Goal: Task Accomplishment & Management: Use online tool/utility

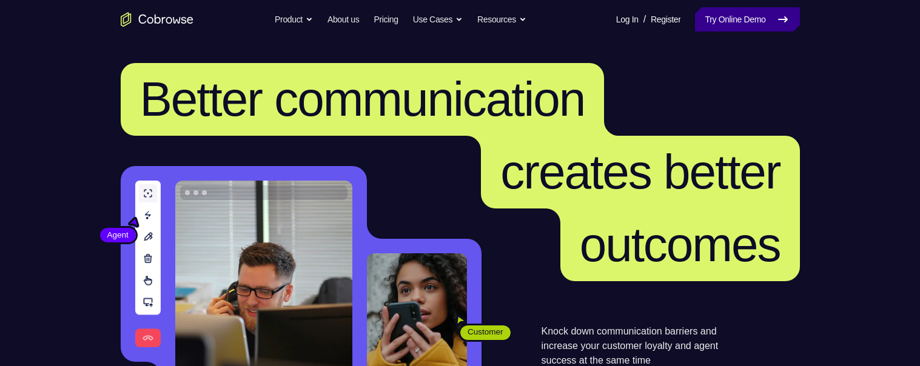
click at [755, 16] on link "Try Online Demo" at bounding box center [747, 19] width 104 height 24
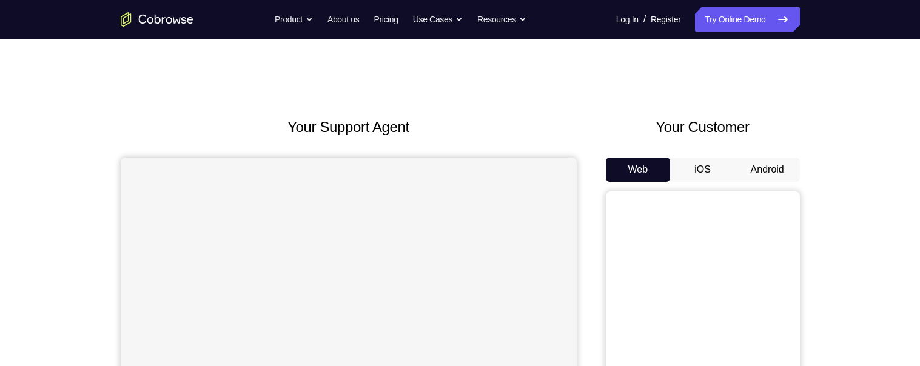
click at [782, 173] on button "Android" at bounding box center [767, 170] width 65 height 24
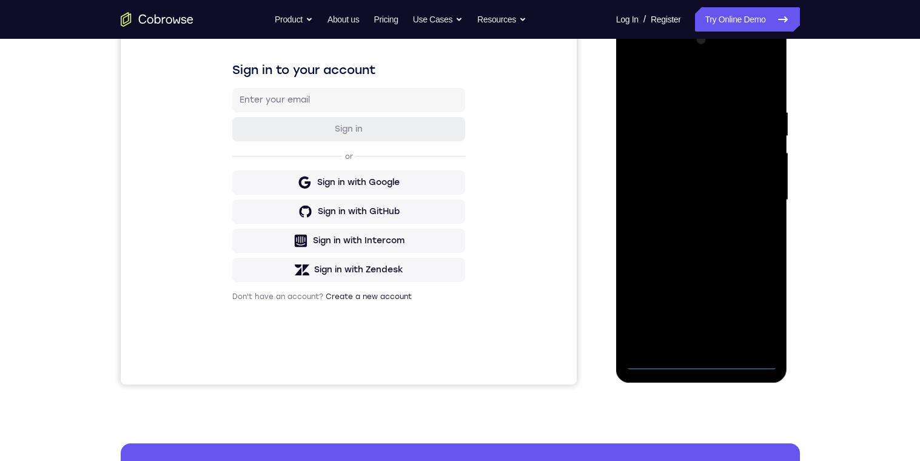
scroll to position [149, 0]
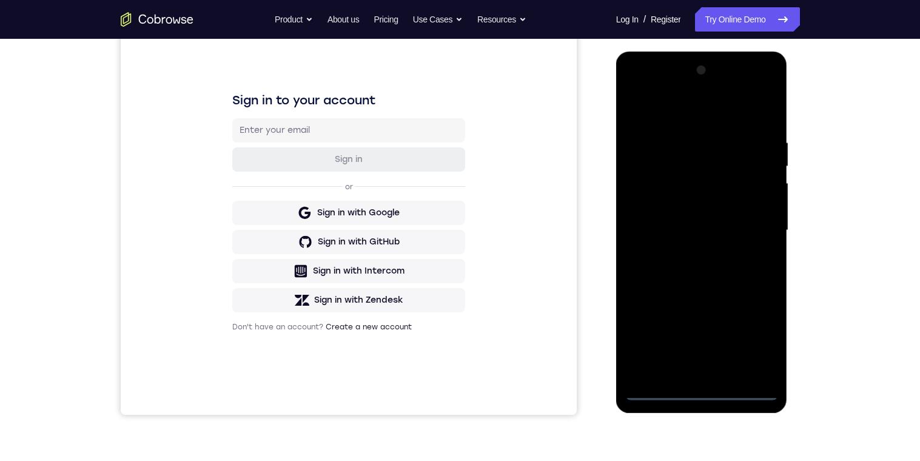
click at [695, 366] on div at bounding box center [701, 231] width 153 height 340
click at [762, 330] on div at bounding box center [701, 231] width 153 height 340
click at [698, 119] on div at bounding box center [701, 231] width 153 height 340
click at [756, 231] on div at bounding box center [701, 231] width 153 height 340
click at [691, 251] on div at bounding box center [701, 231] width 153 height 340
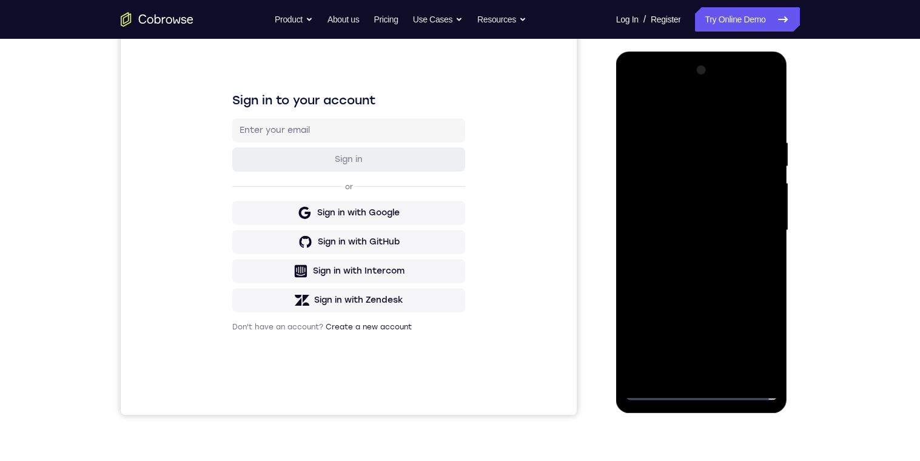
click at [723, 229] on div at bounding box center [701, 231] width 153 height 340
click at [674, 206] on div at bounding box center [701, 231] width 153 height 340
click at [744, 232] on div at bounding box center [701, 231] width 153 height 340
click at [741, 269] on div at bounding box center [701, 231] width 153 height 340
click at [735, 267] on div at bounding box center [701, 231] width 153 height 340
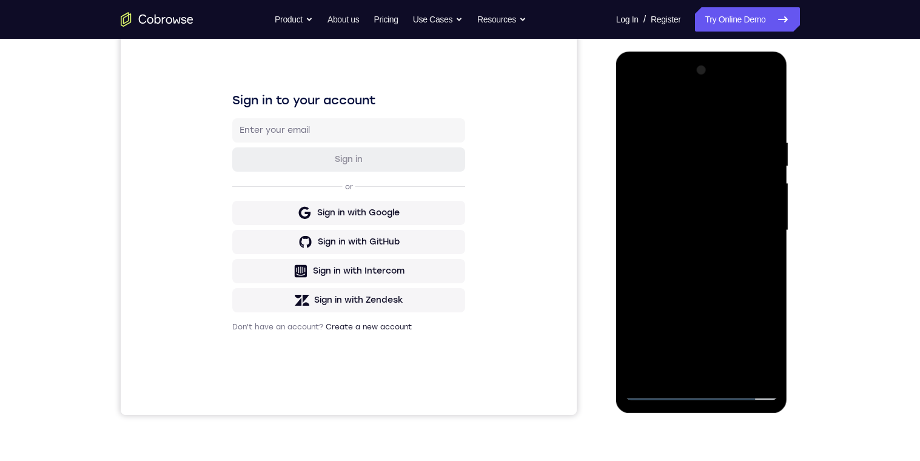
scroll to position [151, 0]
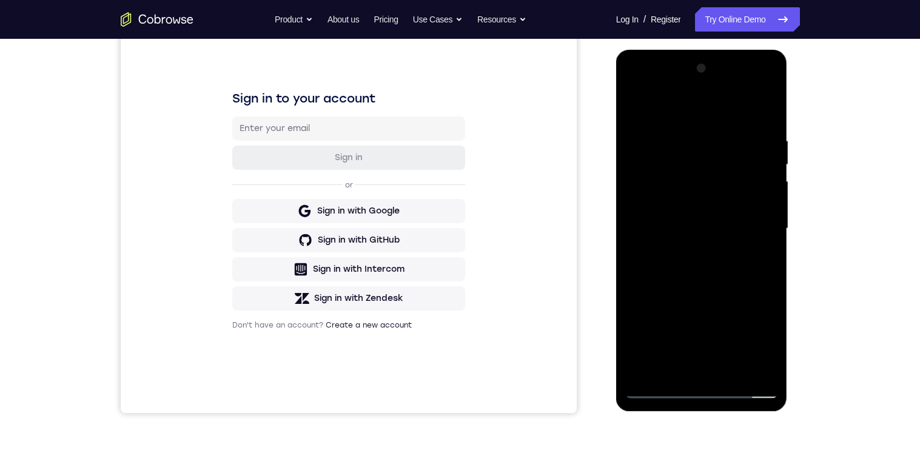
click at [742, 288] on div at bounding box center [701, 229] width 153 height 340
click at [772, 356] on div at bounding box center [701, 229] width 153 height 340
click at [733, 366] on div at bounding box center [701, 229] width 153 height 340
click at [730, 293] on div at bounding box center [701, 229] width 153 height 340
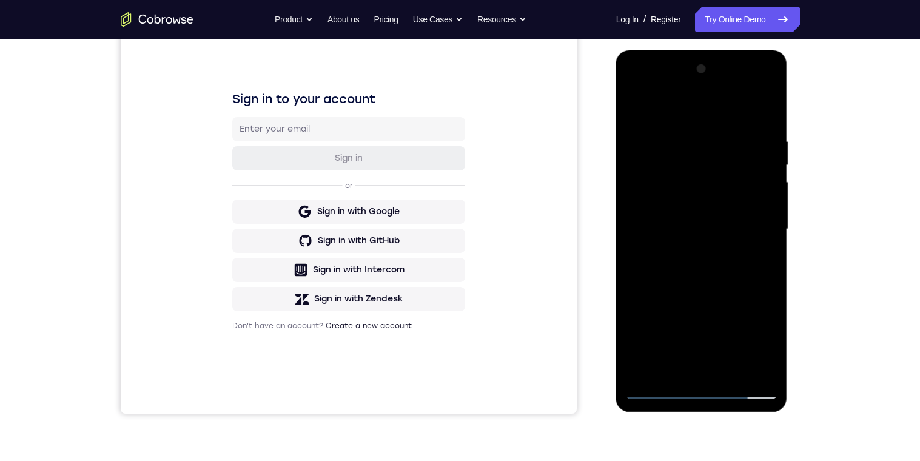
click at [757, 217] on div at bounding box center [701, 229] width 153 height 340
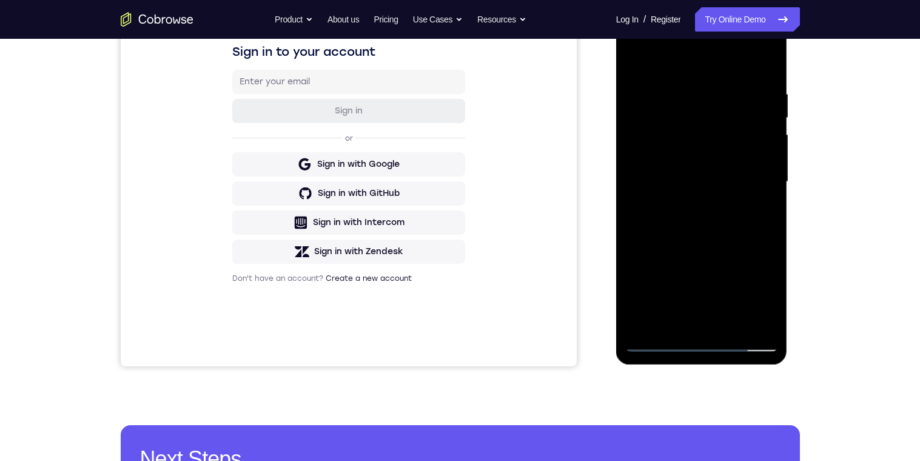
scroll to position [200, 0]
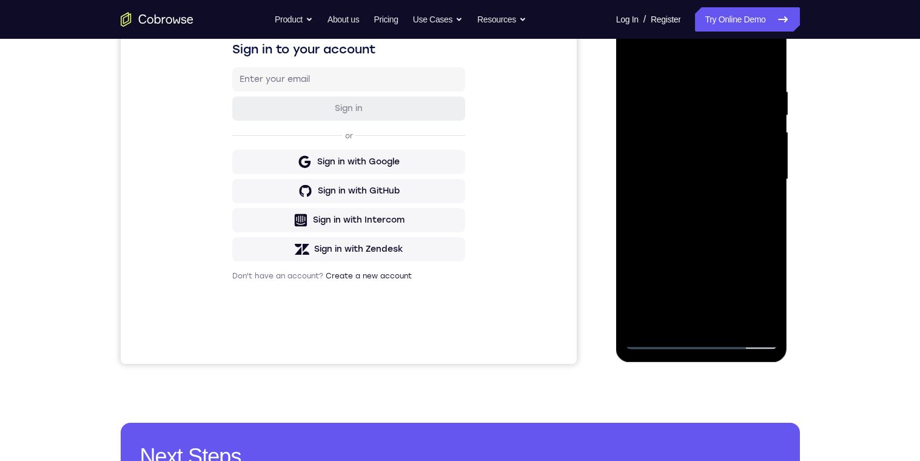
click at [688, 315] on div at bounding box center [701, 180] width 153 height 340
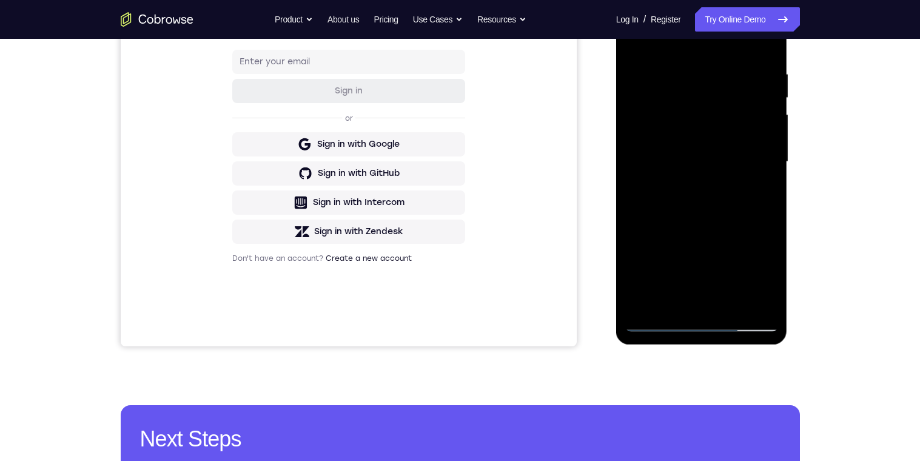
click at [758, 190] on div at bounding box center [701, 162] width 153 height 340
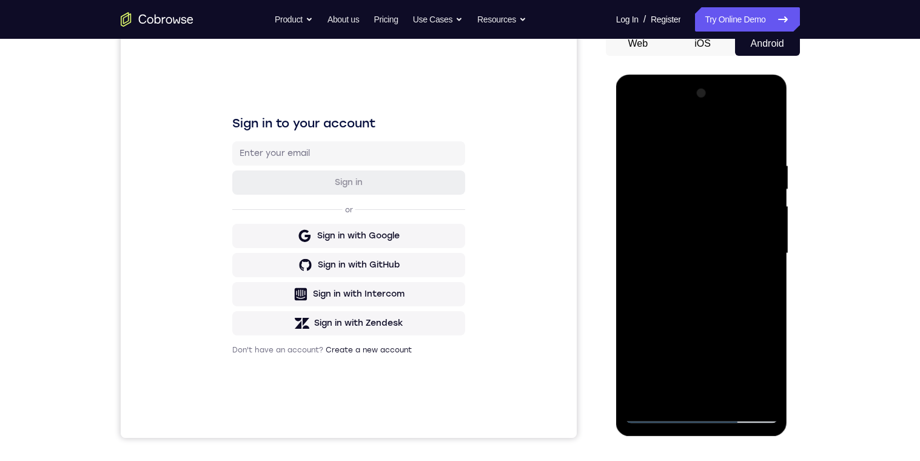
scroll to position [96, 0]
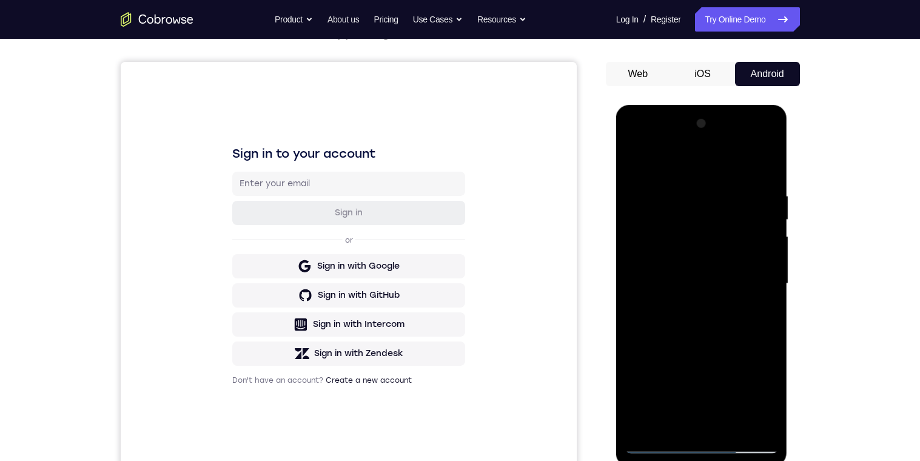
click at [637, 162] on div at bounding box center [701, 284] width 153 height 340
click at [641, 162] on div at bounding box center [701, 284] width 153 height 340
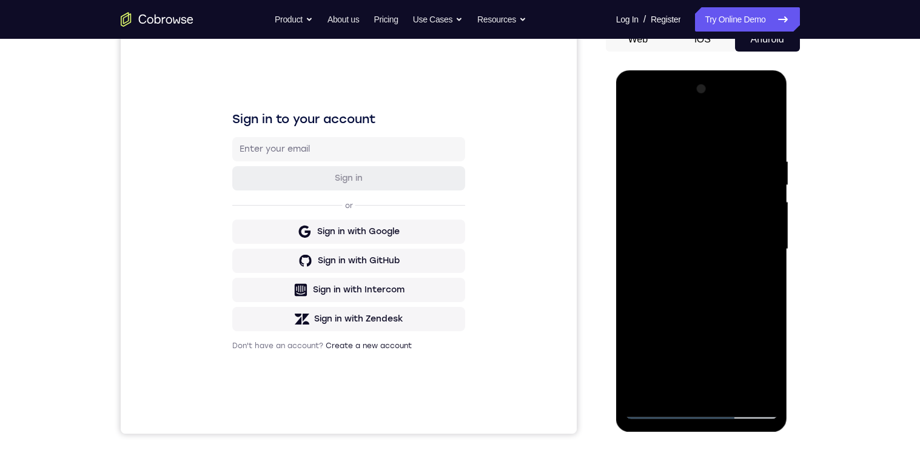
scroll to position [143, 0]
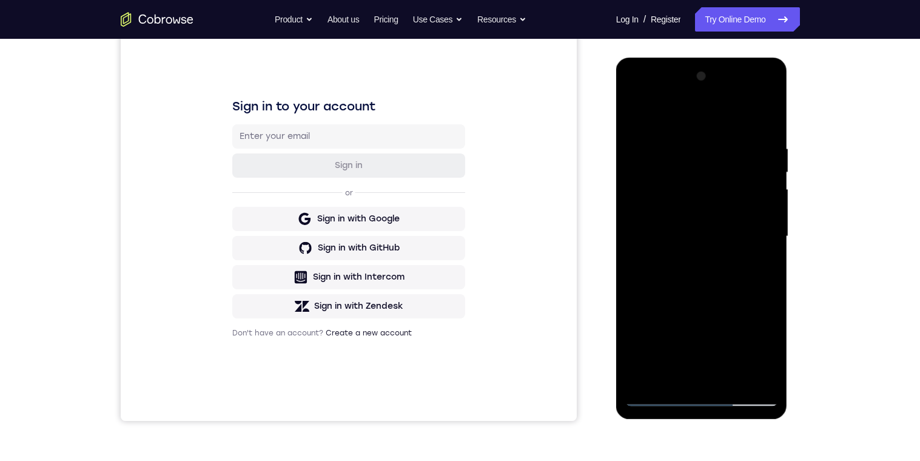
click at [681, 144] on div at bounding box center [701, 237] width 153 height 340
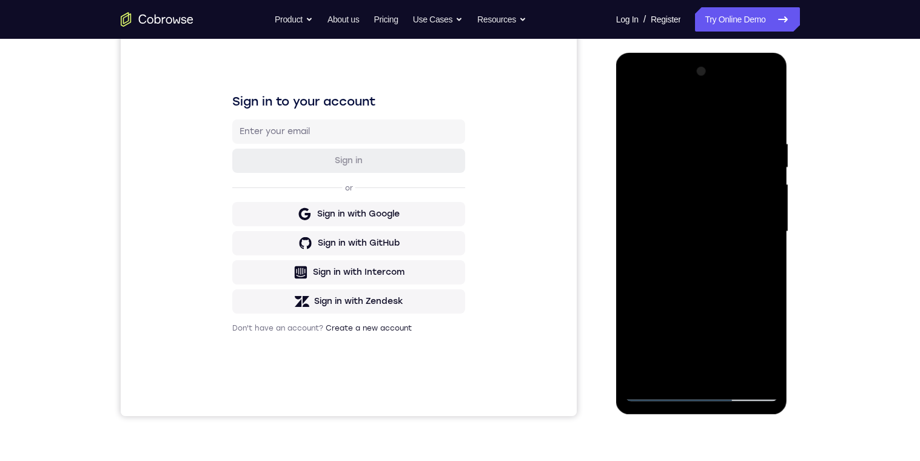
scroll to position [142, 0]
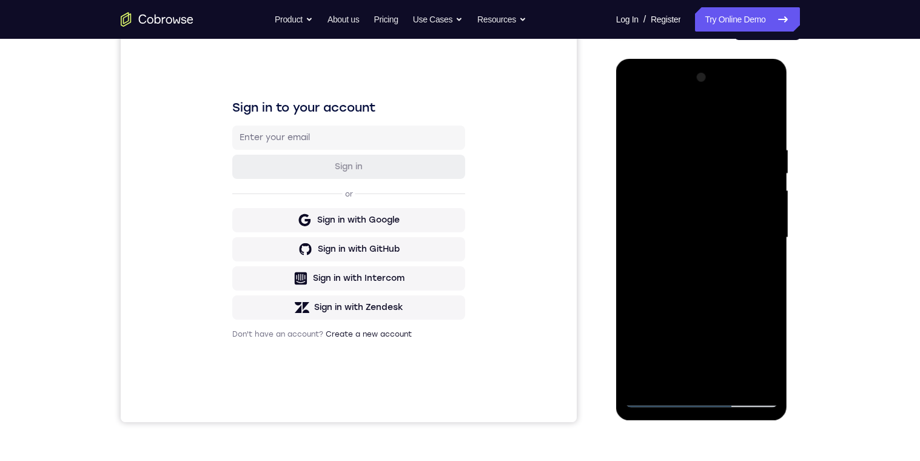
click at [757, 202] on div at bounding box center [701, 238] width 153 height 340
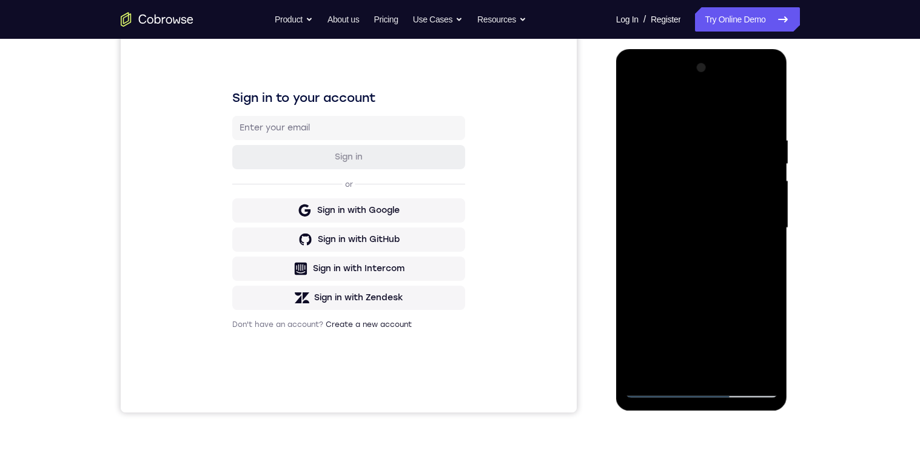
click at [760, 273] on div at bounding box center [701, 228] width 153 height 340
click at [764, 272] on div at bounding box center [701, 228] width 153 height 340
click at [631, 279] on div at bounding box center [701, 228] width 153 height 340
click at [630, 282] on div at bounding box center [701, 228] width 153 height 340
click at [631, 277] on div at bounding box center [701, 228] width 153 height 340
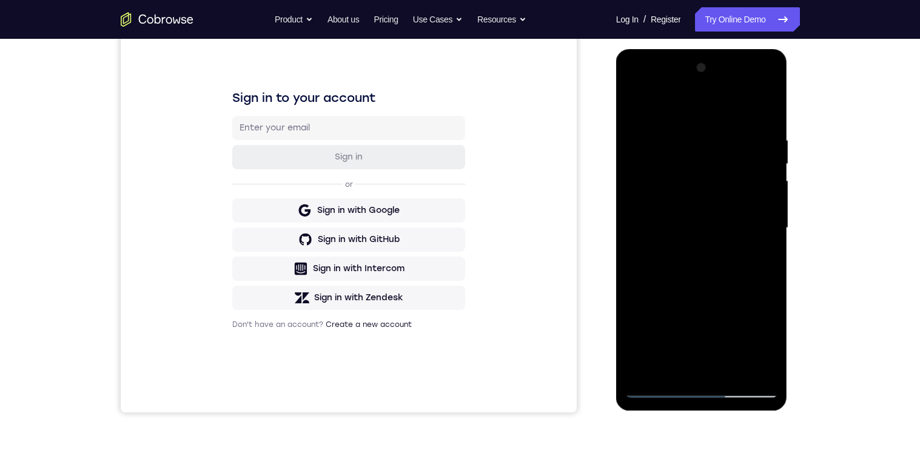
click at [631, 268] on div at bounding box center [701, 228] width 153 height 340
click at [631, 287] on div at bounding box center [701, 228] width 153 height 340
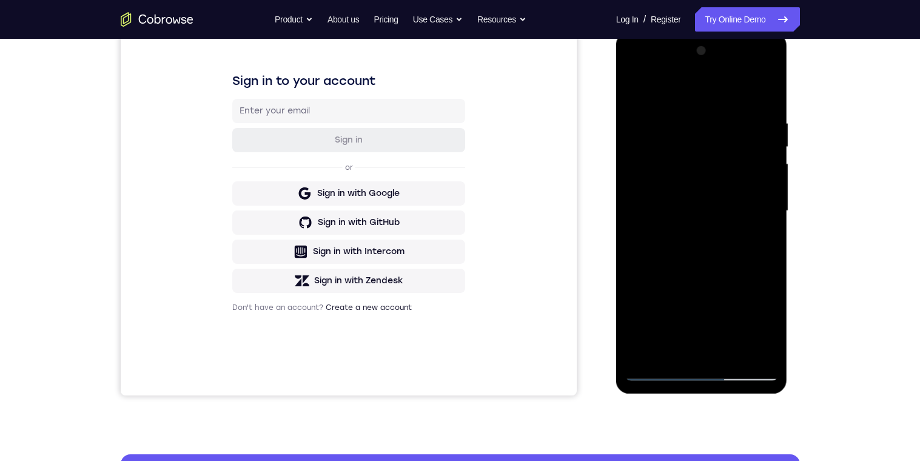
scroll to position [168, 0]
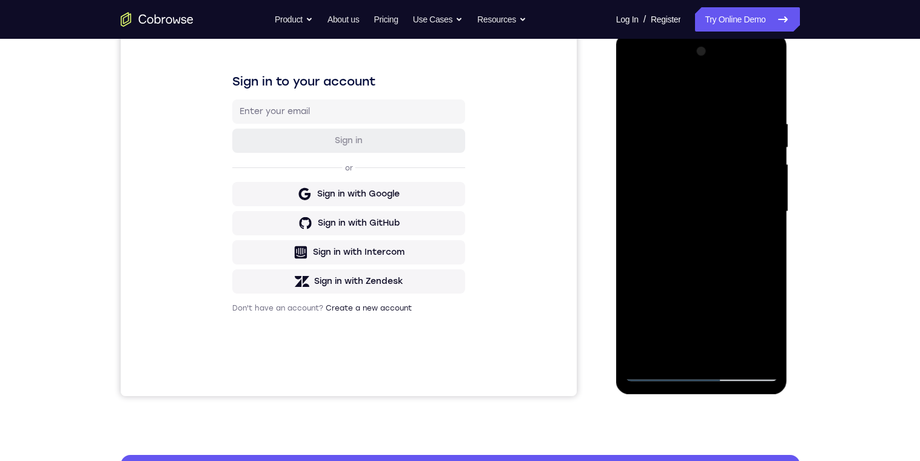
click at [765, 95] on div at bounding box center [701, 212] width 153 height 340
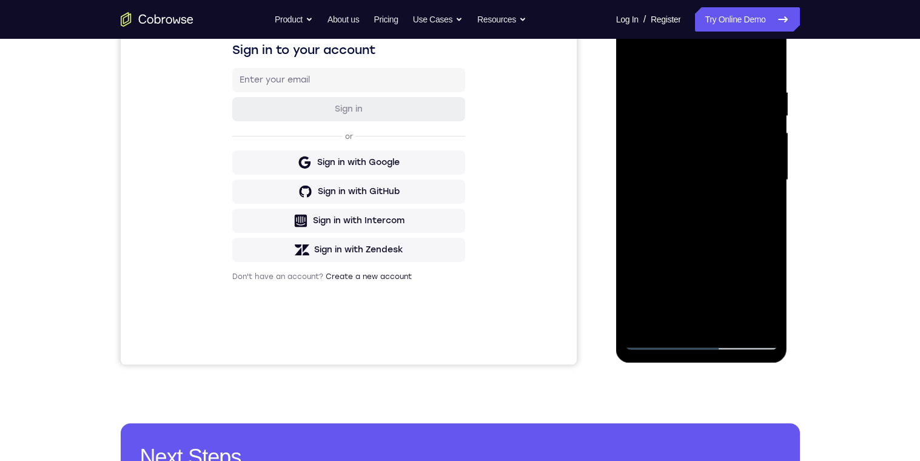
click at [767, 88] on div at bounding box center [701, 180] width 153 height 340
click at [753, 227] on div at bounding box center [701, 180] width 153 height 340
click at [665, 60] on div at bounding box center [701, 180] width 153 height 340
click at [642, 161] on div at bounding box center [701, 180] width 153 height 340
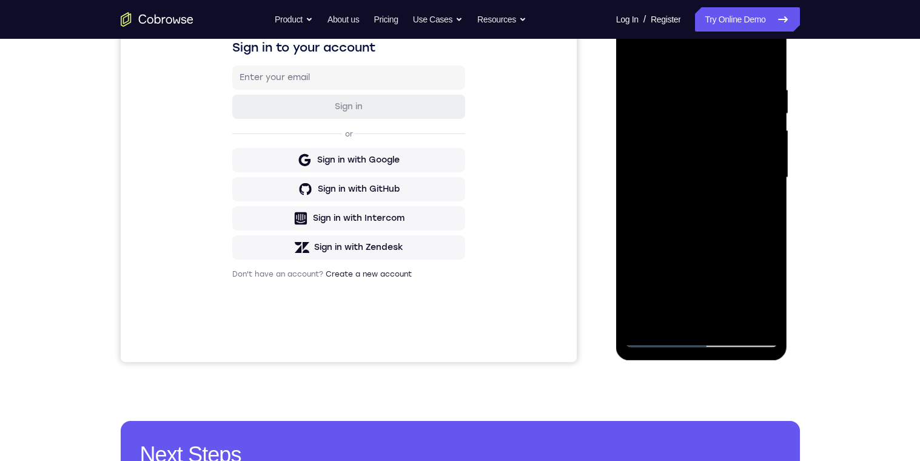
click at [637, 152] on div at bounding box center [701, 178] width 153 height 340
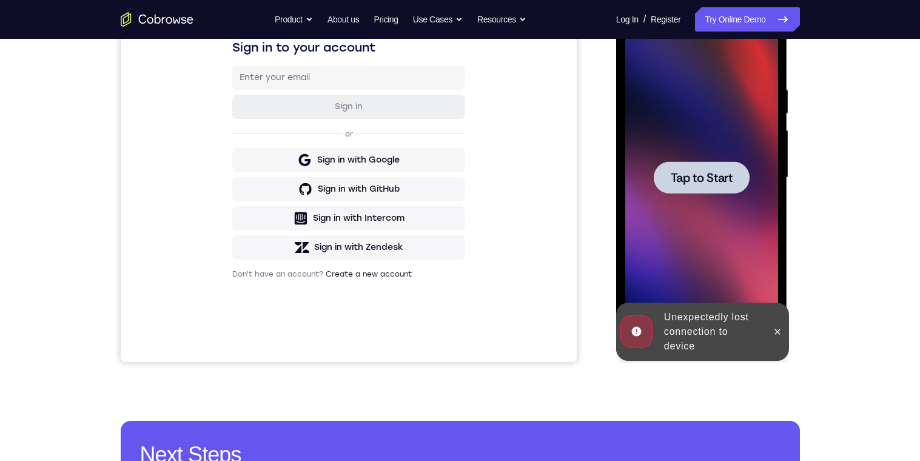
click at [708, 182] on span "Tap to Start" at bounding box center [702, 178] width 62 height 12
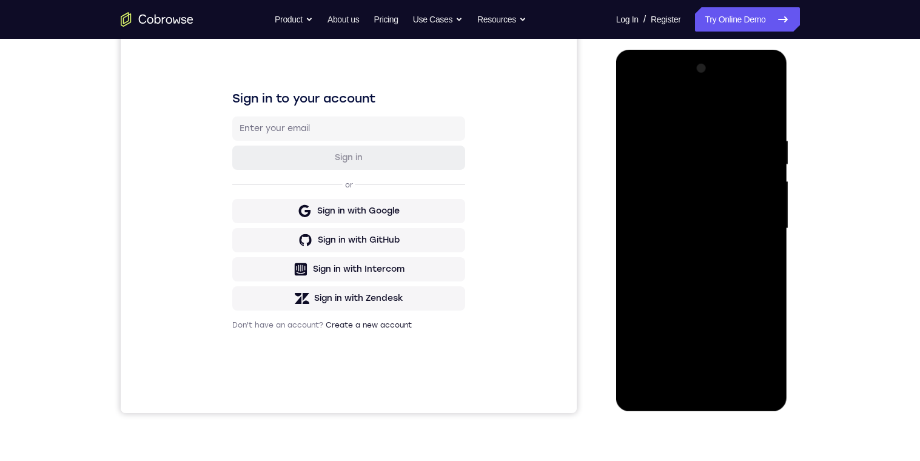
scroll to position [180, 0]
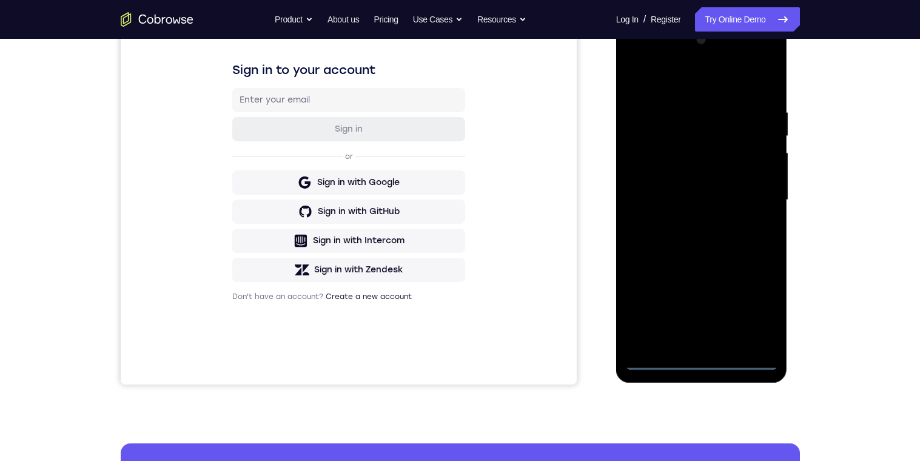
click at [704, 363] on div at bounding box center [701, 200] width 153 height 340
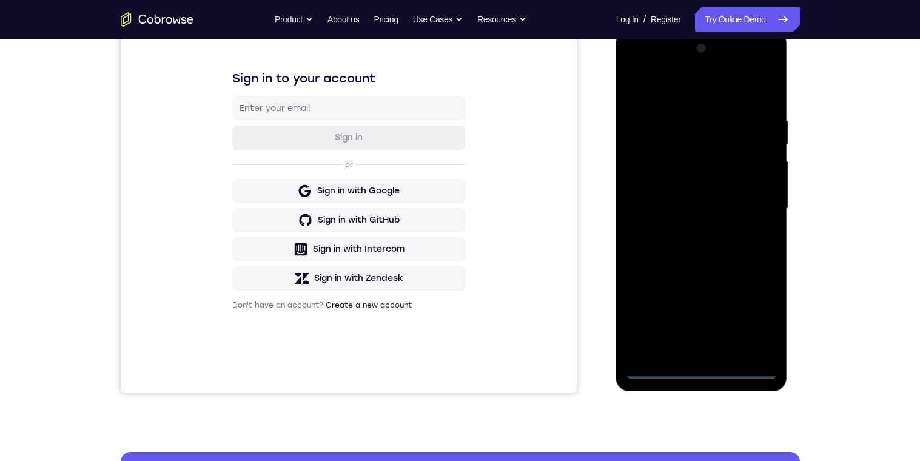
click at [760, 320] on div at bounding box center [701, 209] width 153 height 340
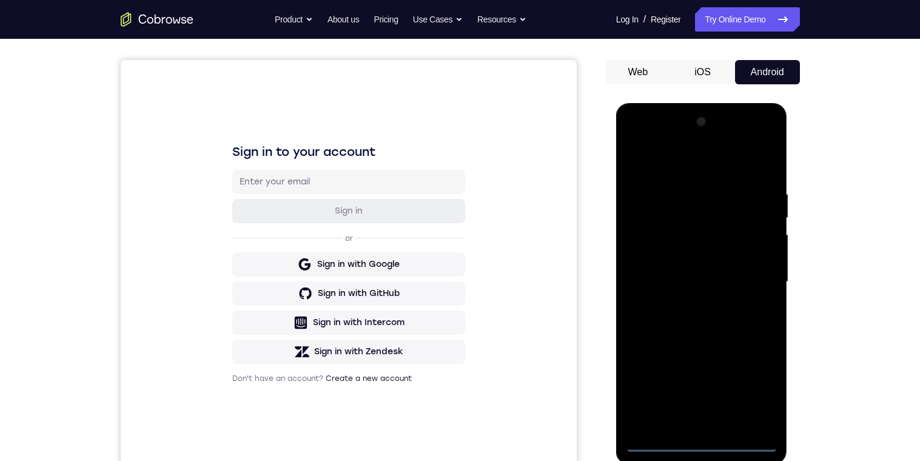
scroll to position [87, 0]
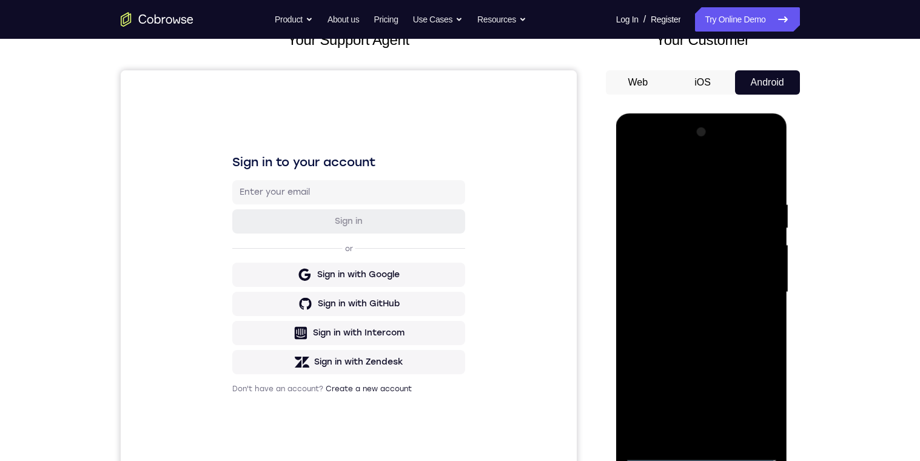
click at [690, 177] on div at bounding box center [701, 293] width 153 height 340
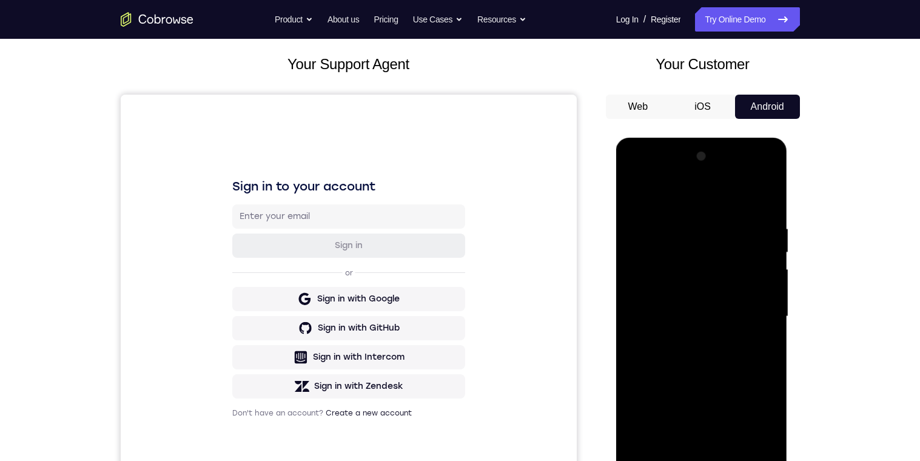
click at [751, 312] on div at bounding box center [701, 317] width 153 height 340
click at [690, 343] on div at bounding box center [701, 317] width 153 height 340
click at [741, 314] on div at bounding box center [701, 317] width 153 height 340
click at [715, 289] on div at bounding box center [701, 317] width 153 height 340
click at [750, 318] on div at bounding box center [701, 317] width 153 height 340
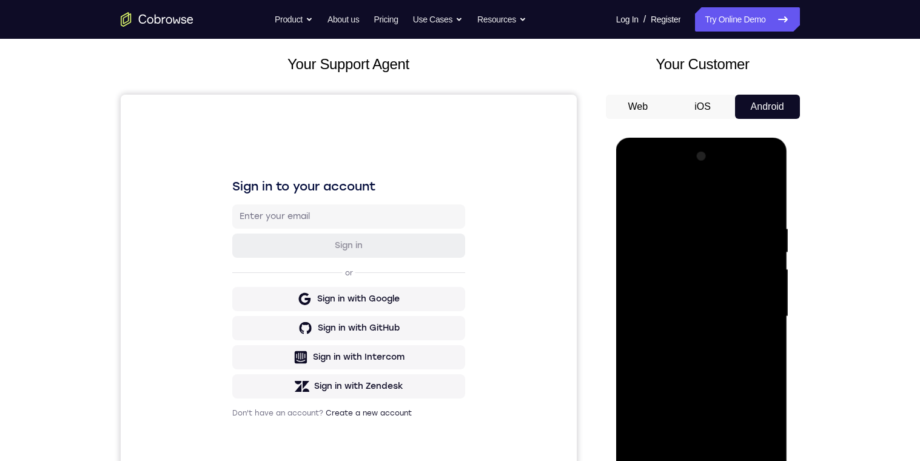
click at [733, 354] on div at bounding box center [701, 317] width 153 height 340
click at [742, 354] on div at bounding box center [701, 317] width 153 height 340
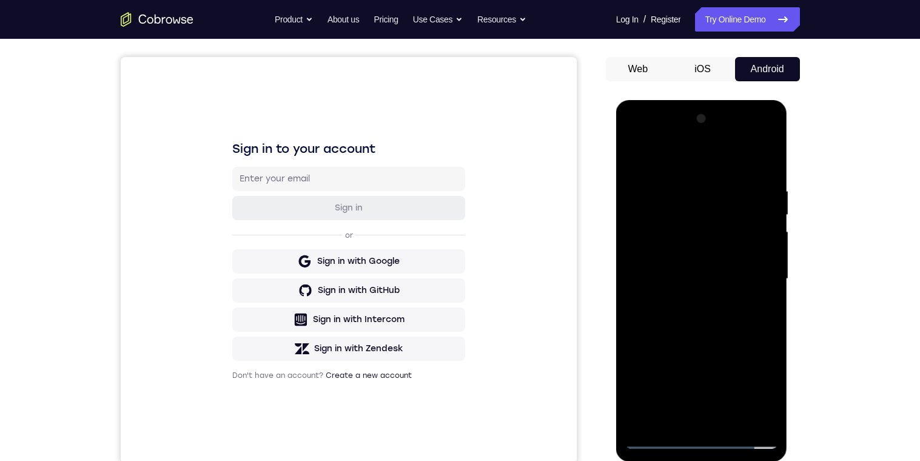
click at [741, 335] on div at bounding box center [701, 279] width 153 height 340
click at [744, 317] on div at bounding box center [701, 279] width 153 height 340
click at [744, 318] on div at bounding box center [701, 279] width 153 height 340
click at [689, 184] on div at bounding box center [701, 279] width 153 height 340
click at [757, 161] on div at bounding box center [701, 279] width 153 height 340
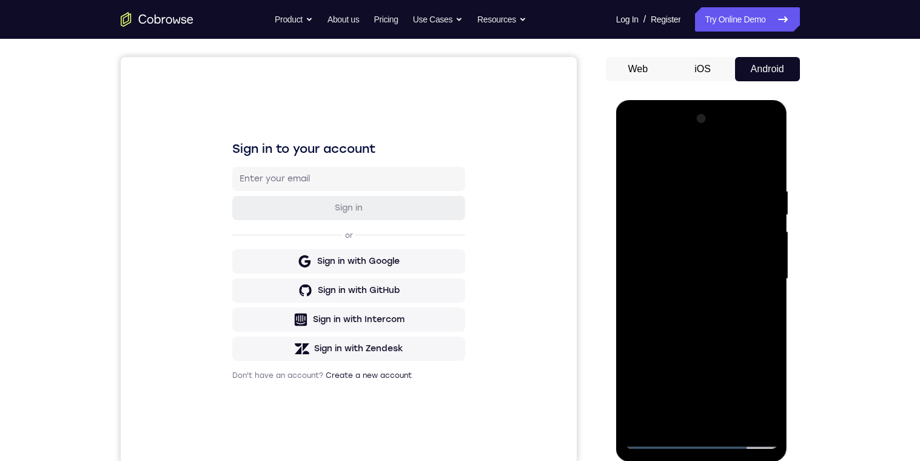
click at [758, 183] on div at bounding box center [701, 279] width 153 height 340
click at [758, 196] on div at bounding box center [701, 279] width 153 height 340
click at [668, 160] on div at bounding box center [701, 279] width 153 height 340
click at [679, 235] on div at bounding box center [701, 279] width 153 height 340
click at [639, 156] on div at bounding box center [701, 279] width 153 height 340
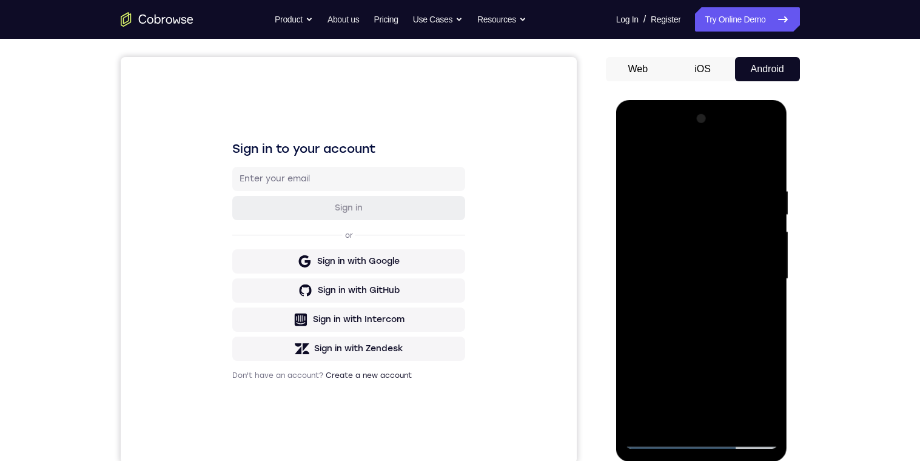
click at [696, 228] on div at bounding box center [701, 279] width 153 height 340
click at [644, 257] on div at bounding box center [701, 279] width 153 height 340
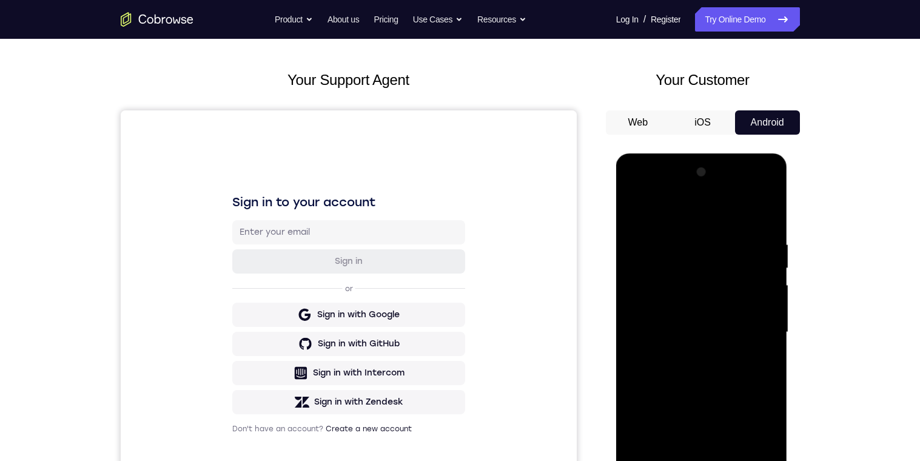
scroll to position [113, 0]
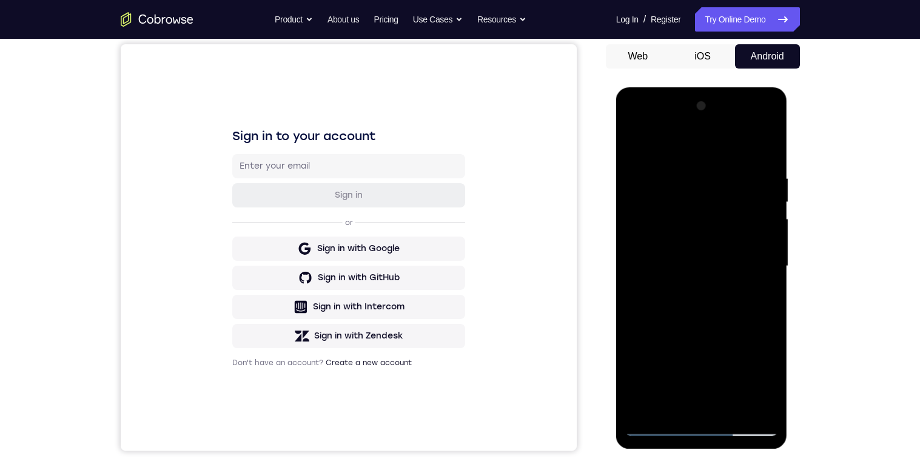
click at [756, 311] on div at bounding box center [701, 266] width 153 height 340
click at [758, 323] on div at bounding box center [701, 266] width 153 height 340
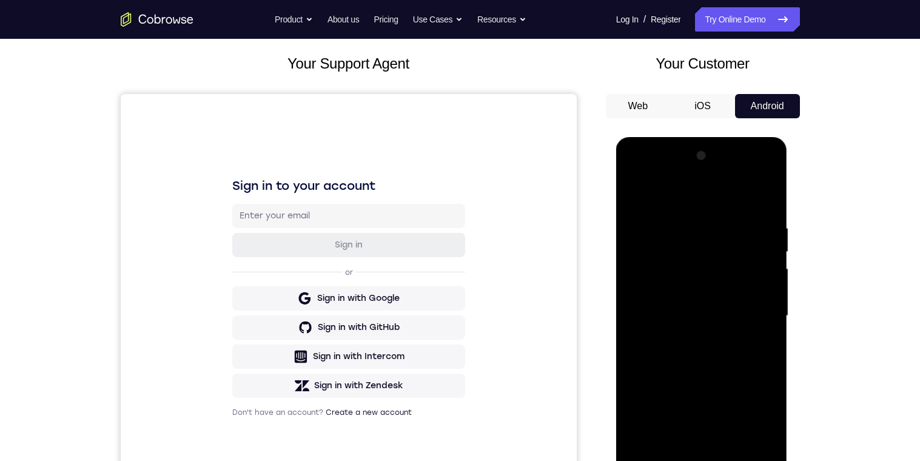
click at [759, 323] on div at bounding box center [701, 316] width 153 height 340
click at [757, 332] on div at bounding box center [701, 316] width 153 height 340
click at [745, 332] on div at bounding box center [701, 316] width 153 height 340
click at [748, 336] on div at bounding box center [701, 316] width 153 height 340
click at [753, 338] on div at bounding box center [701, 316] width 153 height 340
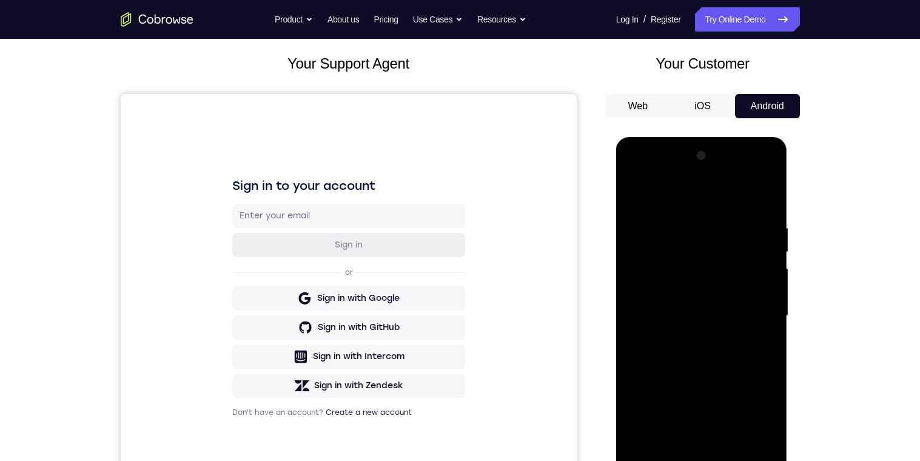
click at [757, 317] on div at bounding box center [701, 316] width 153 height 340
click at [750, 281] on div at bounding box center [701, 316] width 153 height 340
click at [750, 318] on div at bounding box center [701, 316] width 153 height 340
click at [626, 291] on div at bounding box center [701, 316] width 153 height 340
click at [753, 329] on div at bounding box center [701, 316] width 153 height 340
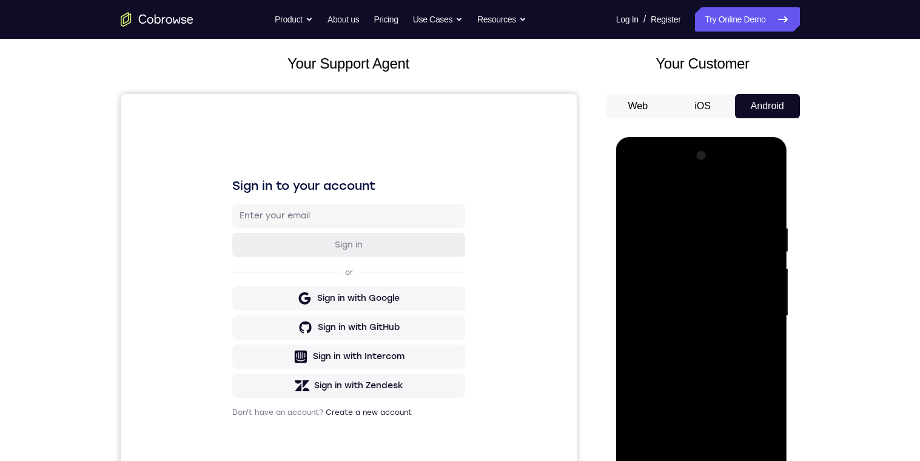
click at [747, 309] on div at bounding box center [701, 316] width 153 height 340
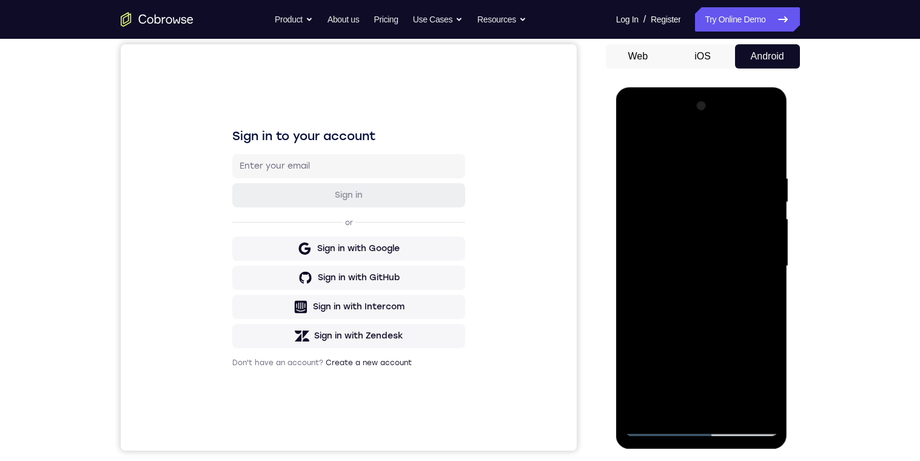
scroll to position [70, 0]
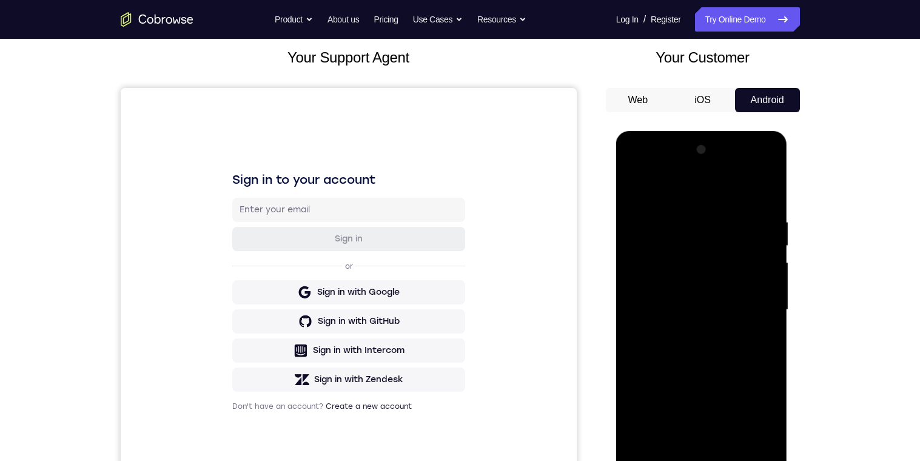
click at [762, 320] on div at bounding box center [701, 310] width 153 height 340
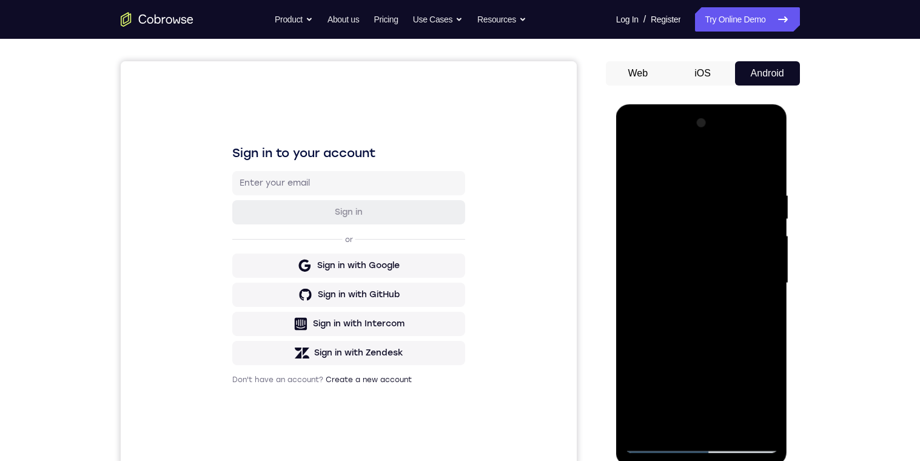
scroll to position [75, 0]
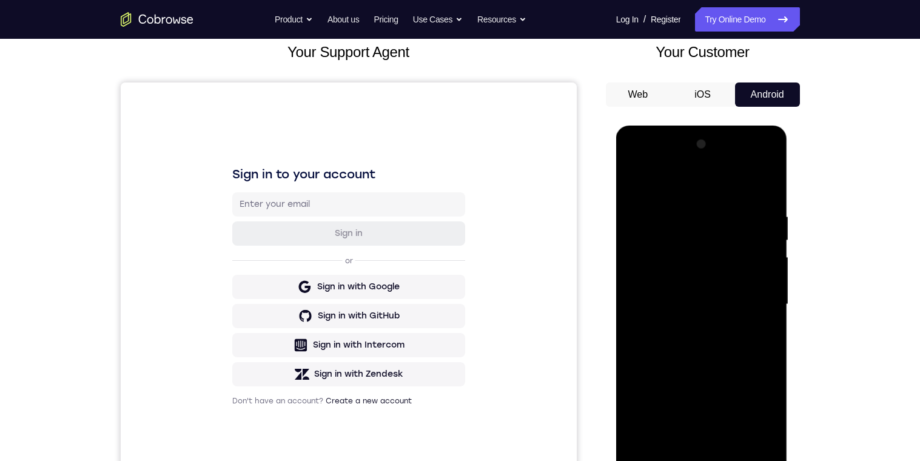
click at [763, 271] on div at bounding box center [701, 305] width 153 height 340
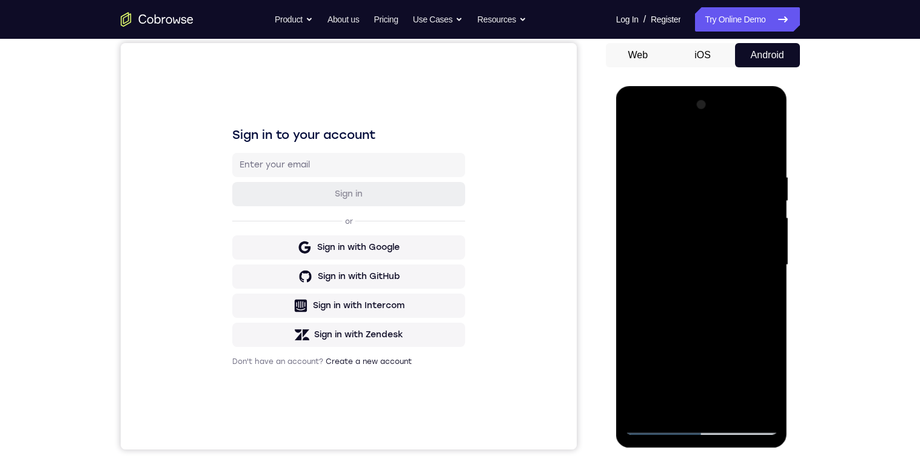
click at [695, 225] on div at bounding box center [701, 265] width 153 height 340
click at [669, 227] on div at bounding box center [701, 265] width 153 height 340
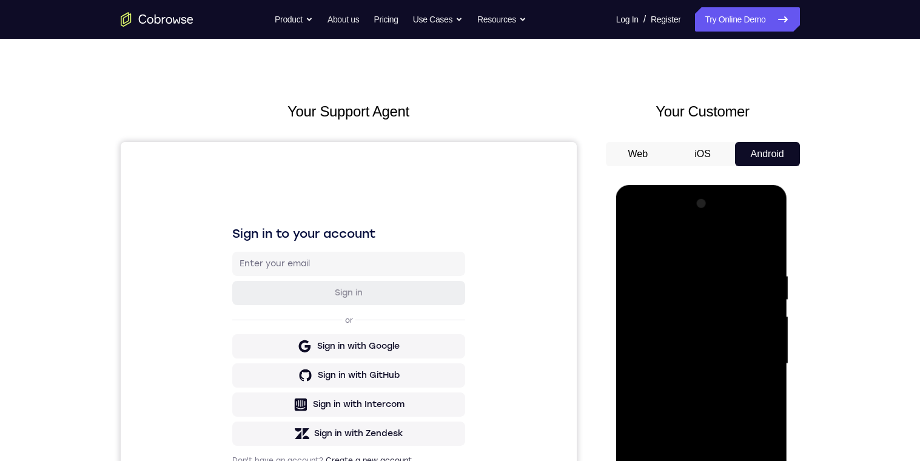
scroll to position [71, 0]
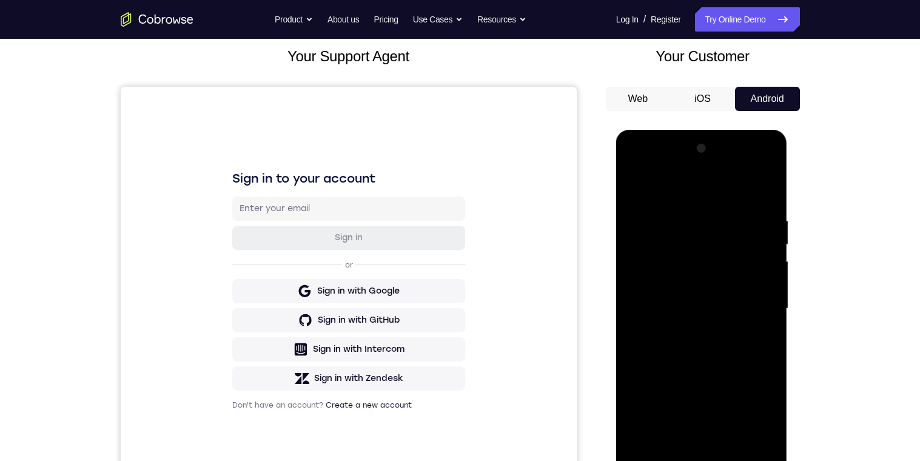
click at [650, 366] on div at bounding box center [701, 309] width 153 height 340
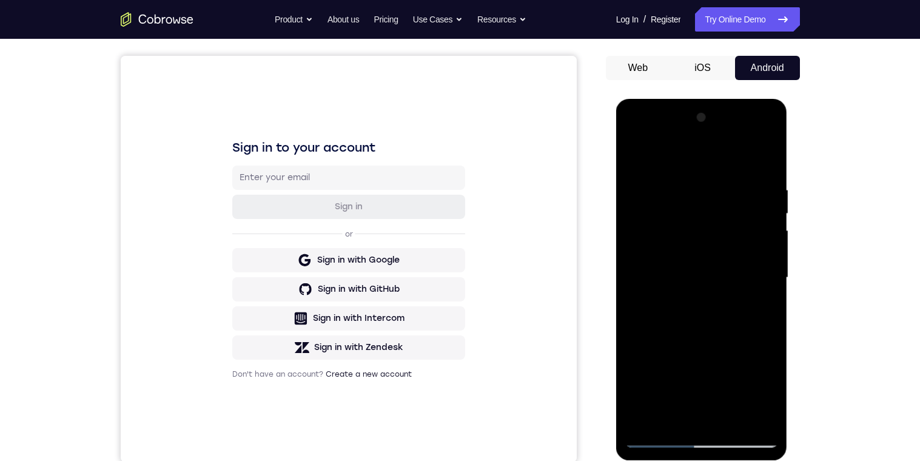
click at [766, 259] on div at bounding box center [701, 278] width 153 height 340
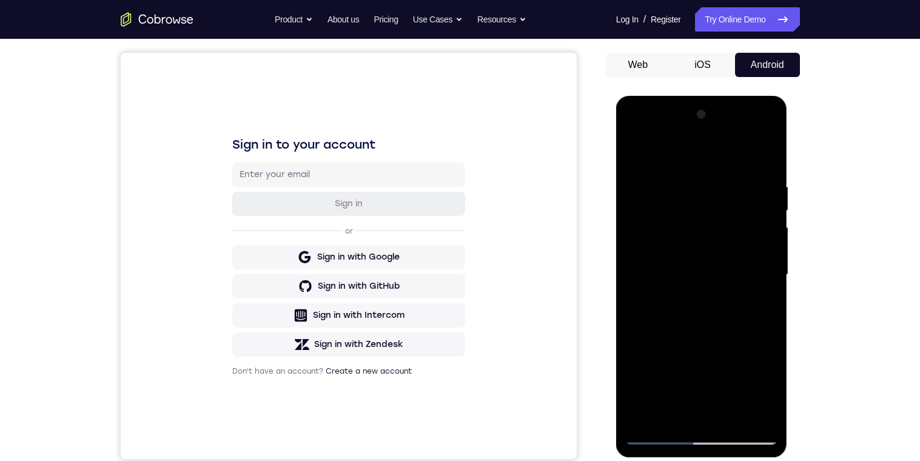
click at [769, 262] on div at bounding box center [701, 275] width 153 height 340
click at [771, 260] on div at bounding box center [701, 275] width 153 height 340
click at [765, 256] on div at bounding box center [701, 275] width 153 height 340
click at [634, 156] on div at bounding box center [701, 275] width 153 height 340
click at [640, 271] on div at bounding box center [701, 275] width 153 height 340
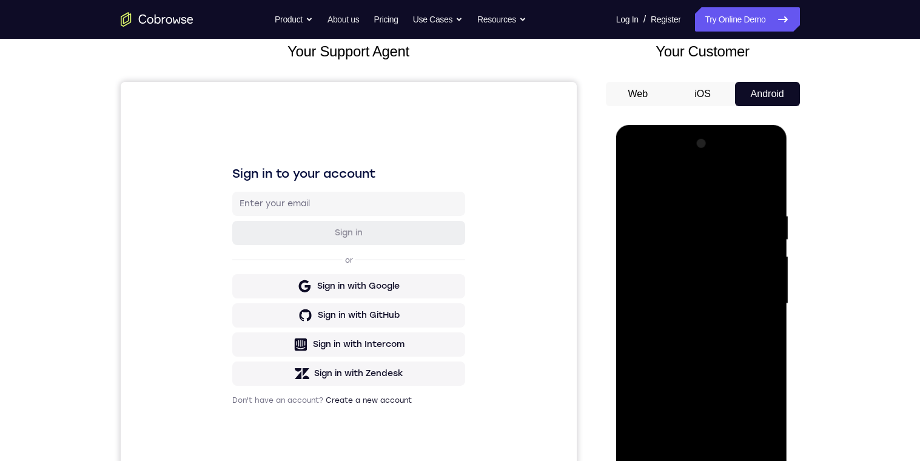
scroll to position [75, 0]
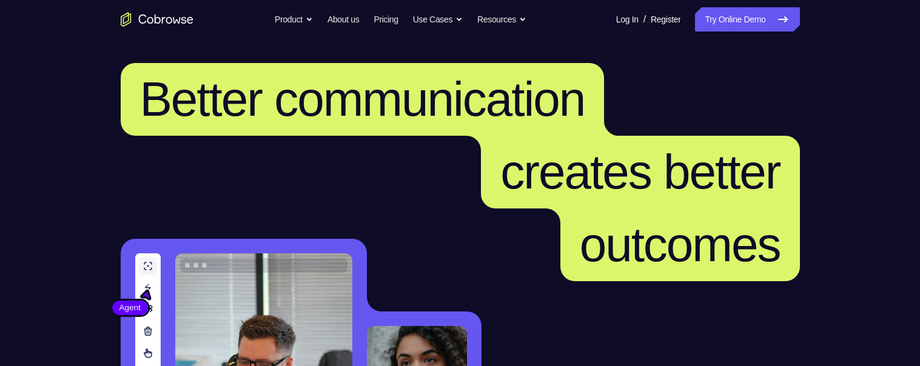
click at [756, 22] on link "Try Online Demo" at bounding box center [747, 19] width 104 height 24
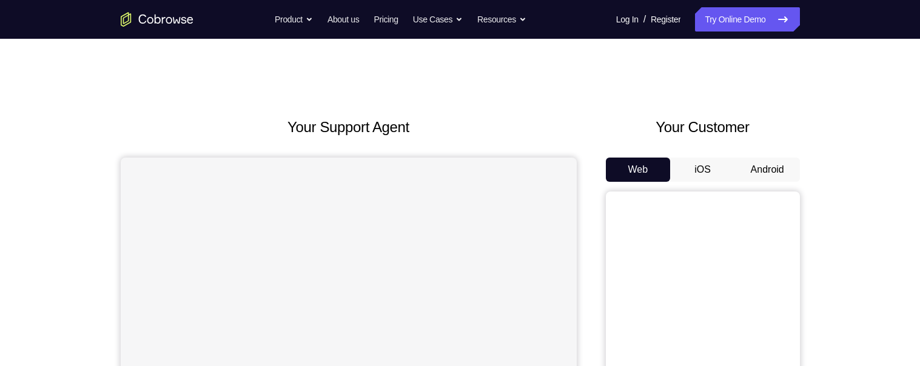
click at [760, 165] on button "Android" at bounding box center [767, 170] width 65 height 24
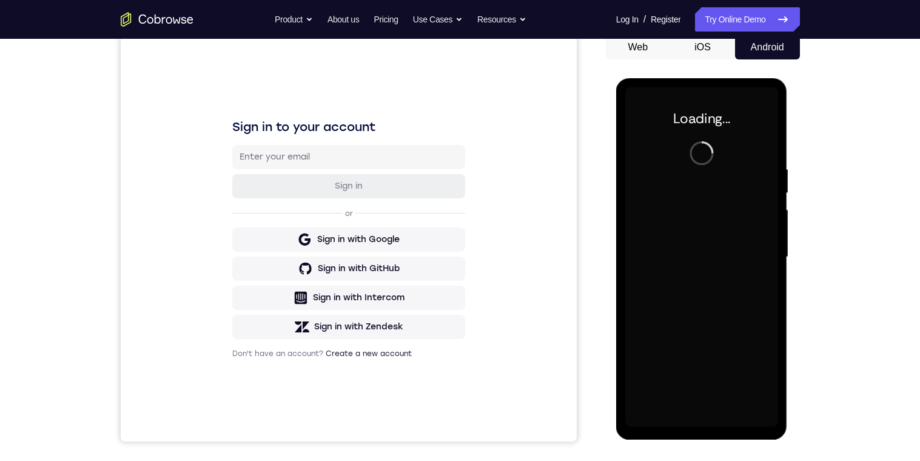
scroll to position [173, 0]
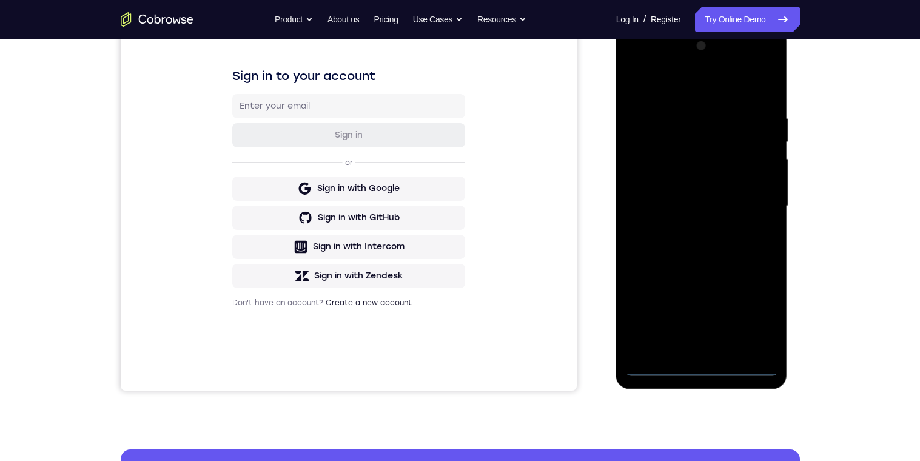
click at [705, 366] on div at bounding box center [701, 206] width 153 height 340
click at [755, 318] on div at bounding box center [701, 206] width 153 height 340
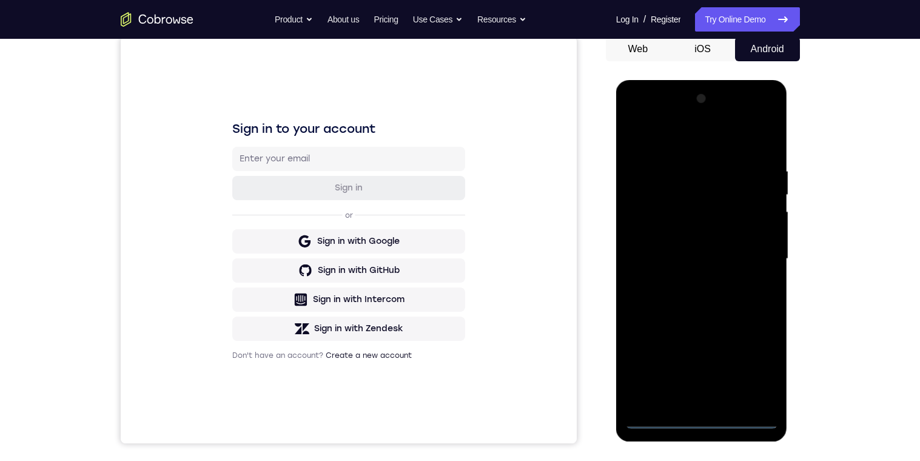
click at [674, 150] on div at bounding box center [701, 259] width 153 height 340
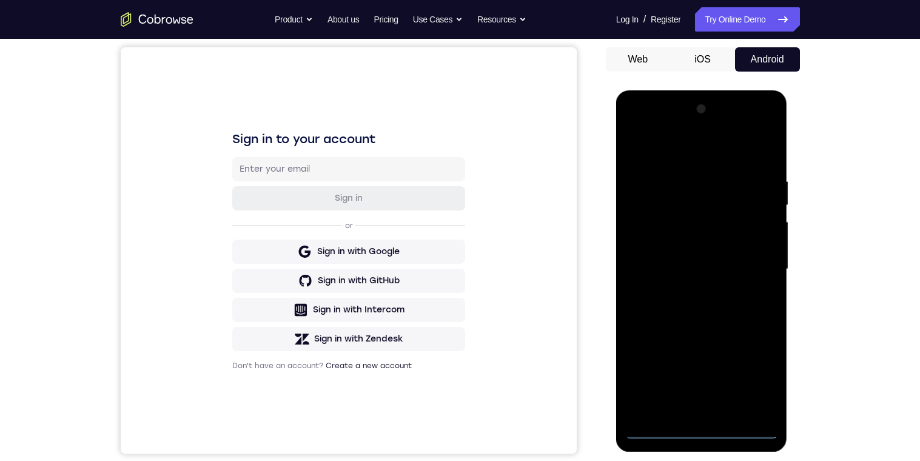
click at [756, 269] on div at bounding box center [701, 269] width 153 height 340
click at [691, 366] on div at bounding box center [701, 269] width 153 height 340
click at [740, 255] on div at bounding box center [701, 269] width 153 height 340
click at [692, 241] on div at bounding box center [701, 269] width 153 height 340
click at [735, 277] on div at bounding box center [701, 269] width 153 height 340
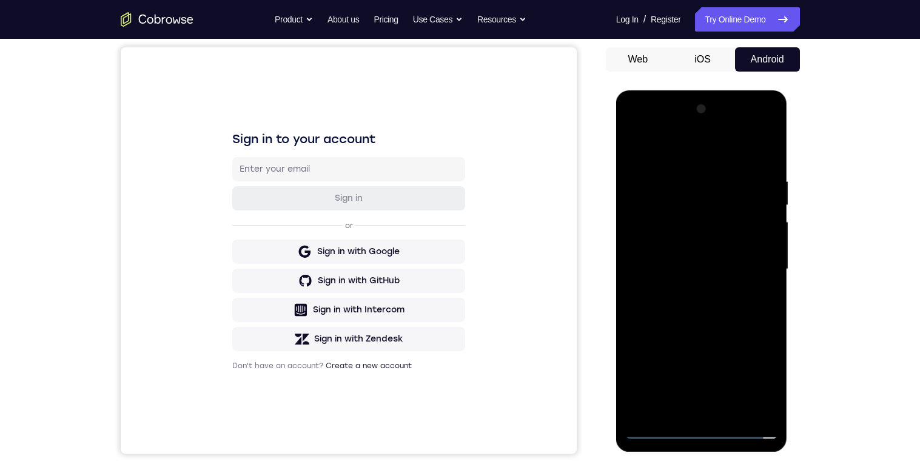
click at [740, 314] on div at bounding box center [701, 269] width 153 height 340
click at [736, 309] on div at bounding box center [701, 269] width 153 height 340
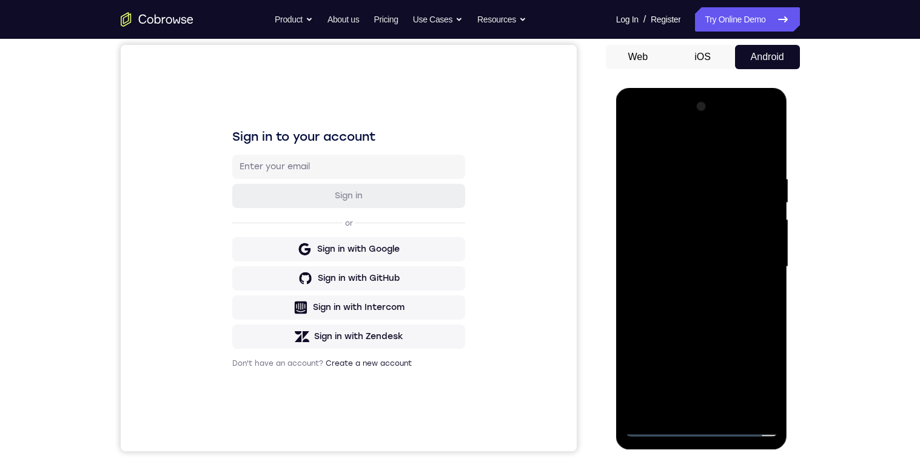
scroll to position [143, 0]
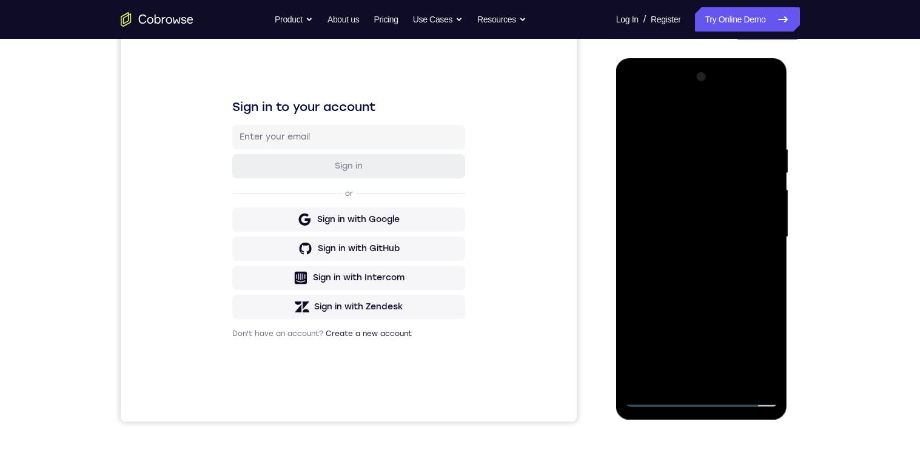
click at [753, 291] on div at bounding box center [701, 237] width 153 height 340
click at [686, 149] on div at bounding box center [701, 237] width 153 height 340
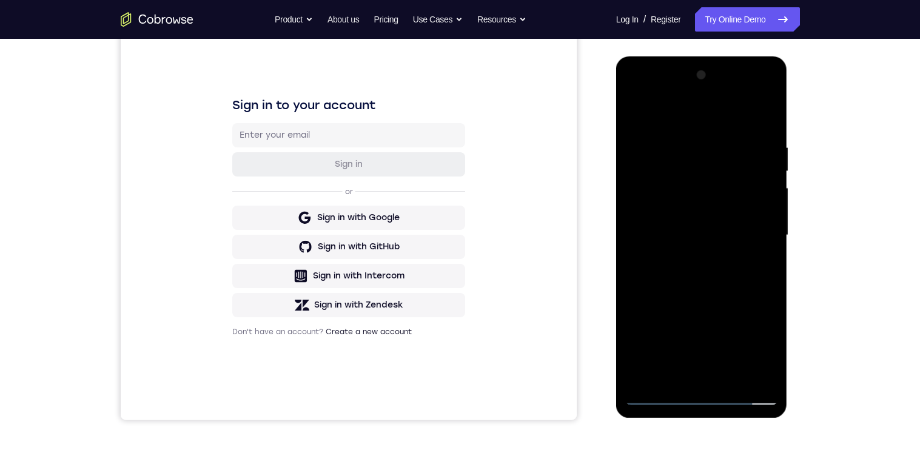
click at [763, 263] on div at bounding box center [701, 236] width 153 height 340
click at [766, 261] on div at bounding box center [701, 236] width 153 height 340
click at [764, 119] on div at bounding box center [701, 236] width 153 height 340
click at [771, 362] on div at bounding box center [701, 236] width 153 height 340
click at [740, 156] on div at bounding box center [701, 236] width 153 height 340
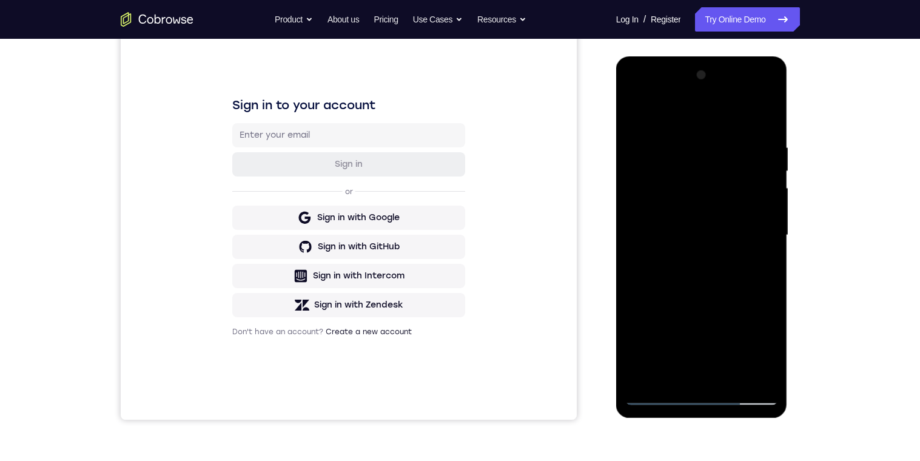
click at [742, 154] on div at bounding box center [701, 236] width 153 height 340
click at [769, 179] on div at bounding box center [701, 236] width 153 height 340
click at [767, 306] on div at bounding box center [701, 236] width 153 height 340
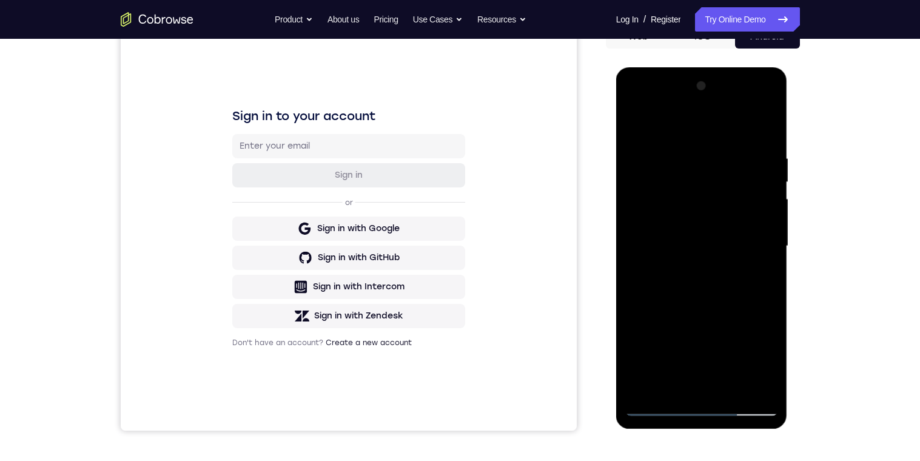
scroll to position [133, 0]
click at [772, 241] on div at bounding box center [701, 247] width 153 height 340
click at [763, 240] on div at bounding box center [701, 247] width 153 height 340
click at [771, 242] on div at bounding box center [701, 247] width 153 height 340
click at [770, 269] on div at bounding box center [701, 247] width 153 height 340
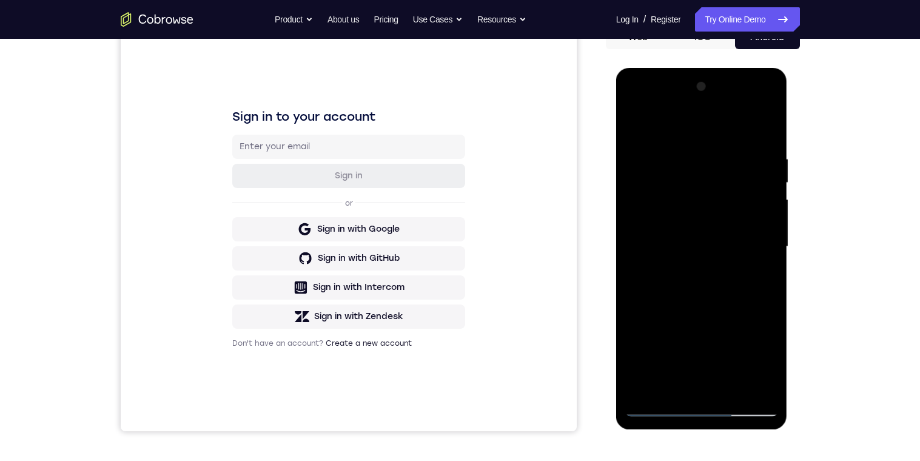
click at [770, 271] on div at bounding box center [701, 247] width 153 height 340
click at [771, 273] on div at bounding box center [701, 247] width 153 height 340
click at [773, 269] on div at bounding box center [701, 247] width 153 height 340
click at [772, 275] on div at bounding box center [701, 247] width 153 height 340
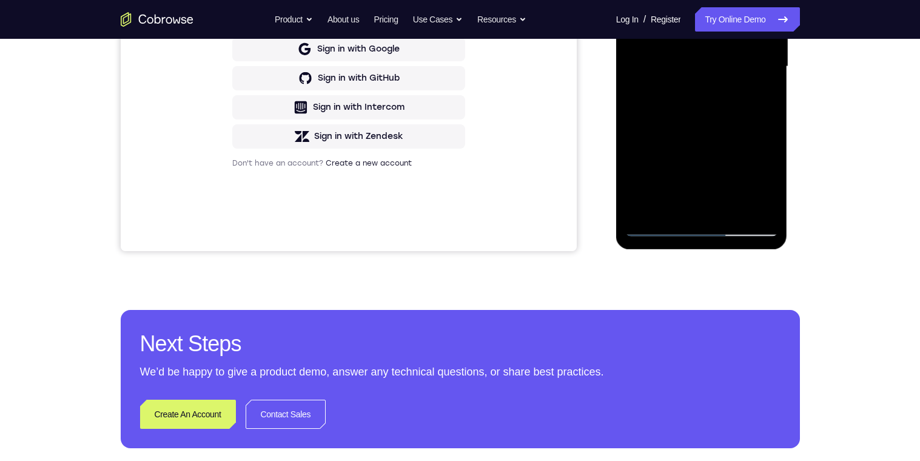
click at [728, 209] on div at bounding box center [701, 67] width 153 height 340
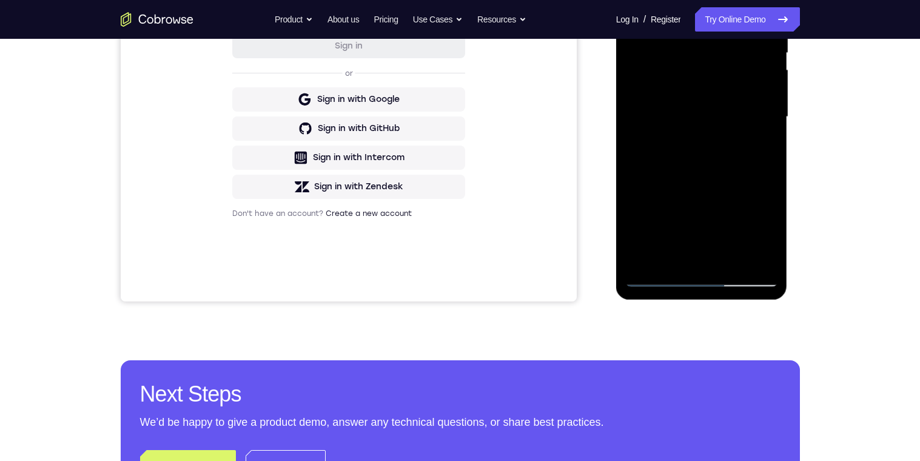
click at [748, 177] on div at bounding box center [701, 117] width 153 height 340
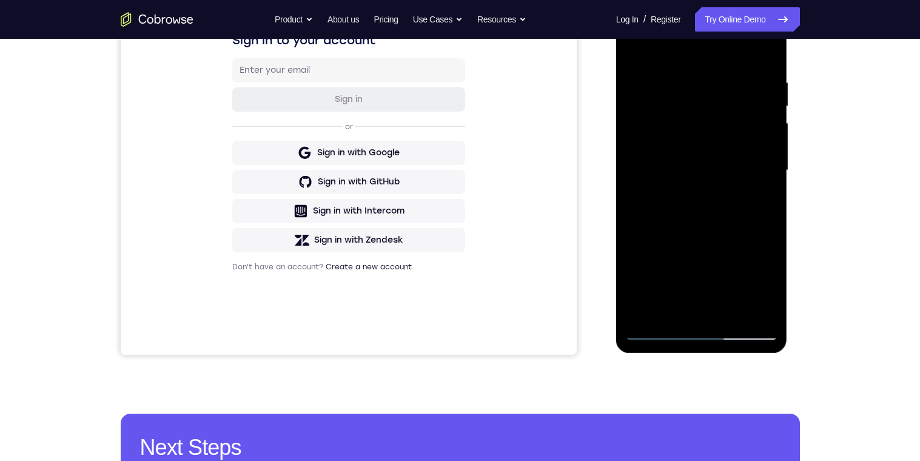
scroll to position [191, 0]
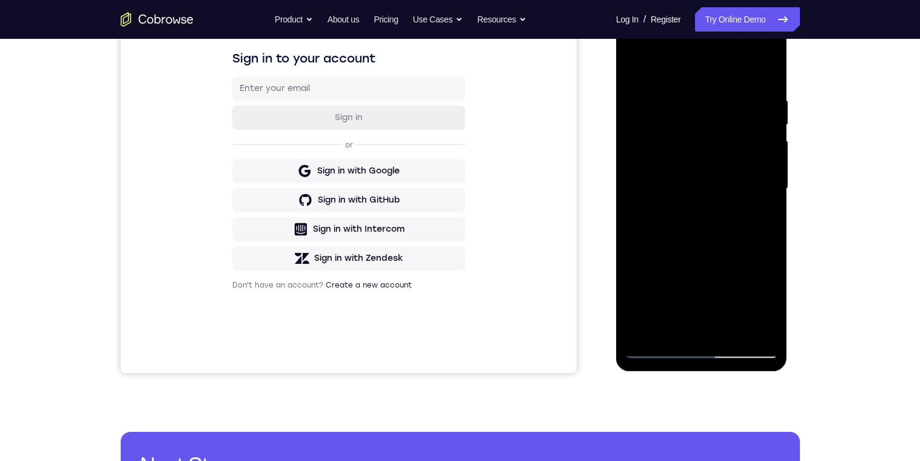
click at [727, 220] on div at bounding box center [701, 189] width 153 height 340
click at [674, 178] on div at bounding box center [701, 189] width 153 height 340
click at [771, 66] on div at bounding box center [701, 189] width 153 height 340
click at [703, 151] on div at bounding box center [701, 189] width 153 height 340
click at [768, 72] on div at bounding box center [701, 189] width 153 height 340
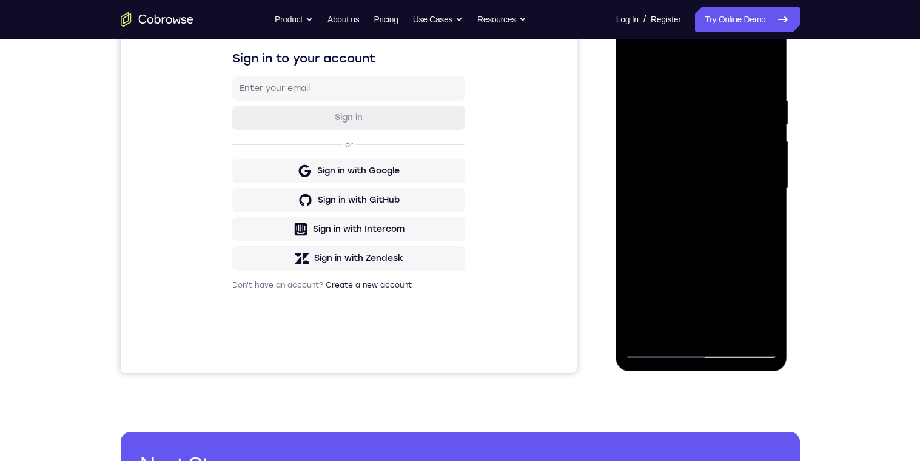
click at [741, 178] on div at bounding box center [701, 189] width 153 height 340
click at [748, 208] on div at bounding box center [701, 189] width 153 height 340
click at [685, 258] on div at bounding box center [701, 189] width 153 height 340
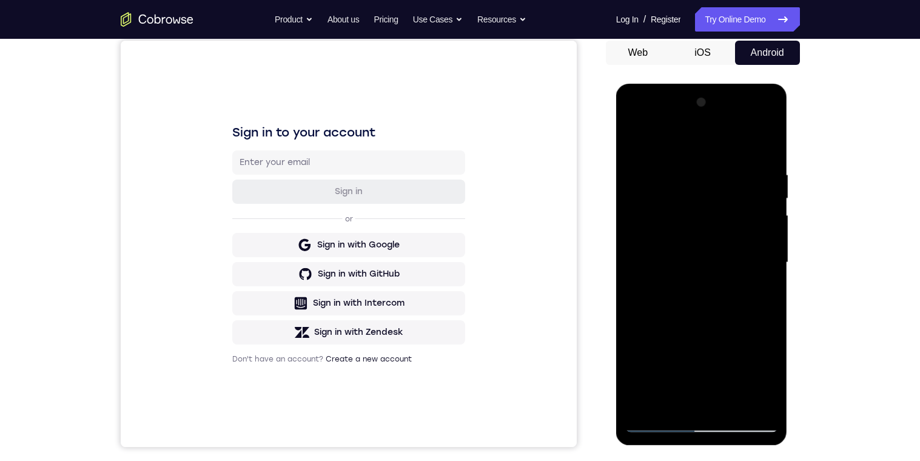
scroll to position [104, 0]
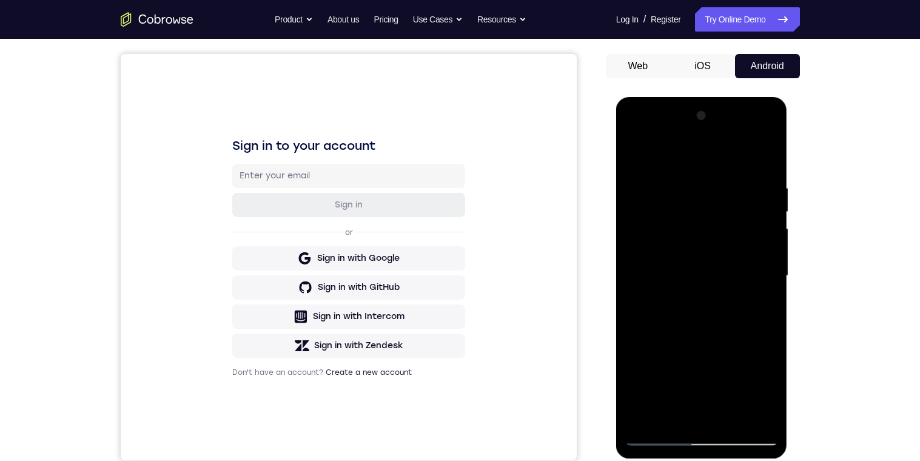
click at [768, 158] on div at bounding box center [701, 276] width 153 height 340
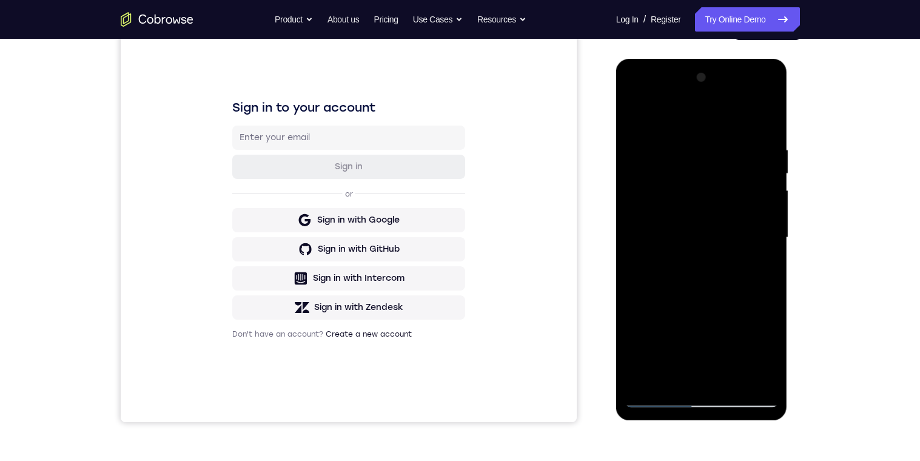
scroll to position [191, 0]
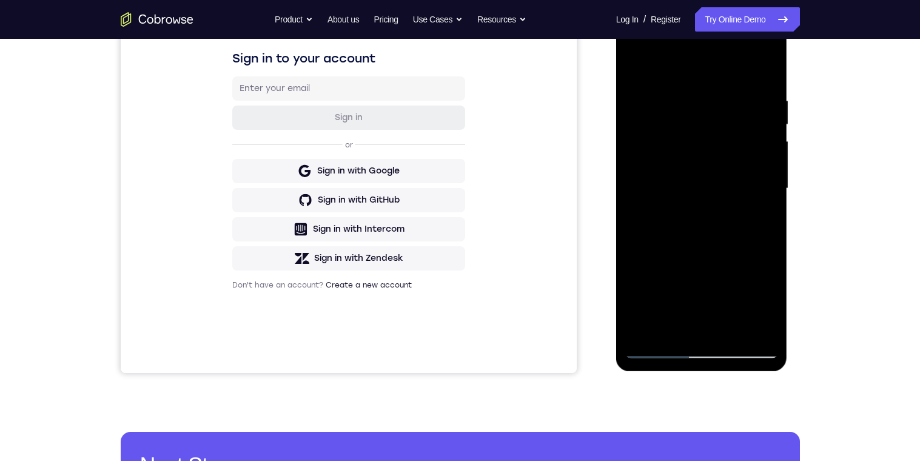
click at [770, 207] on div at bounding box center [701, 189] width 153 height 340
click at [676, 261] on div at bounding box center [701, 189] width 153 height 340
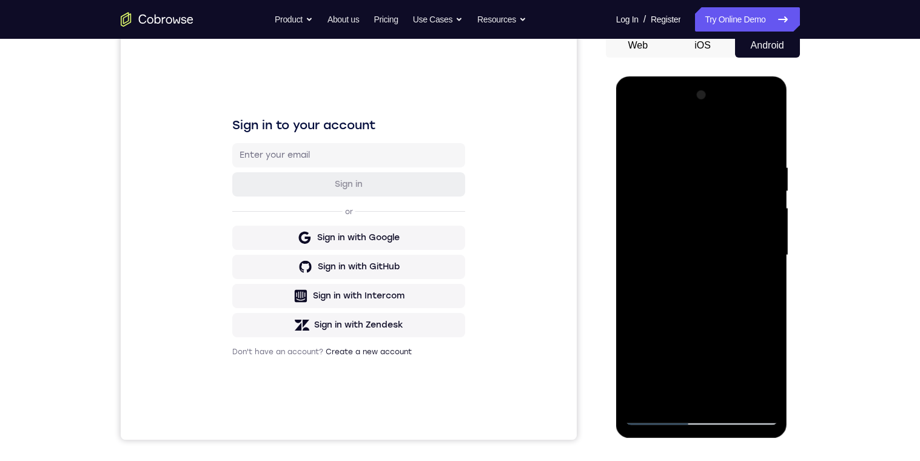
scroll to position [192, 0]
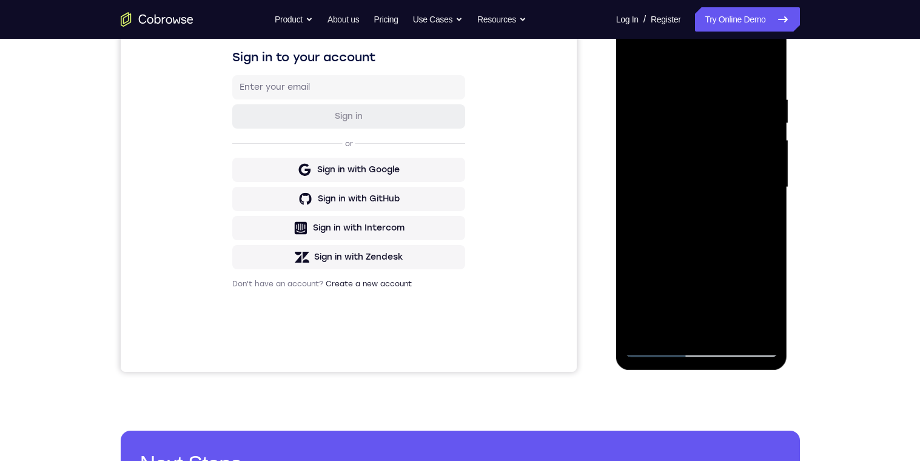
click at [765, 257] on div at bounding box center [701, 188] width 153 height 340
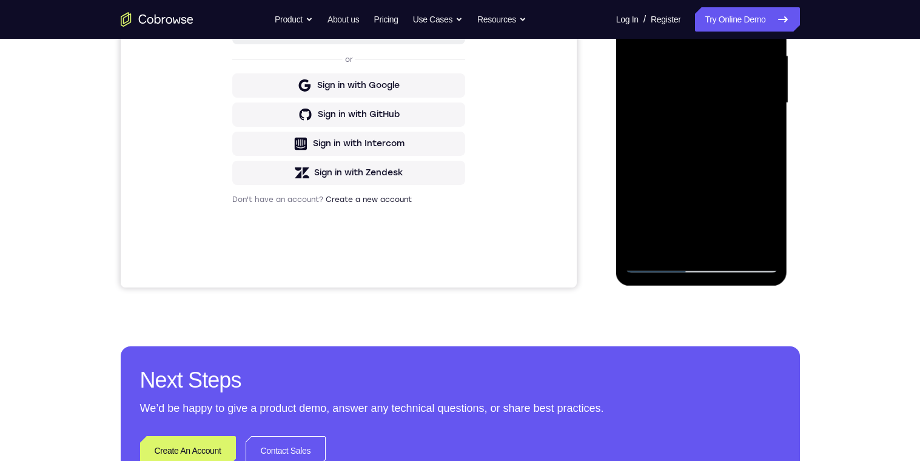
scroll to position [278, 0]
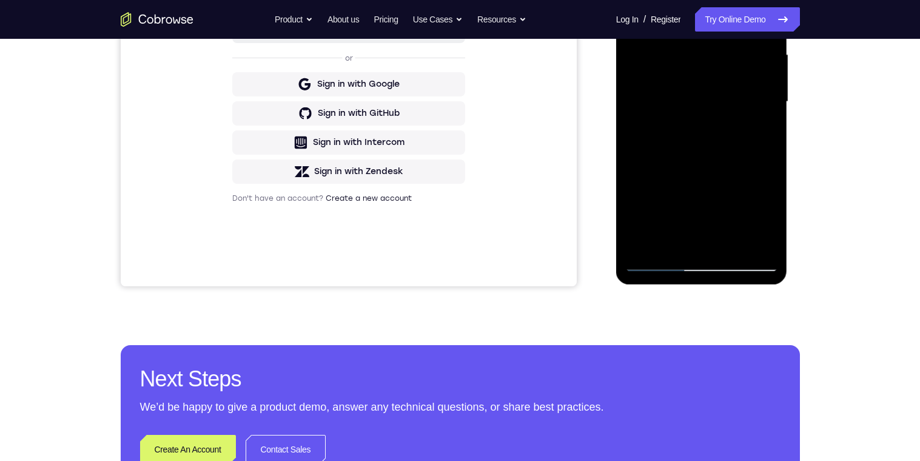
click at [769, 200] on div at bounding box center [701, 102] width 153 height 340
click at [730, 183] on div at bounding box center [701, 102] width 153 height 340
click at [765, 112] on div at bounding box center [701, 102] width 153 height 340
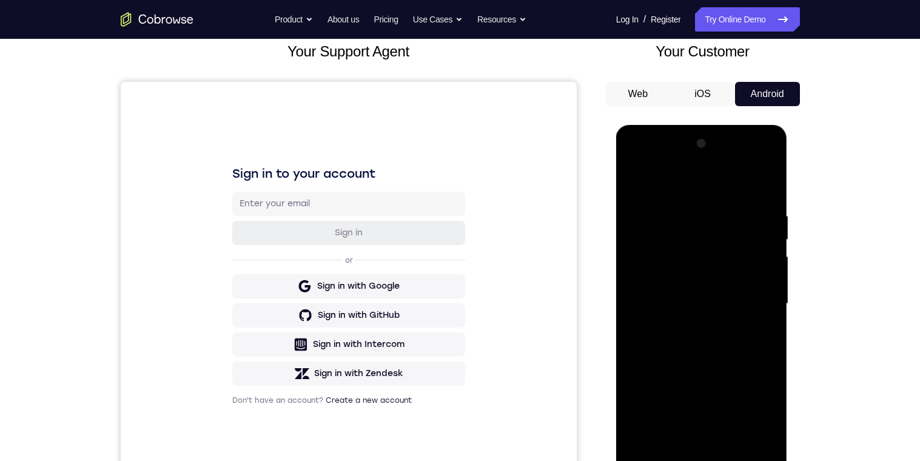
scroll to position [104, 0]
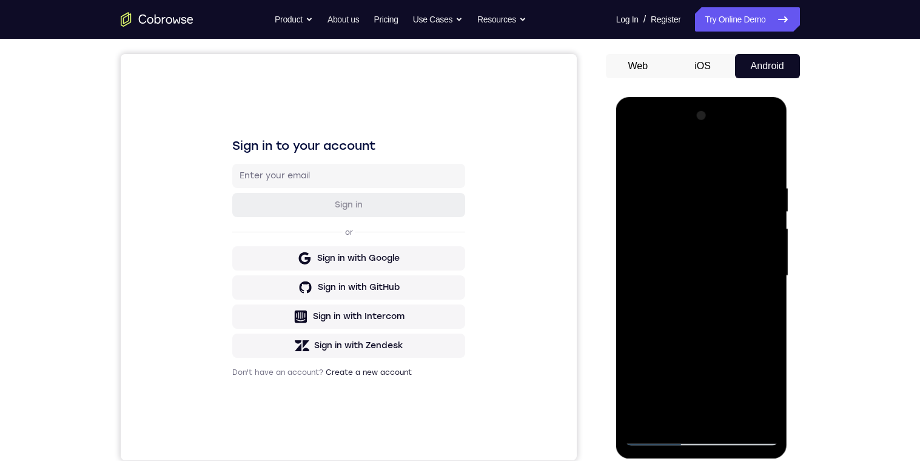
click at [639, 210] on div at bounding box center [701, 276] width 153 height 340
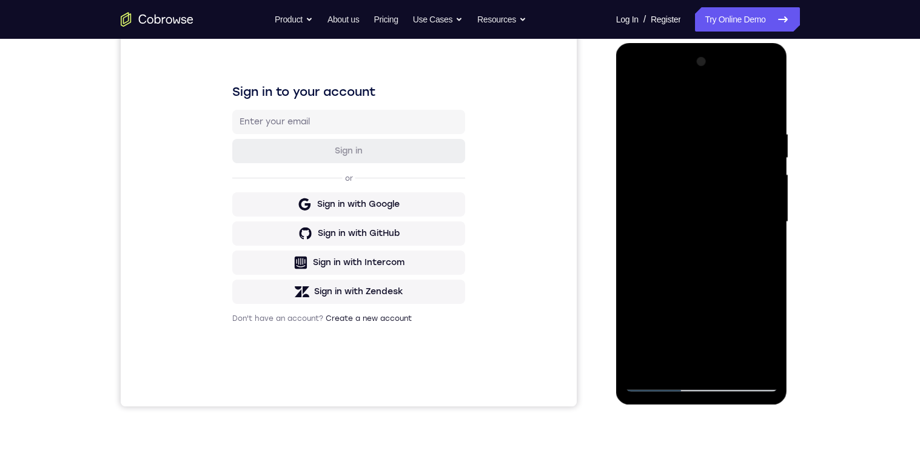
scroll to position [212, 0]
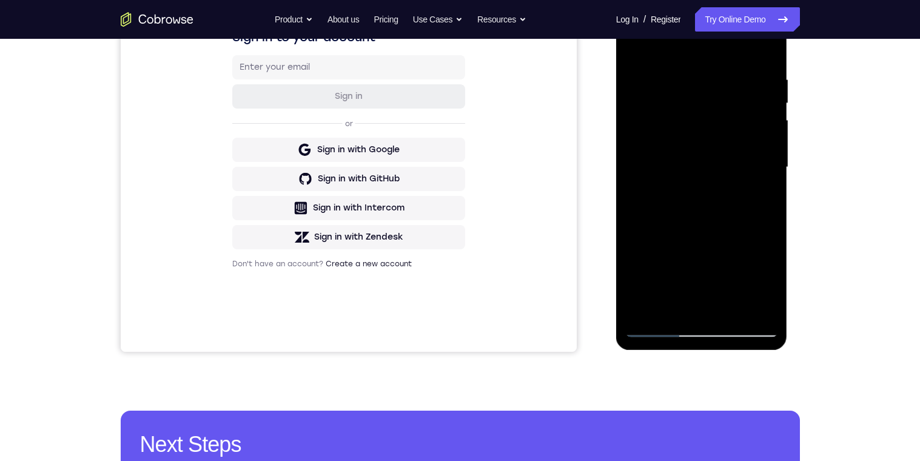
click at [704, 195] on div at bounding box center [701, 168] width 153 height 340
click at [741, 261] on div at bounding box center [701, 168] width 153 height 340
click at [704, 192] on div at bounding box center [701, 168] width 153 height 340
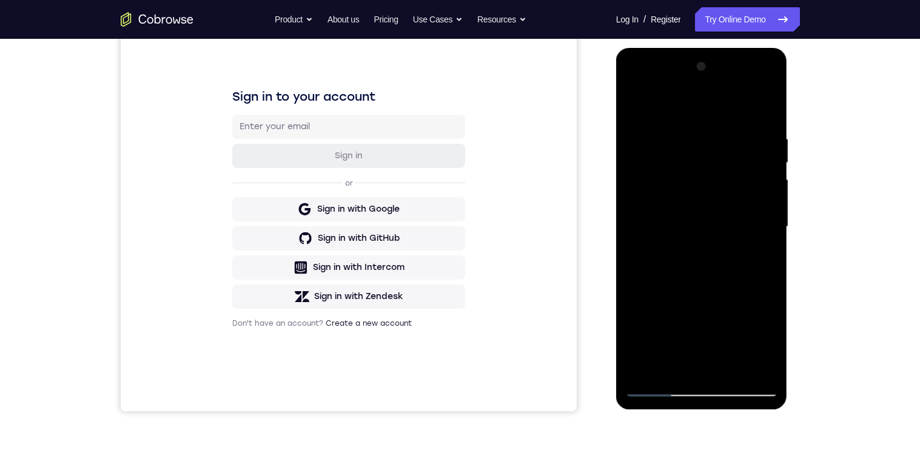
scroll to position [133, 0]
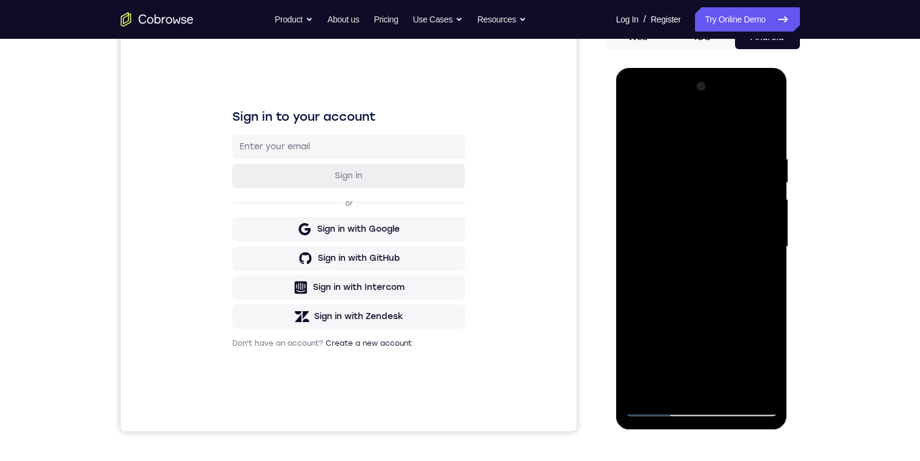
click at [677, 121] on div at bounding box center [701, 247] width 153 height 340
click at [637, 126] on div at bounding box center [701, 247] width 153 height 340
click at [767, 130] on div at bounding box center [701, 247] width 153 height 340
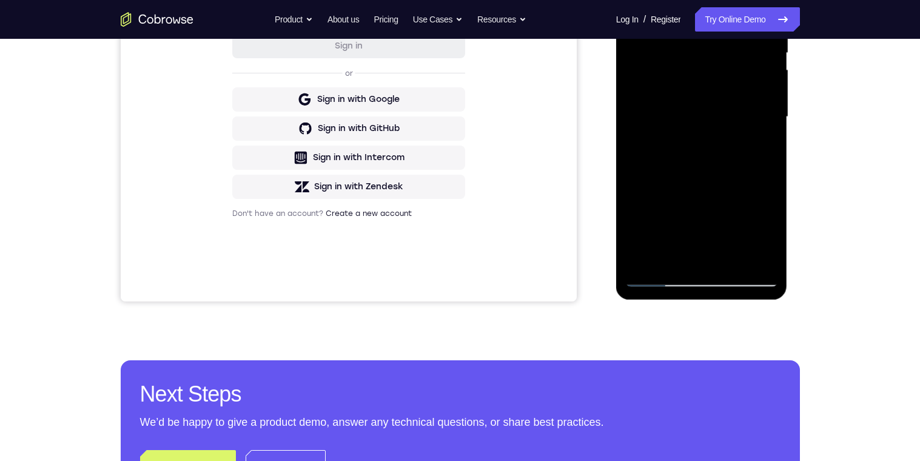
scroll to position [178, 0]
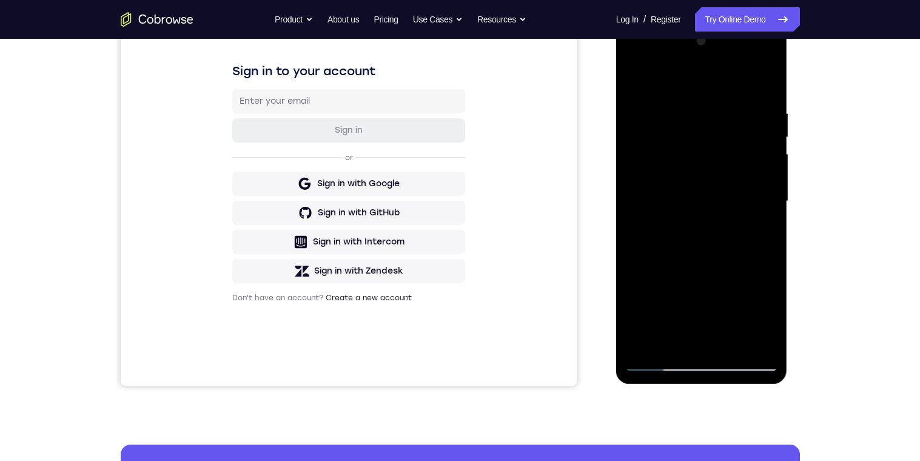
click at [641, 83] on div at bounding box center [701, 202] width 153 height 340
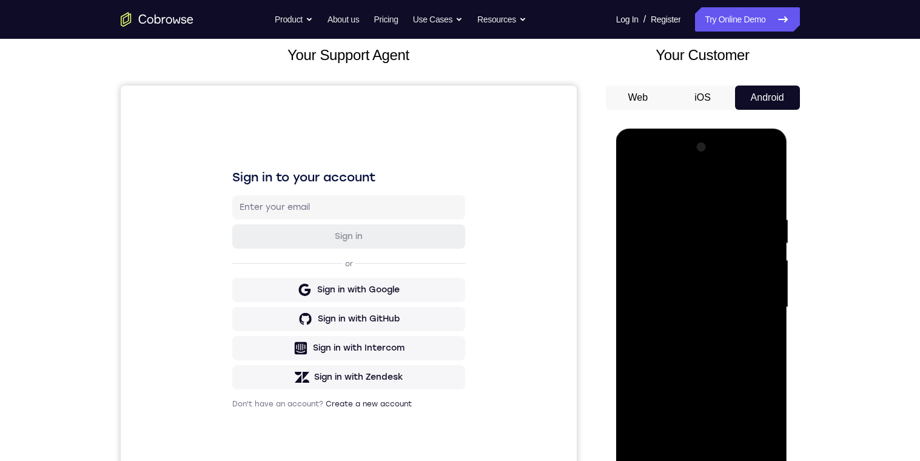
scroll to position [106, 0]
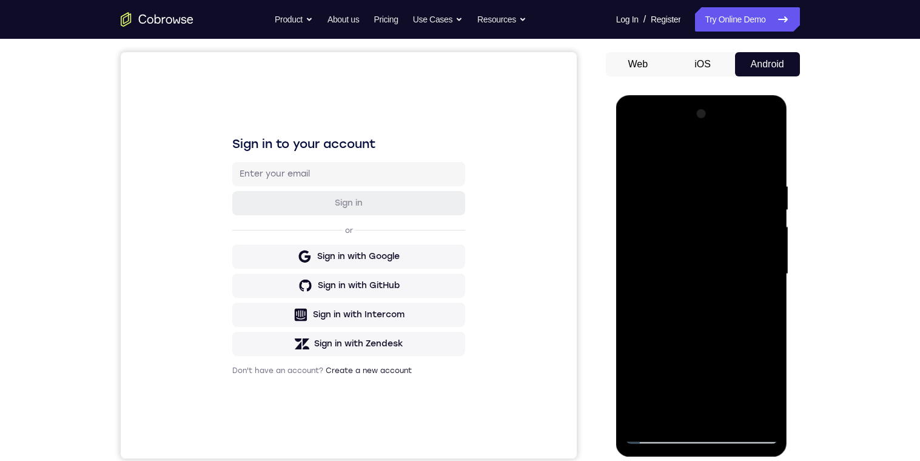
click at [665, 240] on div at bounding box center [701, 274] width 153 height 340
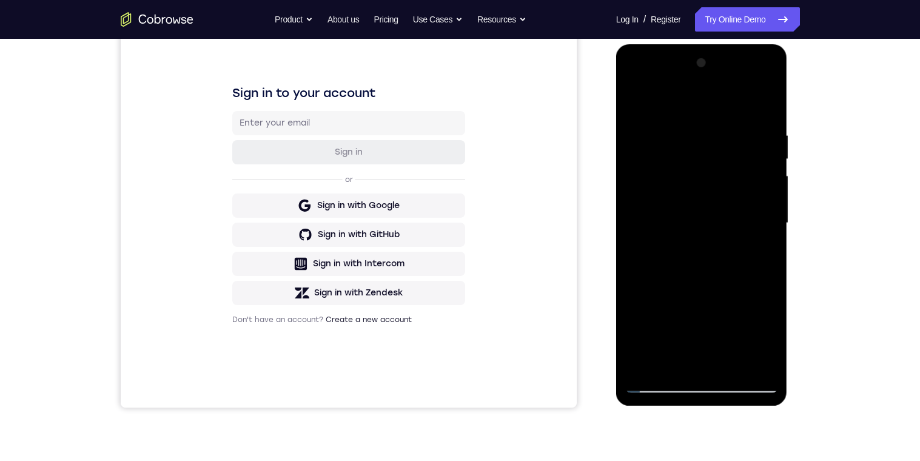
scroll to position [179, 0]
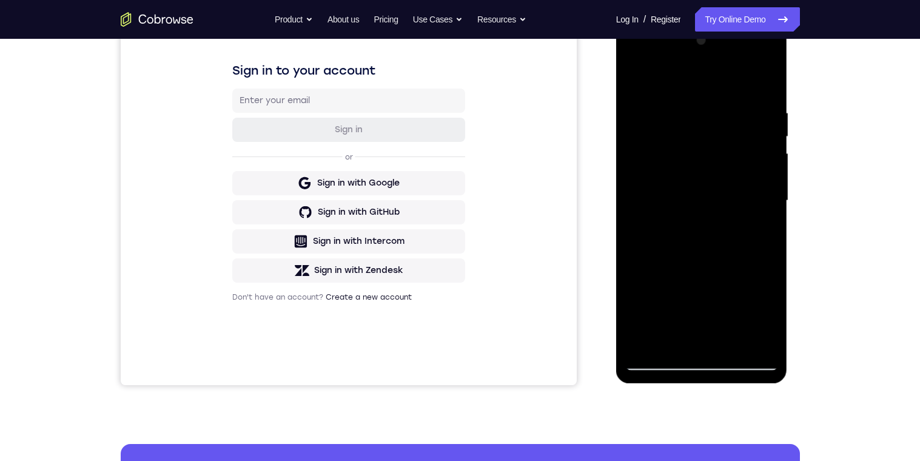
click at [762, 144] on div at bounding box center [701, 201] width 153 height 340
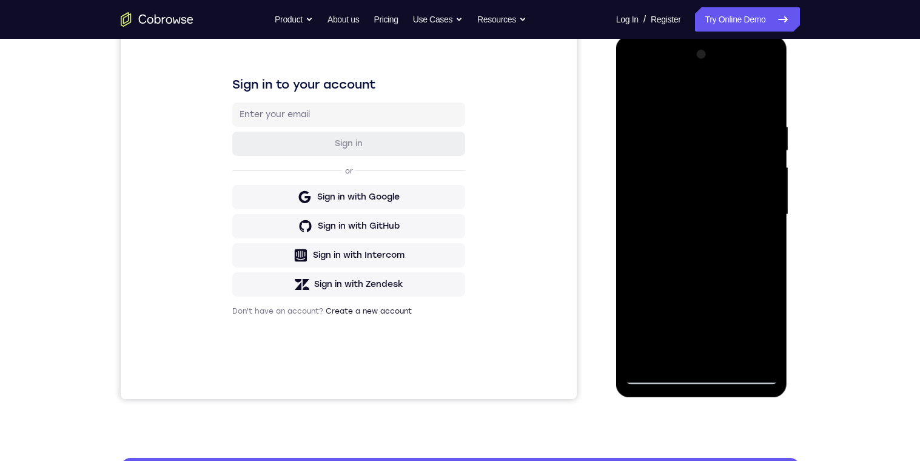
click at [769, 95] on div at bounding box center [701, 215] width 153 height 340
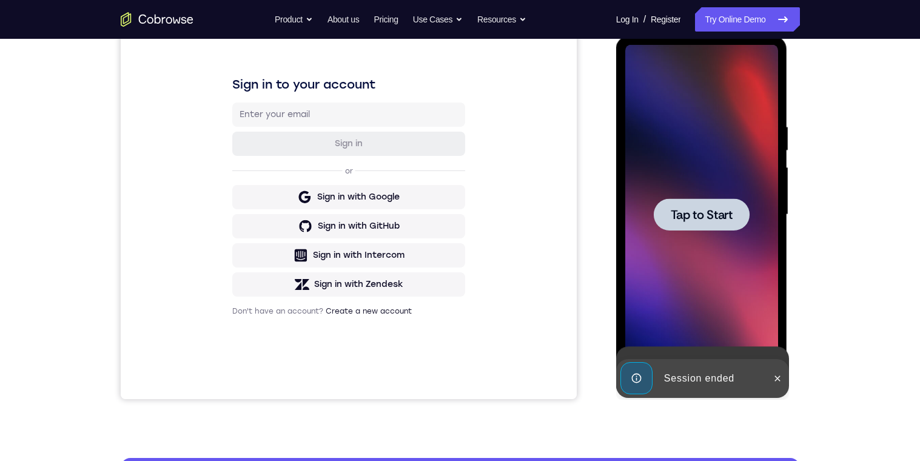
scroll to position [151, 0]
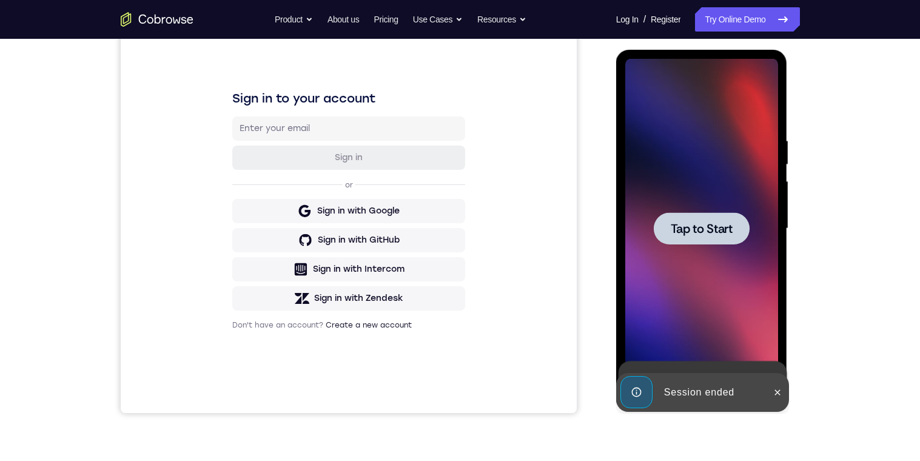
click at [735, 232] on div at bounding box center [702, 228] width 96 height 32
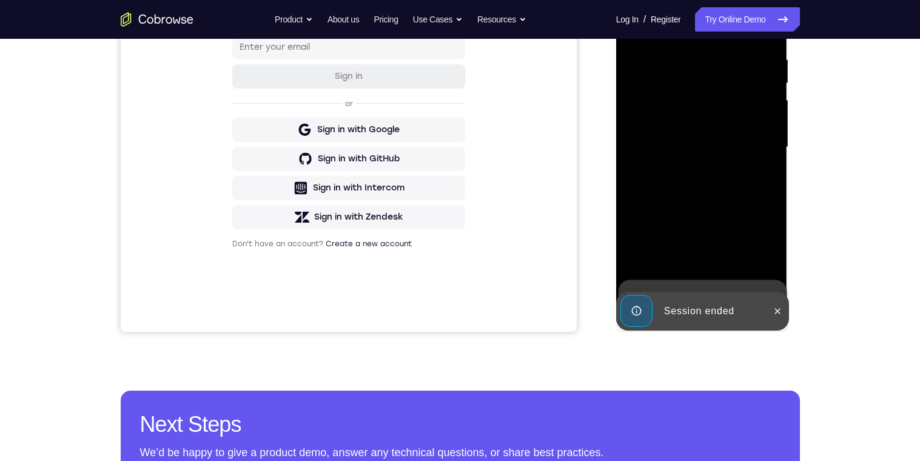
scroll to position [286, 0]
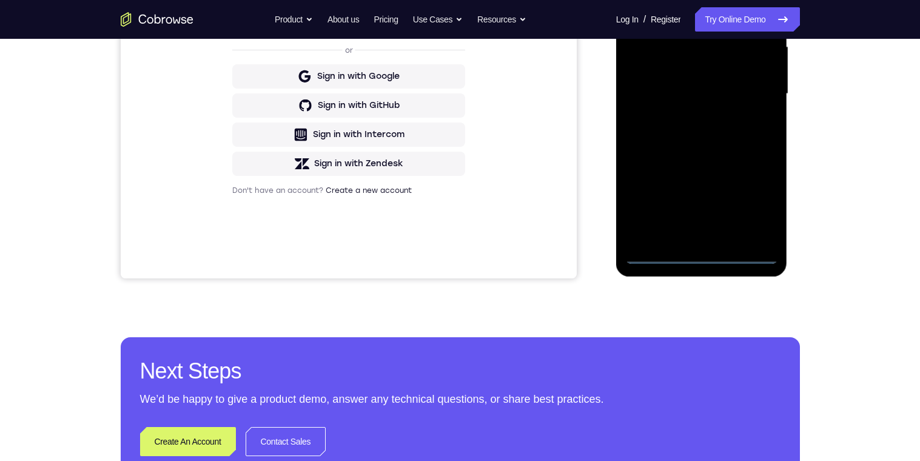
click at [699, 255] on div at bounding box center [701, 94] width 153 height 340
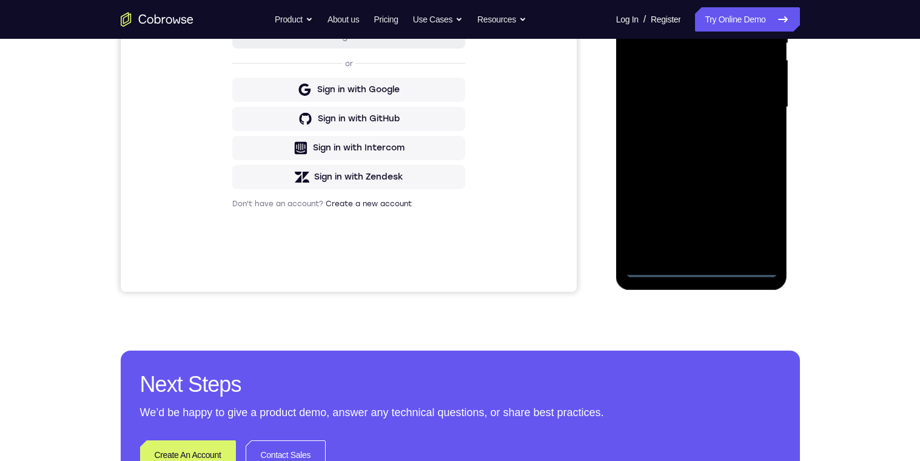
click at [759, 217] on div at bounding box center [701, 108] width 153 height 340
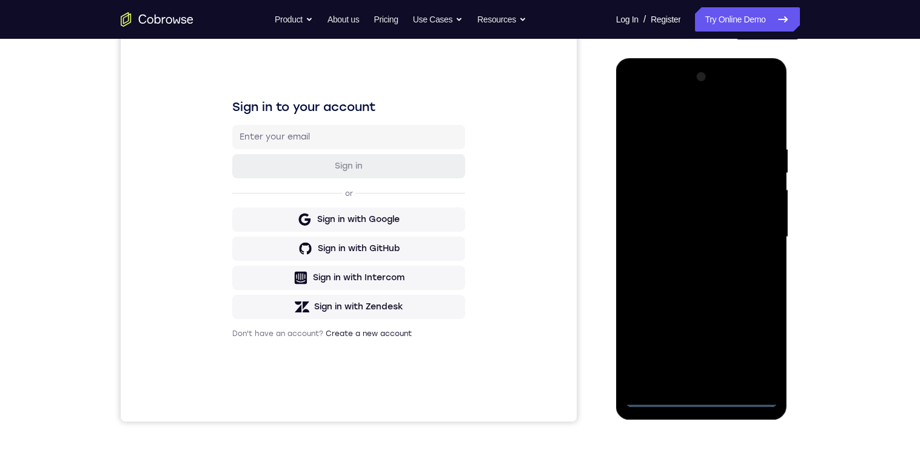
scroll to position [104, 0]
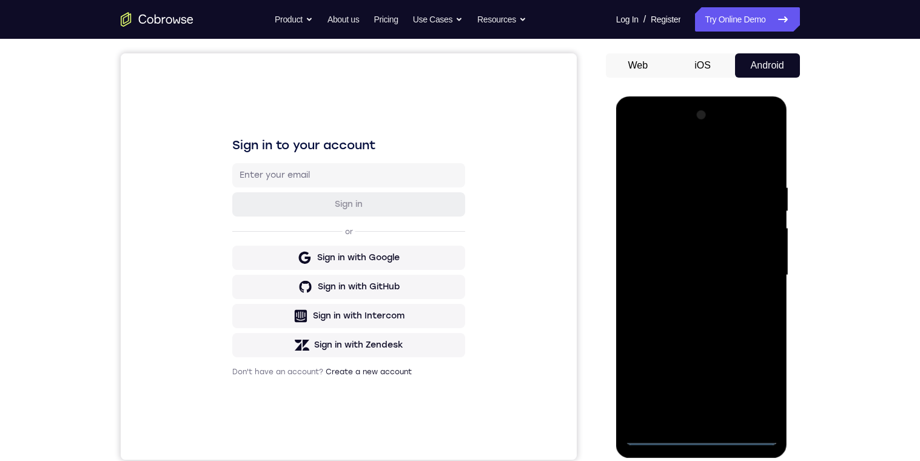
click at [736, 159] on div at bounding box center [701, 276] width 153 height 340
click at [755, 269] on div at bounding box center [701, 276] width 153 height 340
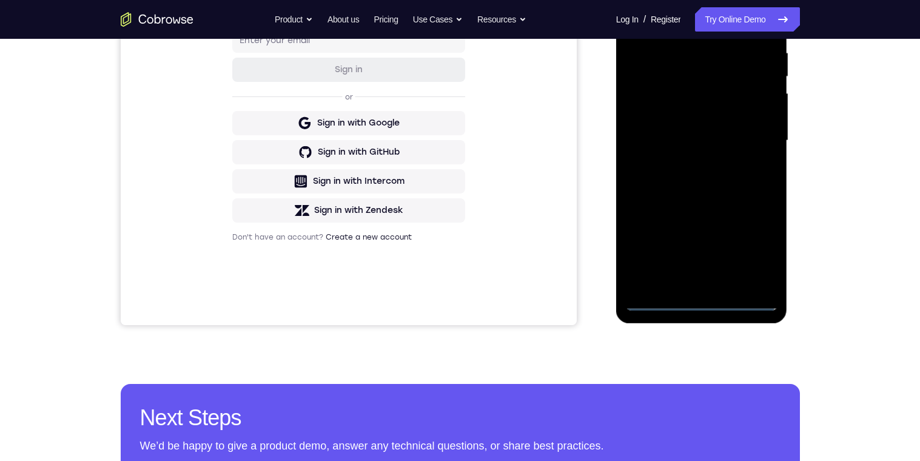
scroll to position [266, 0]
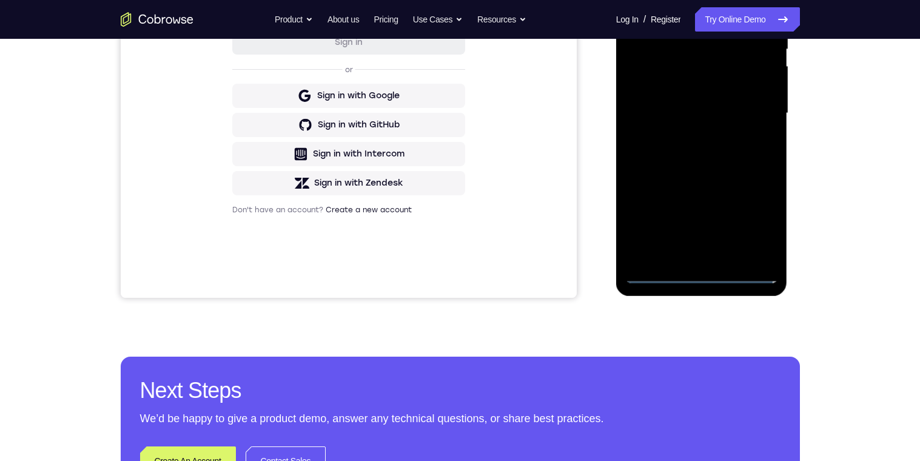
click at [688, 138] on div at bounding box center [701, 114] width 153 height 340
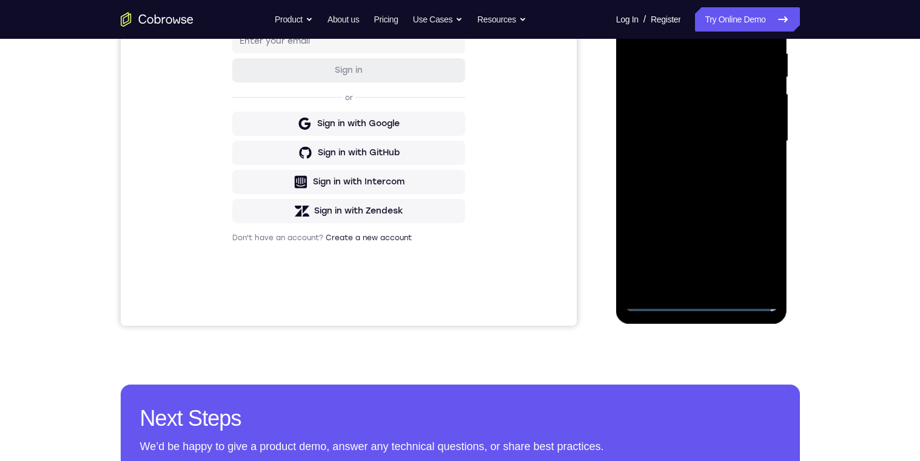
click at [721, 132] on div at bounding box center [701, 141] width 153 height 340
click at [691, 115] on div at bounding box center [701, 141] width 153 height 340
click at [747, 141] on div at bounding box center [701, 141] width 153 height 340
click at [750, 189] on div at bounding box center [701, 141] width 153 height 340
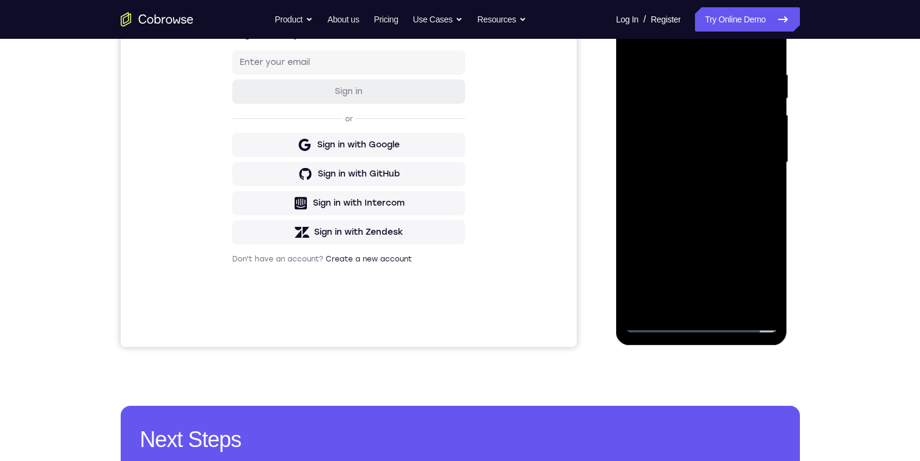
click at [739, 201] on div at bounding box center [701, 163] width 153 height 340
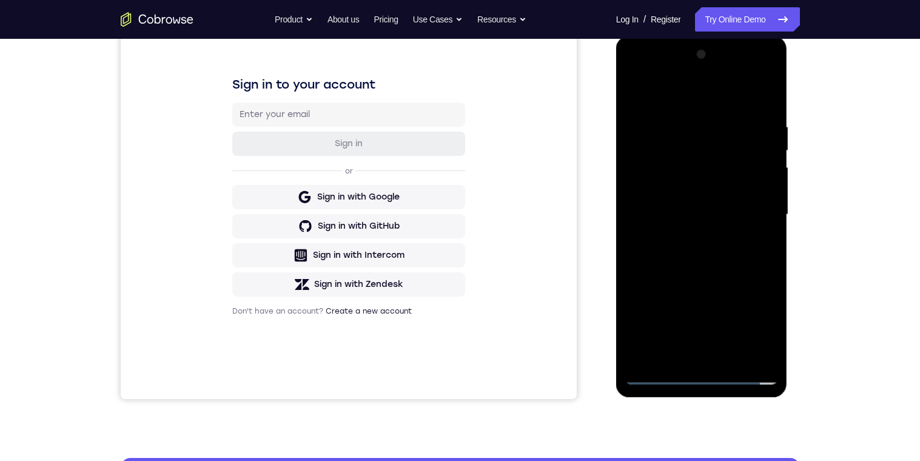
scroll to position [297, 0]
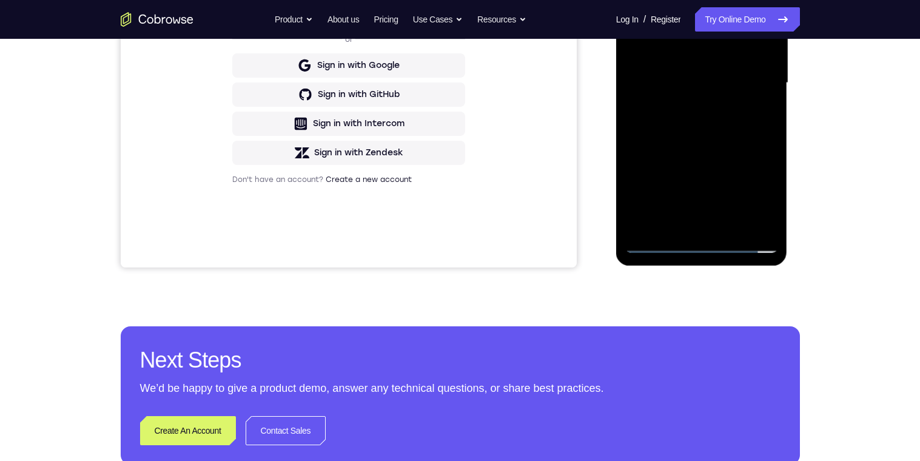
click at [762, 143] on div at bounding box center [701, 83] width 153 height 340
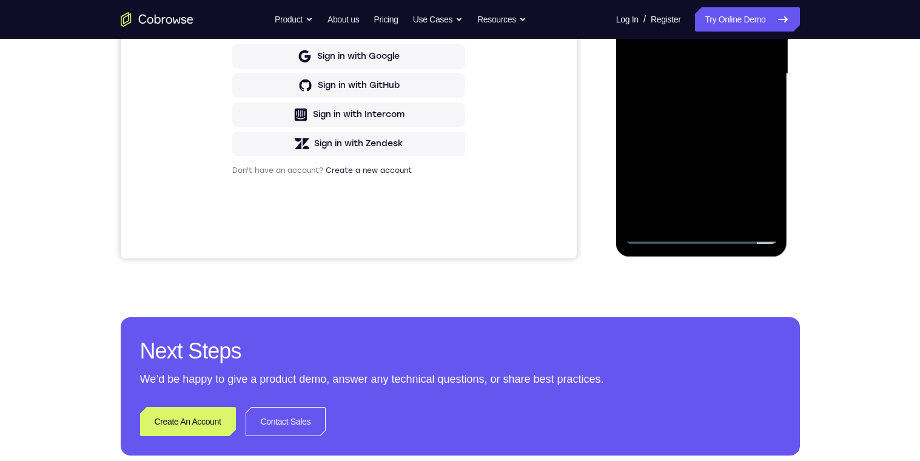
click at [735, 220] on div at bounding box center [701, 74] width 153 height 340
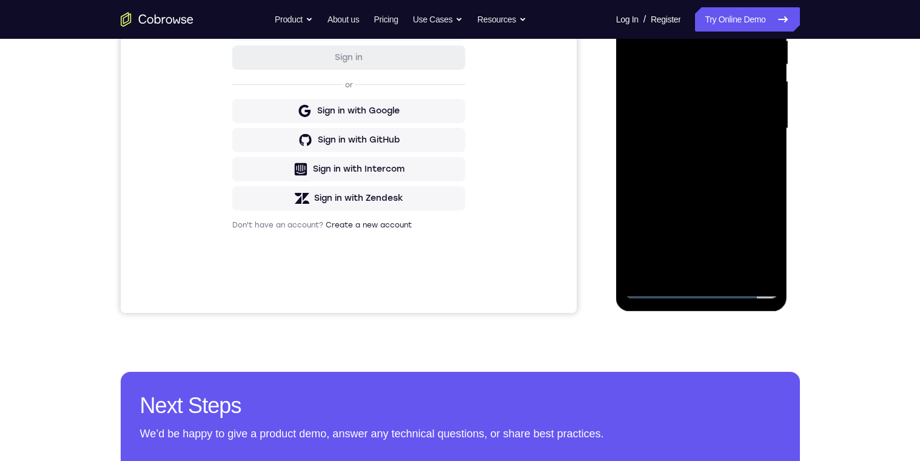
scroll to position [235, 0]
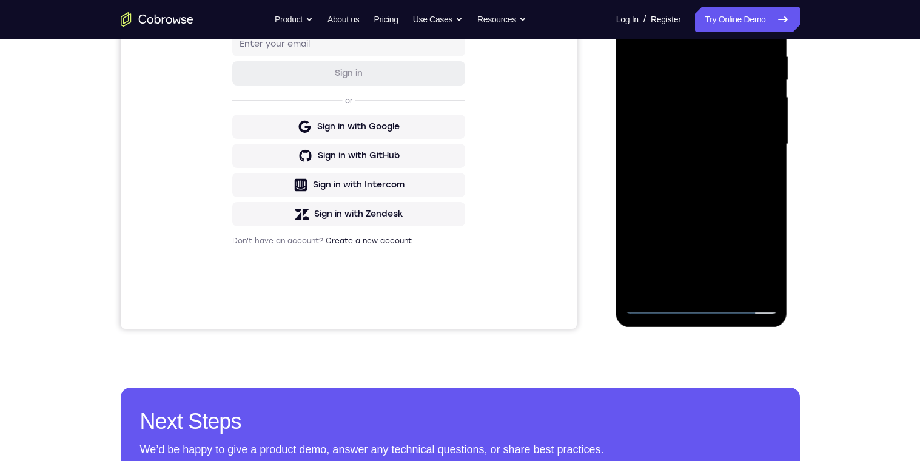
click at [742, 207] on div at bounding box center [701, 145] width 153 height 340
click at [670, 129] on div at bounding box center [701, 145] width 153 height 340
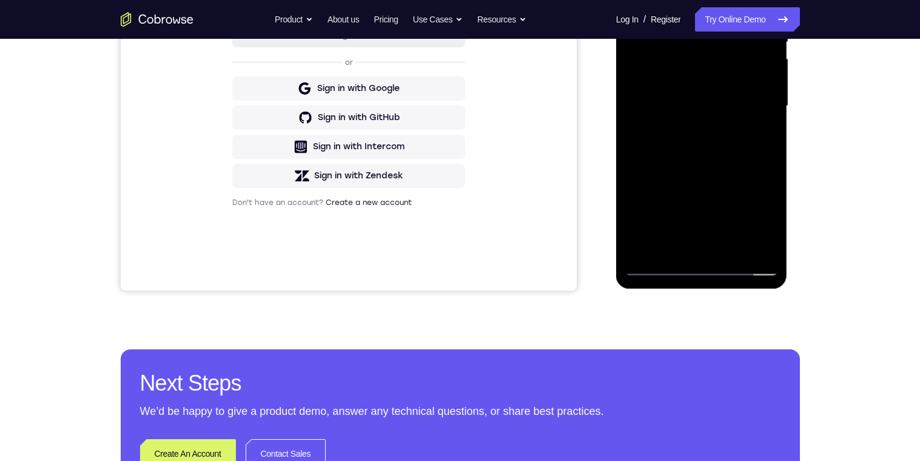
scroll to position [292, 0]
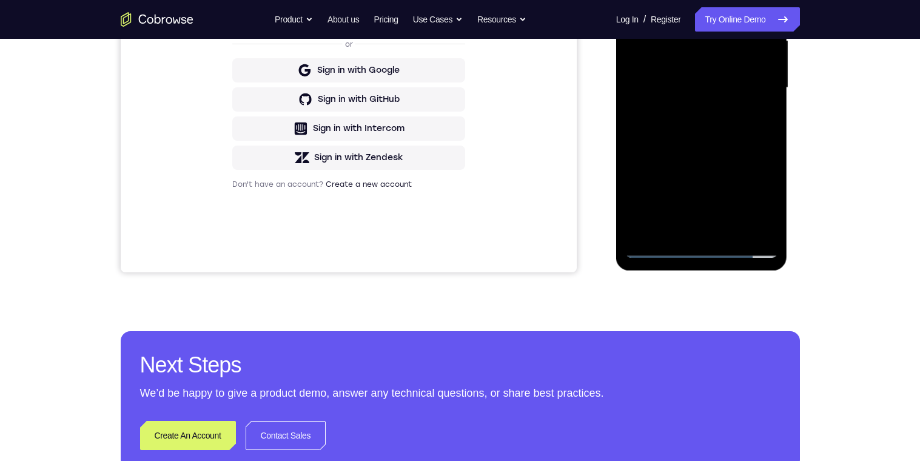
click at [644, 224] on div at bounding box center [701, 88] width 153 height 340
click at [761, 119] on div at bounding box center [701, 88] width 153 height 340
click at [757, 117] on div at bounding box center [701, 88] width 153 height 340
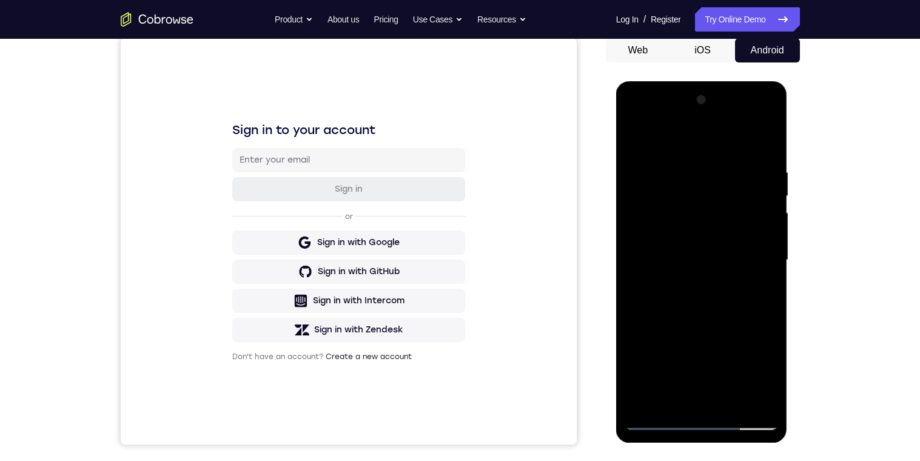
scroll to position [130, 0]
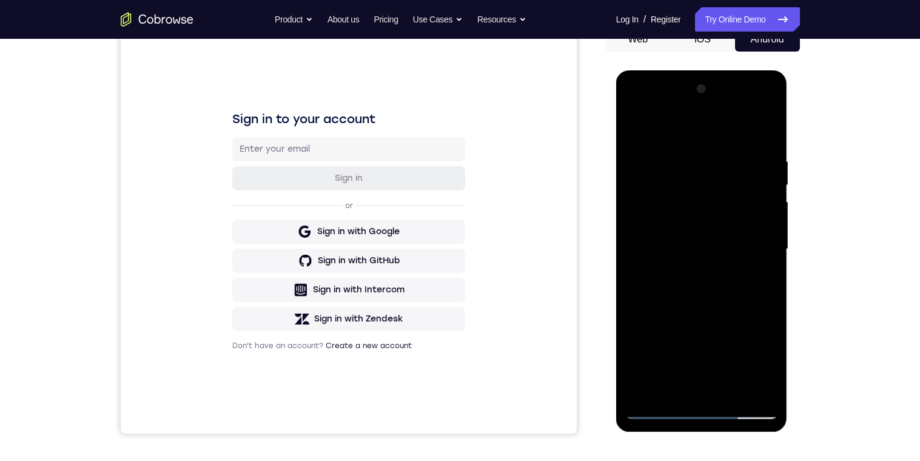
click at [636, 132] on div at bounding box center [701, 249] width 153 height 340
click at [763, 197] on div at bounding box center [701, 249] width 153 height 340
click at [650, 200] on div at bounding box center [701, 249] width 153 height 340
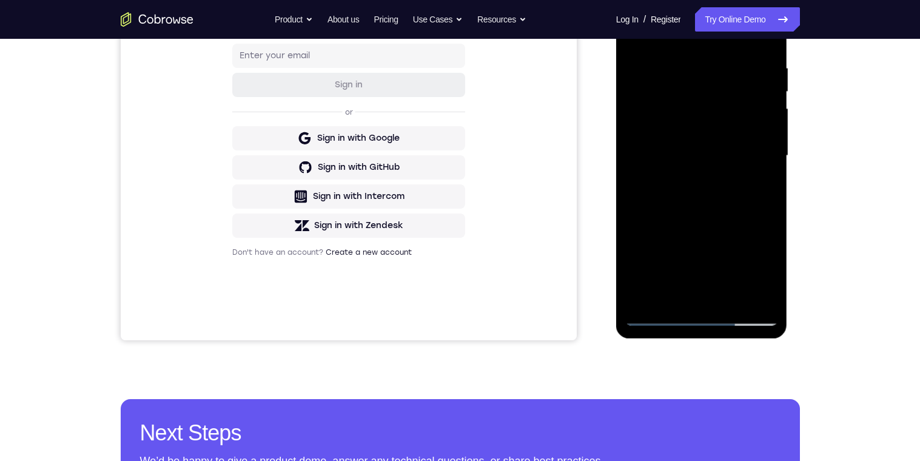
scroll to position [234, 0]
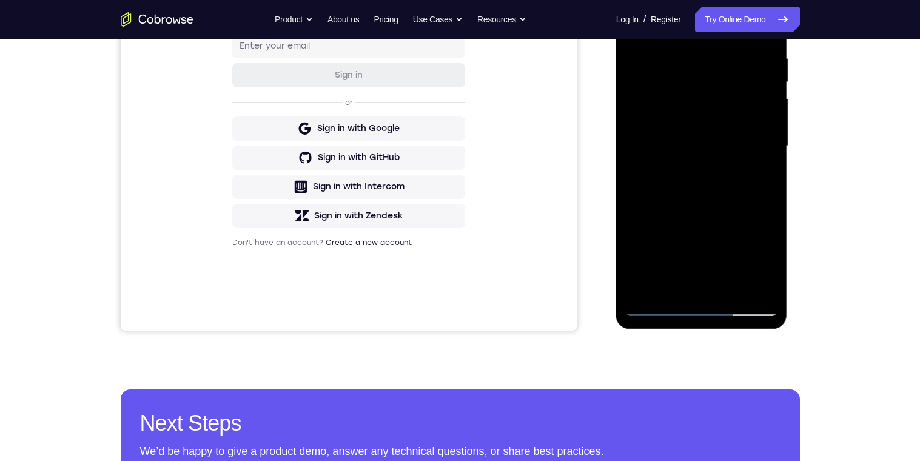
click at [673, 245] on div at bounding box center [701, 146] width 153 height 340
click at [670, 239] on div at bounding box center [701, 146] width 153 height 340
click at [641, 250] on div at bounding box center [701, 146] width 153 height 340
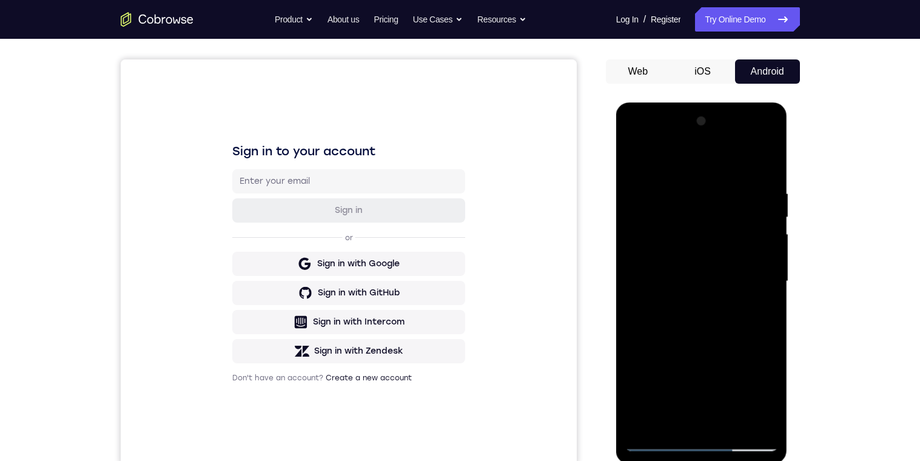
scroll to position [88, 0]
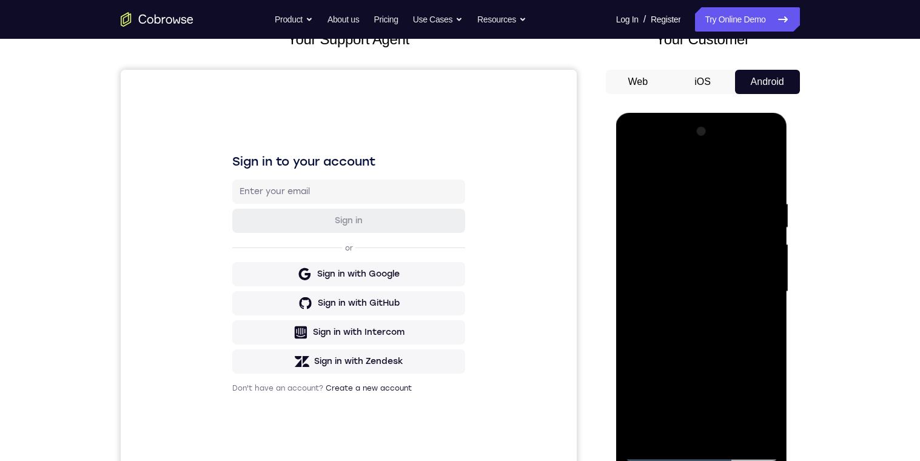
click at [673, 195] on div at bounding box center [701, 292] width 153 height 340
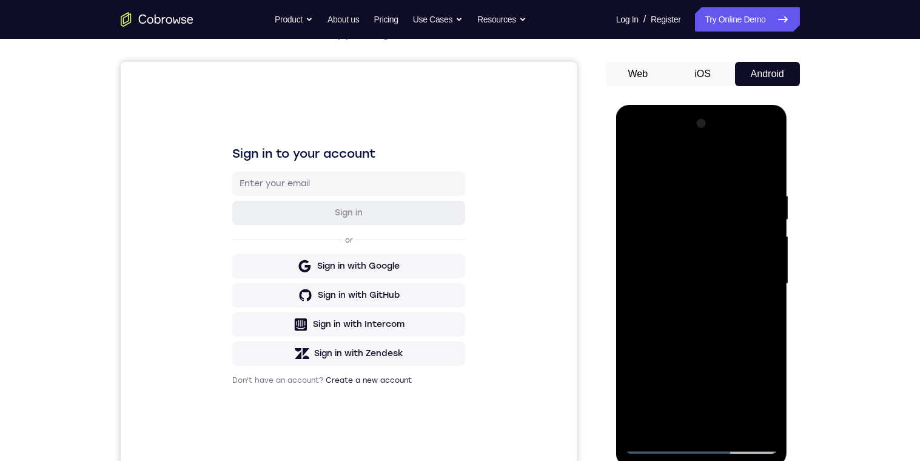
click at [638, 164] on div at bounding box center [701, 284] width 153 height 340
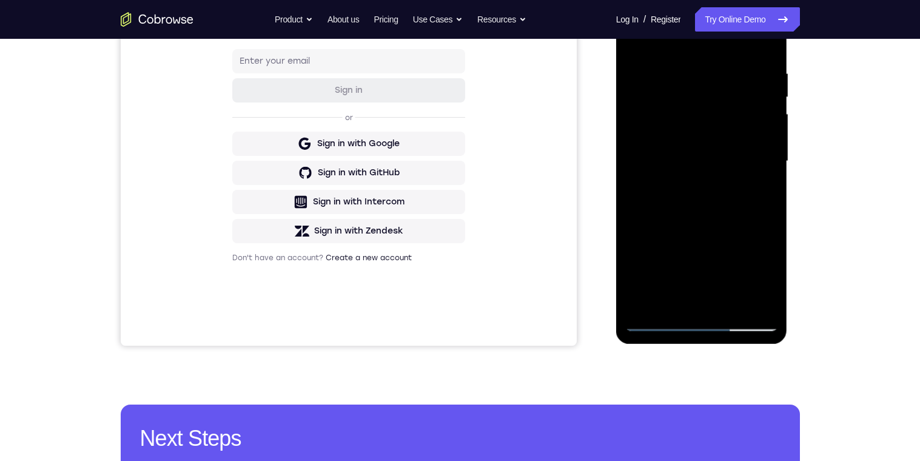
scroll to position [232, 0]
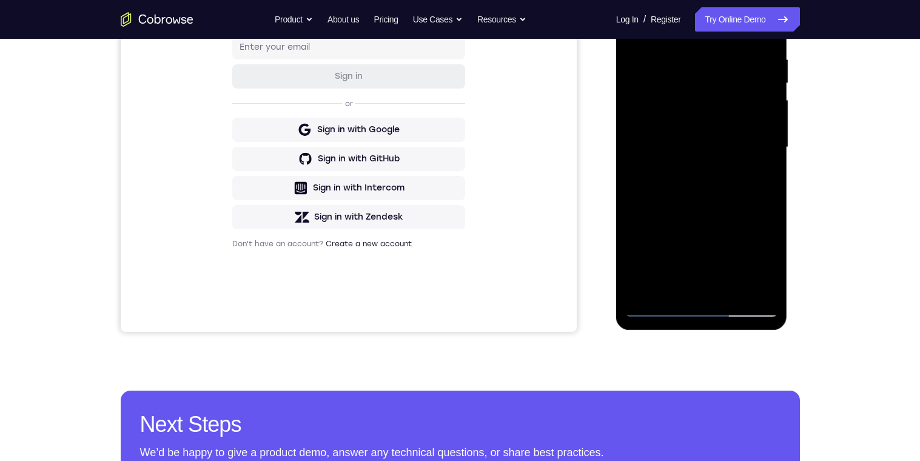
click at [772, 277] on div at bounding box center [701, 148] width 153 height 340
click at [761, 292] on div at bounding box center [701, 148] width 153 height 340
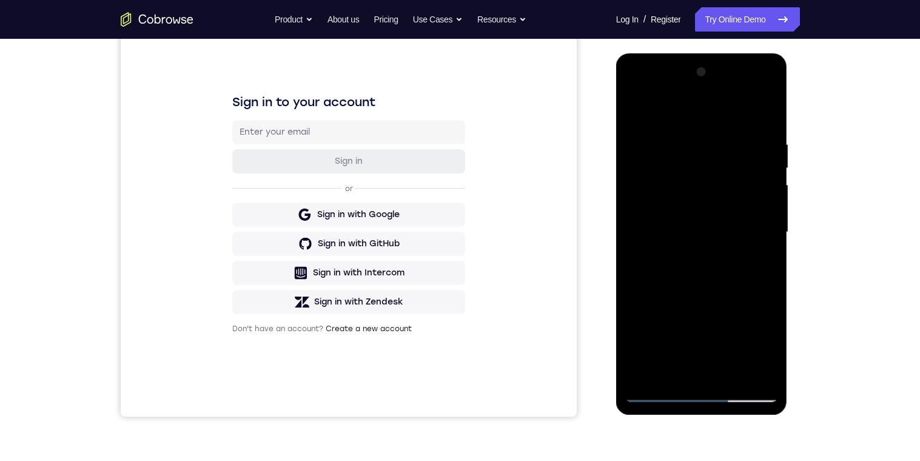
scroll to position [133, 0]
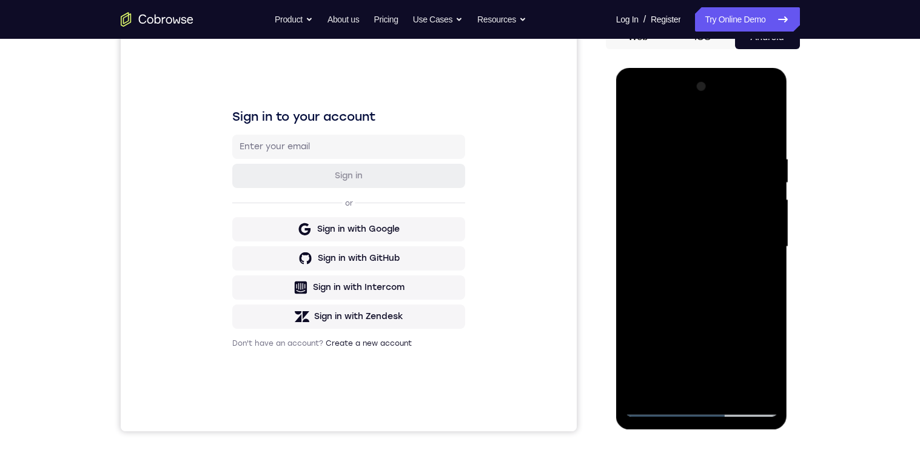
click at [719, 123] on div at bounding box center [701, 247] width 153 height 340
click at [765, 126] on div at bounding box center [701, 247] width 153 height 340
click at [636, 126] on div at bounding box center [701, 247] width 153 height 340
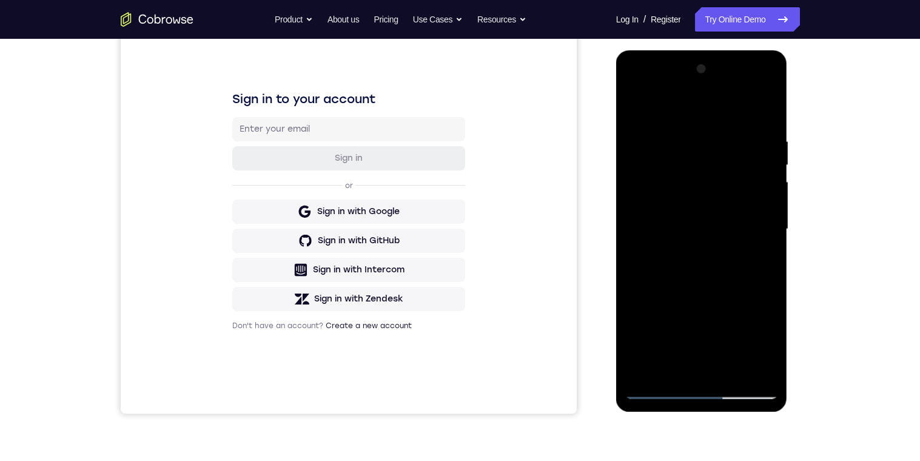
scroll to position [180, 0]
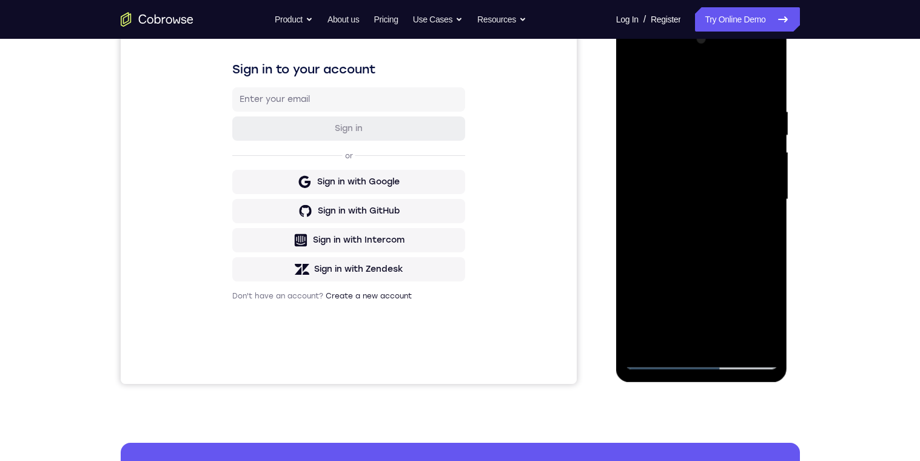
click at [665, 207] on div at bounding box center [701, 200] width 153 height 340
click at [775, 217] on div at bounding box center [701, 200] width 153 height 340
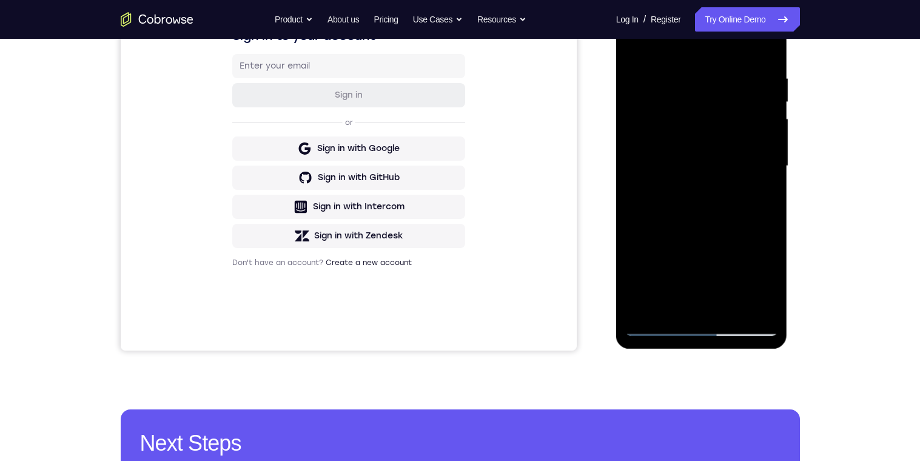
click at [771, 160] on div at bounding box center [701, 166] width 153 height 340
click at [748, 188] on div at bounding box center [701, 166] width 153 height 340
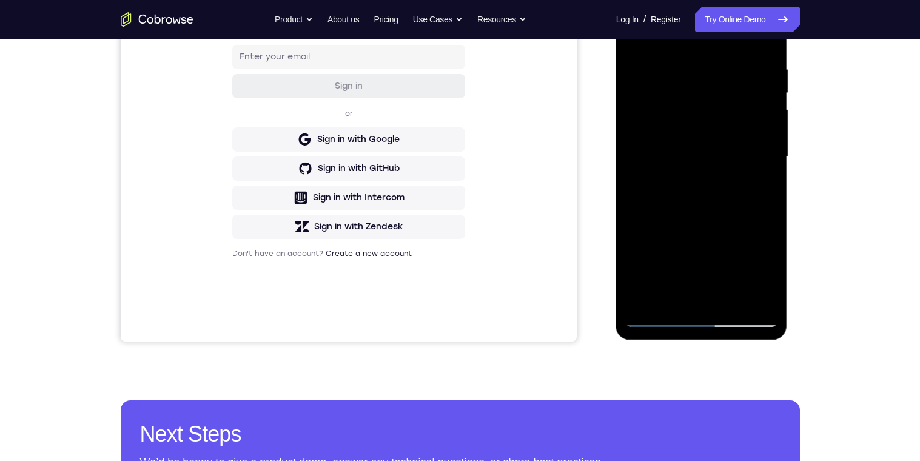
click at [654, 318] on div at bounding box center [701, 157] width 153 height 340
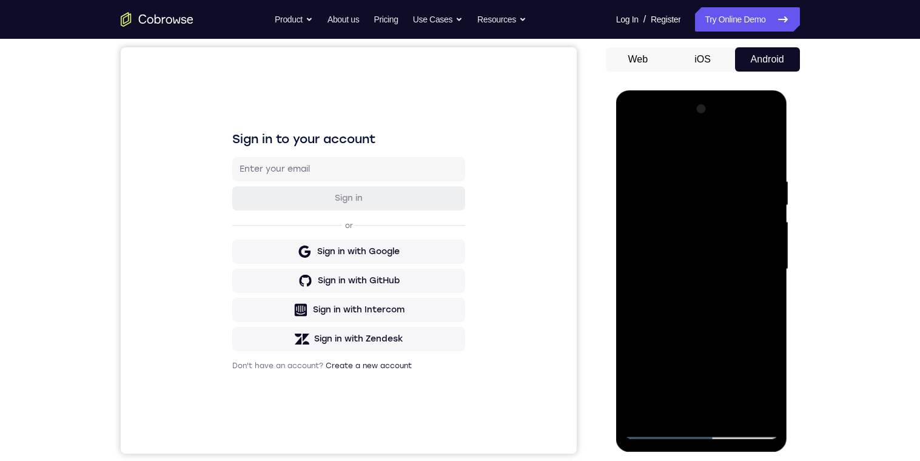
scroll to position [83, 0]
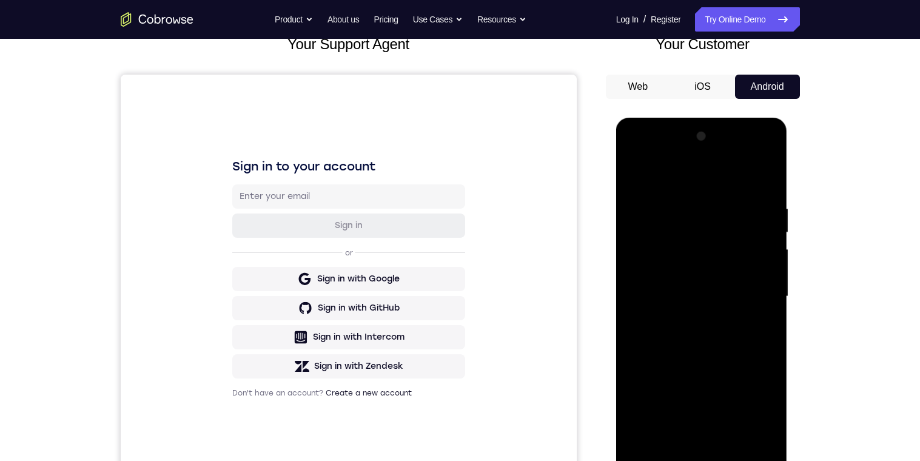
click at [636, 177] on div at bounding box center [701, 297] width 153 height 340
click at [659, 234] on div at bounding box center [701, 297] width 153 height 340
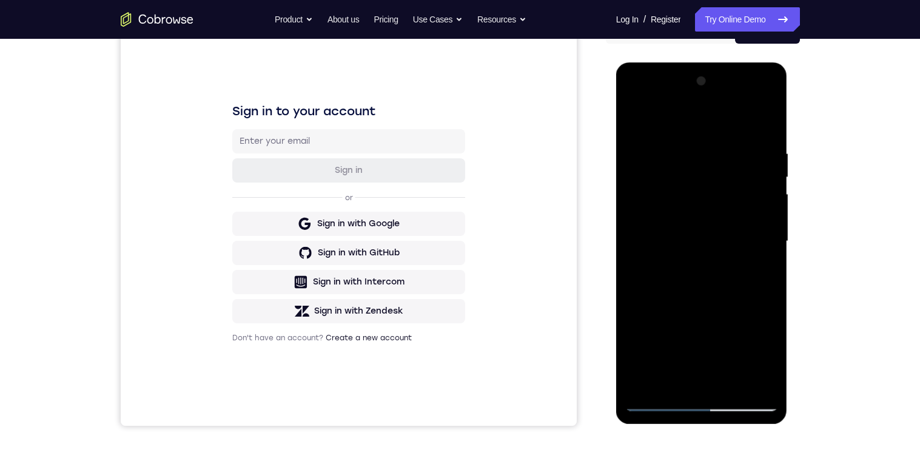
scroll to position [161, 0]
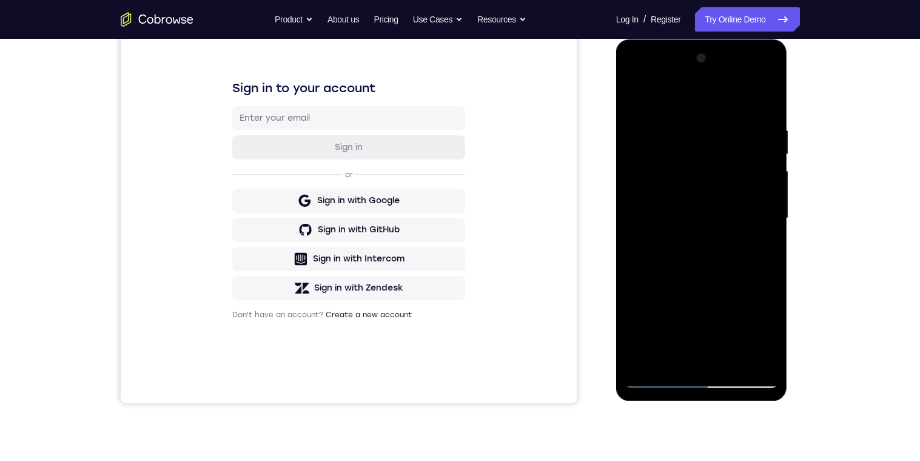
click at [668, 243] on div at bounding box center [701, 219] width 153 height 340
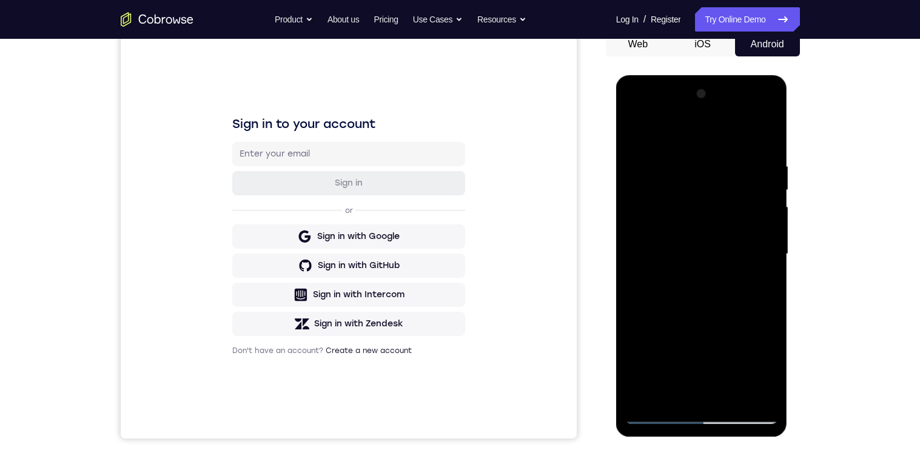
click at [630, 136] on div at bounding box center [701, 254] width 153 height 340
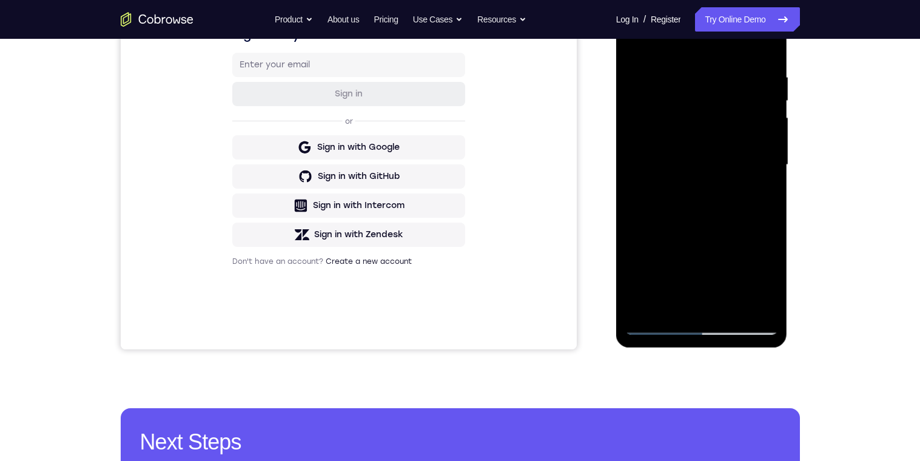
scroll to position [196, 0]
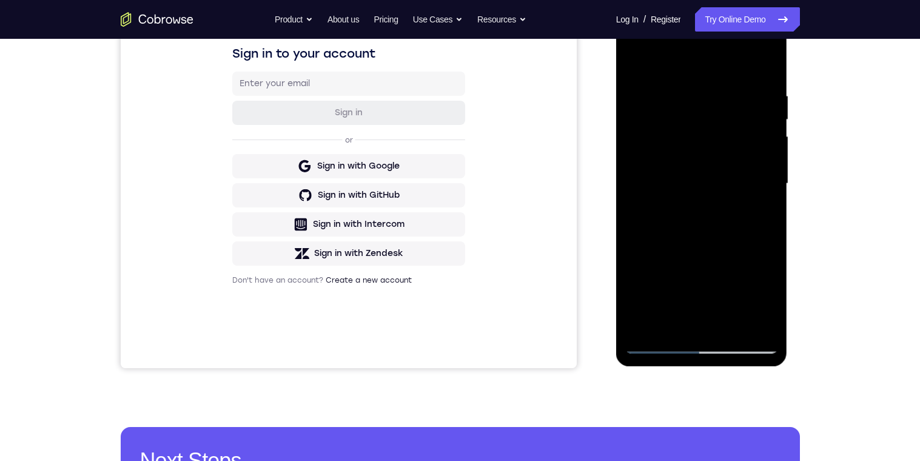
click at [661, 226] on div at bounding box center [701, 184] width 153 height 340
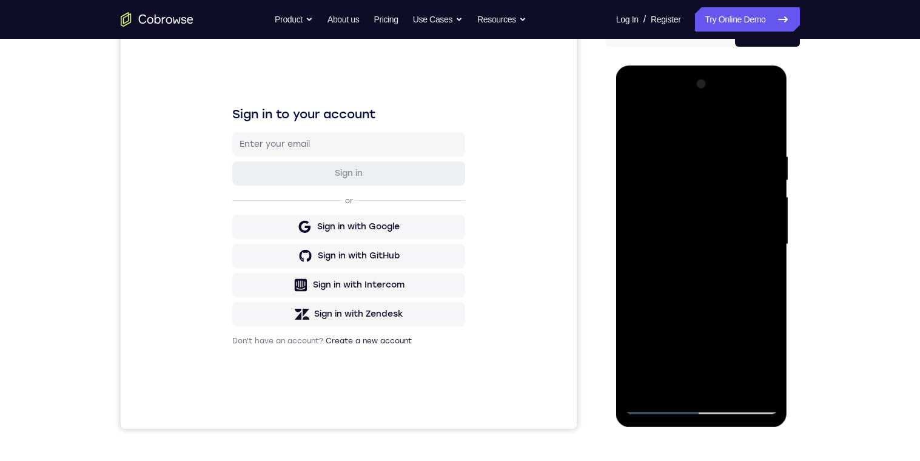
scroll to position [112, 0]
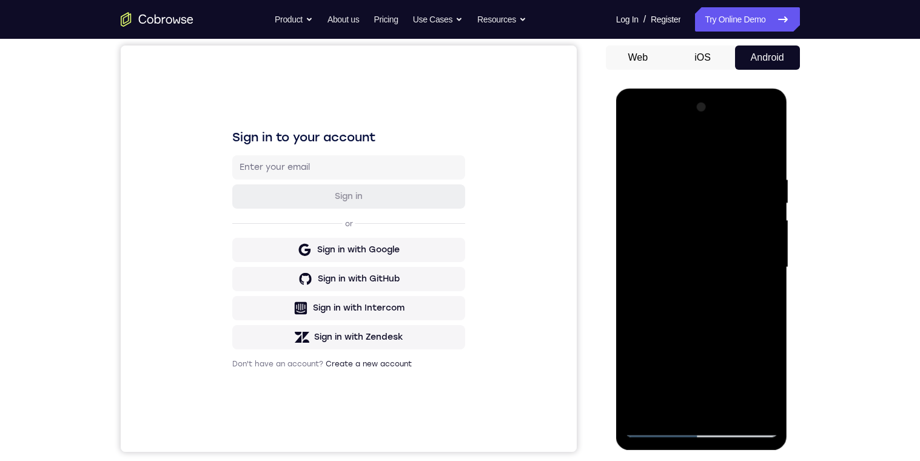
click at [639, 152] on div at bounding box center [701, 268] width 153 height 340
click at [770, 153] on div at bounding box center [701, 268] width 153 height 340
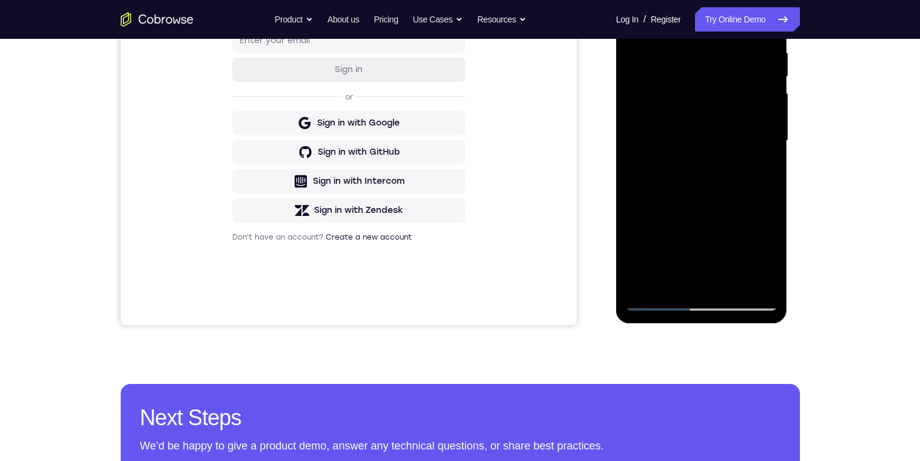
scroll to position [203, 0]
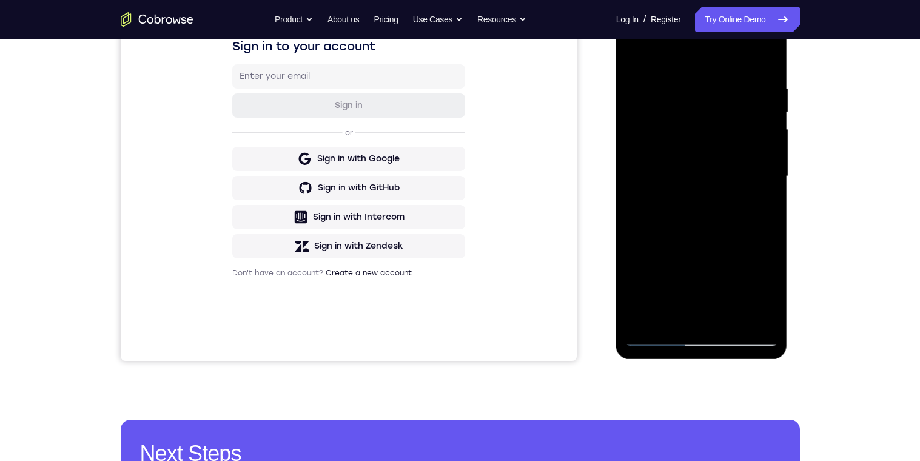
click at [657, 273] on div at bounding box center [701, 177] width 153 height 340
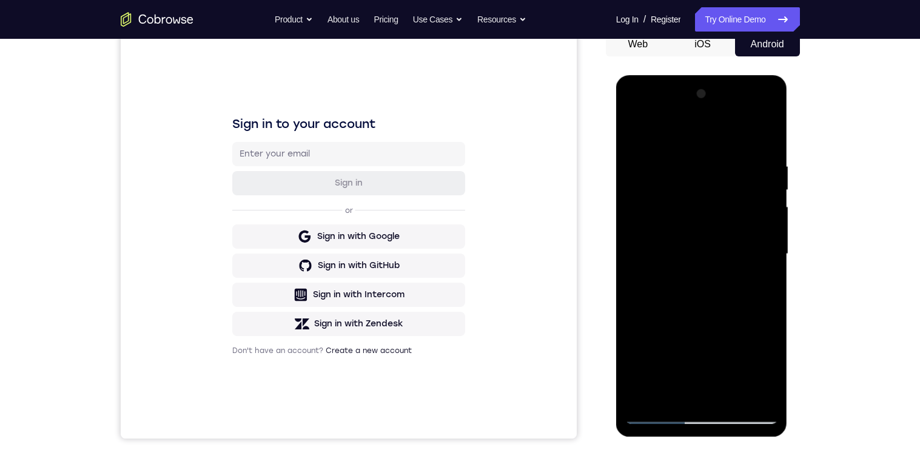
scroll to position [106, 0]
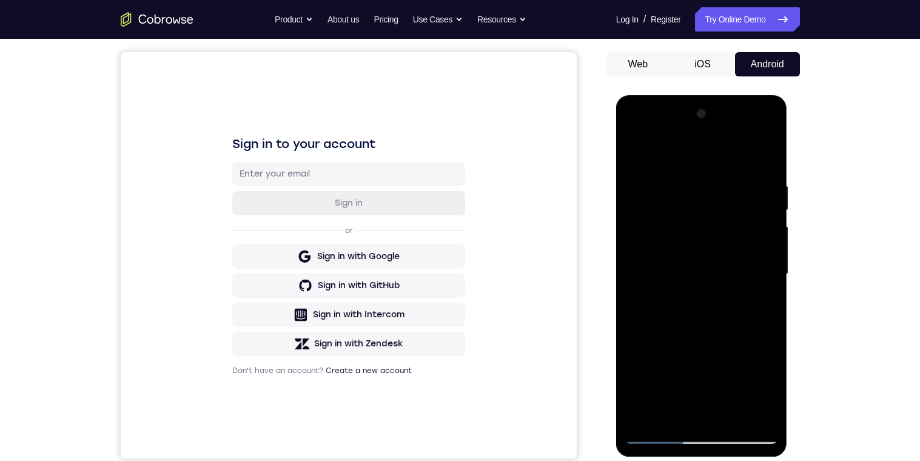
click at [636, 152] on div at bounding box center [701, 274] width 153 height 340
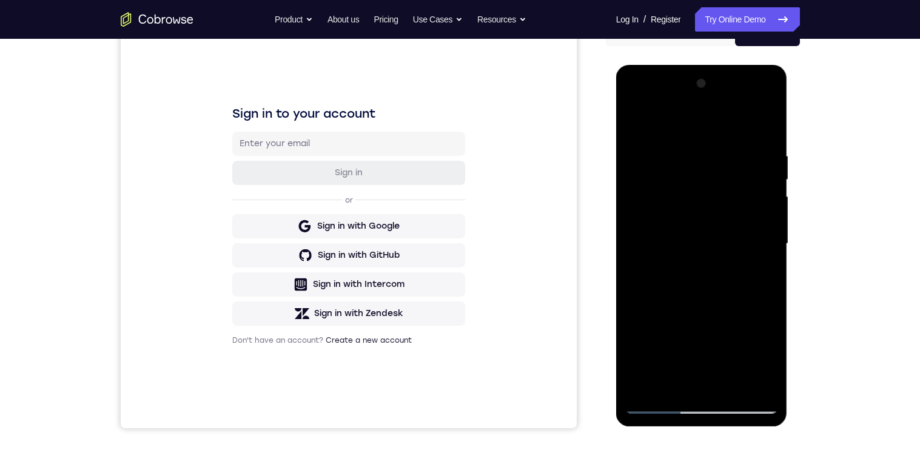
click at [652, 218] on div at bounding box center [701, 244] width 153 height 340
click at [756, 195] on div at bounding box center [701, 244] width 153 height 340
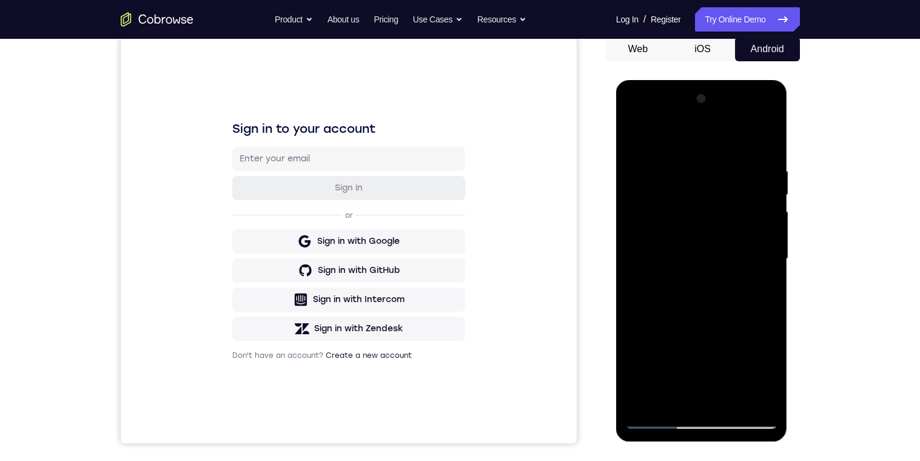
click at [638, 138] on div at bounding box center [701, 259] width 153 height 340
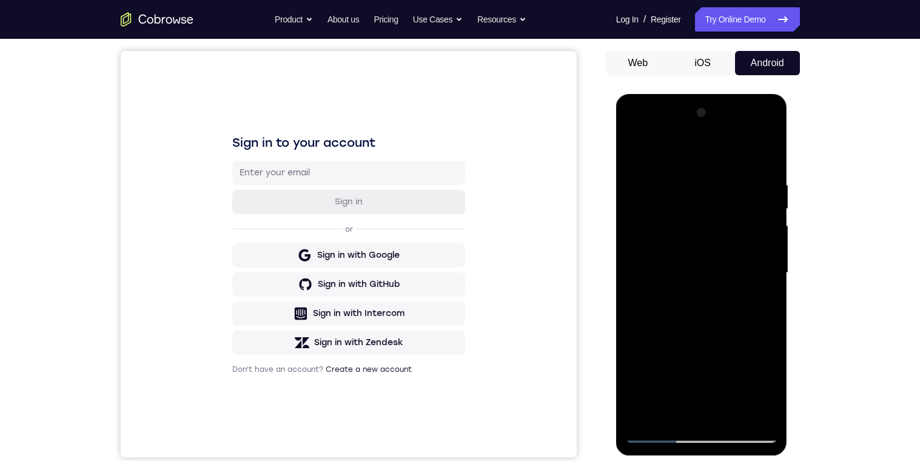
click at [769, 162] on div at bounding box center [701, 273] width 153 height 340
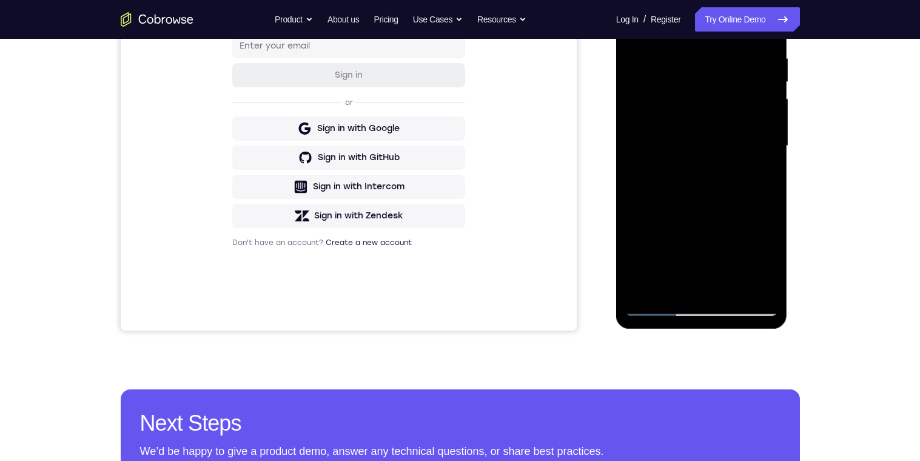
scroll to position [257, 0]
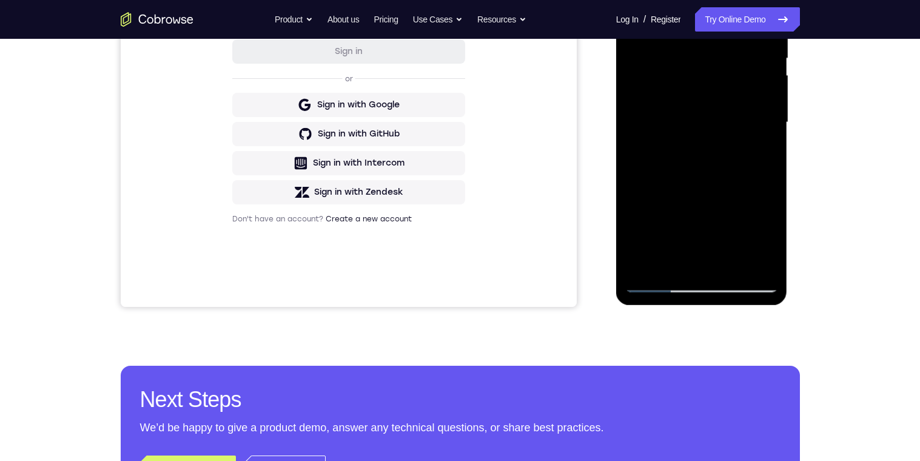
click at [659, 207] on div at bounding box center [701, 123] width 153 height 340
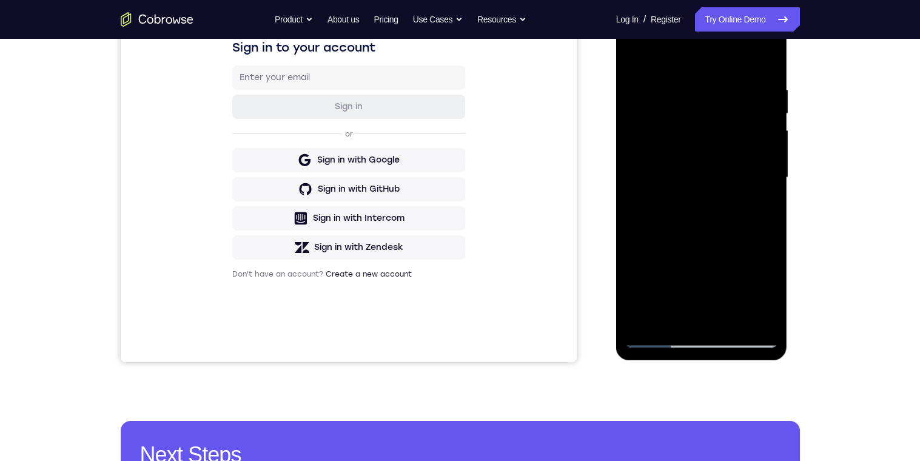
scroll to position [177, 0]
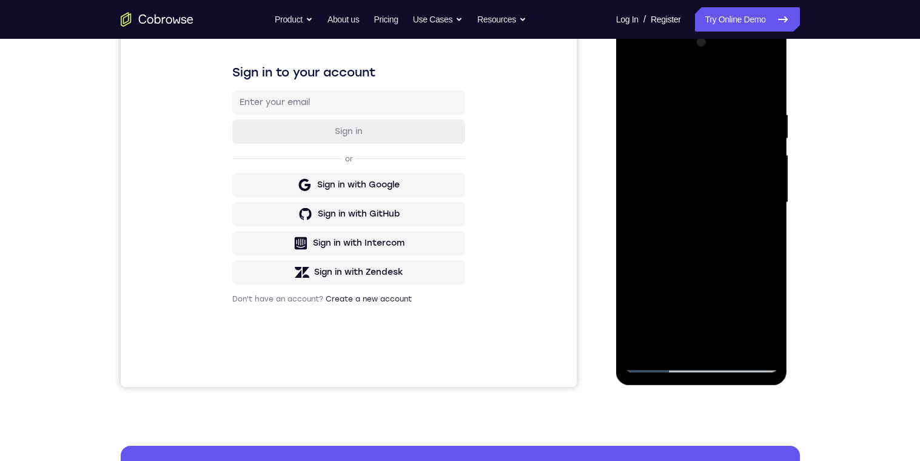
click at [644, 82] on div at bounding box center [701, 203] width 153 height 340
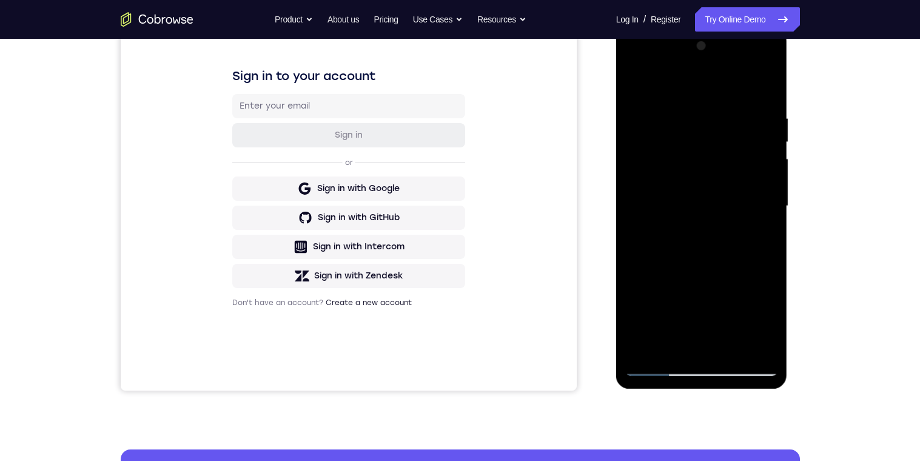
scroll to position [203, 0]
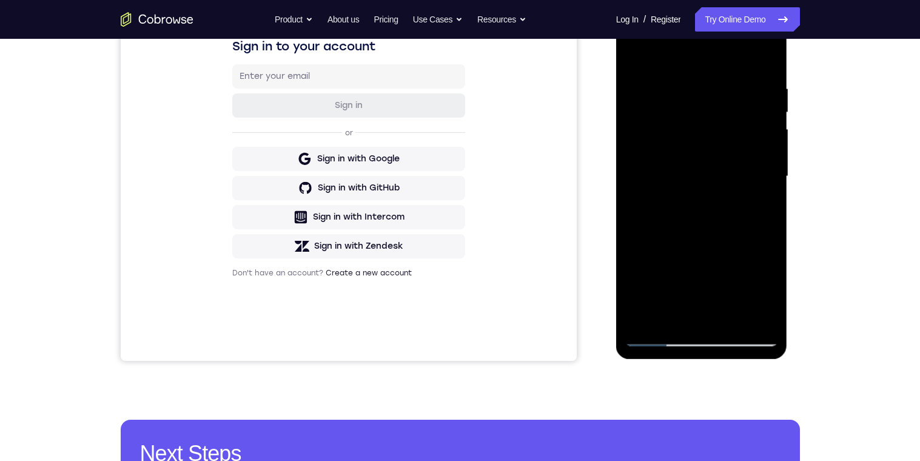
click at [662, 258] on div at bounding box center [701, 177] width 153 height 340
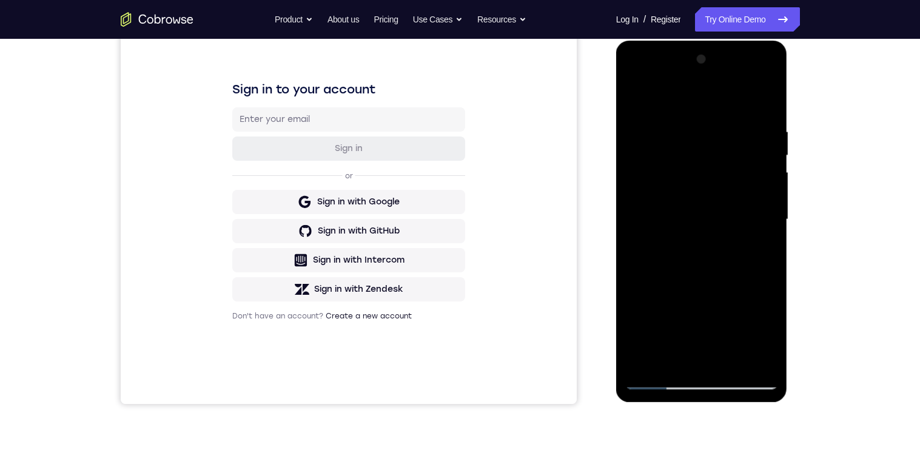
click at [826, 214] on div "Your Support Agent Your Customer Web iOS Android Next Steps We’d be happy to gi…" at bounding box center [460, 279] width 776 height 800
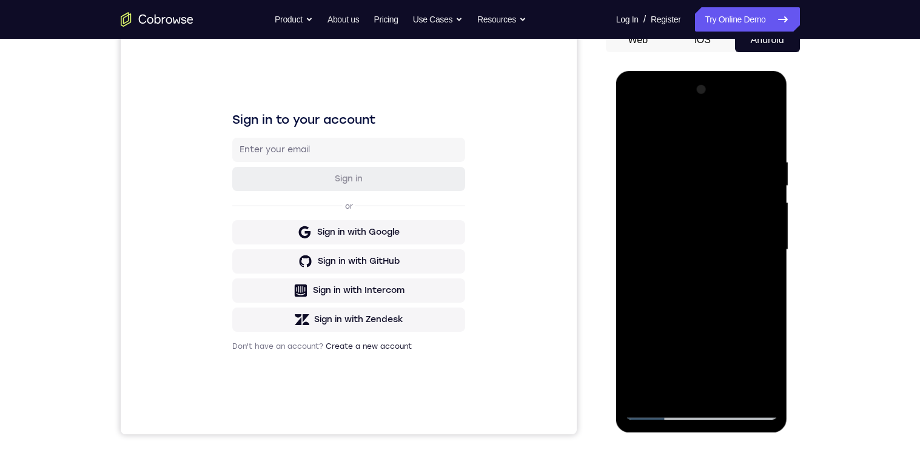
click at [753, 208] on div at bounding box center [701, 250] width 153 height 340
click at [769, 148] on div at bounding box center [701, 250] width 153 height 340
click at [769, 152] on div at bounding box center [701, 250] width 153 height 340
click at [769, 153] on div at bounding box center [701, 250] width 153 height 340
click at [637, 132] on div at bounding box center [701, 250] width 153 height 340
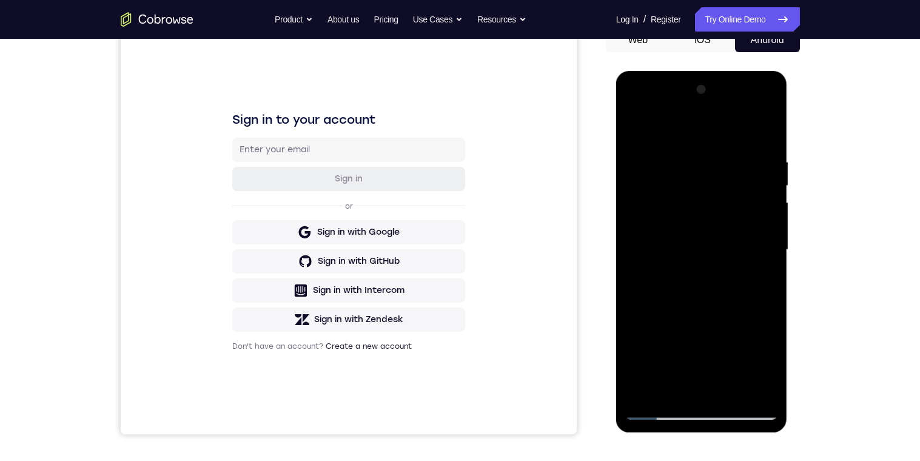
scroll to position [145, 0]
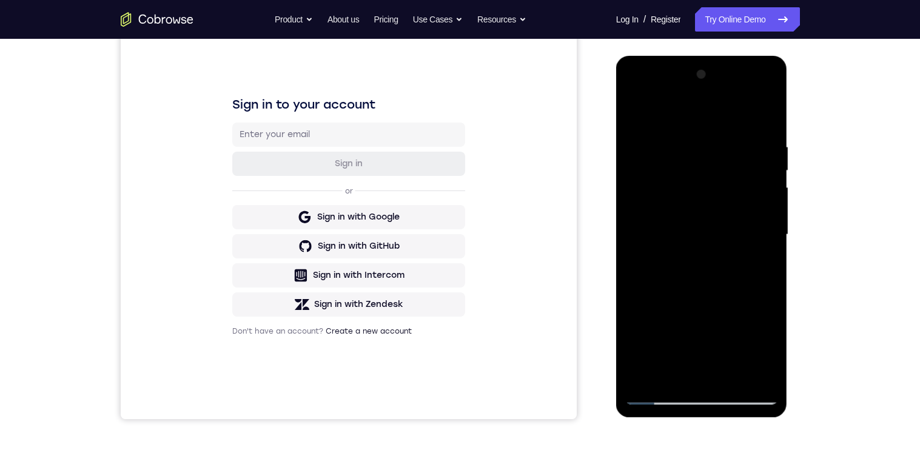
click at [764, 162] on div at bounding box center [701, 235] width 153 height 340
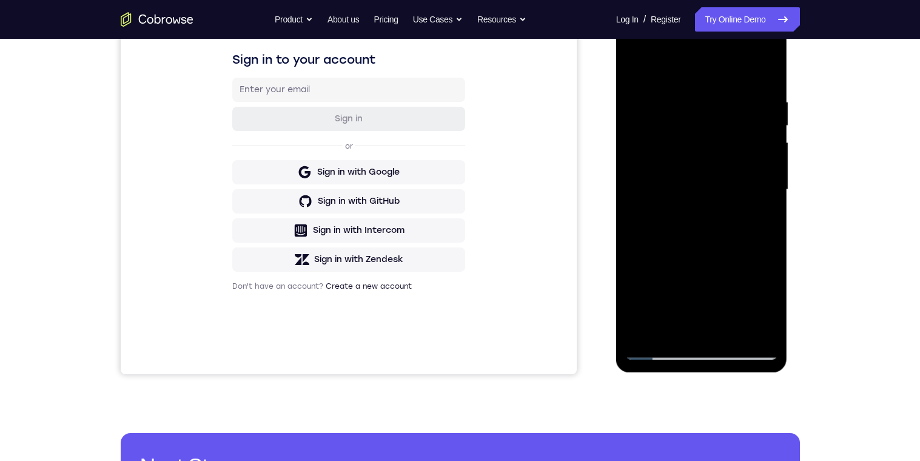
scroll to position [142, 0]
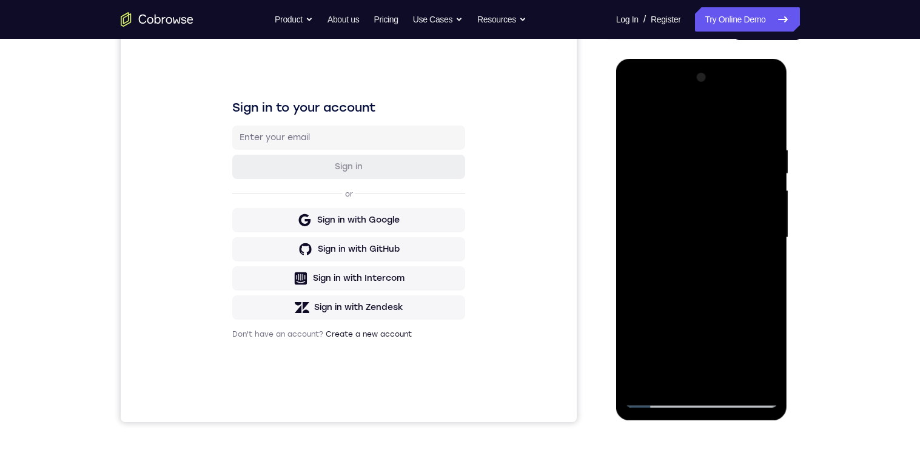
click at [640, 118] on div at bounding box center [701, 238] width 153 height 340
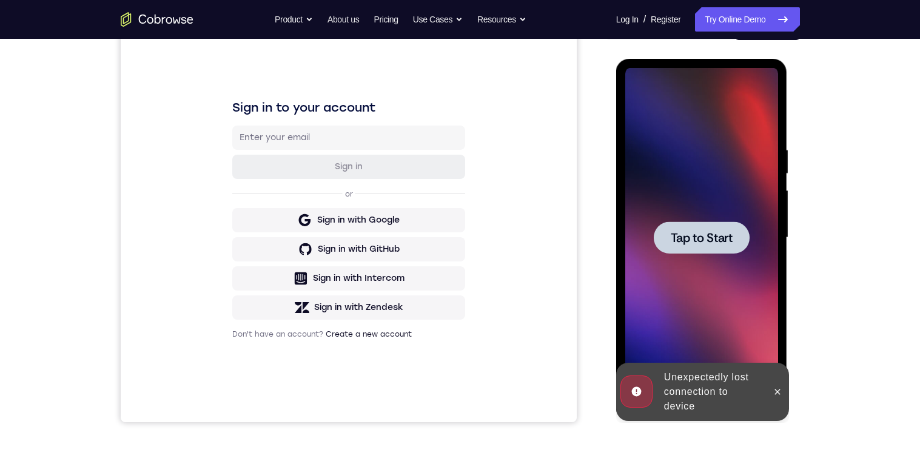
scroll to position [141, 0]
click at [736, 240] on div at bounding box center [702, 238] width 96 height 32
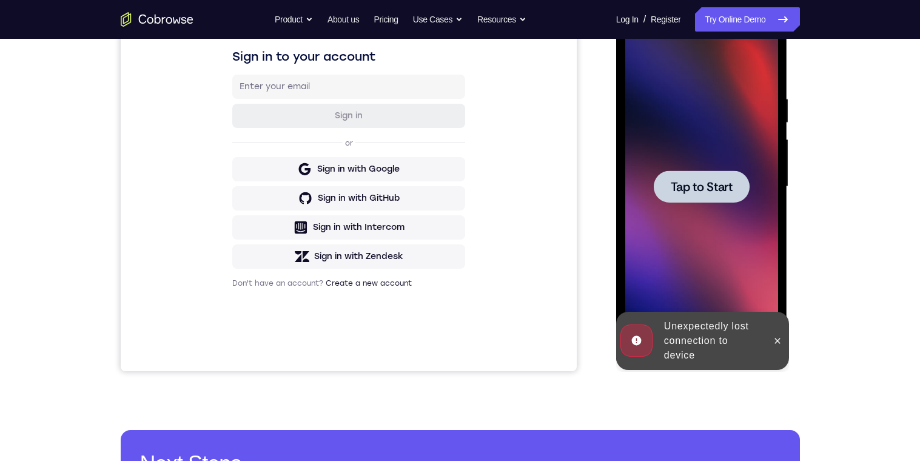
scroll to position [252, 0]
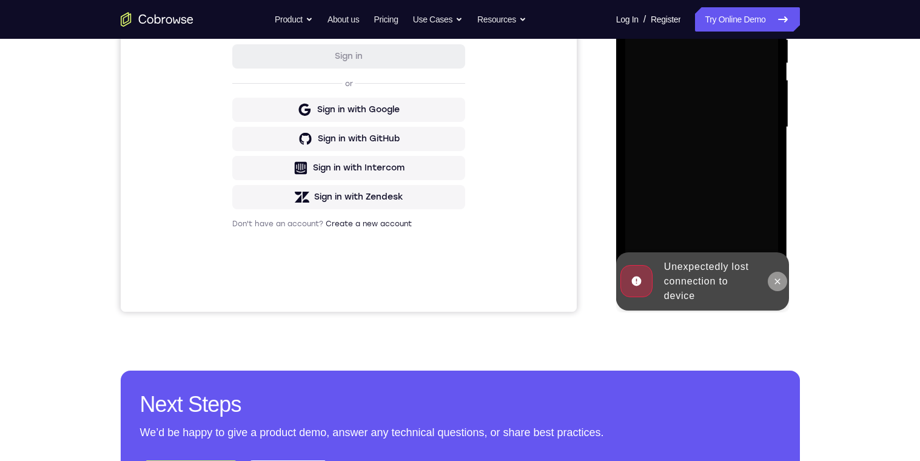
click at [776, 283] on icon at bounding box center [777, 280] width 5 height 5
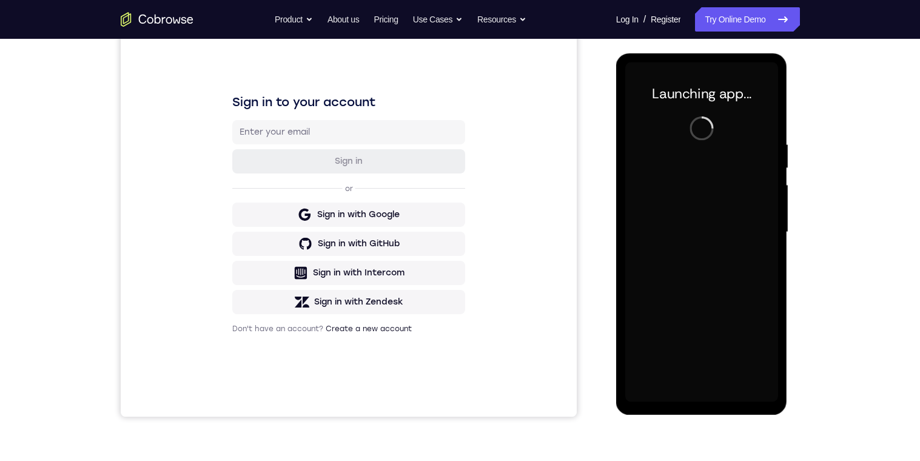
scroll to position [107, 0]
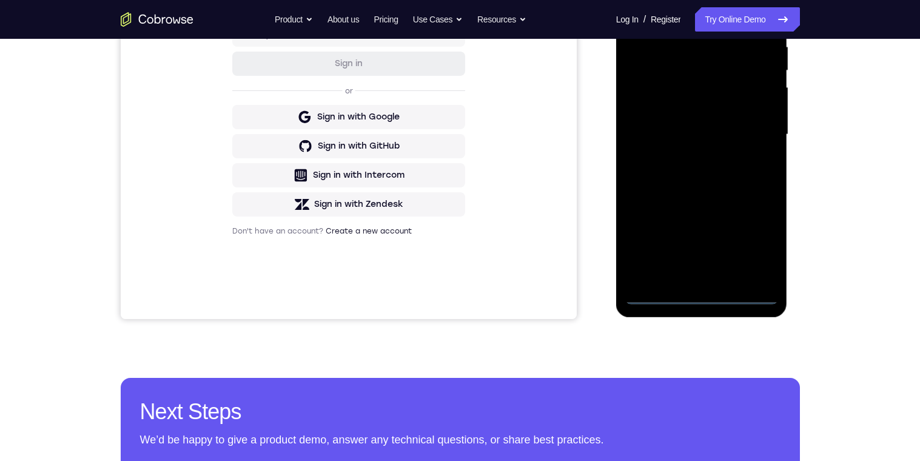
click at [755, 242] on div at bounding box center [701, 135] width 153 height 340
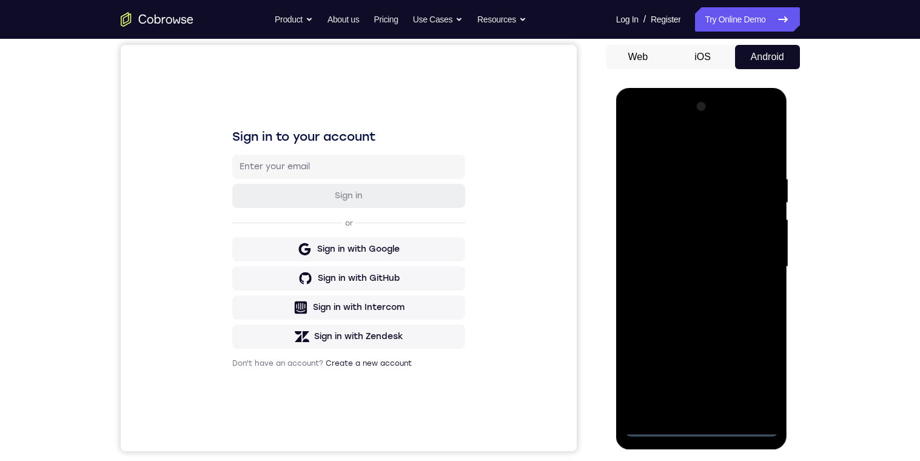
scroll to position [236, 0]
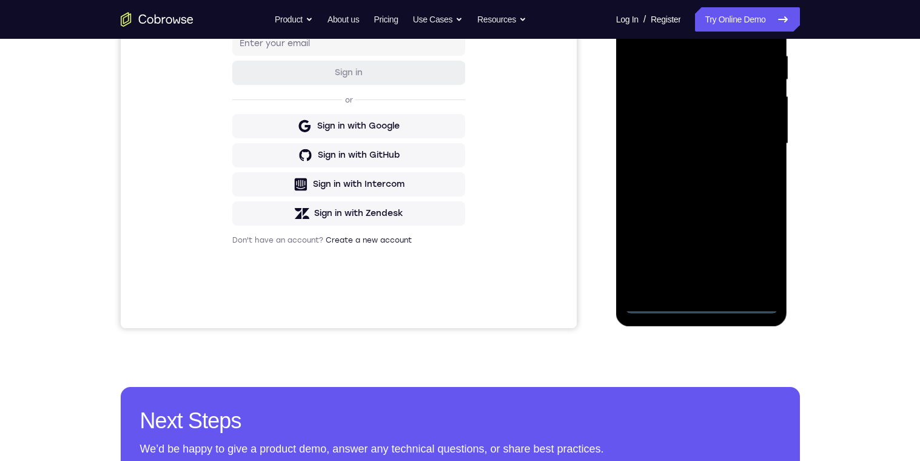
click at [755, 252] on div at bounding box center [701, 144] width 153 height 340
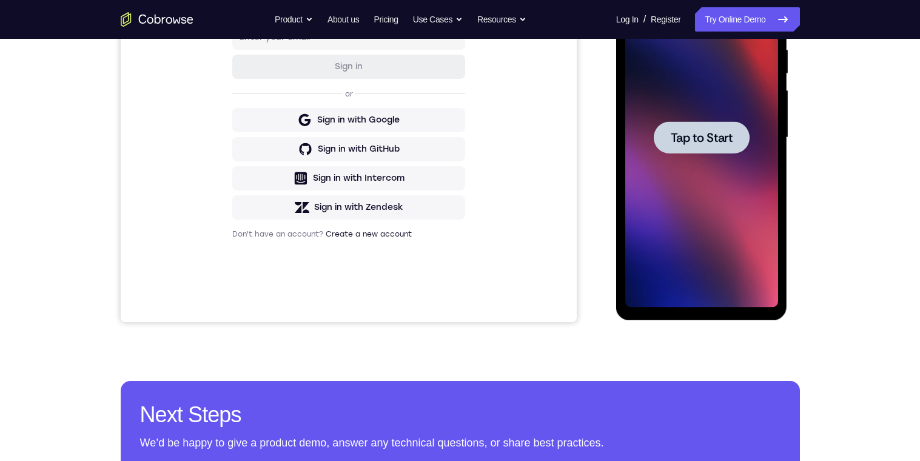
click at [740, 143] on div at bounding box center [702, 137] width 96 height 32
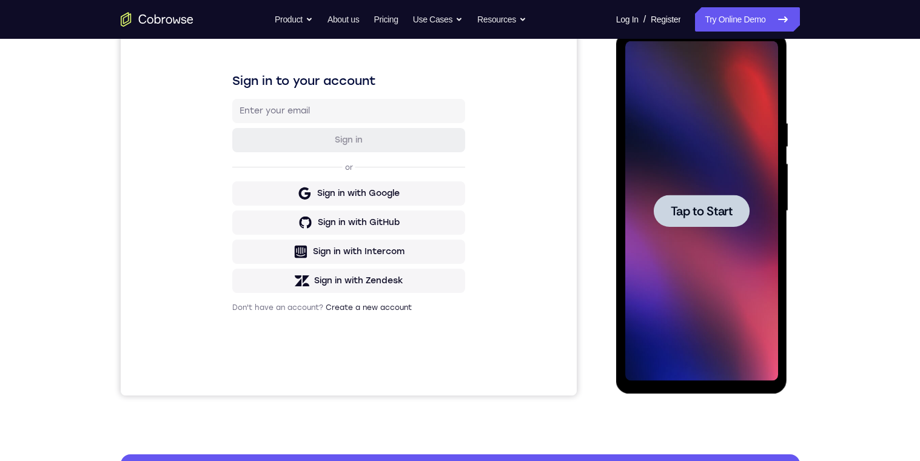
scroll to position [154, 0]
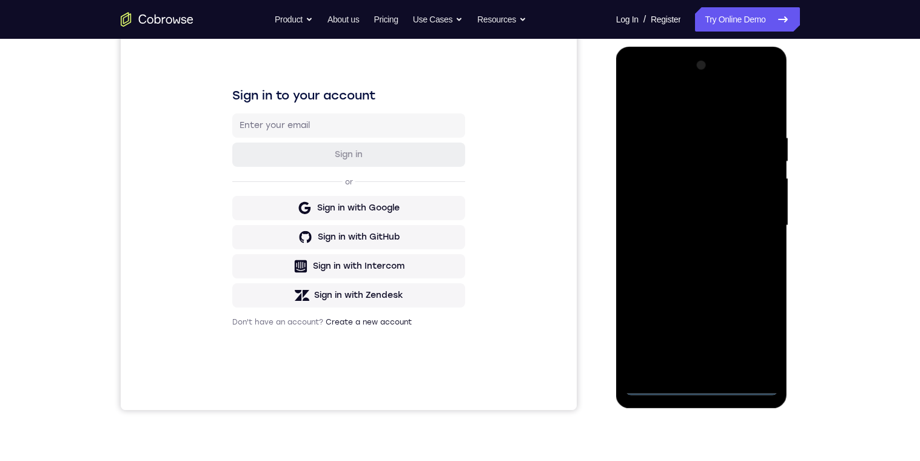
click at [698, 366] on div at bounding box center [701, 226] width 153 height 340
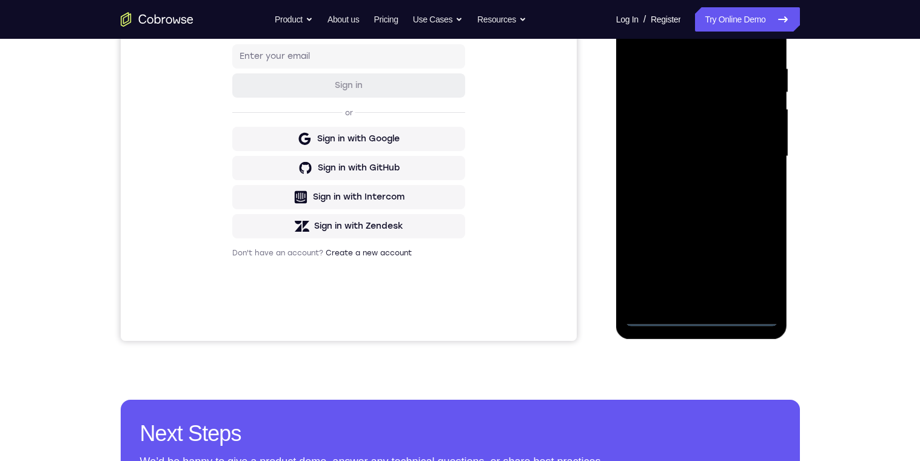
click at [760, 266] on div at bounding box center [701, 157] width 153 height 340
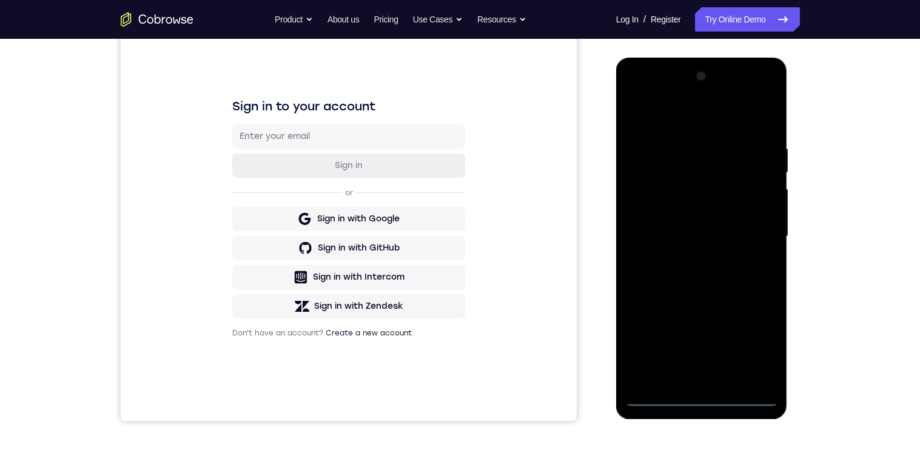
scroll to position [104, 0]
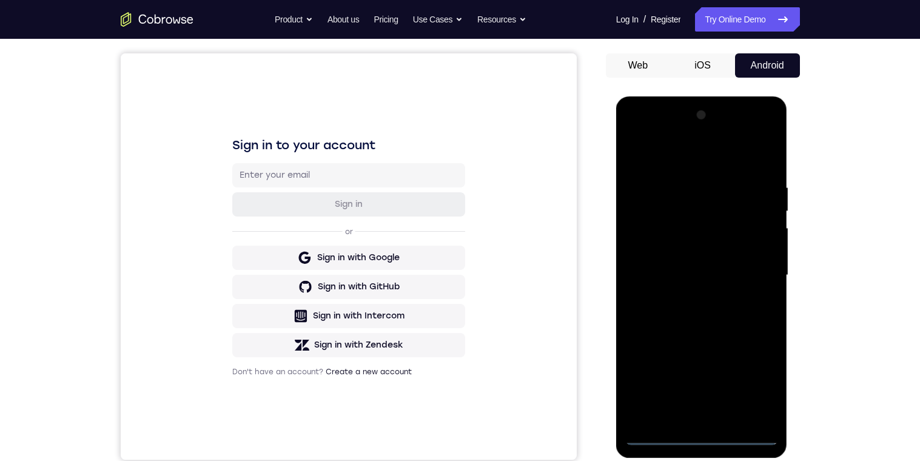
click at [741, 160] on div at bounding box center [701, 276] width 153 height 340
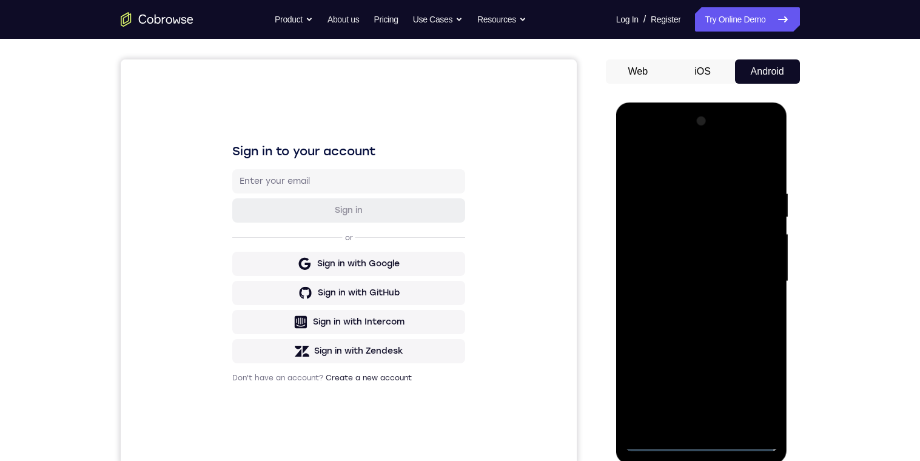
click at [752, 278] on div at bounding box center [701, 282] width 153 height 340
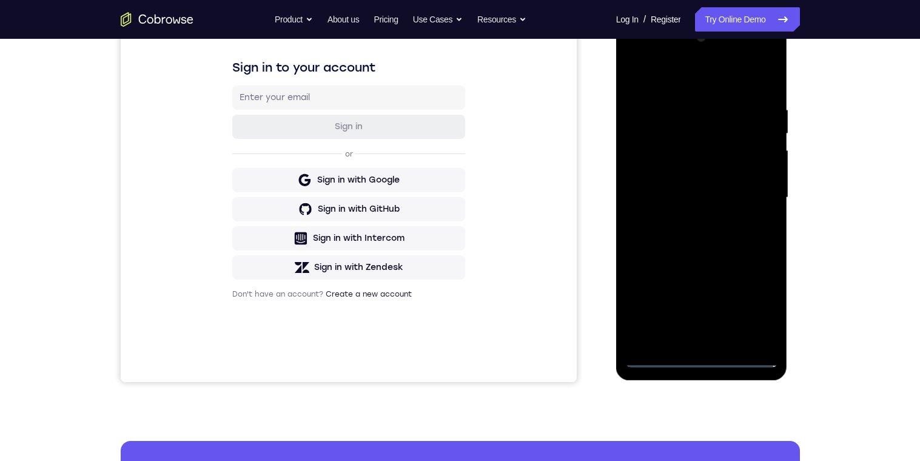
scroll to position [207, 0]
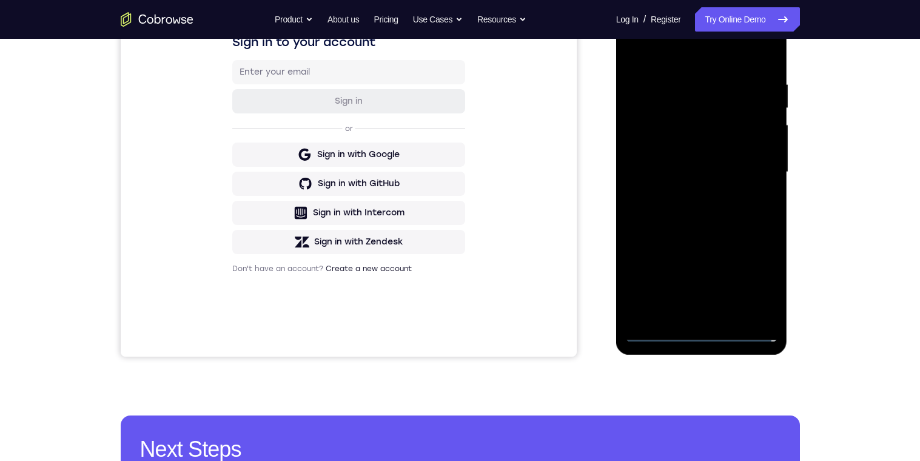
click at [689, 197] on div at bounding box center [701, 172] width 153 height 340
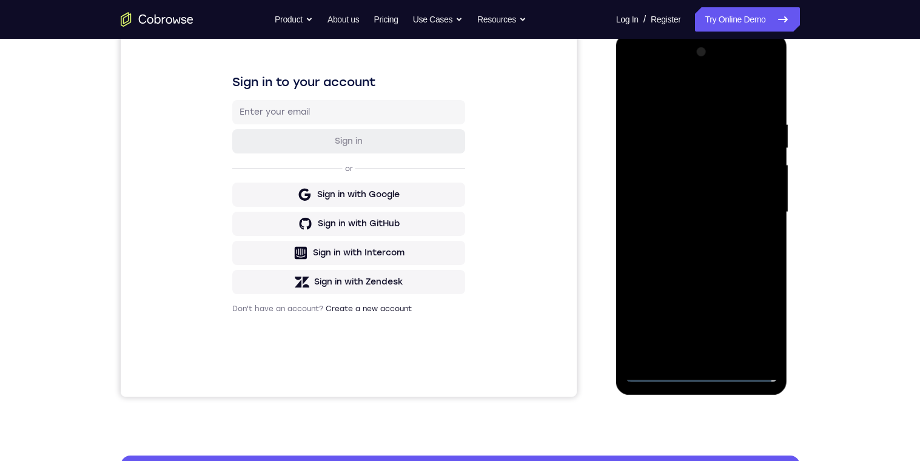
scroll to position [138, 0]
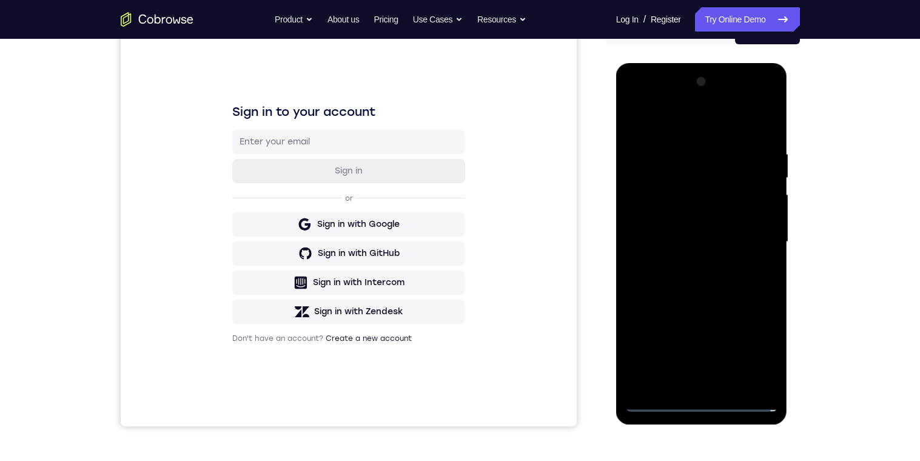
click at [747, 224] on div at bounding box center [701, 242] width 153 height 340
click at [659, 191] on div at bounding box center [701, 242] width 153 height 340
click at [703, 214] on div at bounding box center [701, 242] width 153 height 340
click at [747, 247] on div at bounding box center [701, 242] width 153 height 340
click at [754, 284] on div at bounding box center [701, 242] width 153 height 340
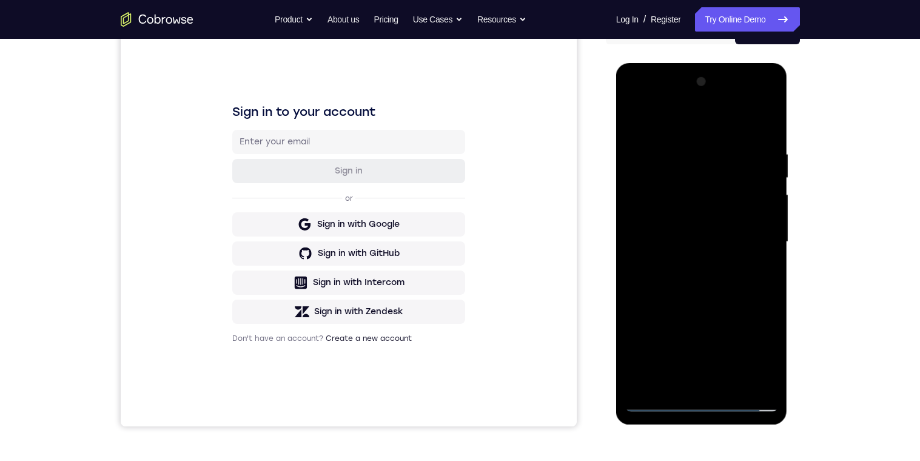
click at [759, 258] on div at bounding box center [701, 242] width 153 height 340
click at [653, 219] on div at bounding box center [701, 242] width 153 height 340
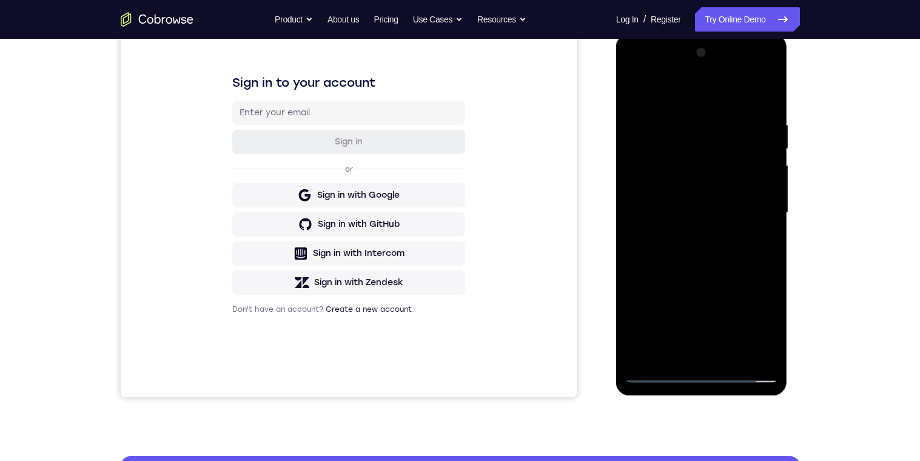
click at [653, 190] on div at bounding box center [701, 213] width 153 height 340
click at [772, 331] on div at bounding box center [701, 213] width 153 height 340
click at [750, 214] on div at bounding box center [701, 213] width 153 height 340
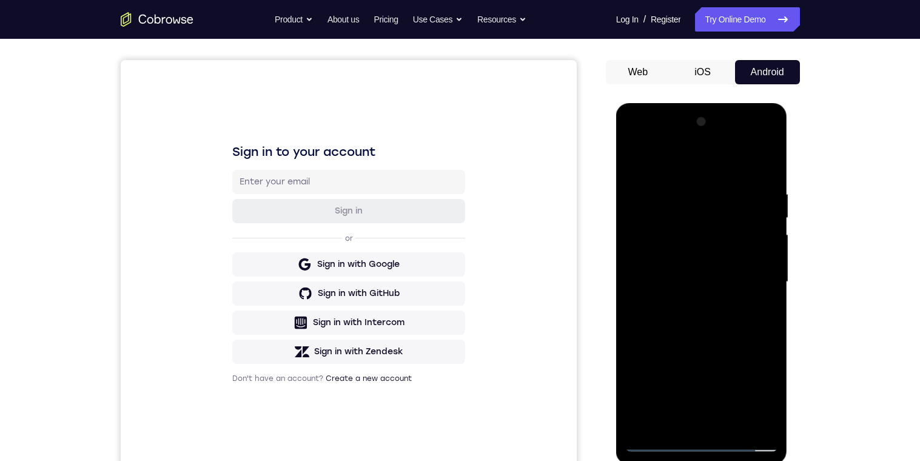
scroll to position [81, 0]
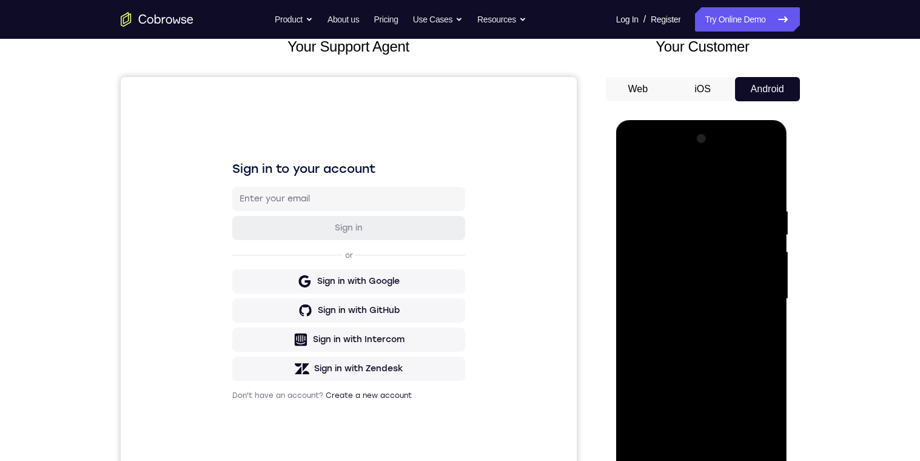
click at [646, 340] on div at bounding box center [701, 299] width 153 height 340
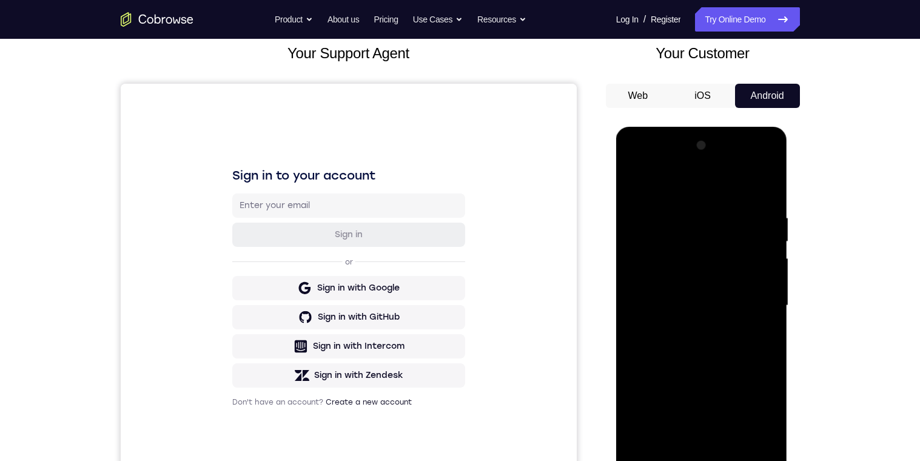
click at [662, 341] on div at bounding box center [701, 306] width 153 height 340
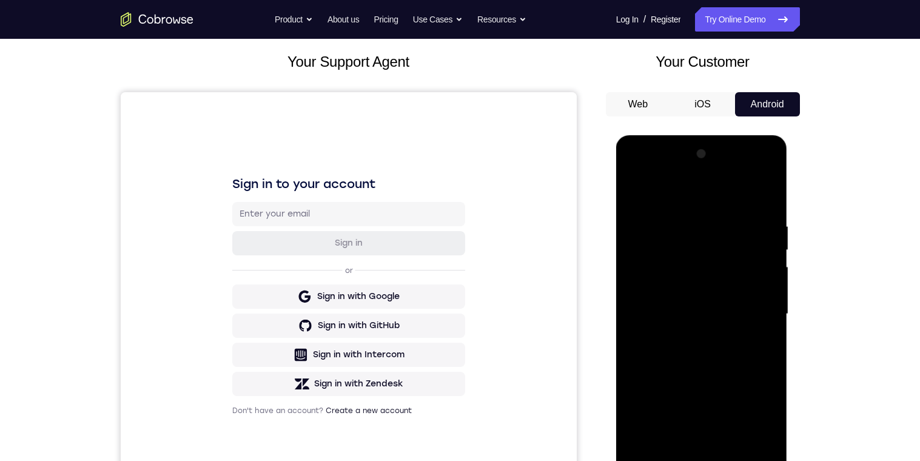
scroll to position [105, 0]
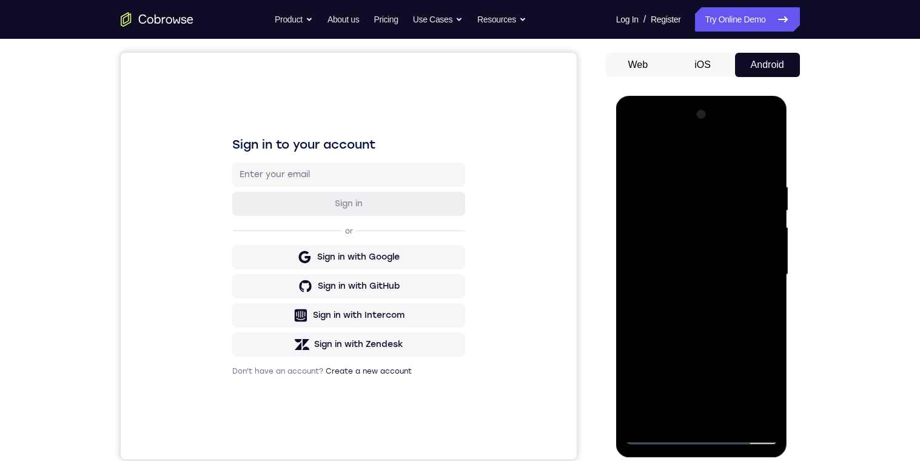
click at [764, 181] on div at bounding box center [701, 275] width 153 height 340
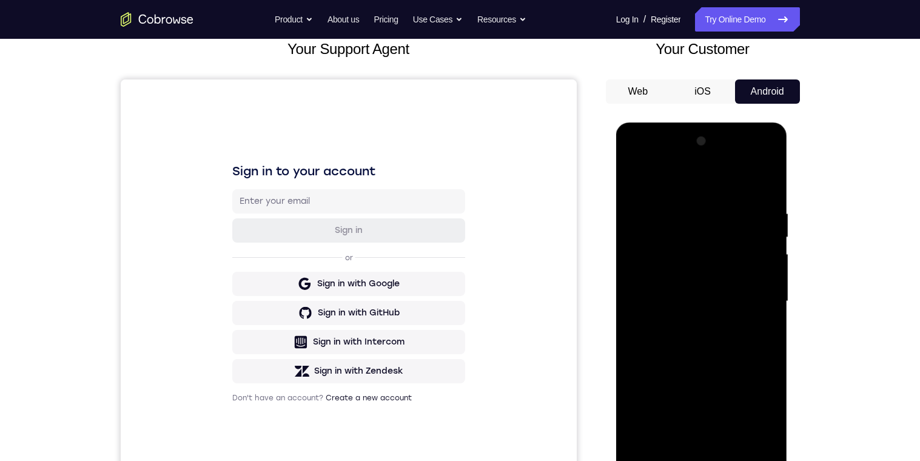
click at [634, 161] on div at bounding box center [701, 302] width 153 height 340
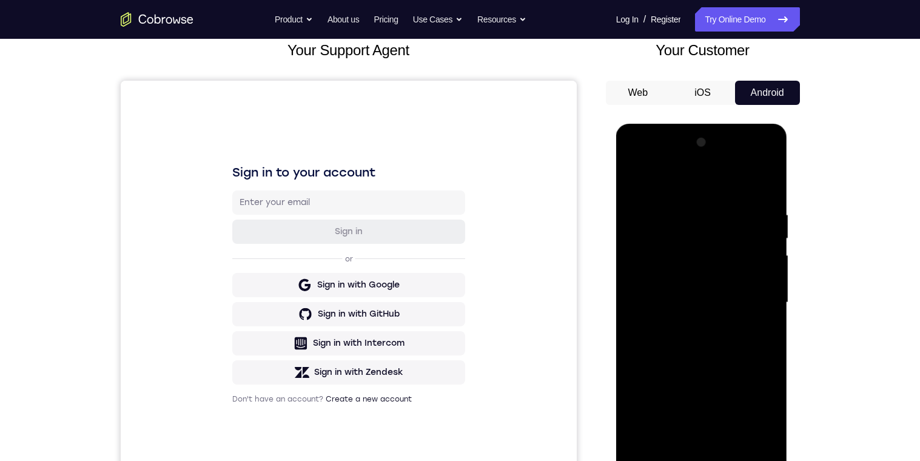
click at [653, 272] on div at bounding box center [701, 303] width 153 height 340
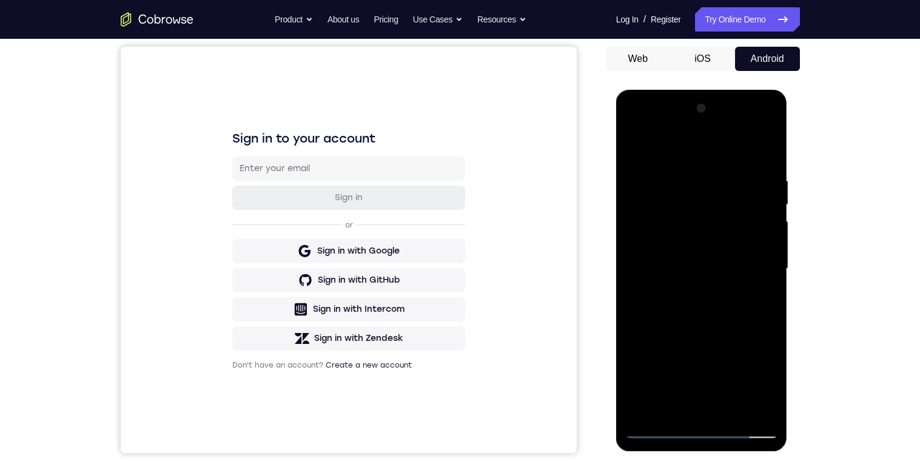
scroll to position [113, 0]
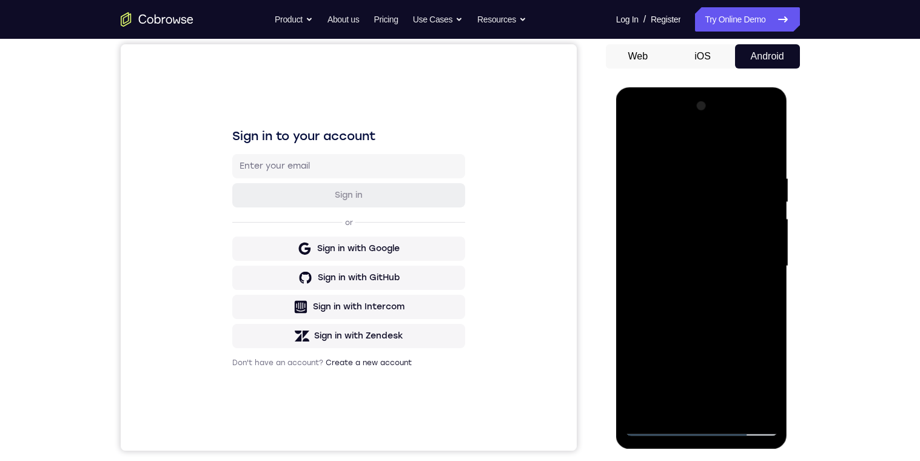
click at [742, 323] on div at bounding box center [701, 266] width 153 height 340
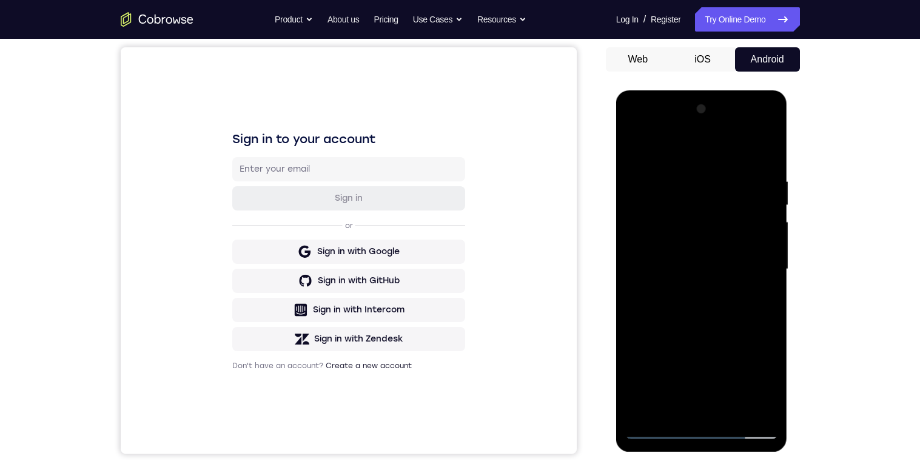
click at [771, 366] on div at bounding box center [701, 269] width 153 height 340
click at [635, 352] on div at bounding box center [701, 269] width 153 height 340
click at [767, 308] on div at bounding box center [701, 269] width 153 height 340
click at [774, 304] on div at bounding box center [701, 269] width 153 height 340
click at [768, 314] on div at bounding box center [701, 269] width 153 height 340
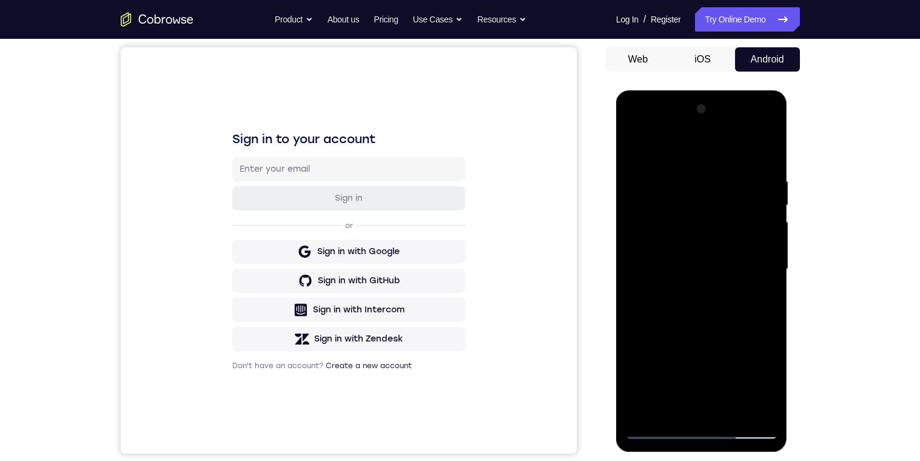
click at [764, 312] on div at bounding box center [701, 269] width 153 height 340
click at [770, 307] on div at bounding box center [701, 269] width 153 height 340
click at [772, 308] on div at bounding box center [701, 269] width 153 height 340
click at [765, 304] on div at bounding box center [701, 269] width 153 height 340
click at [768, 303] on div at bounding box center [701, 269] width 153 height 340
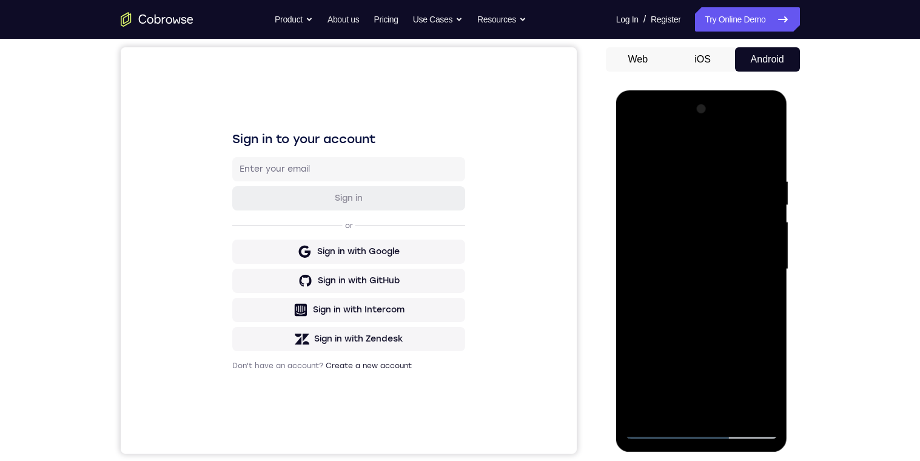
click at [637, 366] on div at bounding box center [701, 269] width 153 height 340
click at [769, 255] on div at bounding box center [701, 269] width 153 height 340
click at [639, 252] on div at bounding box center [701, 269] width 153 height 340
click at [767, 257] on div at bounding box center [701, 269] width 153 height 340
click at [766, 256] on div at bounding box center [701, 269] width 153 height 340
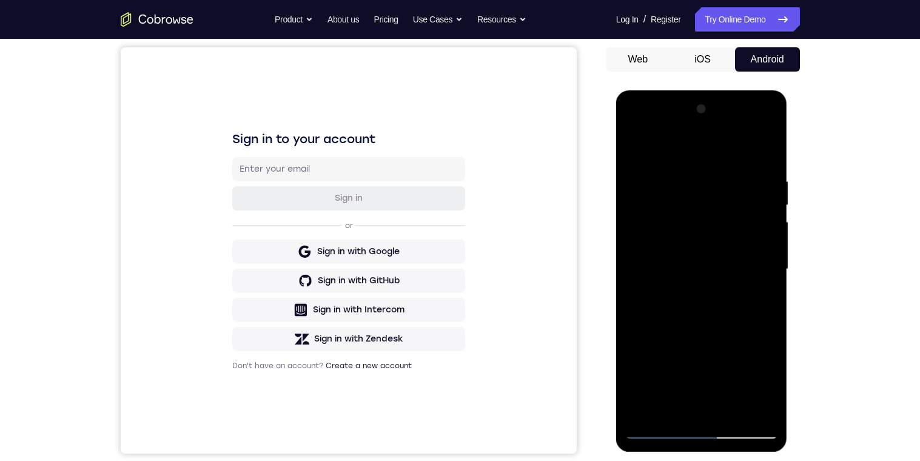
click at [769, 253] on div at bounding box center [701, 269] width 153 height 340
click at [767, 255] on div at bounding box center [701, 269] width 153 height 340
click at [770, 256] on div at bounding box center [701, 269] width 153 height 340
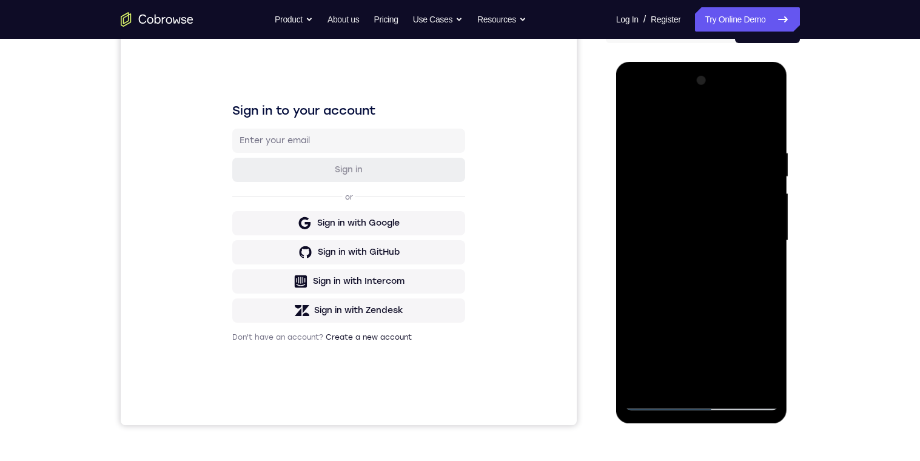
click at [770, 295] on div at bounding box center [701, 241] width 153 height 340
click at [769, 300] on div at bounding box center [701, 241] width 153 height 340
click at [770, 300] on div at bounding box center [701, 241] width 153 height 340
click at [769, 302] on div at bounding box center [701, 241] width 153 height 340
click at [772, 297] on div at bounding box center [701, 241] width 153 height 340
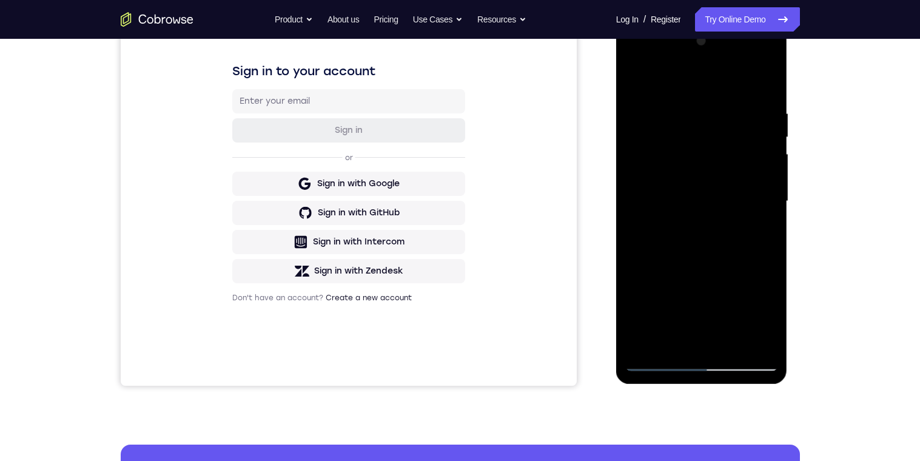
scroll to position [178, 0]
click at [768, 314] on div at bounding box center [701, 202] width 153 height 340
click at [769, 320] on div at bounding box center [701, 202] width 153 height 340
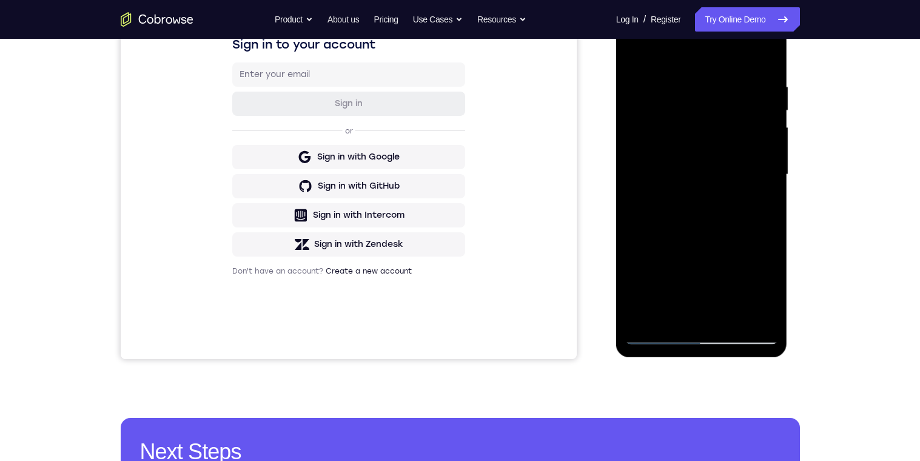
click at [768, 291] on div at bounding box center [701, 175] width 153 height 340
click at [769, 215] on div at bounding box center [701, 175] width 153 height 340
click at [670, 316] on div at bounding box center [701, 175] width 153 height 340
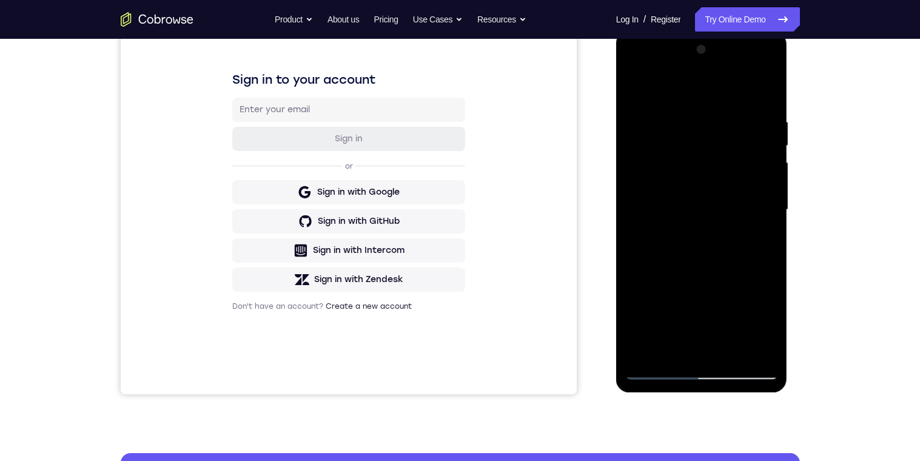
scroll to position [160, 0]
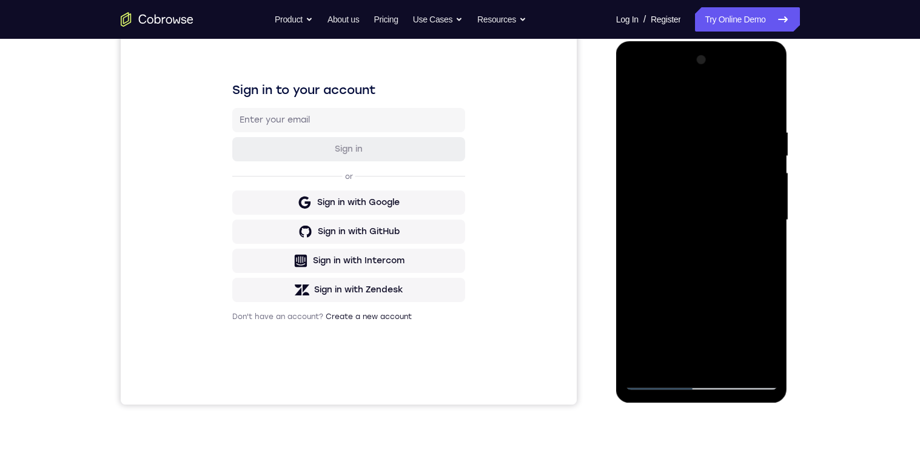
click at [748, 319] on div at bounding box center [701, 220] width 153 height 340
click at [641, 106] on div at bounding box center [701, 220] width 153 height 340
click at [641, 98] on div at bounding box center [701, 220] width 153 height 340
click at [690, 103] on div at bounding box center [701, 220] width 153 height 340
click at [645, 221] on div at bounding box center [701, 220] width 153 height 340
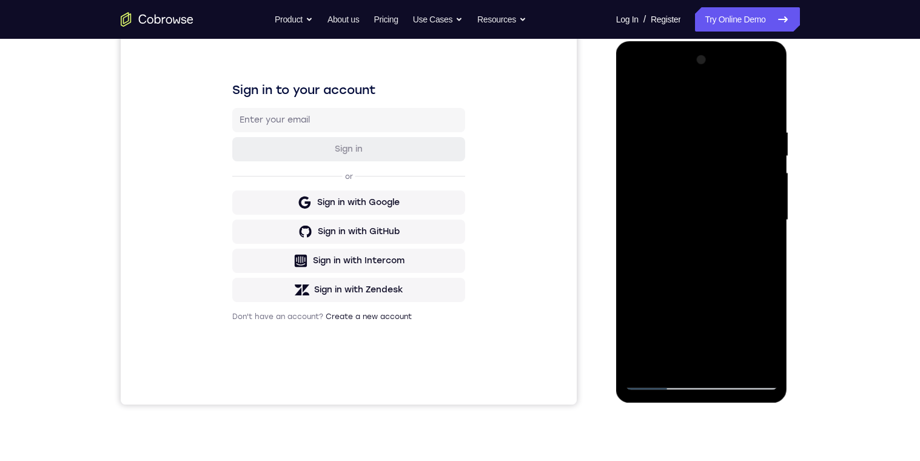
click at [755, 196] on div at bounding box center [701, 220] width 153 height 340
click at [759, 104] on div at bounding box center [701, 220] width 153 height 340
click at [660, 201] on div at bounding box center [701, 220] width 153 height 340
click at [644, 237] on div at bounding box center [701, 220] width 153 height 340
click at [756, 190] on div at bounding box center [701, 220] width 153 height 340
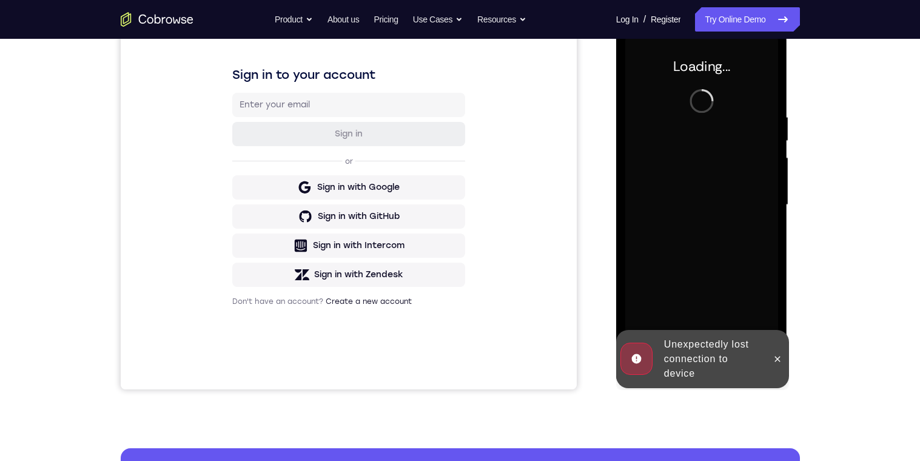
scroll to position [147, 0]
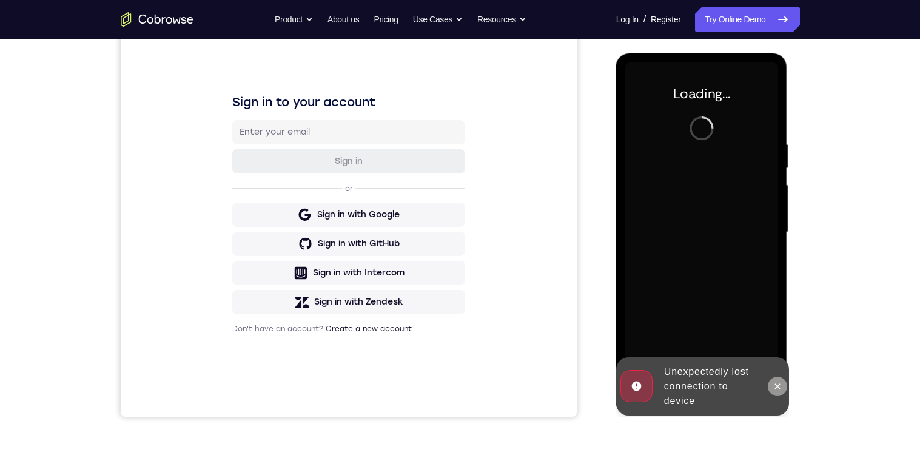
click at [778, 366] on icon at bounding box center [778, 387] width 10 height 10
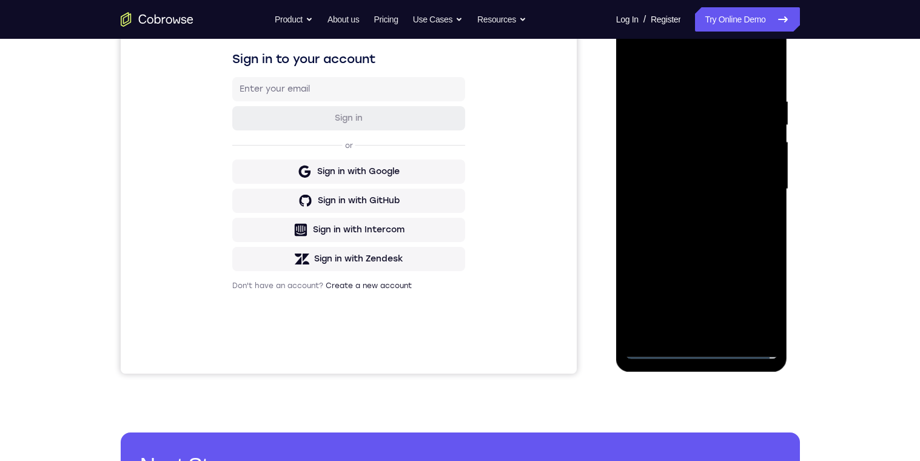
scroll to position [285, 0]
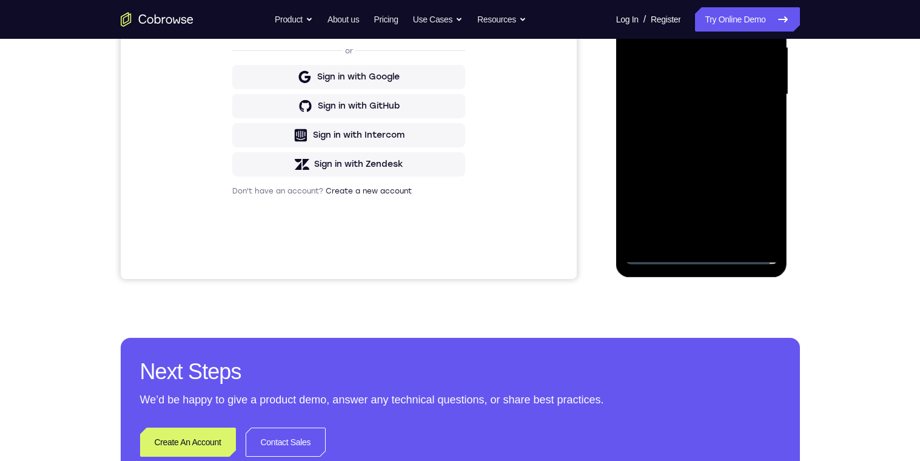
click at [702, 260] on div at bounding box center [701, 95] width 153 height 340
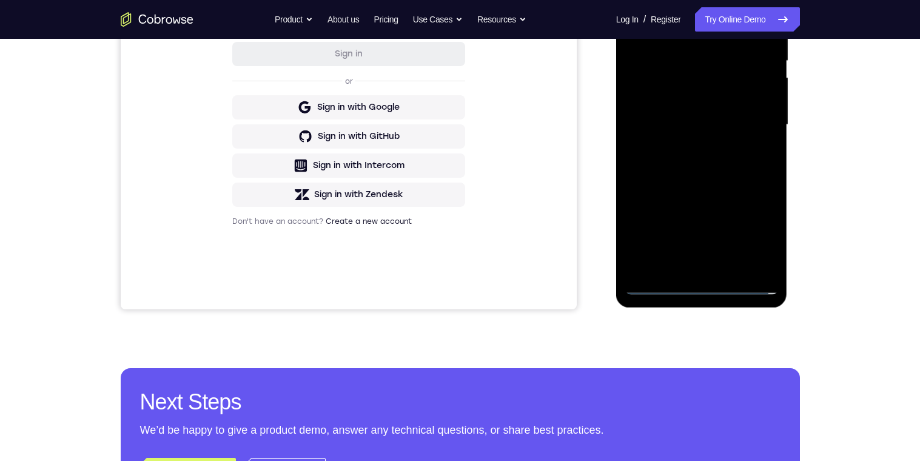
click at [759, 225] on div at bounding box center [701, 125] width 153 height 340
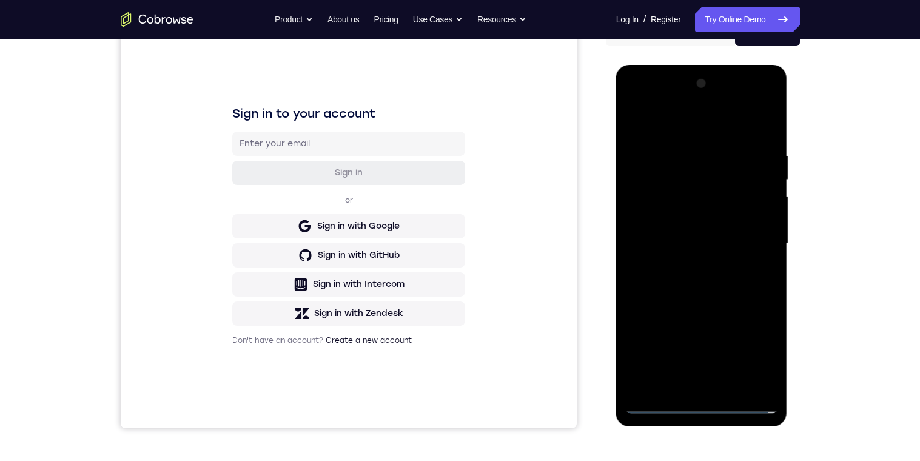
scroll to position [98, 0]
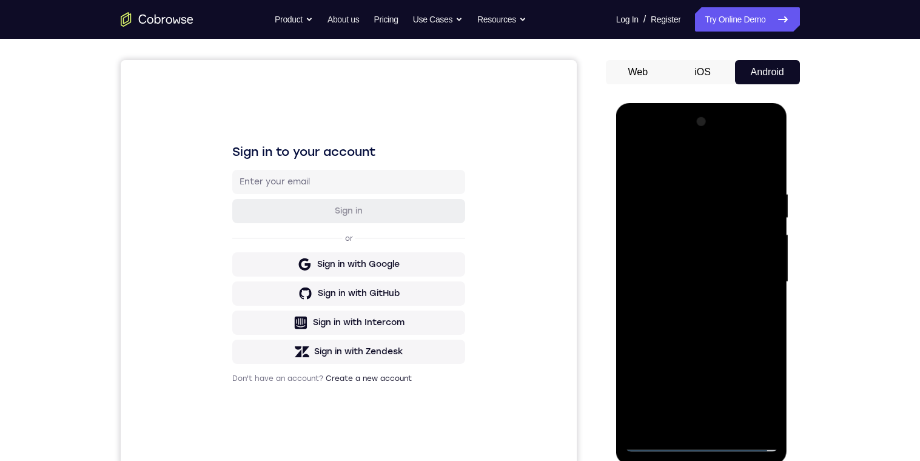
click at [665, 172] on div at bounding box center [701, 282] width 153 height 340
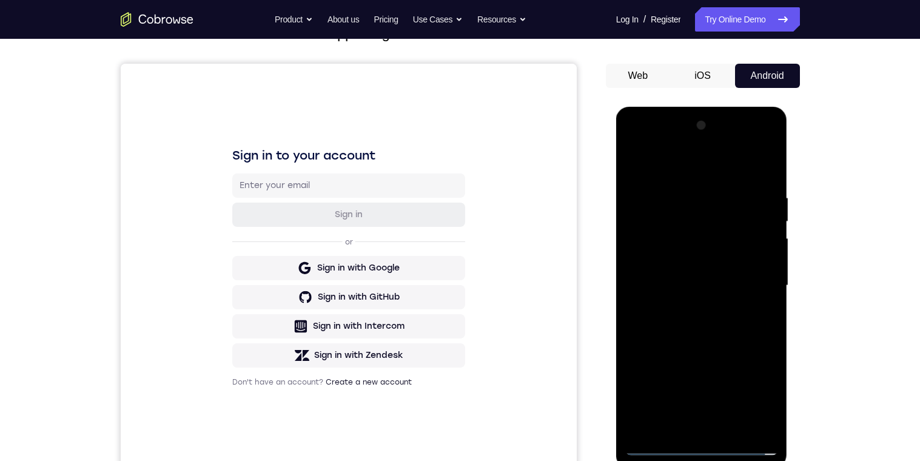
click at [757, 281] on div at bounding box center [701, 286] width 153 height 340
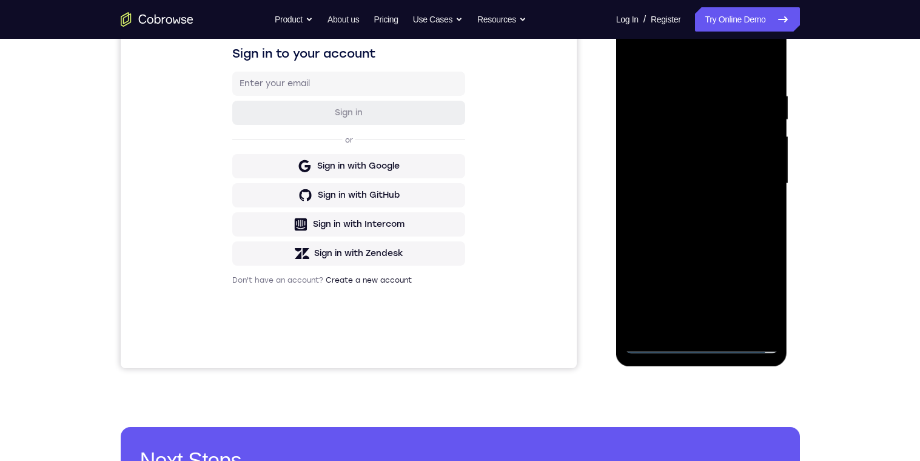
scroll to position [230, 0]
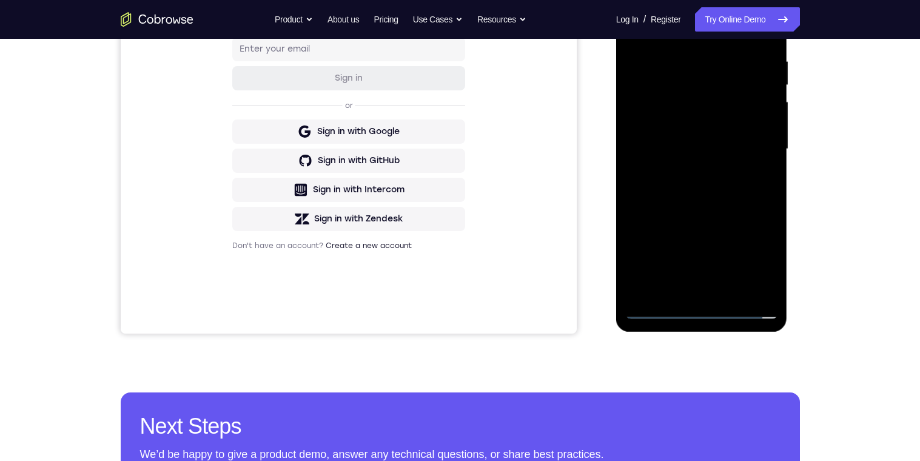
click at [690, 297] on div at bounding box center [701, 149] width 153 height 340
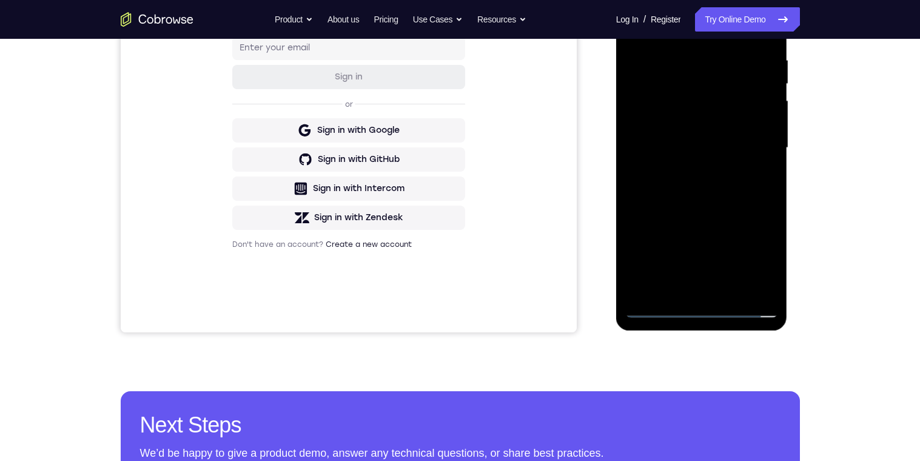
click at [649, 144] on div at bounding box center [701, 148] width 153 height 340
click at [695, 117] on div at bounding box center [701, 148] width 153 height 340
click at [759, 152] on div at bounding box center [701, 148] width 153 height 340
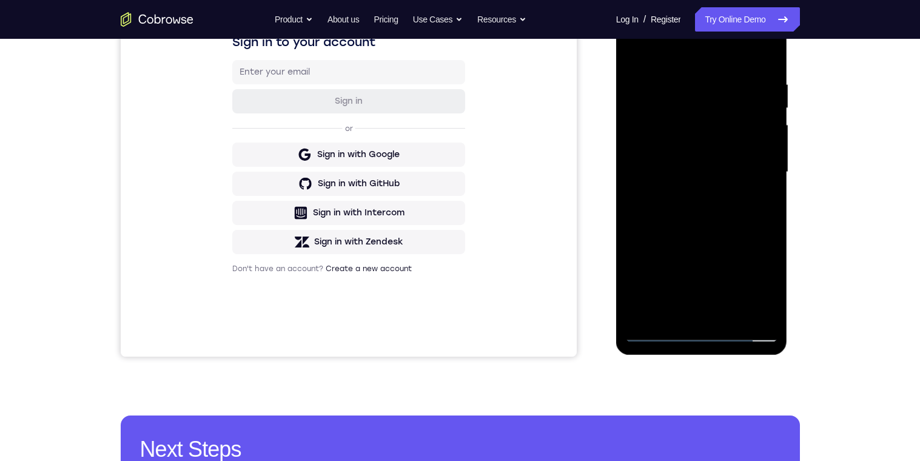
click at [759, 215] on div at bounding box center [701, 172] width 153 height 340
click at [752, 210] on div at bounding box center [701, 172] width 153 height 340
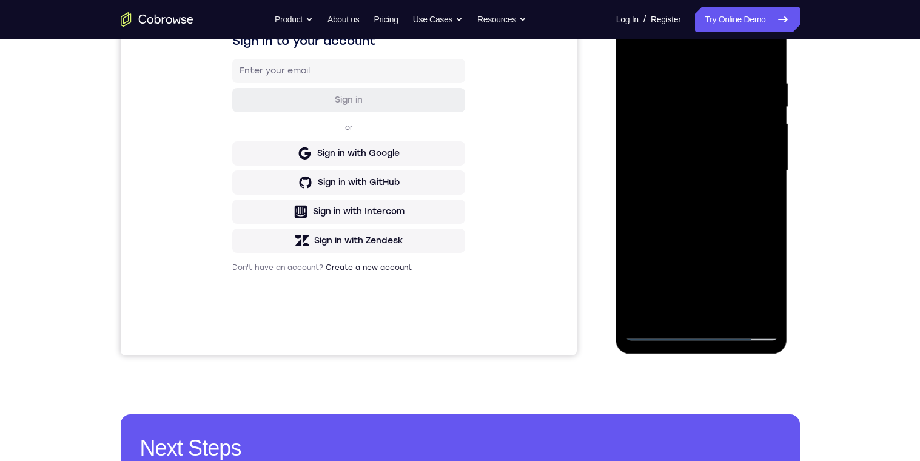
scroll to position [191, 0]
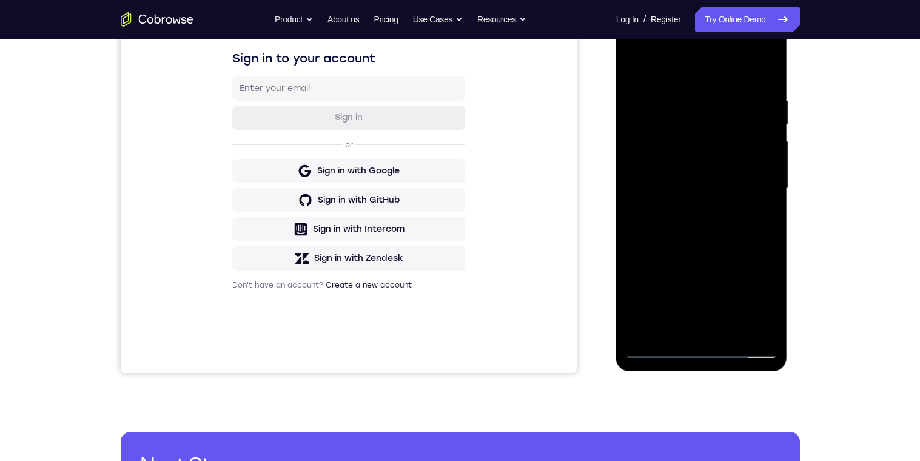
click at [753, 241] on div at bounding box center [701, 189] width 153 height 340
click at [770, 316] on div at bounding box center [701, 189] width 153 height 340
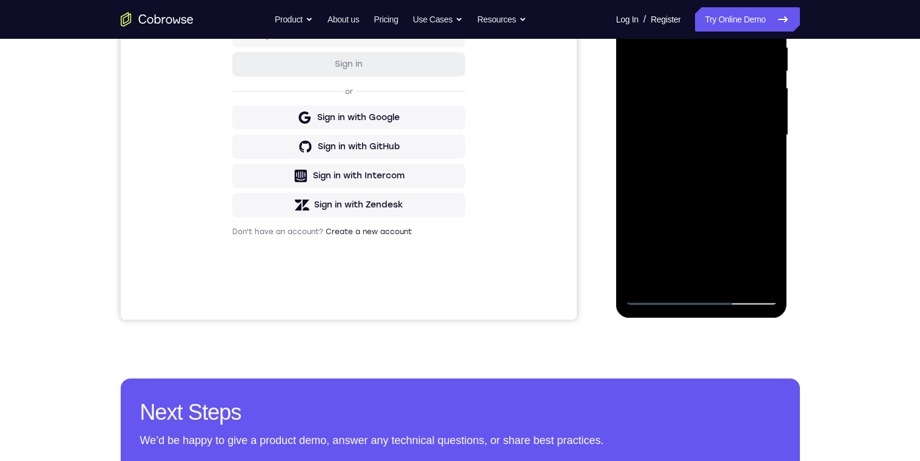
scroll to position [246, 0]
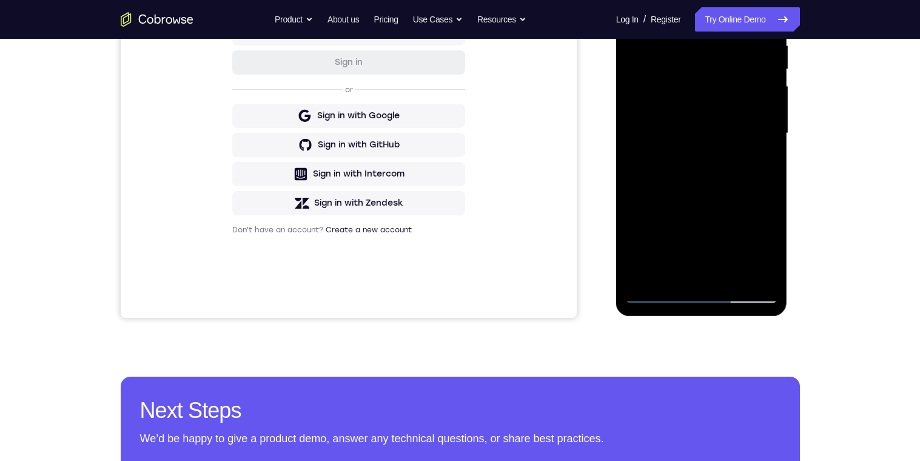
click at [653, 255] on div at bounding box center [701, 134] width 153 height 340
click at [650, 260] on div at bounding box center [701, 134] width 153 height 340
click at [660, 176] on div at bounding box center [701, 134] width 153 height 340
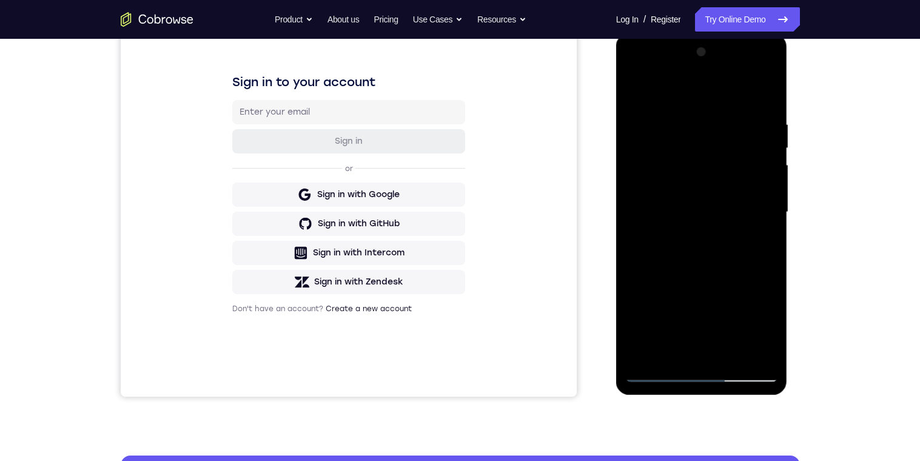
scroll to position [163, 0]
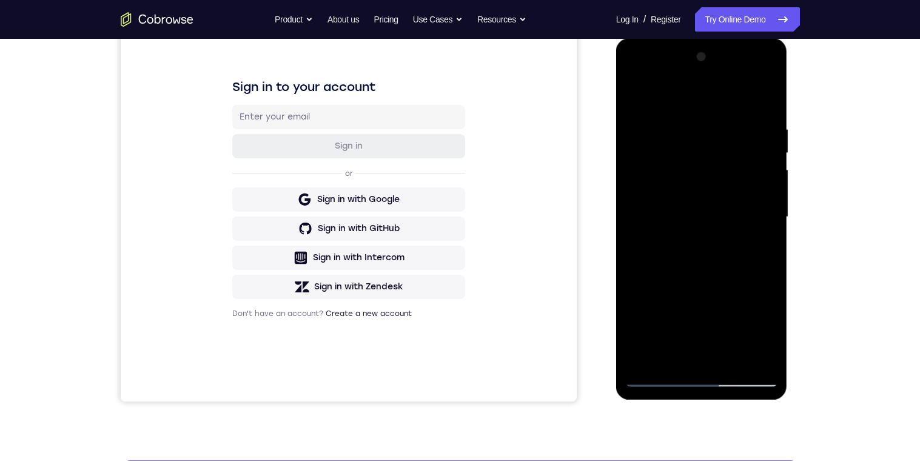
click at [687, 179] on div at bounding box center [701, 217] width 153 height 340
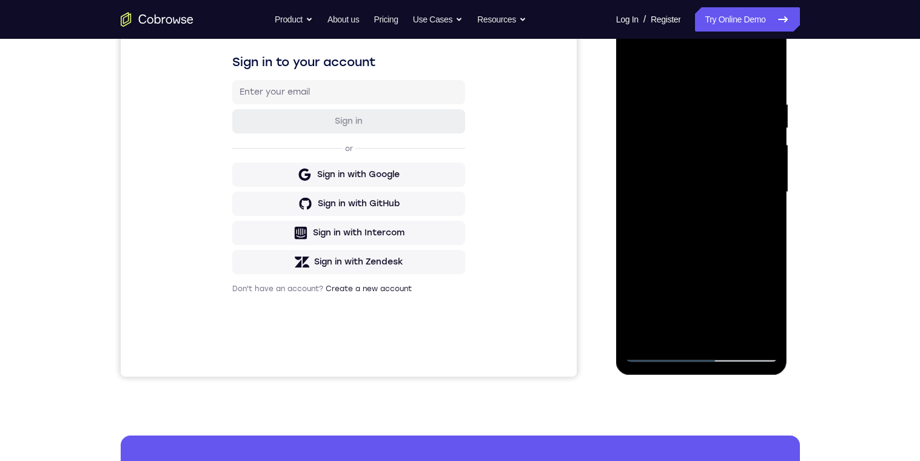
click at [767, 200] on div at bounding box center [701, 192] width 153 height 340
click at [771, 187] on div at bounding box center [701, 192] width 153 height 340
click at [772, 187] on div at bounding box center [701, 192] width 153 height 340
click at [774, 190] on div at bounding box center [701, 192] width 153 height 340
click at [775, 187] on div at bounding box center [701, 192] width 153 height 340
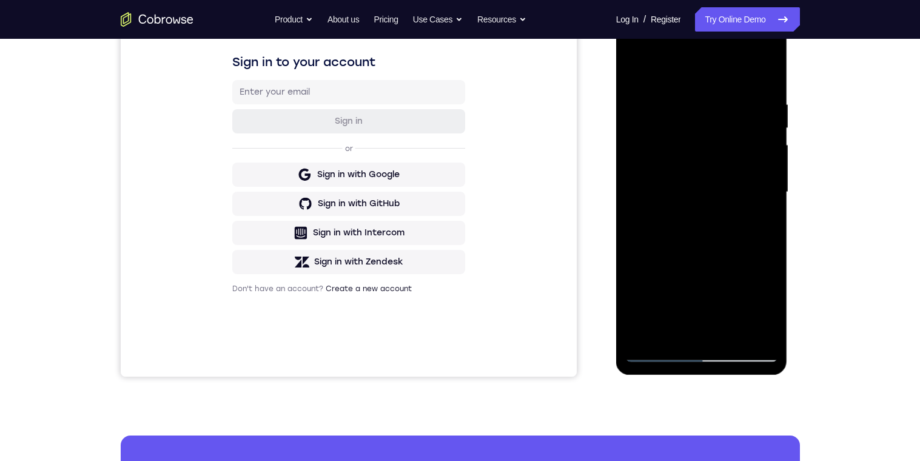
click at [772, 185] on div at bounding box center [701, 192] width 153 height 340
click at [772, 184] on div at bounding box center [701, 192] width 153 height 340
click at [775, 188] on div at bounding box center [701, 192] width 153 height 340
click at [772, 190] on div at bounding box center [701, 192] width 153 height 340
click at [769, 189] on div at bounding box center [701, 192] width 153 height 340
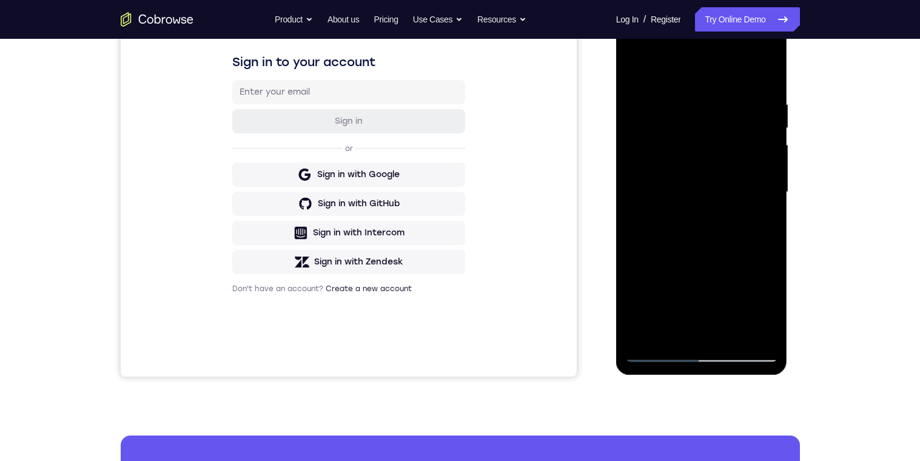
click at [772, 188] on div at bounding box center [701, 192] width 153 height 340
click at [764, 245] on div at bounding box center [701, 192] width 153 height 340
click at [769, 266] on div at bounding box center [701, 192] width 153 height 340
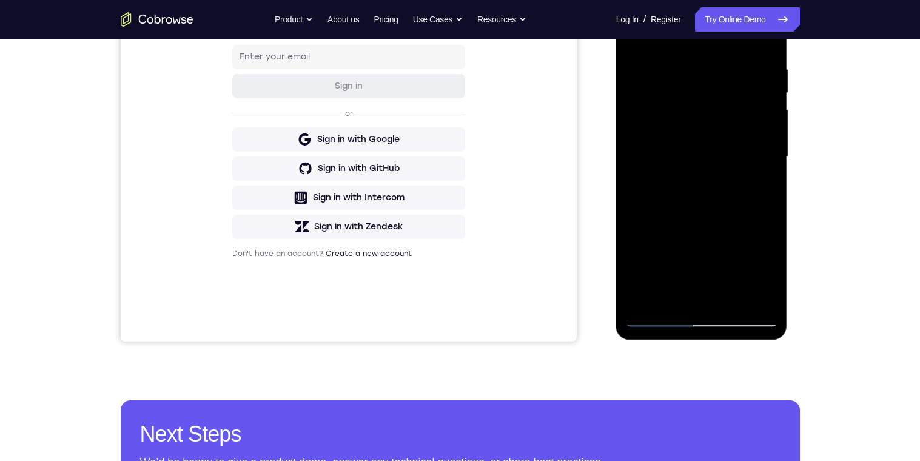
scroll to position [253, 0]
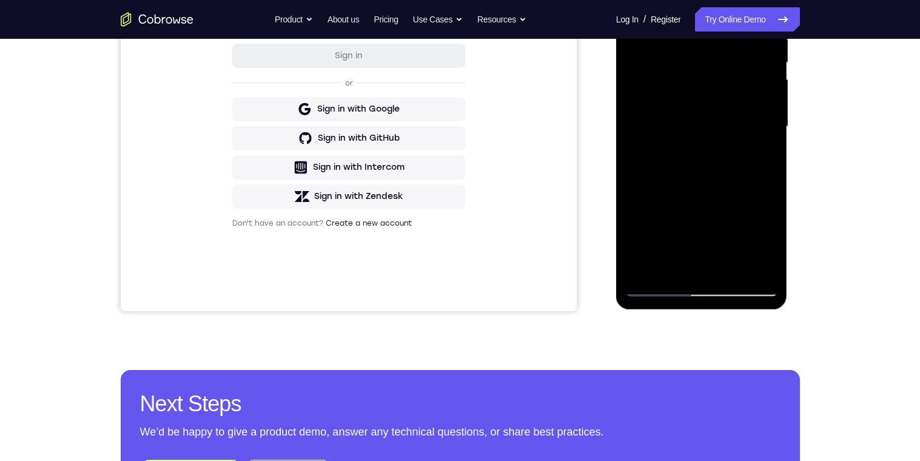
click at [677, 269] on div at bounding box center [701, 127] width 153 height 340
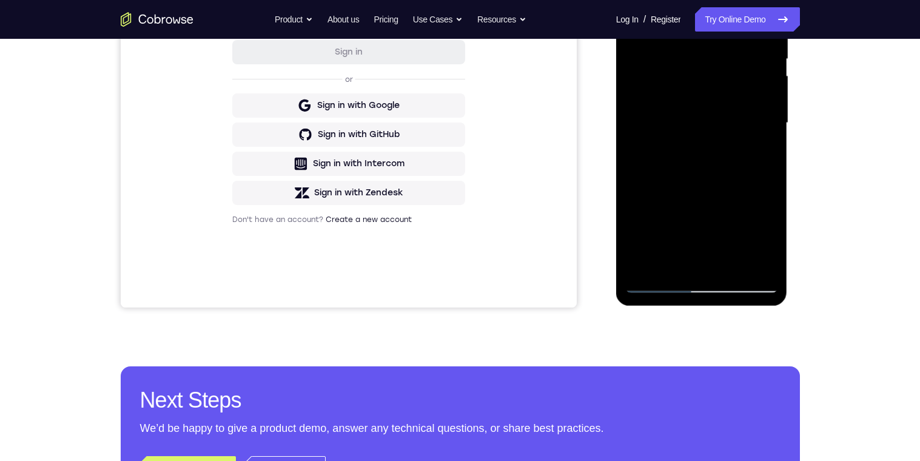
scroll to position [123, 0]
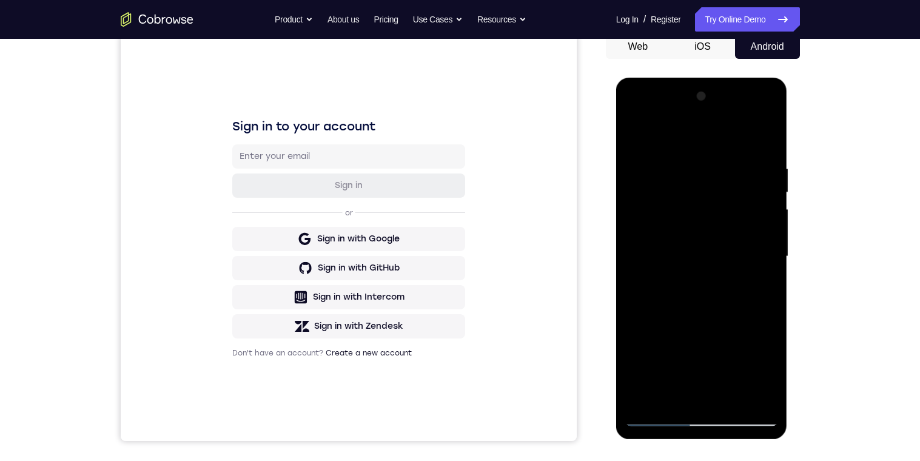
click at [645, 133] on div at bounding box center [701, 257] width 153 height 340
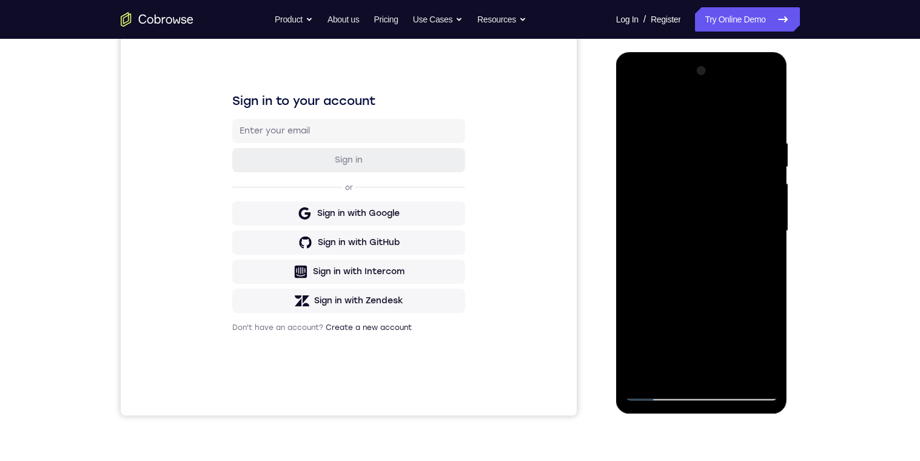
click at [673, 132] on div at bounding box center [701, 231] width 153 height 340
click at [703, 238] on div at bounding box center [701, 231] width 153 height 340
click at [713, 132] on div at bounding box center [701, 231] width 153 height 340
click at [764, 170] on div at bounding box center [701, 231] width 153 height 340
click at [665, 165] on div at bounding box center [701, 231] width 153 height 340
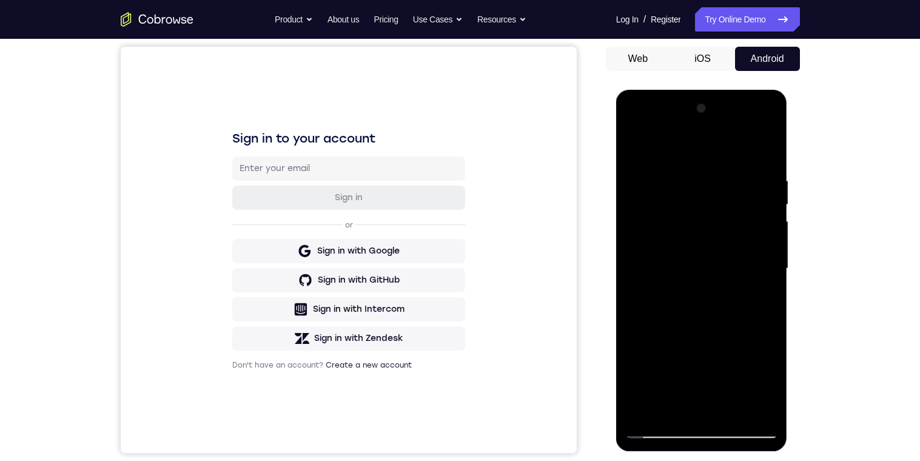
scroll to position [110, 0]
click at [736, 190] on div at bounding box center [701, 269] width 153 height 340
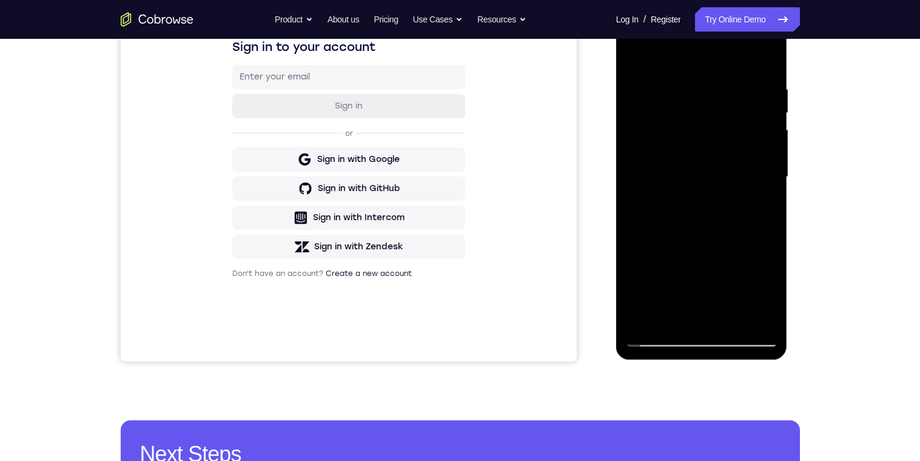
scroll to position [230, 0]
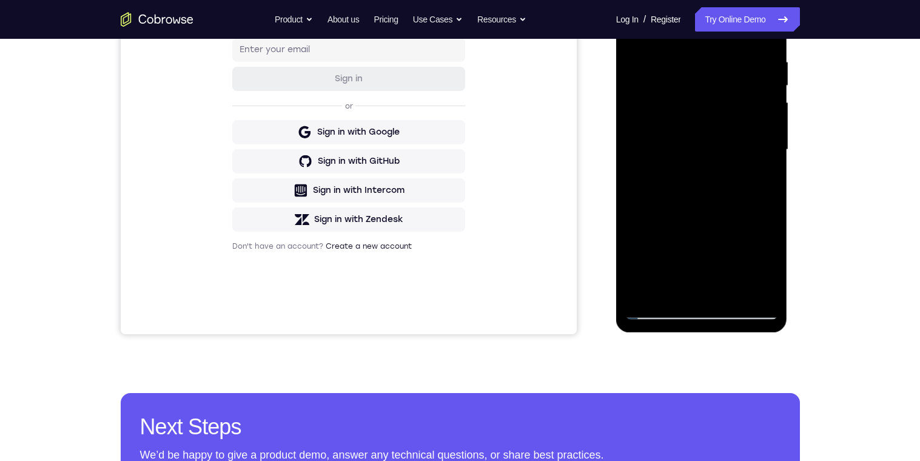
click at [670, 218] on div at bounding box center [701, 150] width 153 height 340
click at [648, 285] on div at bounding box center [701, 150] width 153 height 340
click at [759, 181] on div at bounding box center [701, 150] width 153 height 340
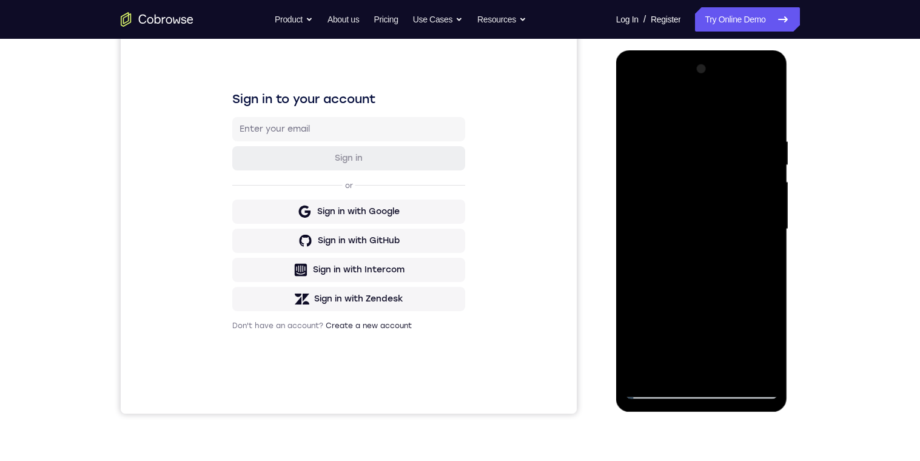
scroll to position [119, 0]
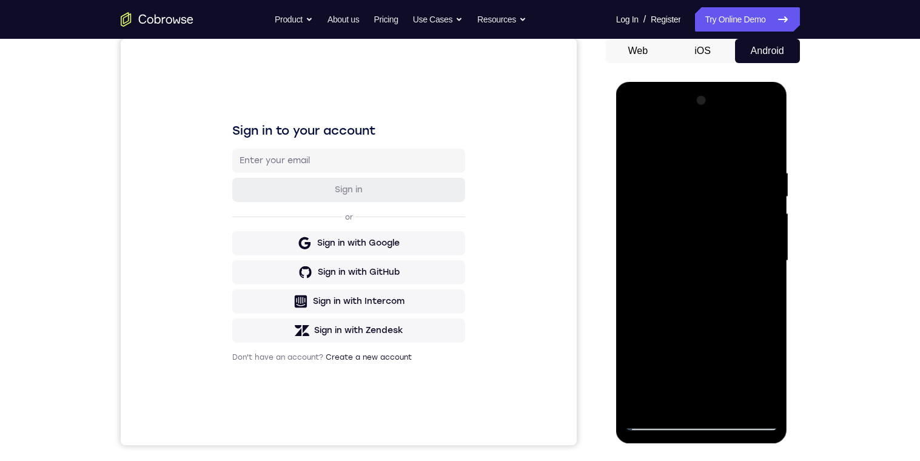
click at [634, 149] on div at bounding box center [701, 261] width 153 height 340
click at [687, 182] on div at bounding box center [701, 261] width 153 height 340
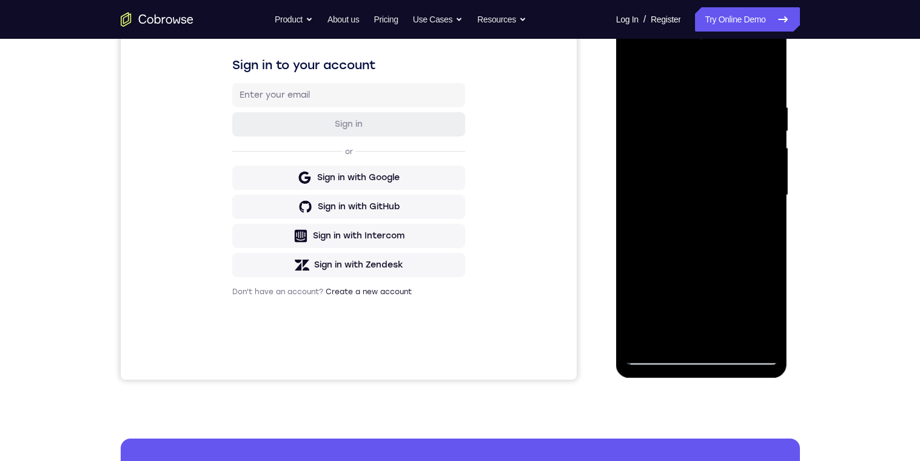
scroll to position [229, 0]
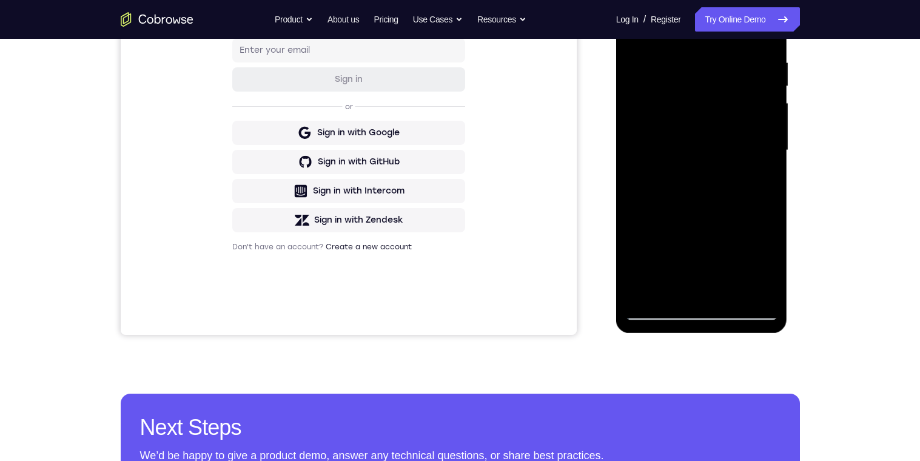
click at [660, 280] on div at bounding box center [701, 151] width 153 height 340
click at [764, 267] on div at bounding box center [701, 151] width 153 height 340
click at [764, 266] on div at bounding box center [701, 151] width 153 height 340
click at [762, 267] on div at bounding box center [701, 151] width 153 height 340
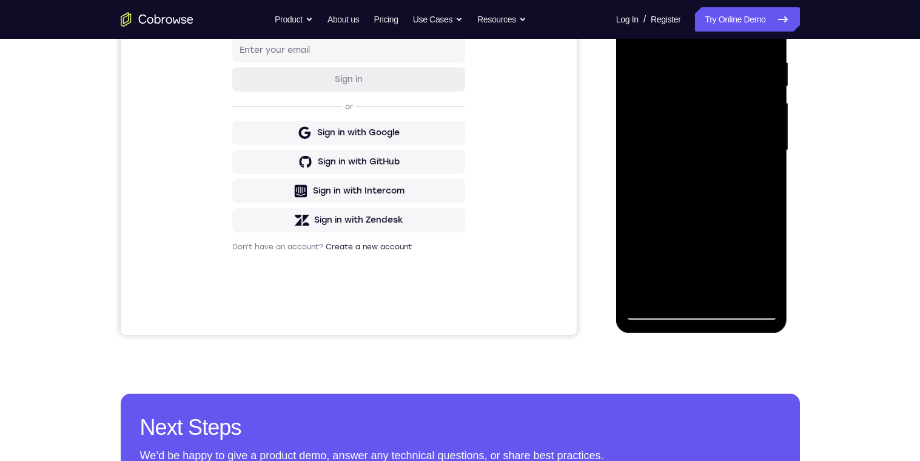
click at [761, 267] on div at bounding box center [701, 151] width 153 height 340
click at [762, 266] on div at bounding box center [701, 151] width 153 height 340
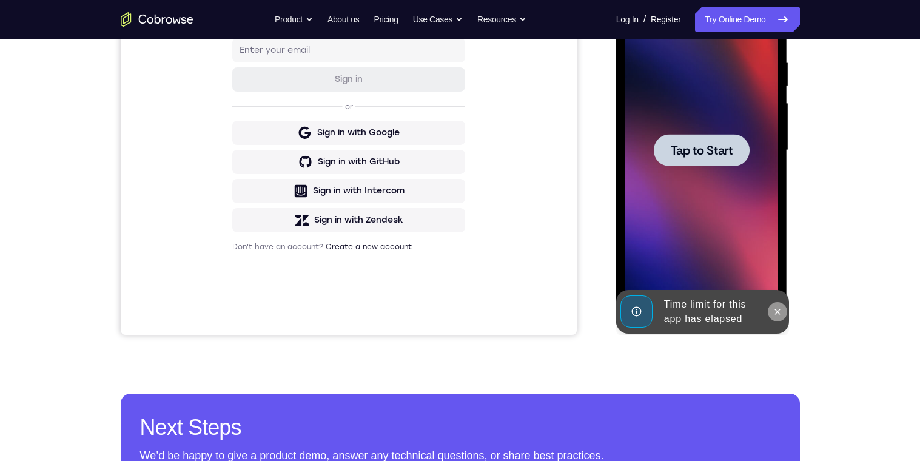
click at [774, 316] on button at bounding box center [777, 311] width 19 height 19
click at [723, 161] on div at bounding box center [702, 150] width 96 height 32
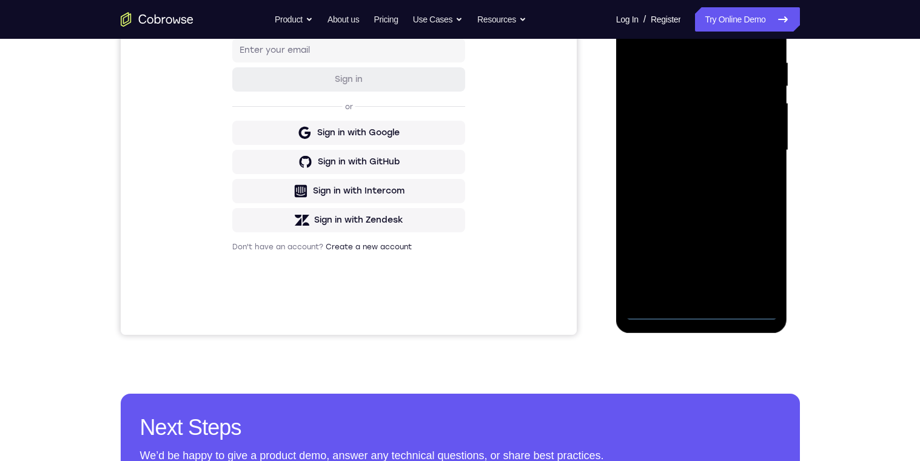
scroll to position [209, 0]
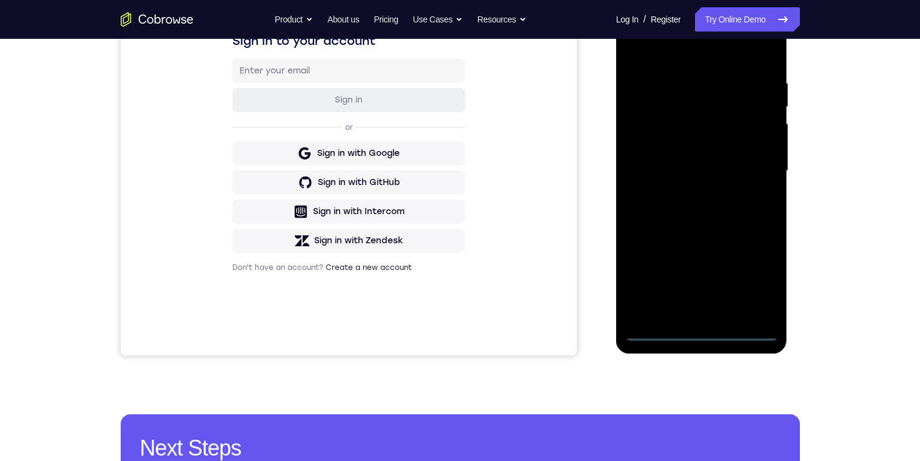
click at [702, 331] on div at bounding box center [701, 171] width 153 height 340
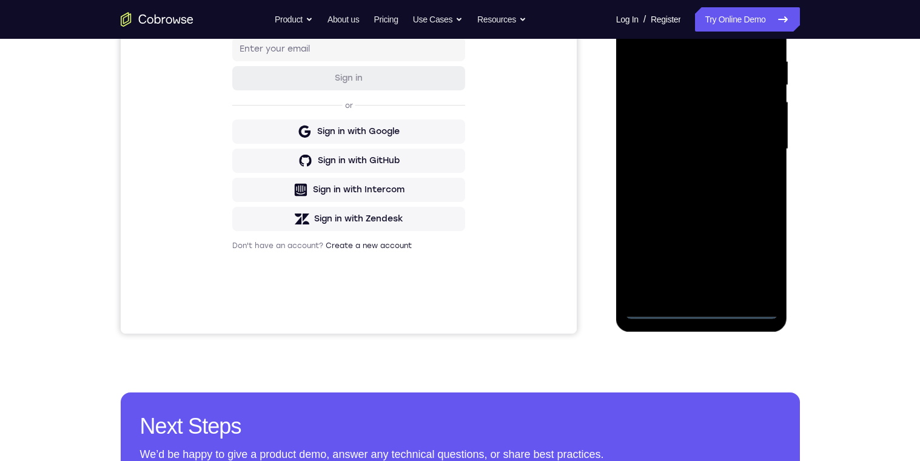
click at [758, 261] on div at bounding box center [701, 149] width 153 height 340
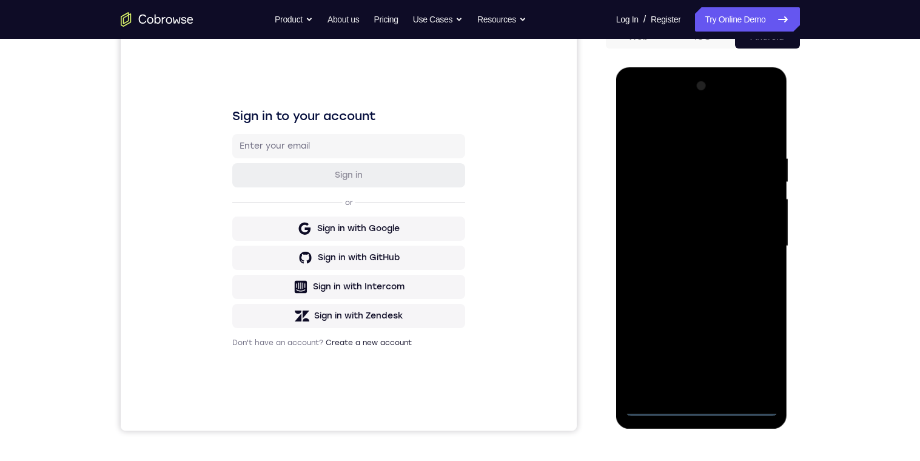
scroll to position [83, 0]
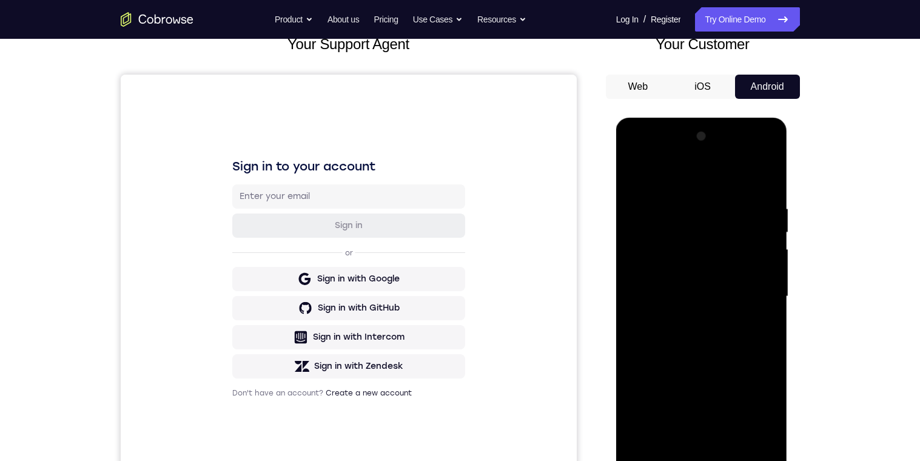
click at [664, 174] on div at bounding box center [701, 297] width 153 height 340
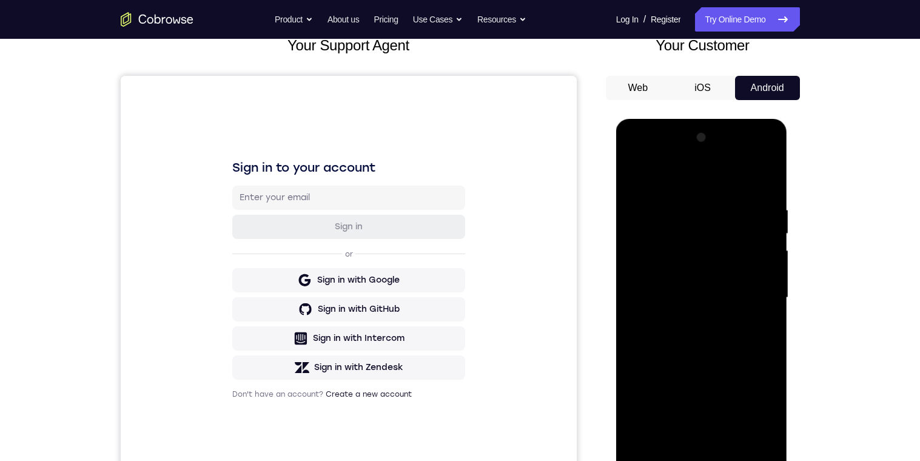
click at [755, 289] on div at bounding box center [701, 298] width 153 height 340
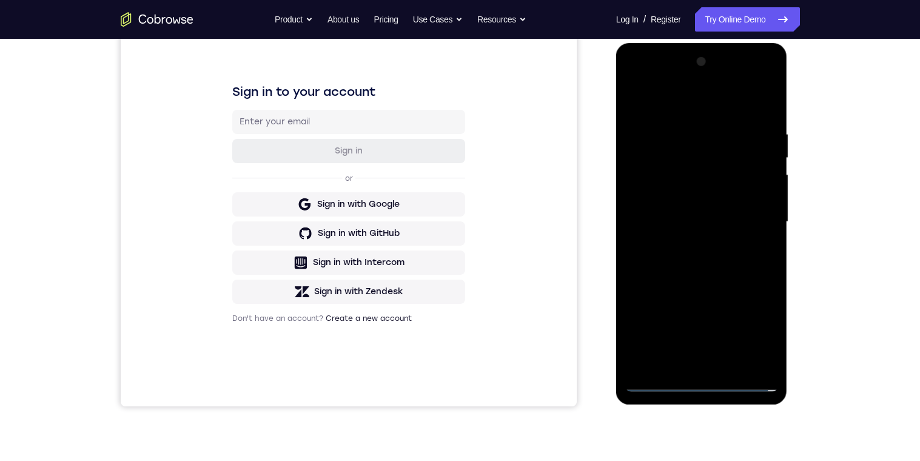
scroll to position [226, 0]
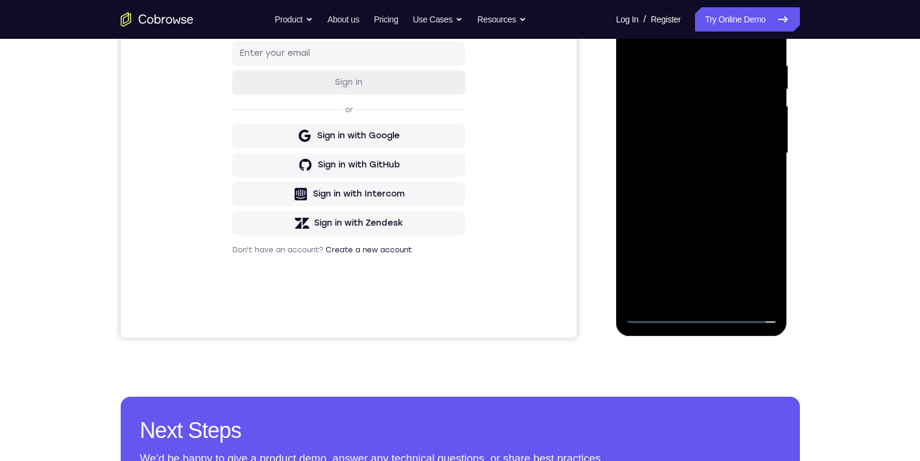
click at [687, 294] on div at bounding box center [701, 154] width 153 height 340
click at [648, 146] on div at bounding box center [701, 154] width 153 height 340
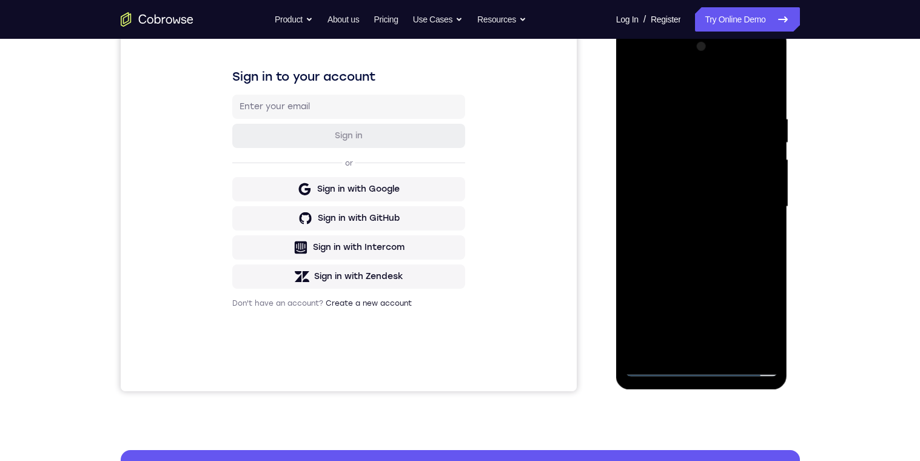
scroll to position [169, 0]
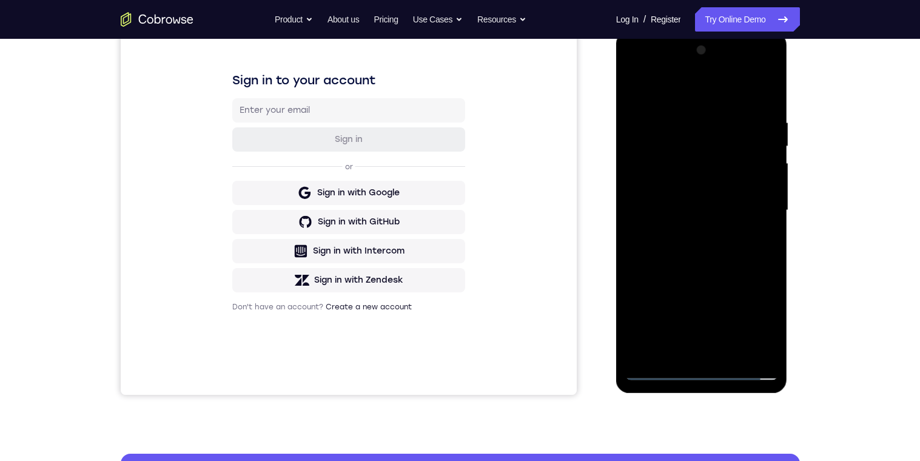
click at [648, 182] on div at bounding box center [701, 211] width 153 height 340
click at [745, 211] on div at bounding box center [701, 211] width 153 height 340
click at [733, 253] on div at bounding box center [701, 211] width 153 height 340
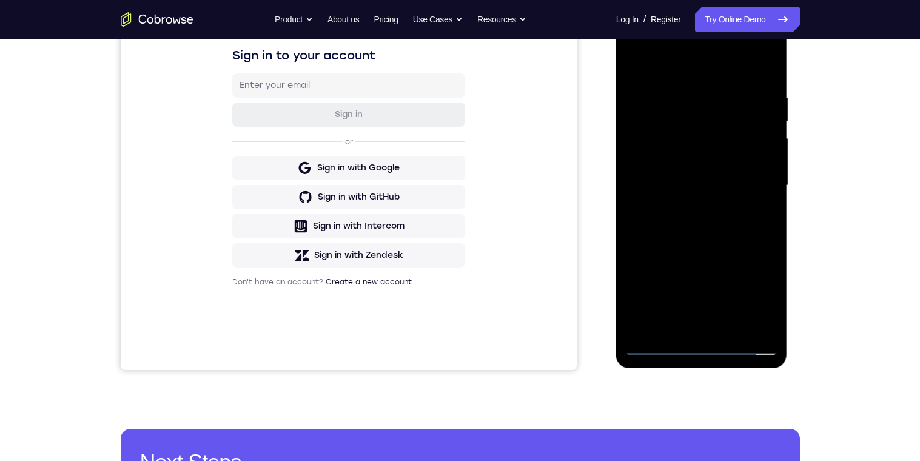
scroll to position [254, 0]
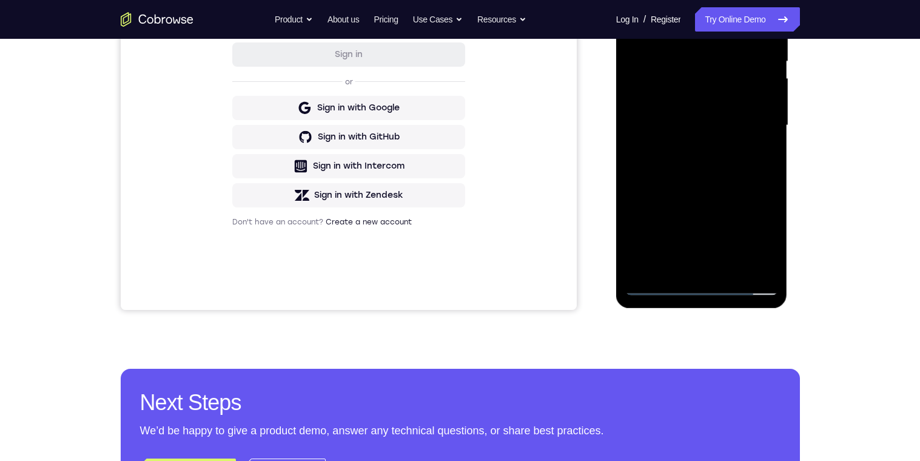
click at [681, 267] on div at bounding box center [701, 126] width 153 height 340
click at [673, 180] on div at bounding box center [701, 126] width 153 height 340
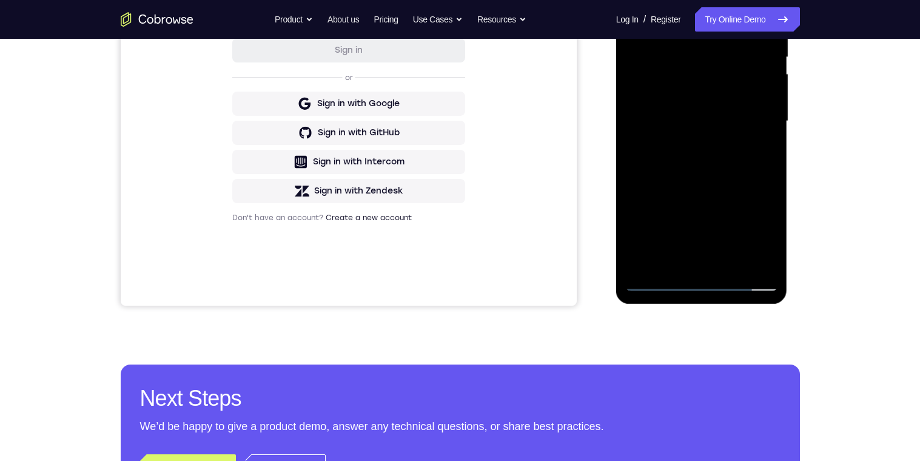
click at [681, 266] on div at bounding box center [701, 121] width 153 height 340
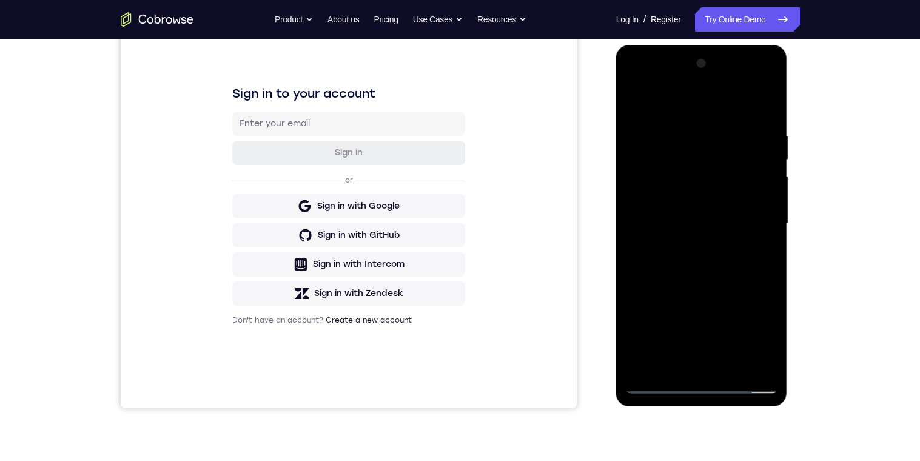
scroll to position [148, 0]
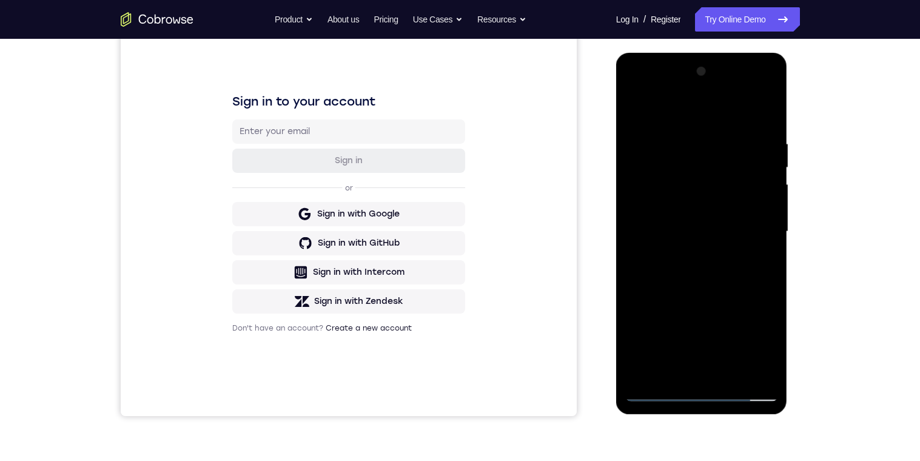
click at [653, 109] on div at bounding box center [701, 232] width 153 height 340
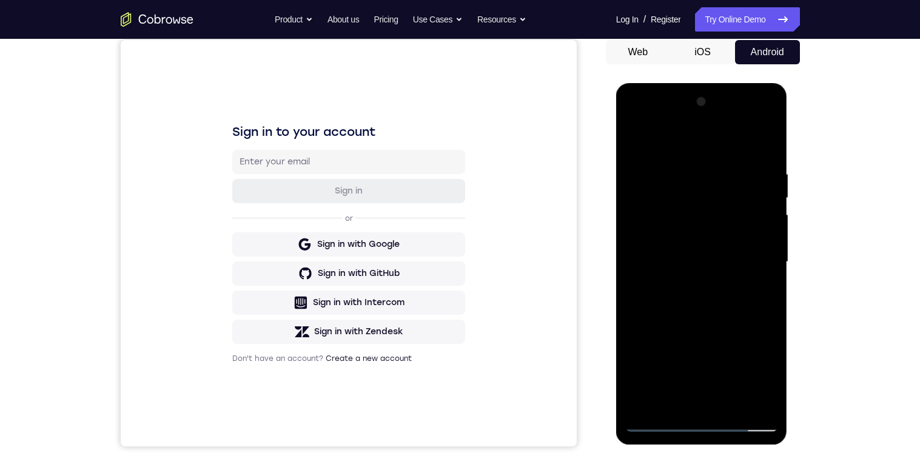
click at [678, 283] on div at bounding box center [701, 262] width 153 height 340
click at [644, 181] on div at bounding box center [701, 262] width 153 height 340
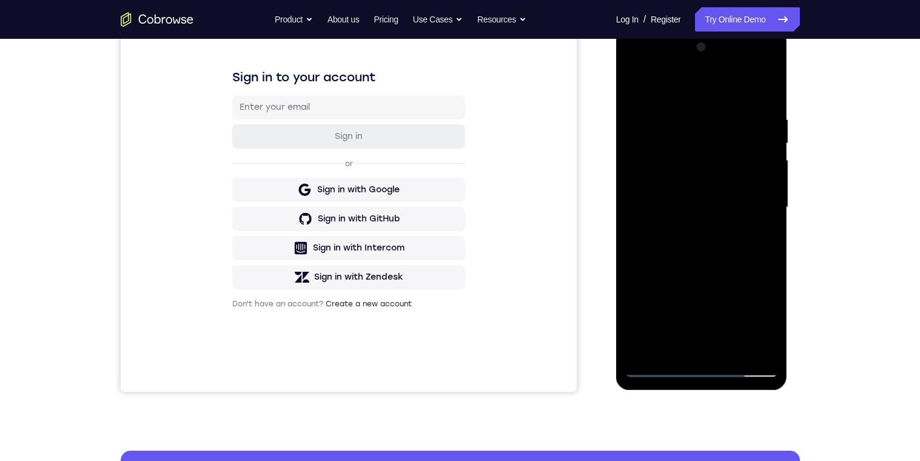
scroll to position [173, 0]
click at [759, 90] on div at bounding box center [701, 207] width 153 height 340
click at [647, 118] on div at bounding box center [701, 207] width 153 height 340
click at [756, 209] on div at bounding box center [701, 207] width 153 height 340
click at [764, 95] on div at bounding box center [701, 207] width 153 height 340
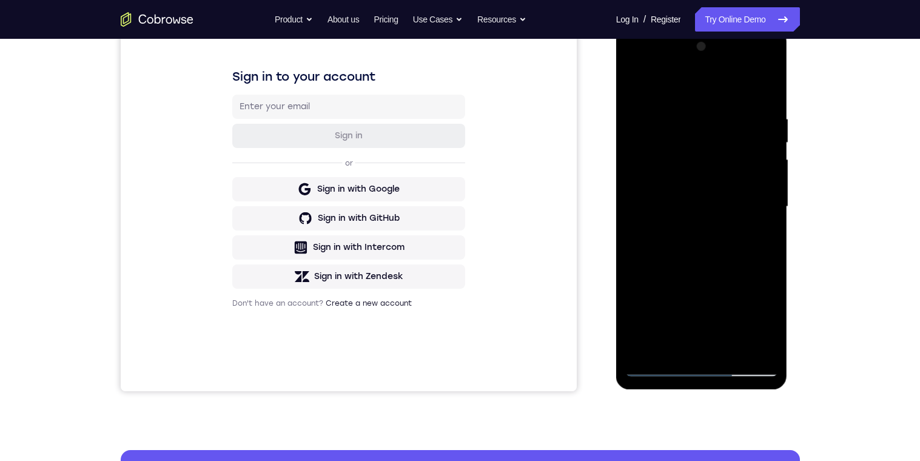
click at [639, 182] on div at bounding box center [701, 207] width 153 height 340
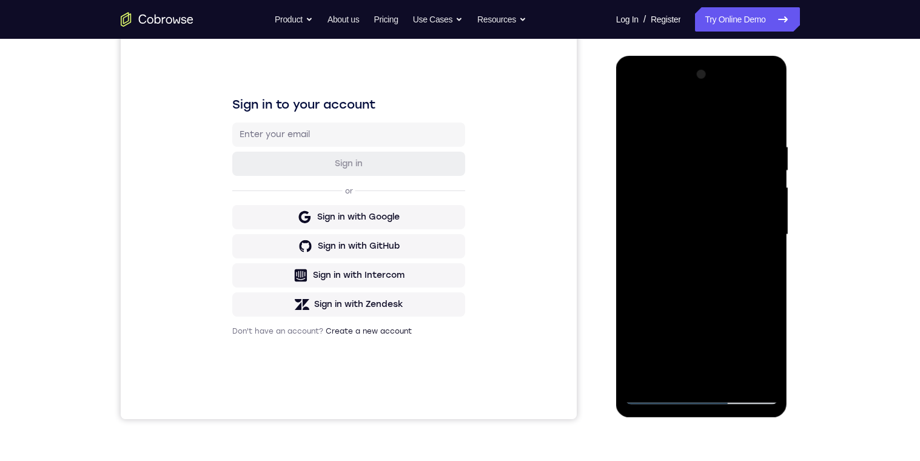
click at [765, 228] on div at bounding box center [701, 235] width 153 height 340
click at [752, 223] on div at bounding box center [701, 235] width 153 height 340
click at [756, 227] on div at bounding box center [701, 235] width 153 height 340
click at [762, 221] on div at bounding box center [701, 235] width 153 height 340
click at [764, 237] on div at bounding box center [701, 235] width 153 height 340
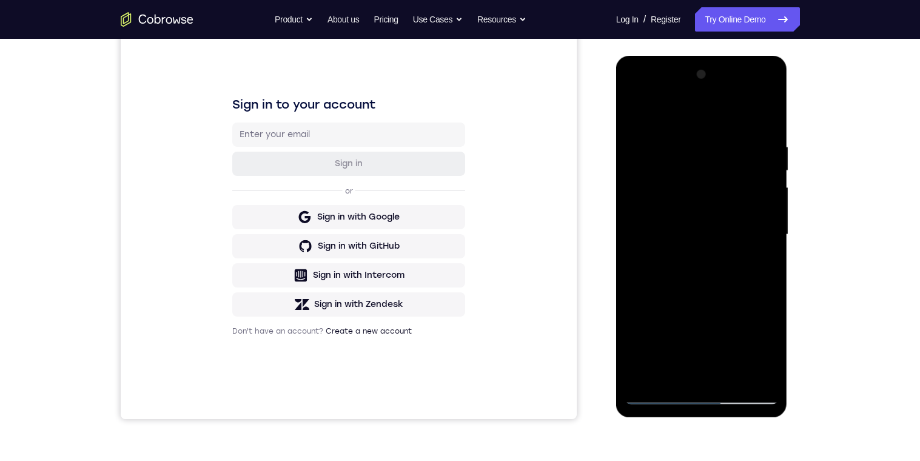
click at [764, 224] on div at bounding box center [701, 235] width 153 height 340
click at [758, 234] on div at bounding box center [701, 235] width 153 height 340
click at [756, 240] on div at bounding box center [701, 235] width 153 height 340
click at [755, 229] on div at bounding box center [701, 235] width 153 height 340
click at [760, 229] on div at bounding box center [701, 235] width 153 height 340
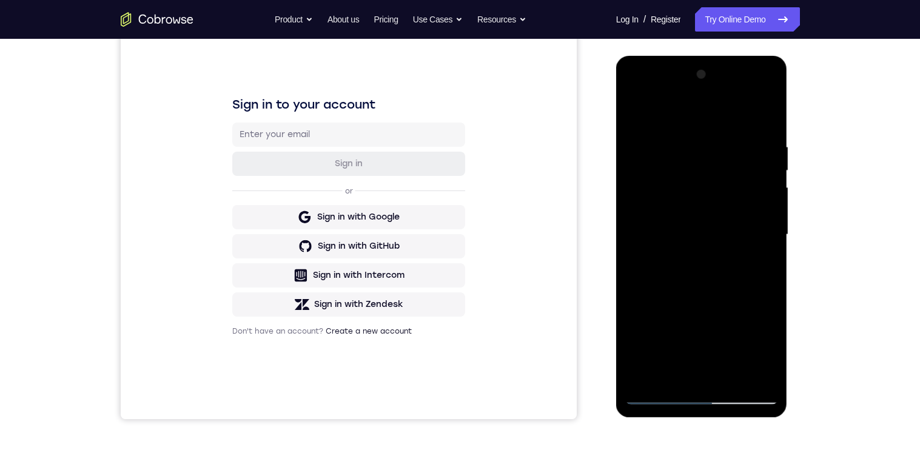
click at [756, 251] on div at bounding box center [701, 235] width 153 height 340
click at [751, 246] on div at bounding box center [701, 235] width 153 height 340
click at [750, 244] on div at bounding box center [701, 235] width 153 height 340
click at [752, 247] on div at bounding box center [701, 235] width 153 height 340
click at [757, 247] on div at bounding box center [701, 235] width 153 height 340
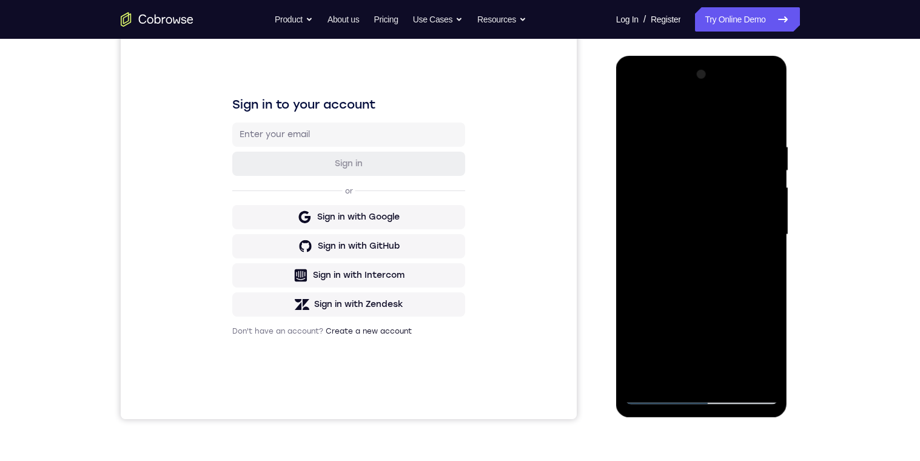
click at [648, 251] on div at bounding box center [701, 235] width 153 height 340
click at [639, 258] on div at bounding box center [701, 235] width 153 height 340
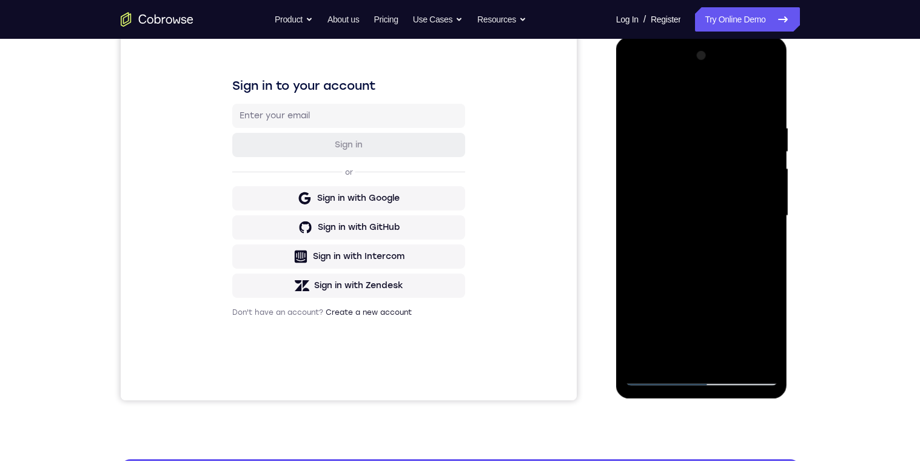
scroll to position [173, 0]
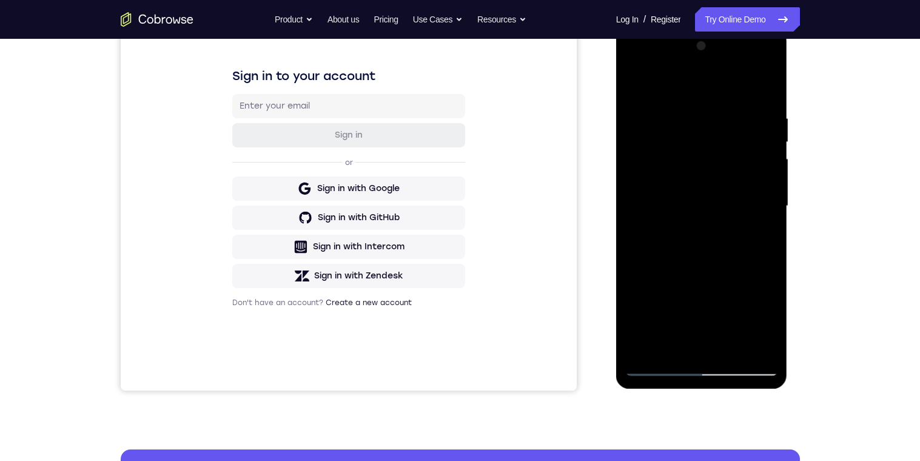
click at [764, 211] on div at bounding box center [701, 206] width 153 height 340
click at [759, 226] on div at bounding box center [701, 206] width 153 height 340
click at [754, 207] on div at bounding box center [701, 206] width 153 height 340
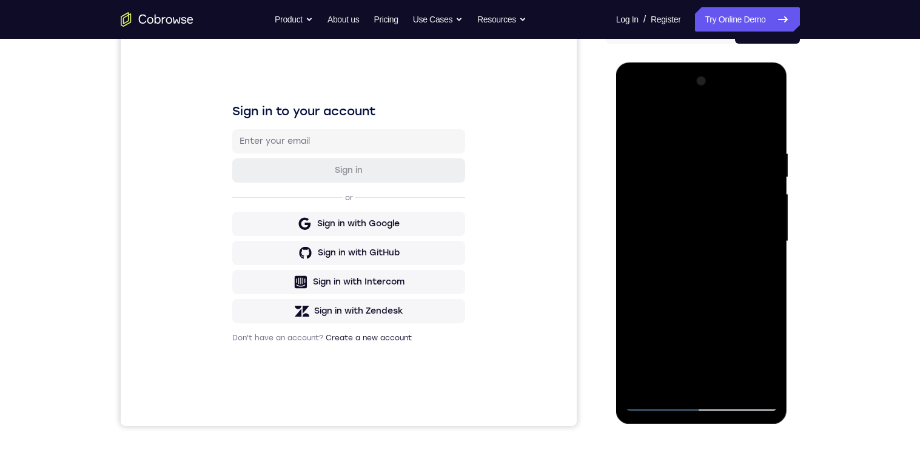
click at [758, 231] on div at bounding box center [701, 242] width 153 height 340
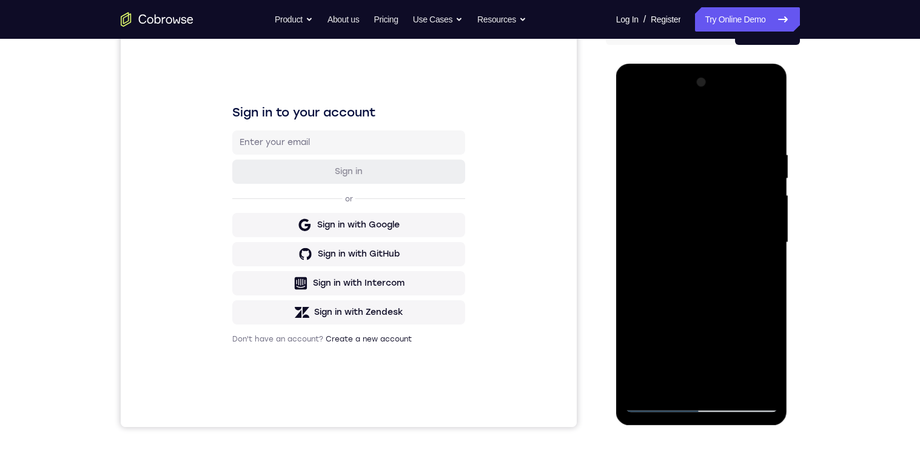
click at [758, 243] on div at bounding box center [701, 243] width 153 height 340
click at [756, 237] on div at bounding box center [701, 243] width 153 height 340
click at [748, 235] on div at bounding box center [701, 243] width 153 height 340
click at [753, 235] on div at bounding box center [701, 243] width 153 height 340
click at [756, 229] on div at bounding box center [701, 243] width 153 height 340
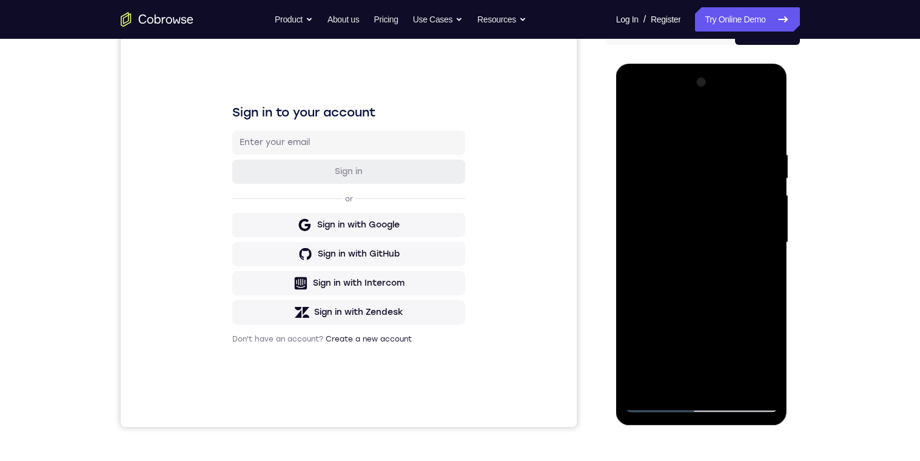
click at [755, 229] on div at bounding box center [701, 243] width 153 height 340
click at [756, 244] on div at bounding box center [701, 243] width 153 height 340
click at [765, 236] on div at bounding box center [701, 243] width 153 height 340
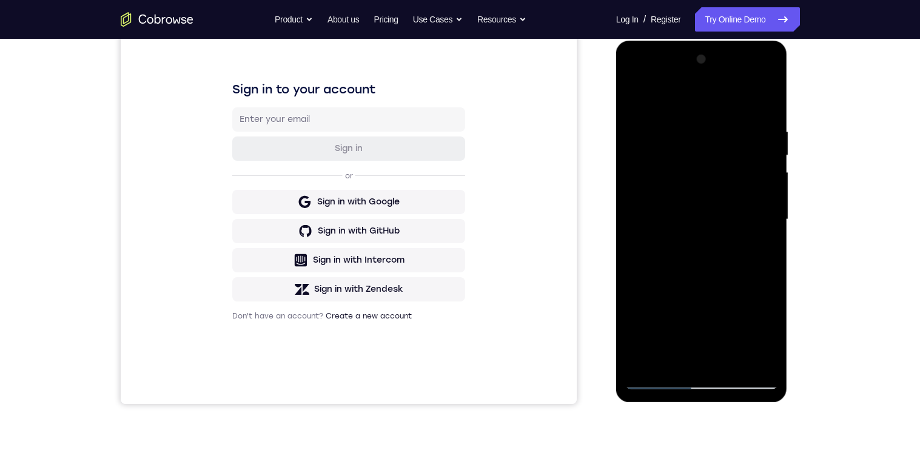
click at [762, 220] on div at bounding box center [701, 220] width 153 height 340
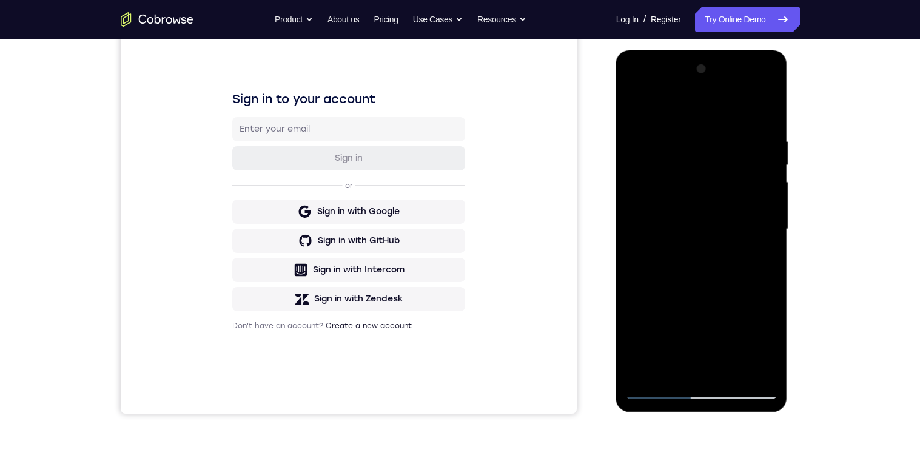
click at [766, 227] on div at bounding box center [701, 229] width 153 height 340
click at [756, 223] on div at bounding box center [701, 229] width 153 height 340
click at [755, 222] on div at bounding box center [701, 229] width 153 height 340
click at [759, 219] on div at bounding box center [701, 229] width 153 height 340
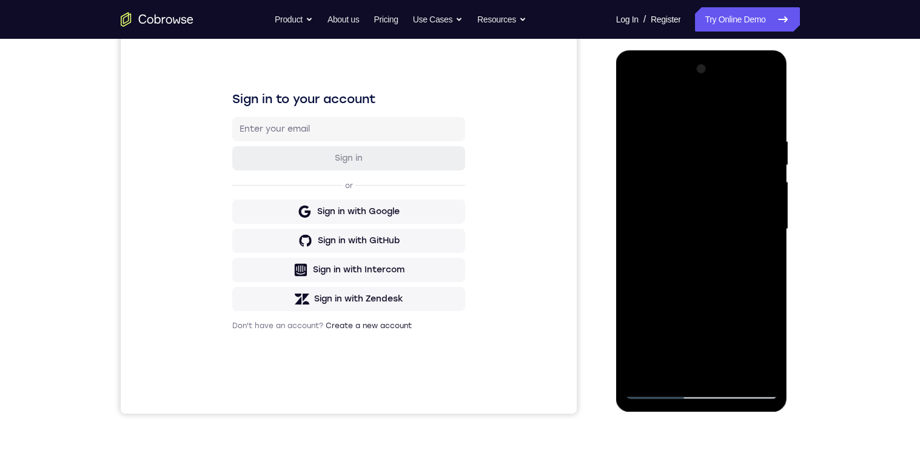
click at [765, 230] on div at bounding box center [701, 229] width 153 height 340
click at [753, 245] on div at bounding box center [701, 229] width 153 height 340
click at [747, 240] on div at bounding box center [701, 229] width 153 height 340
click at [760, 240] on div at bounding box center [701, 229] width 153 height 340
click at [756, 237] on div at bounding box center [701, 229] width 153 height 340
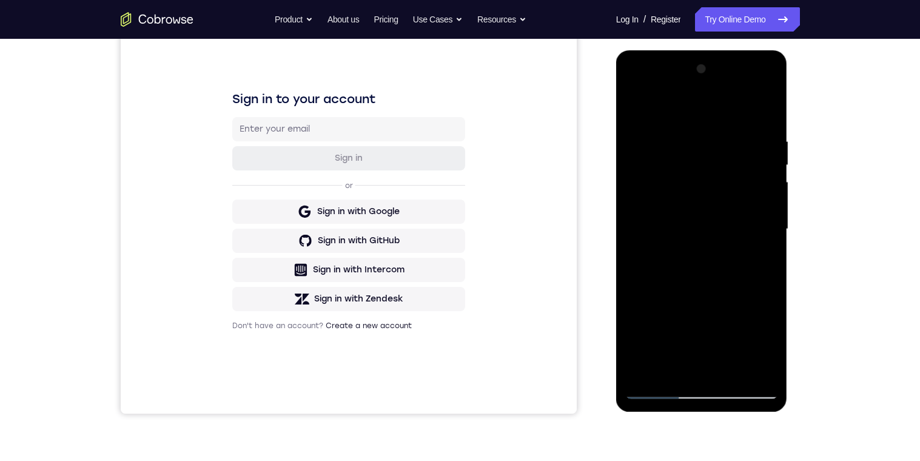
click at [764, 239] on div at bounding box center [701, 229] width 153 height 340
click at [765, 231] on div at bounding box center [701, 229] width 153 height 340
click at [764, 230] on div at bounding box center [701, 229] width 153 height 340
click at [746, 223] on div at bounding box center [701, 229] width 153 height 340
click at [747, 221] on div at bounding box center [701, 229] width 153 height 340
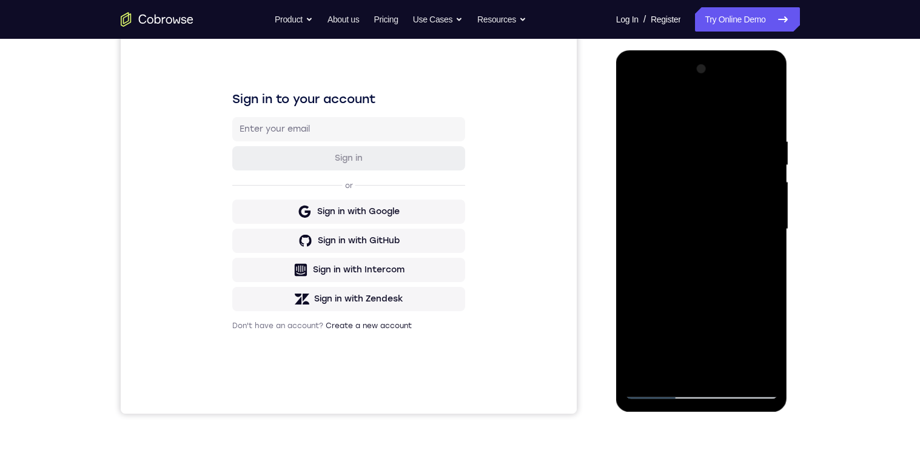
click at [763, 217] on div at bounding box center [701, 229] width 153 height 340
click at [769, 219] on div at bounding box center [701, 229] width 153 height 340
click at [753, 223] on div at bounding box center [701, 229] width 153 height 340
click at [756, 247] on div at bounding box center [701, 229] width 153 height 340
click at [759, 245] on div at bounding box center [701, 229] width 153 height 340
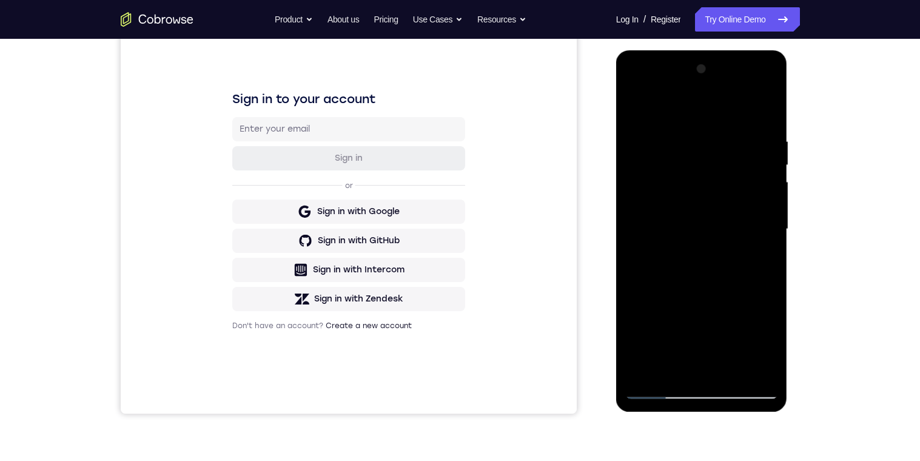
click at [645, 249] on div at bounding box center [701, 229] width 153 height 340
click at [761, 252] on div at bounding box center [701, 229] width 153 height 340
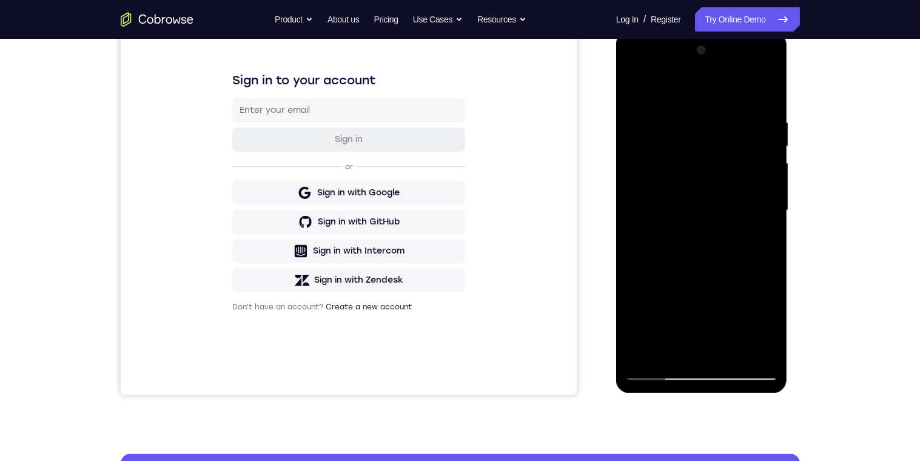
scroll to position [141, 0]
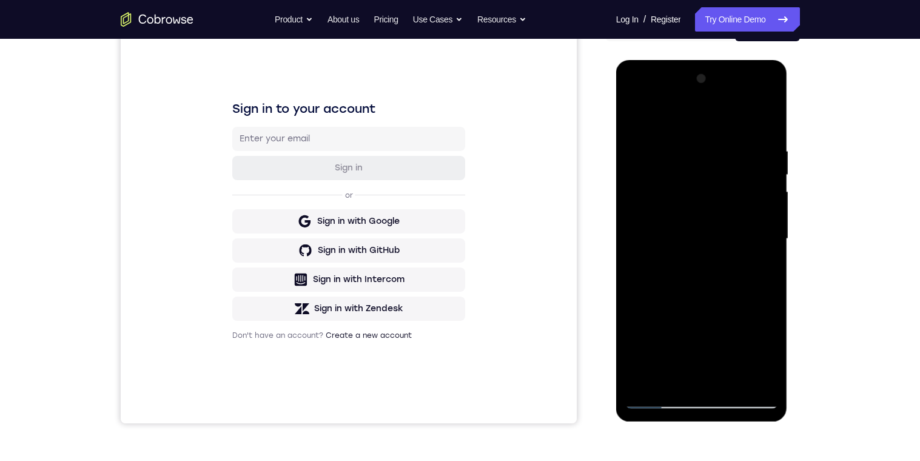
click at [746, 228] on div at bounding box center [701, 239] width 153 height 340
click at [764, 249] on div at bounding box center [701, 239] width 153 height 340
click at [765, 257] on div at bounding box center [701, 239] width 153 height 340
click at [765, 250] on div at bounding box center [701, 239] width 153 height 340
click at [762, 244] on div at bounding box center [701, 239] width 153 height 340
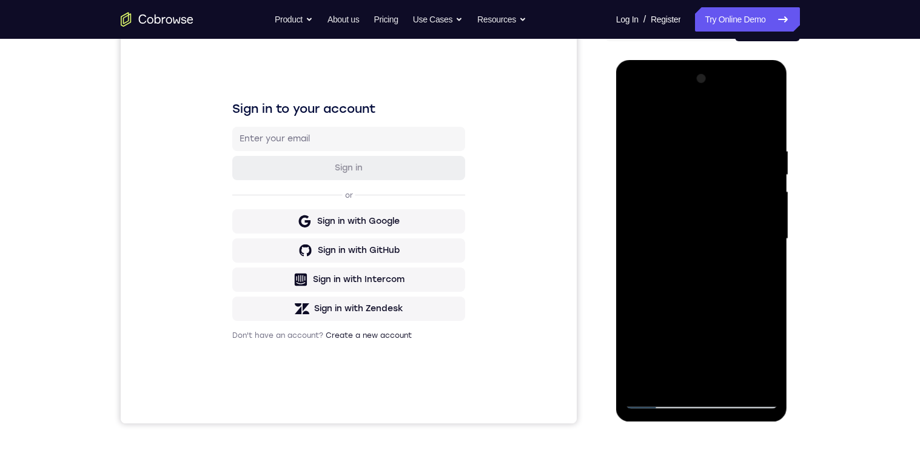
click at [759, 244] on div at bounding box center [701, 239] width 153 height 340
click at [758, 240] on div at bounding box center [701, 239] width 153 height 340
click at [761, 238] on div at bounding box center [701, 239] width 153 height 340
click at [772, 243] on div at bounding box center [701, 239] width 153 height 340
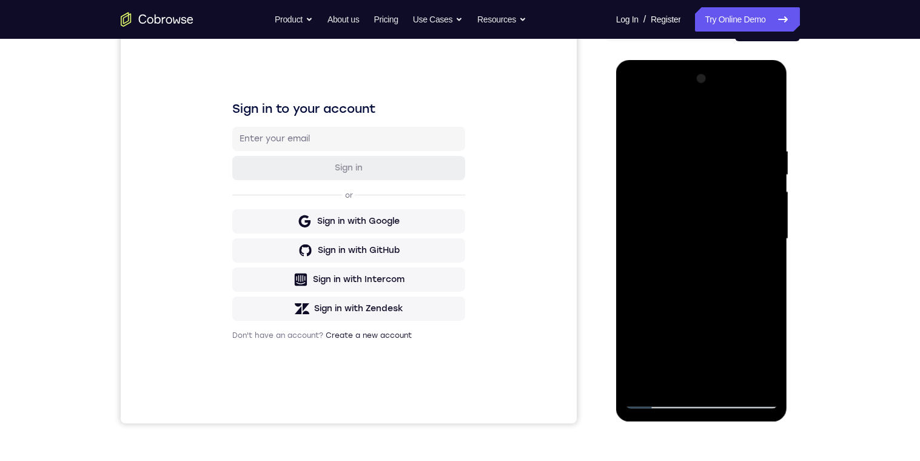
click at [759, 238] on div at bounding box center [701, 239] width 153 height 340
click at [758, 234] on div at bounding box center [701, 239] width 153 height 340
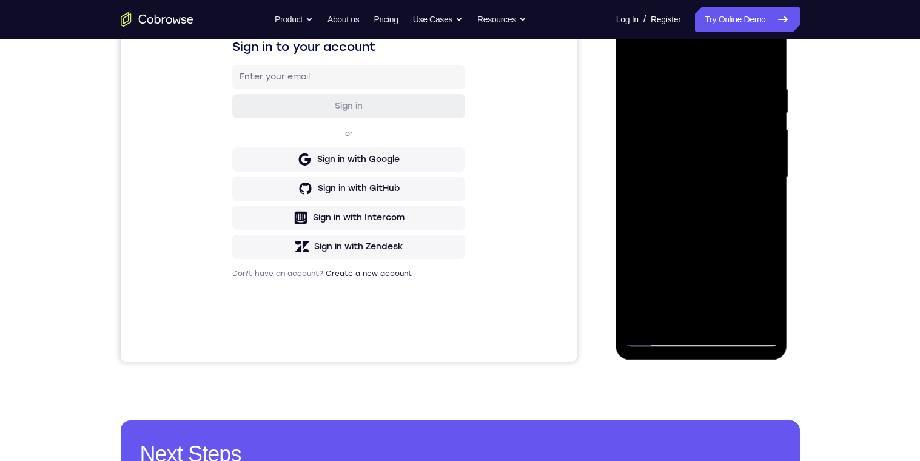
scroll to position [204, 0]
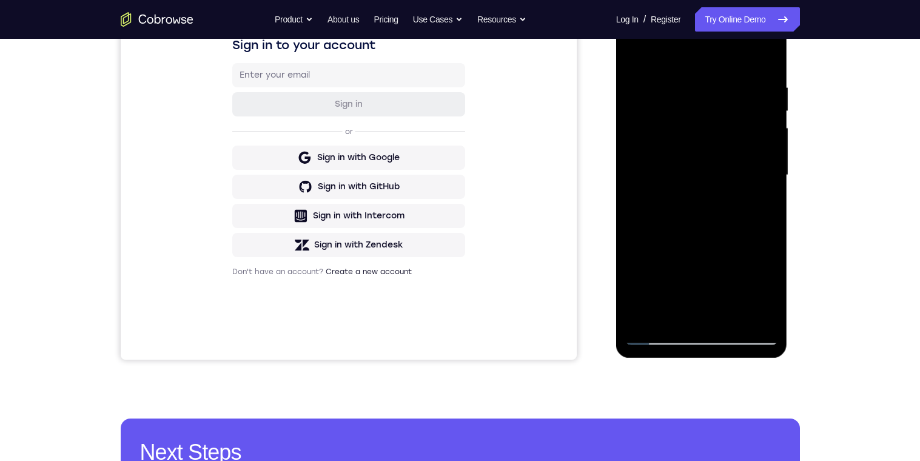
click at [733, 317] on div at bounding box center [701, 175] width 153 height 340
click at [711, 237] on div at bounding box center [701, 175] width 153 height 340
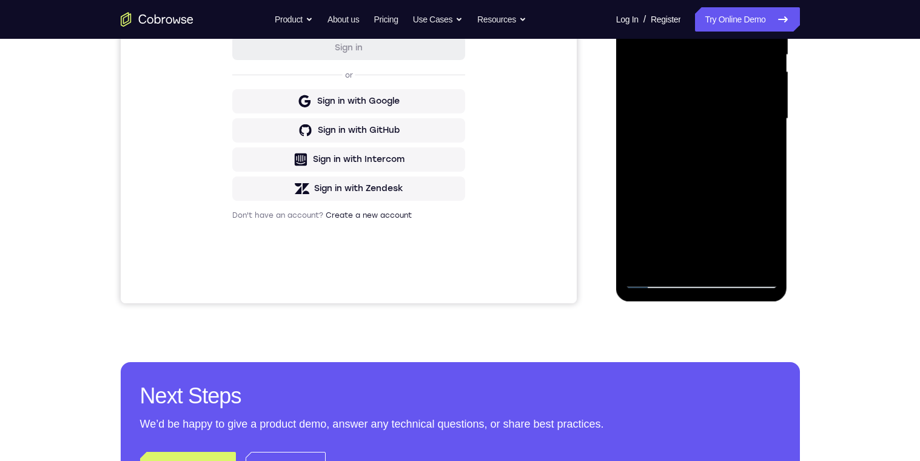
scroll to position [183, 0]
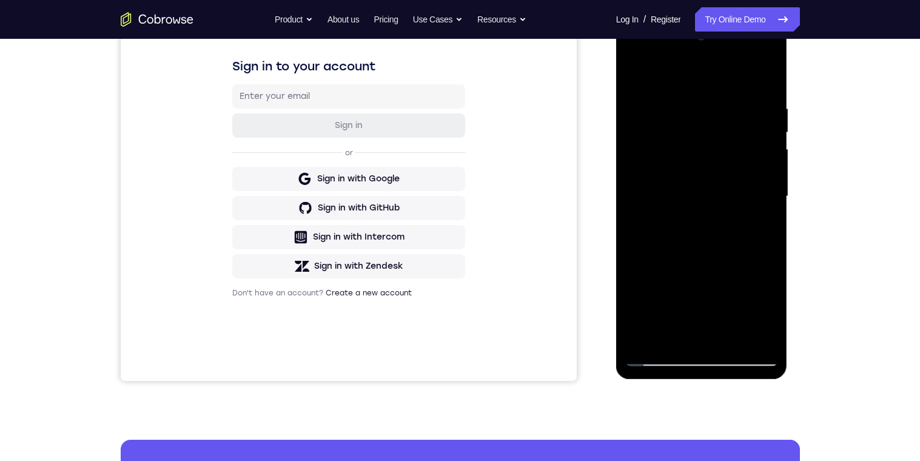
click at [640, 76] on div at bounding box center [701, 197] width 153 height 340
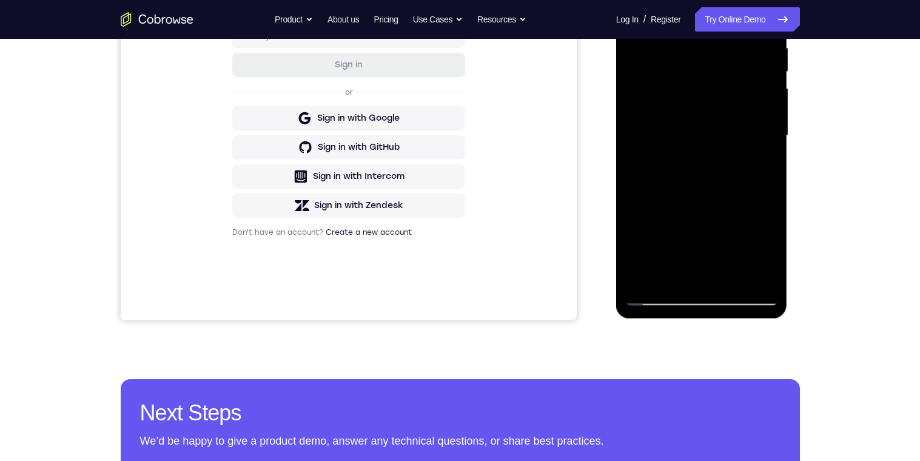
click at [673, 278] on div at bounding box center [701, 136] width 153 height 340
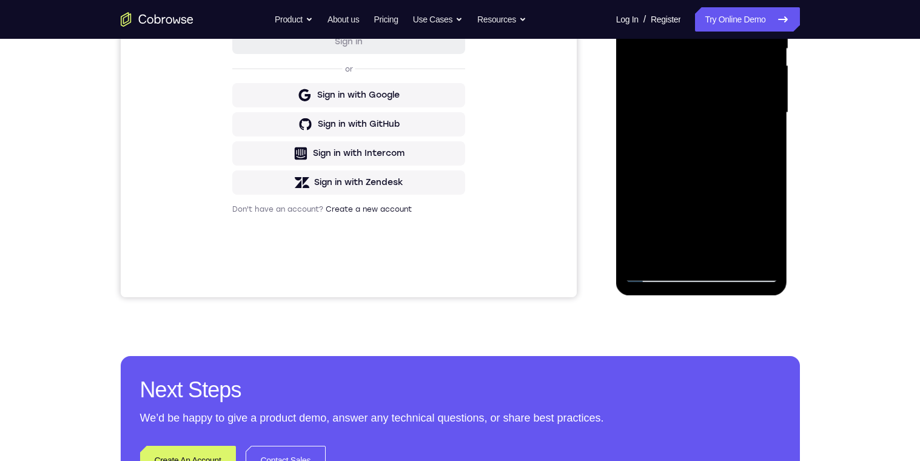
scroll to position [203, 0]
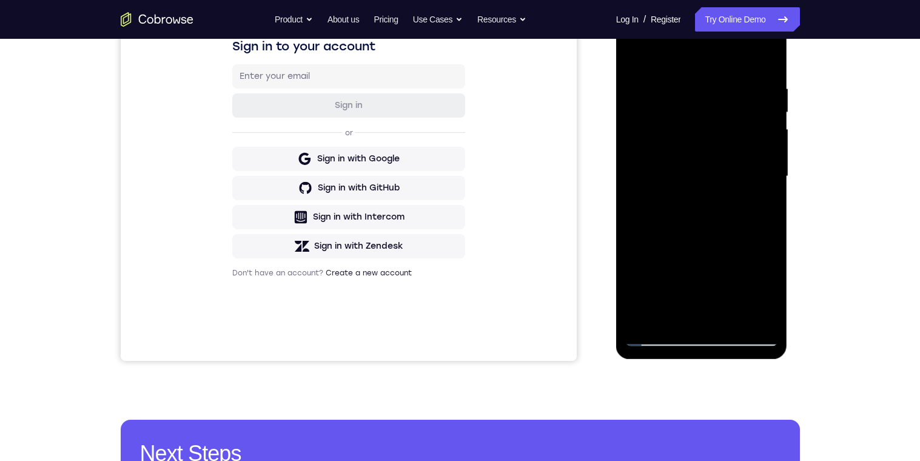
click at [664, 55] on div at bounding box center [701, 177] width 153 height 340
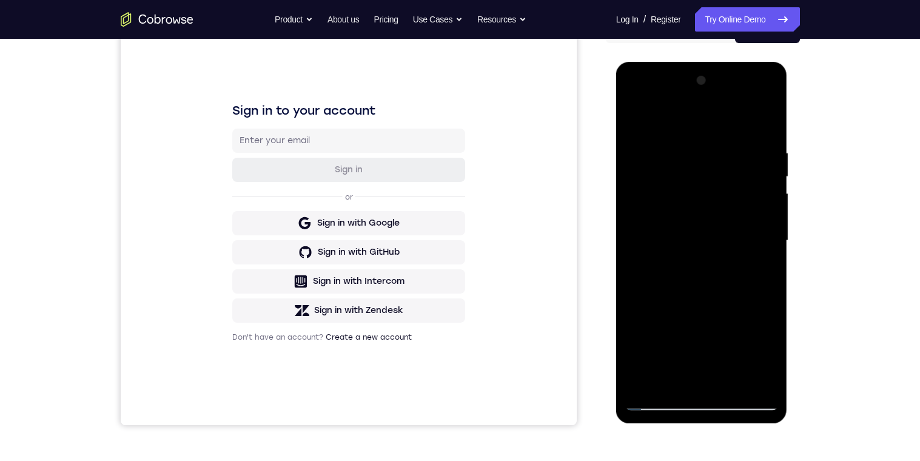
click at [760, 150] on div at bounding box center [701, 241] width 153 height 340
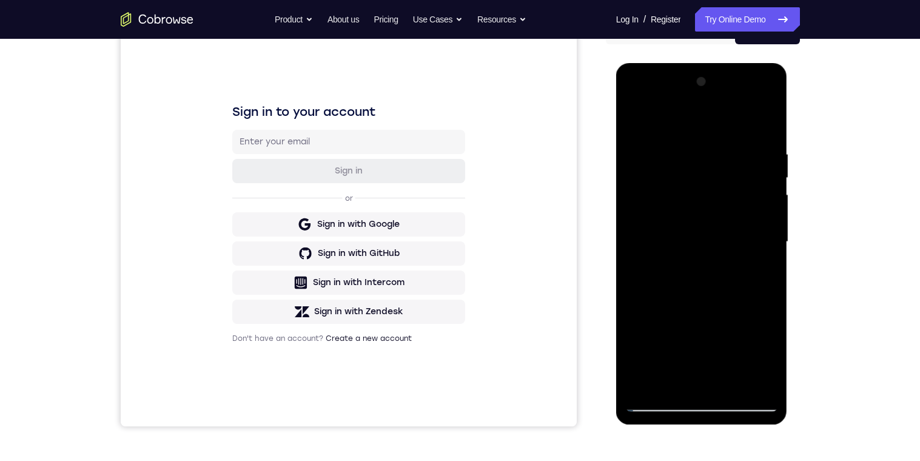
click at [762, 119] on div at bounding box center [701, 242] width 153 height 340
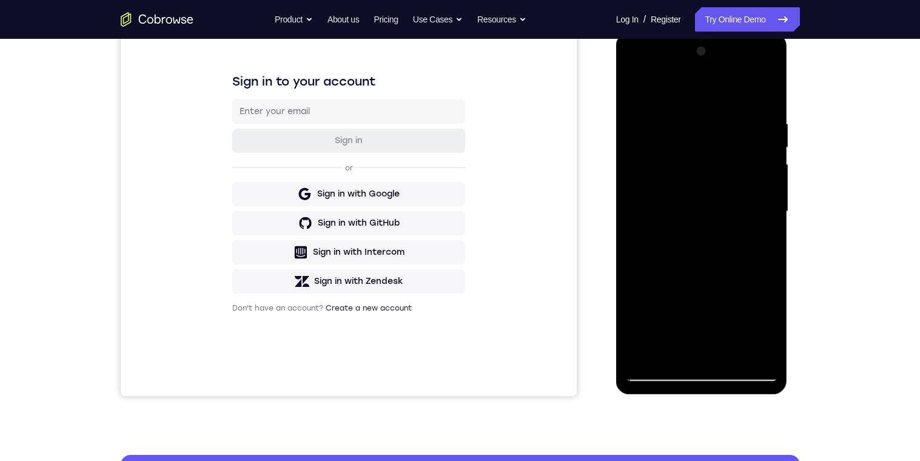
click at [661, 128] on div at bounding box center [701, 212] width 153 height 340
click at [773, 198] on div at bounding box center [701, 212] width 153 height 340
click at [771, 198] on div at bounding box center [701, 212] width 153 height 340
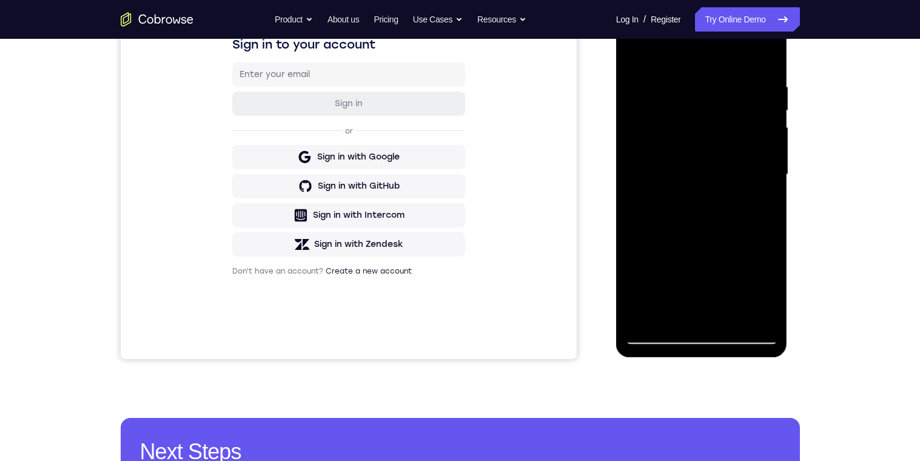
scroll to position [227, 0]
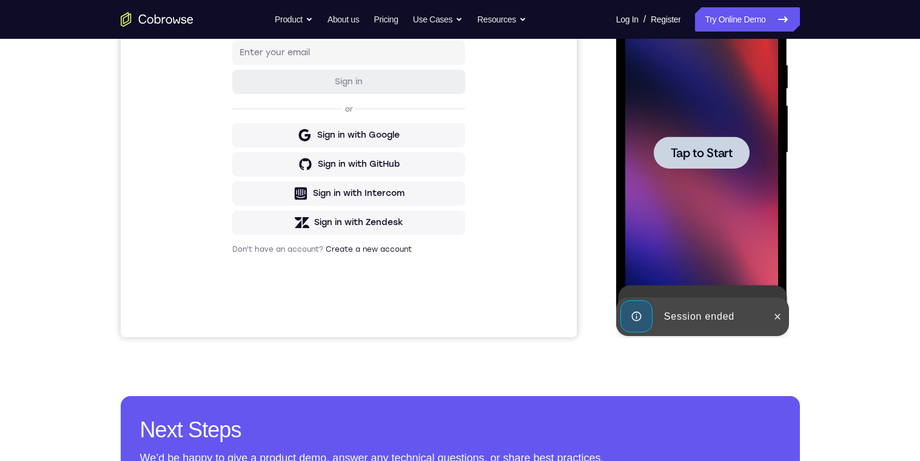
click at [684, 152] on span "Tap to Start" at bounding box center [702, 153] width 62 height 12
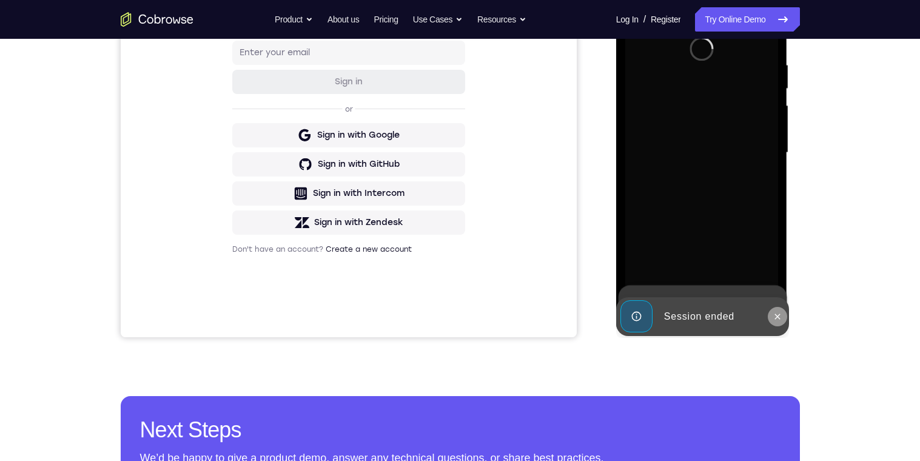
click at [773, 317] on icon at bounding box center [778, 317] width 10 height 10
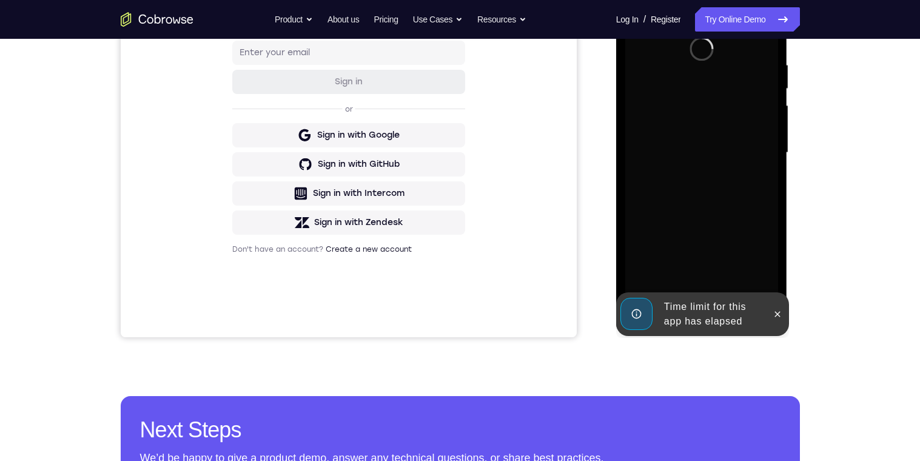
click at [759, 277] on div at bounding box center [701, 153] width 153 height 340
click at [779, 318] on icon at bounding box center [778, 314] width 10 height 10
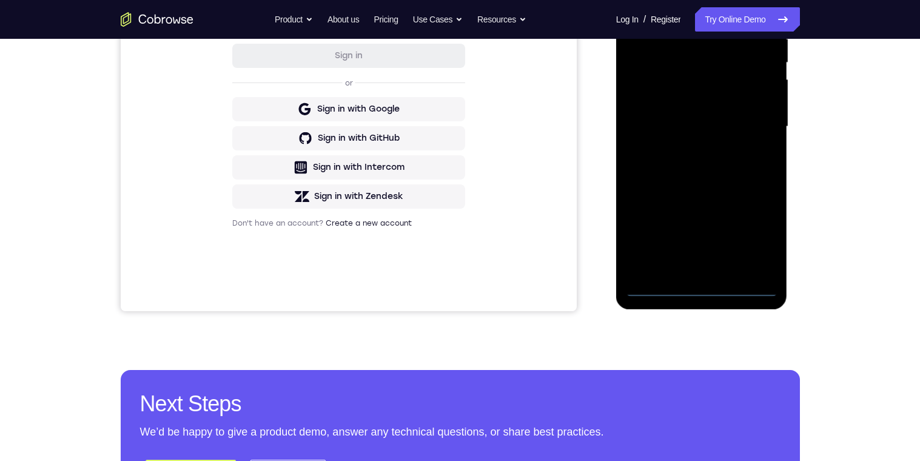
scroll to position [274, 0]
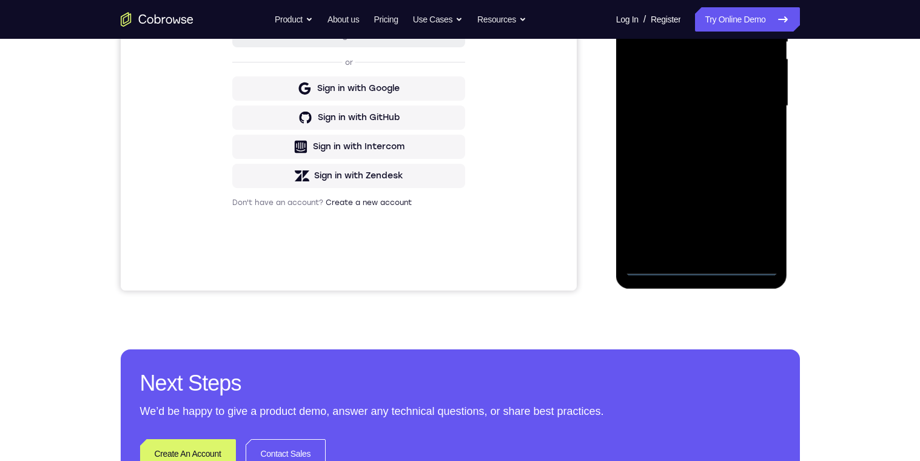
click at [702, 263] on div at bounding box center [701, 106] width 153 height 340
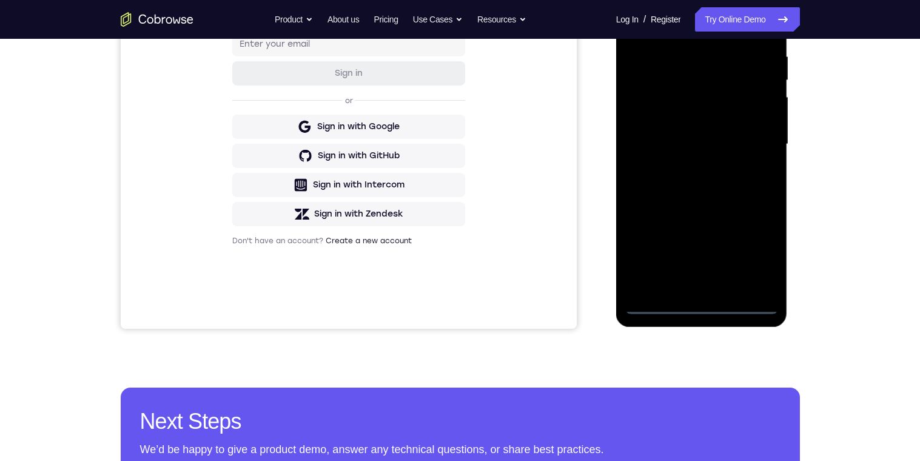
scroll to position [234, 0]
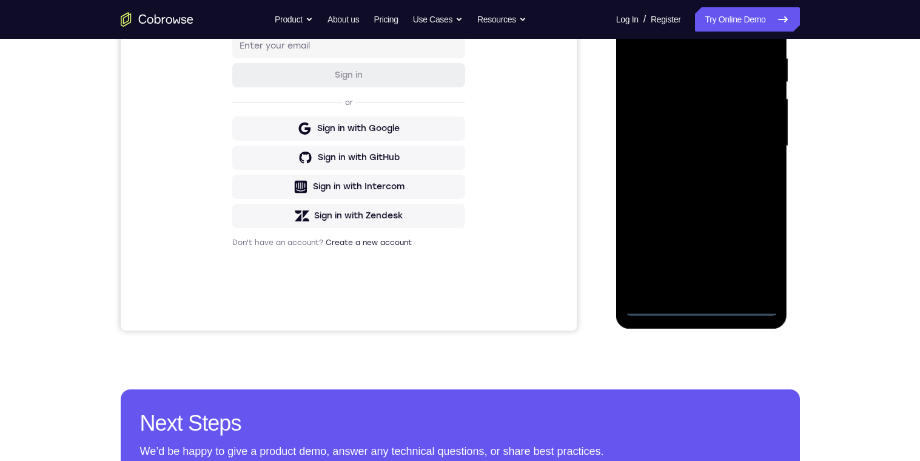
click at [748, 258] on div at bounding box center [701, 146] width 153 height 340
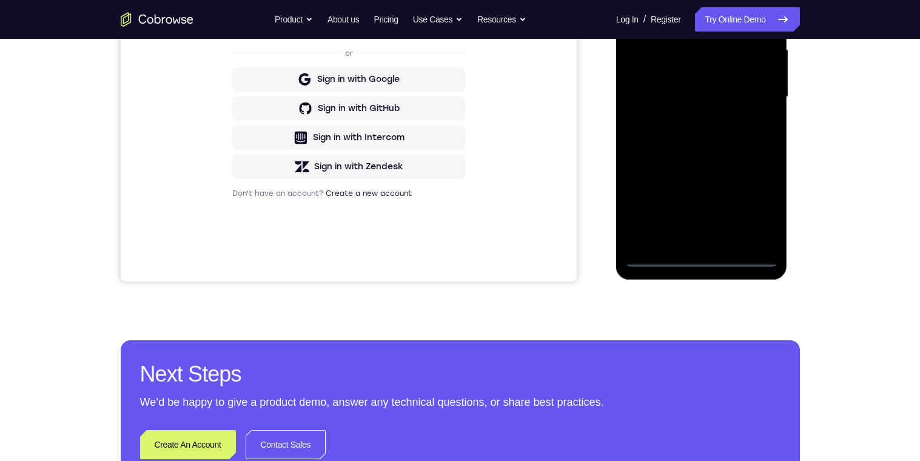
scroll to position [289, 0]
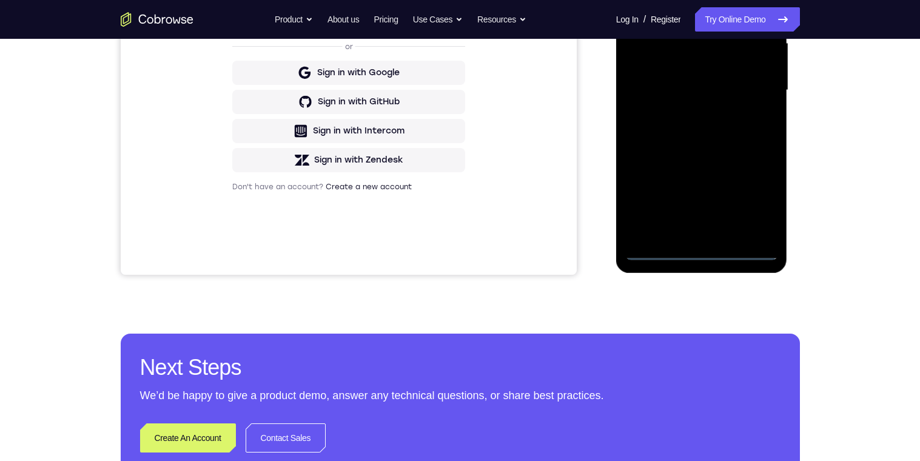
click at [698, 249] on div at bounding box center [701, 91] width 153 height 340
click at [742, 210] on div at bounding box center [701, 91] width 153 height 340
click at [759, 193] on div at bounding box center [701, 91] width 153 height 340
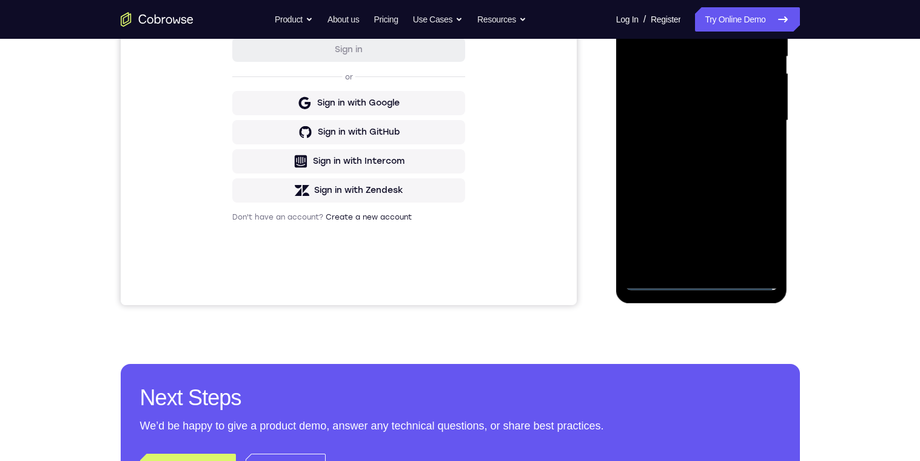
click at [752, 230] on div at bounding box center [701, 121] width 153 height 340
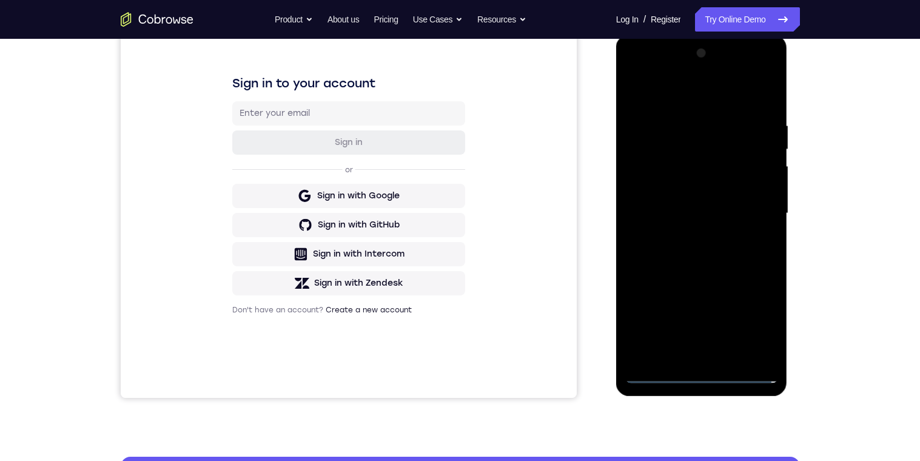
scroll to position [167, 0]
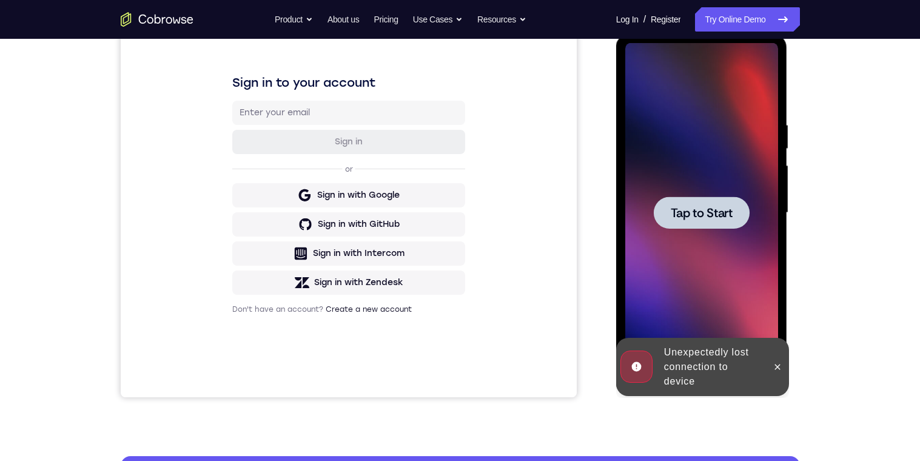
click at [697, 219] on span "Tap to Start" at bounding box center [702, 213] width 62 height 12
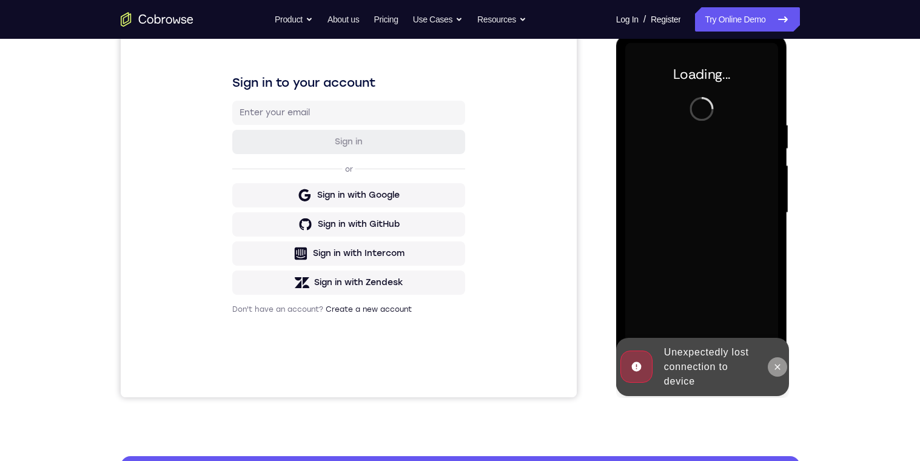
click at [773, 366] on icon at bounding box center [778, 367] width 10 height 10
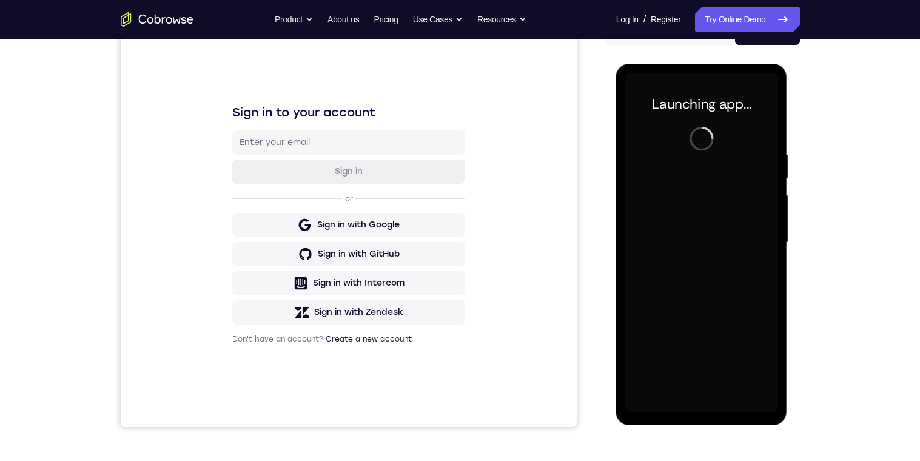
scroll to position [199, 0]
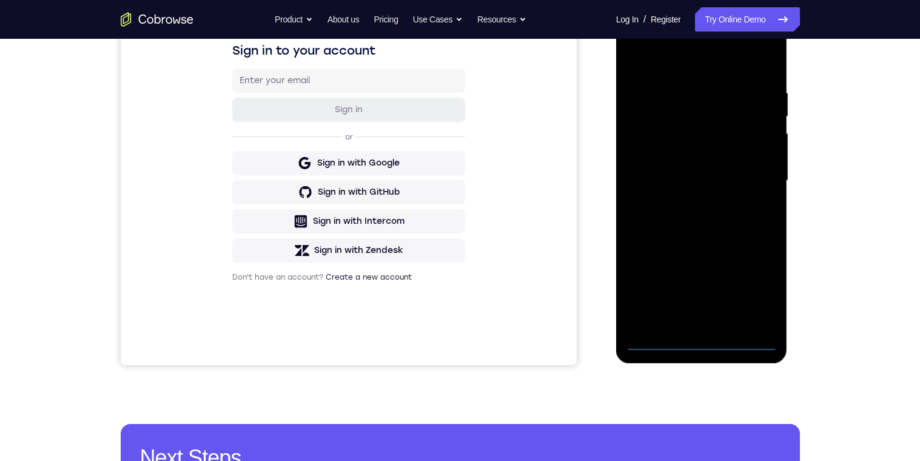
click at [707, 346] on div at bounding box center [701, 181] width 153 height 340
click at [744, 346] on div at bounding box center [701, 181] width 153 height 340
click at [754, 283] on div at bounding box center [701, 181] width 153 height 340
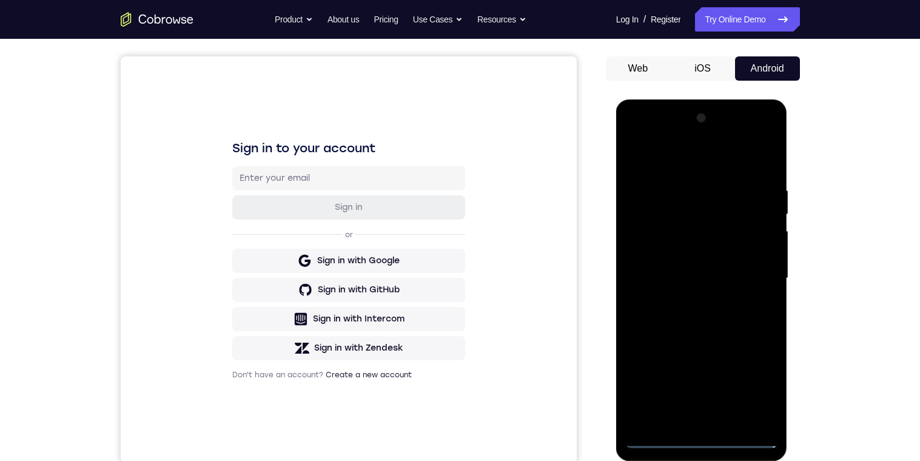
click at [696, 155] on div at bounding box center [701, 279] width 153 height 340
click at [767, 366] on div at bounding box center [701, 279] width 153 height 340
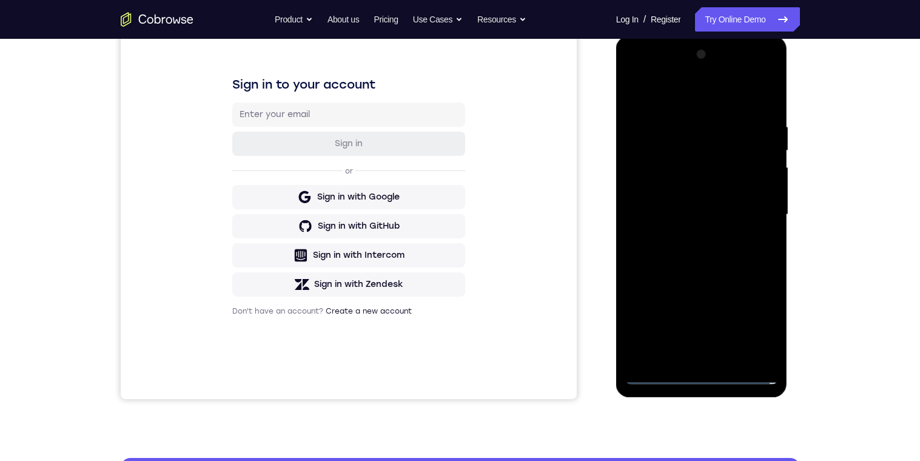
click at [756, 217] on div at bounding box center [701, 215] width 153 height 340
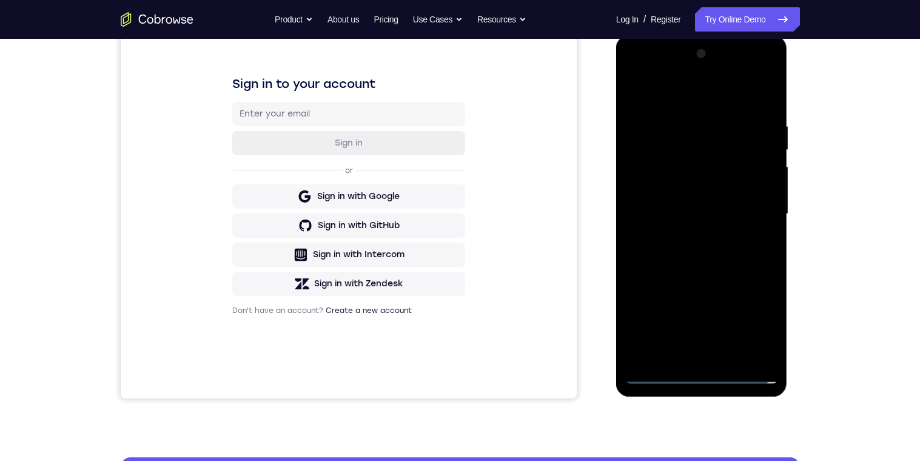
click at [696, 358] on div at bounding box center [701, 214] width 153 height 340
click at [700, 198] on div at bounding box center [701, 214] width 153 height 340
click at [667, 195] on div at bounding box center [701, 214] width 153 height 340
click at [744, 220] on div at bounding box center [701, 214] width 153 height 340
click at [750, 262] on div at bounding box center [701, 214] width 153 height 340
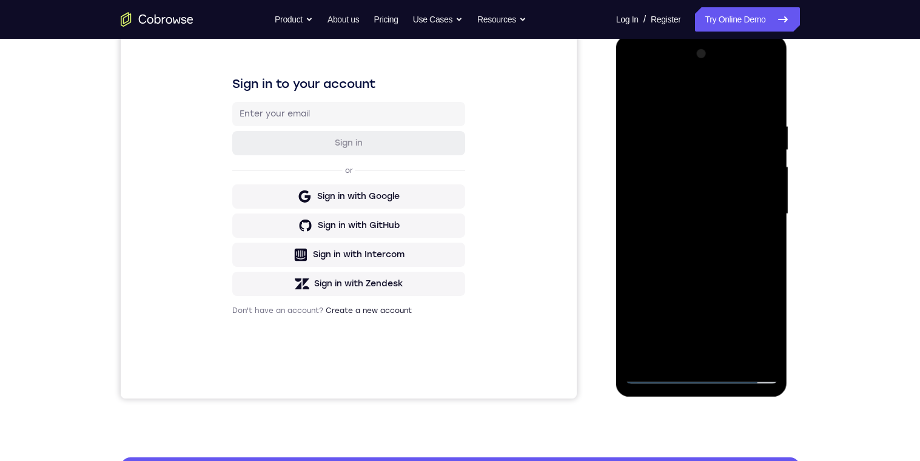
click at [740, 251] on div at bounding box center [701, 214] width 153 height 340
click at [756, 273] on div at bounding box center [701, 214] width 153 height 340
click at [730, 356] on div at bounding box center [701, 214] width 153 height 340
click at [734, 355] on div at bounding box center [701, 214] width 153 height 340
click at [746, 275] on div at bounding box center [701, 214] width 153 height 340
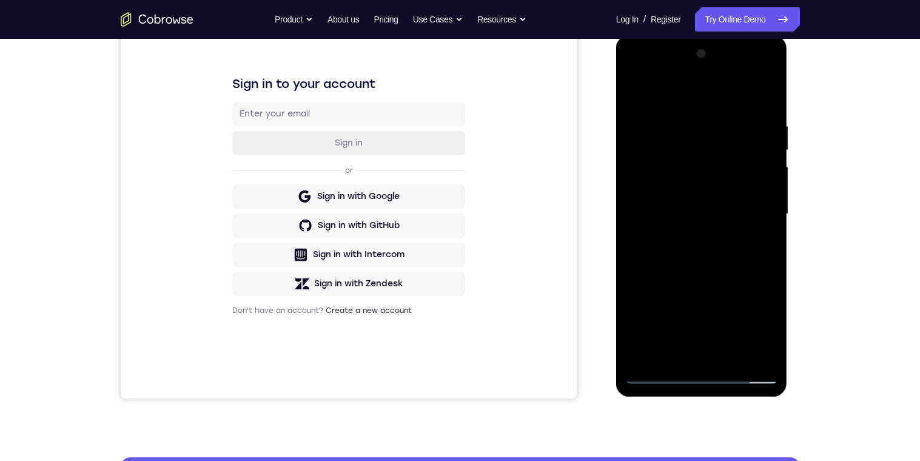
click at [680, 193] on div at bounding box center [701, 214] width 153 height 340
click at [689, 352] on div at bounding box center [701, 214] width 153 height 340
click at [759, 246] on div at bounding box center [701, 214] width 153 height 340
click at [765, 240] on div at bounding box center [701, 214] width 153 height 340
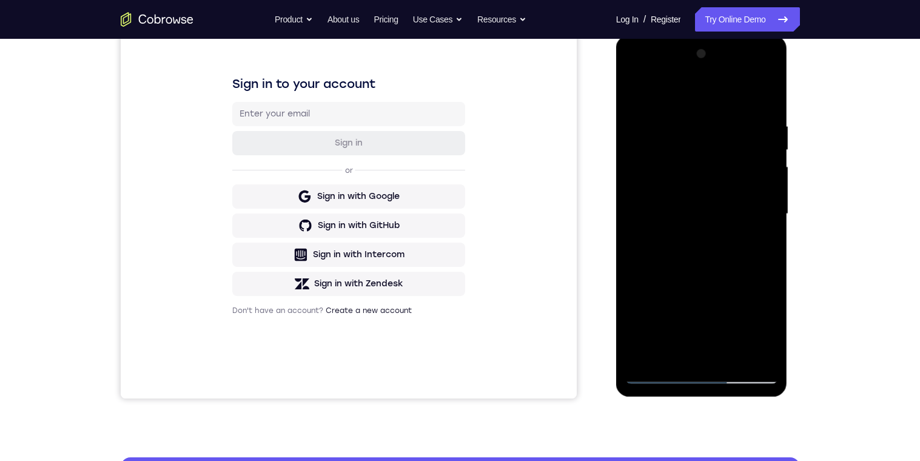
scroll to position [130, 0]
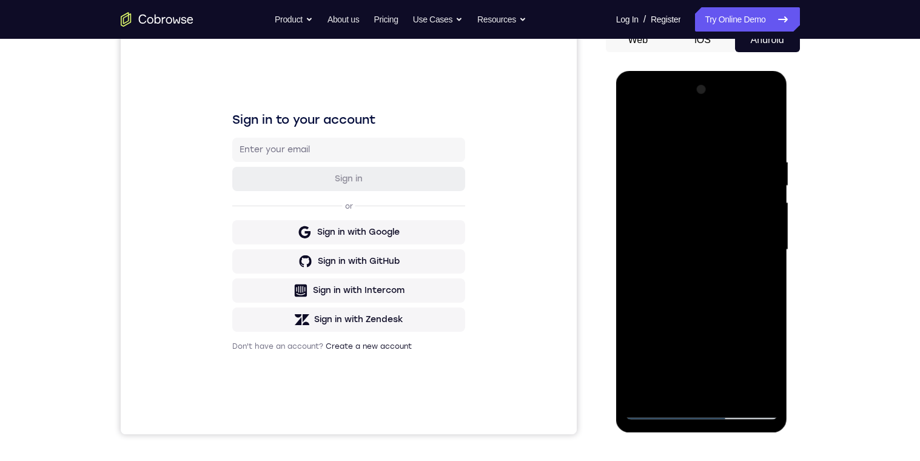
click at [647, 126] on div at bounding box center [701, 250] width 153 height 340
click at [696, 233] on div at bounding box center [701, 250] width 153 height 340
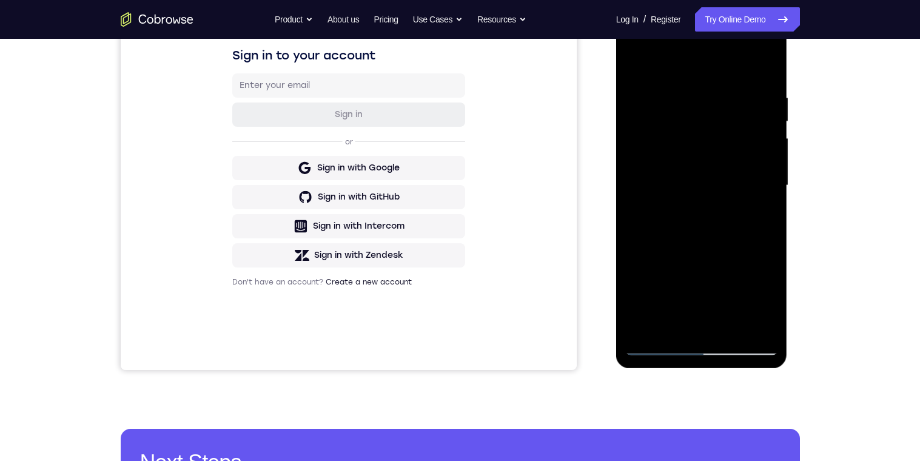
scroll to position [152, 0]
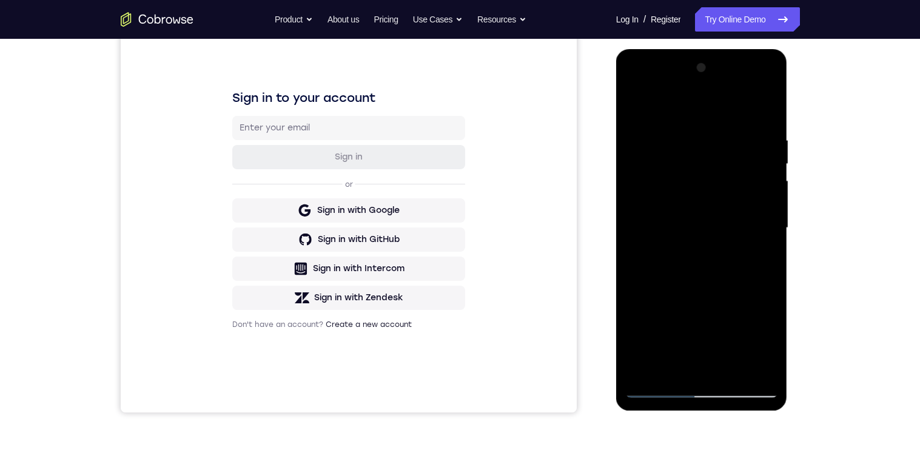
click at [631, 106] on div at bounding box center [701, 228] width 153 height 340
click at [642, 104] on div at bounding box center [701, 229] width 153 height 340
click at [772, 177] on div at bounding box center [701, 229] width 153 height 340
click at [771, 203] on div at bounding box center [701, 229] width 153 height 340
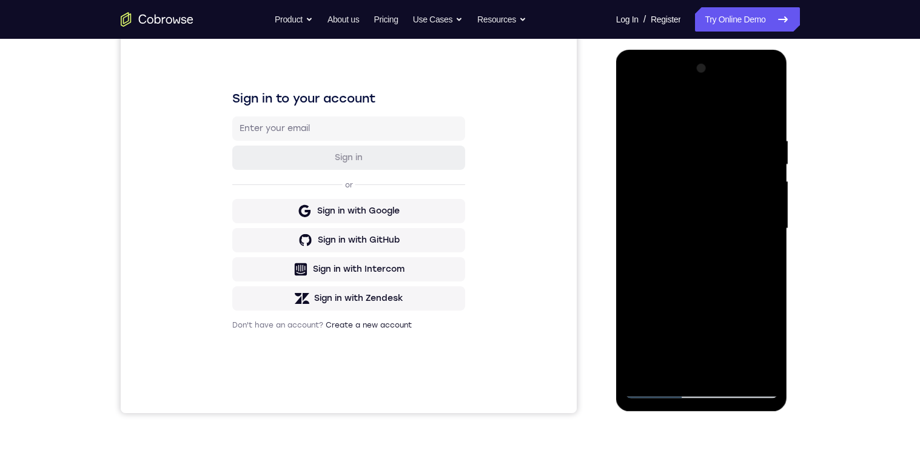
click at [697, 236] on div at bounding box center [701, 229] width 153 height 340
click at [699, 235] on div at bounding box center [701, 229] width 153 height 340
click at [763, 199] on div at bounding box center [701, 229] width 153 height 340
click at [740, 329] on div at bounding box center [701, 229] width 153 height 340
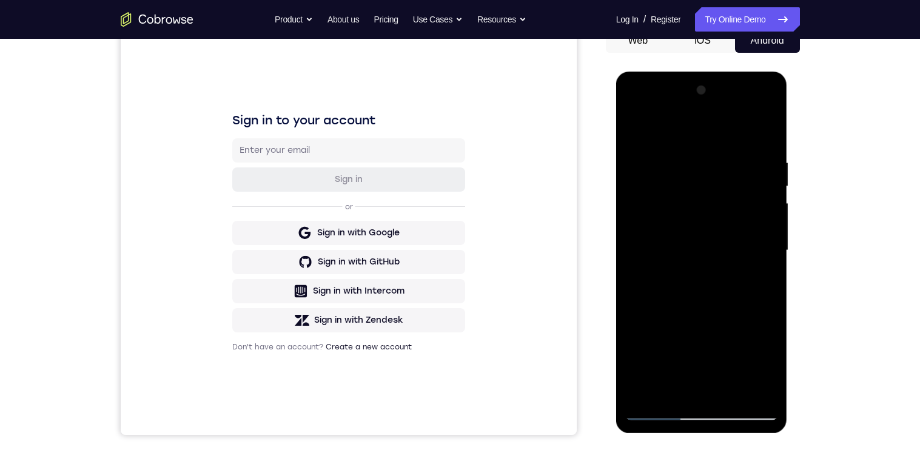
scroll to position [173, 0]
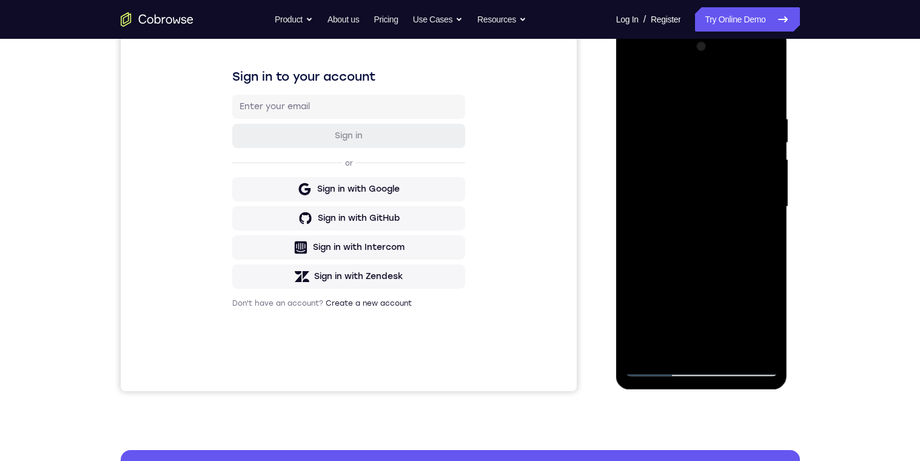
click at [704, 366] on div at bounding box center [701, 207] width 153 height 340
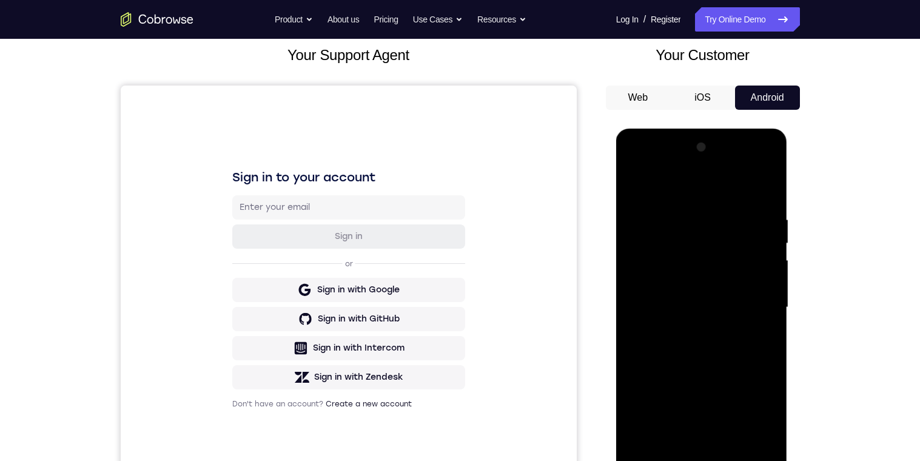
scroll to position [132, 0]
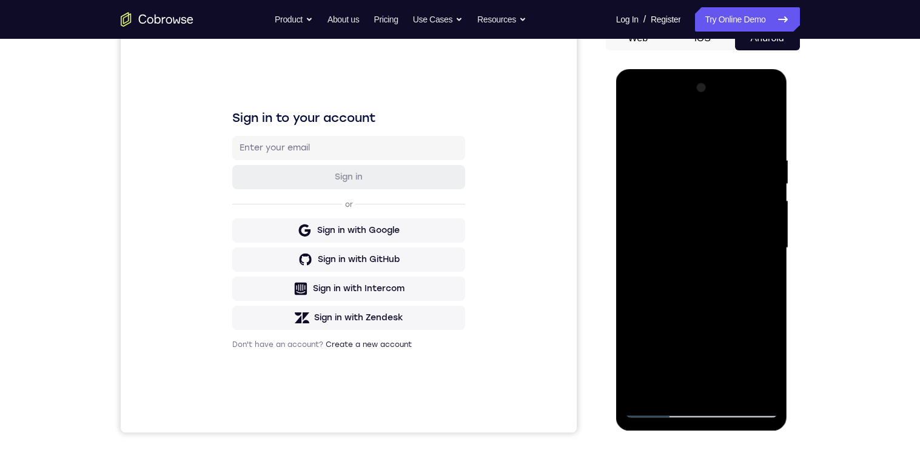
click at [759, 362] on div at bounding box center [701, 248] width 153 height 340
click at [758, 364] on div at bounding box center [701, 248] width 153 height 340
click at [649, 366] on div at bounding box center [701, 248] width 153 height 340
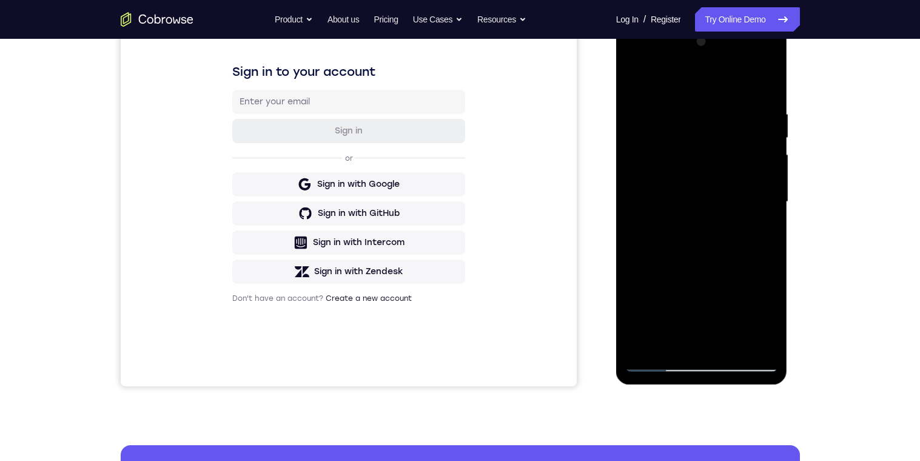
click at [674, 337] on div at bounding box center [701, 202] width 153 height 340
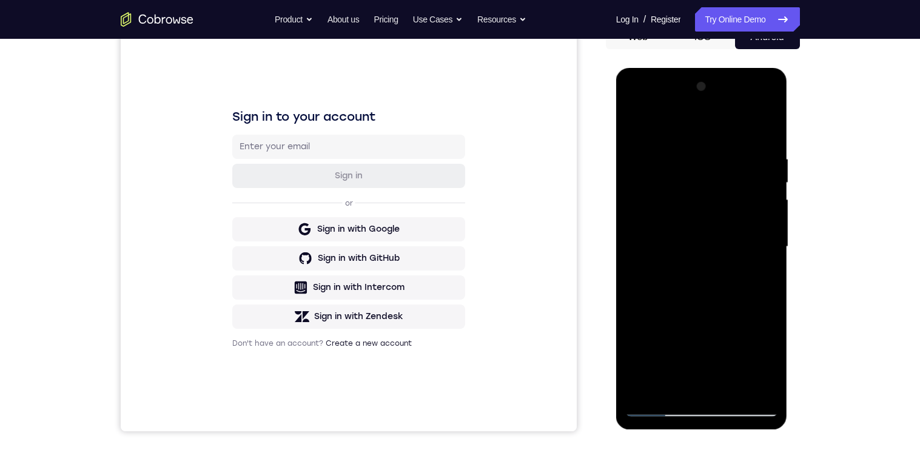
click at [651, 123] on div at bounding box center [701, 247] width 153 height 340
click at [707, 163] on div at bounding box center [701, 247] width 153 height 340
click at [662, 221] on div at bounding box center [701, 247] width 153 height 340
click at [758, 277] on div at bounding box center [701, 247] width 153 height 340
click at [747, 297] on div at bounding box center [701, 247] width 153 height 340
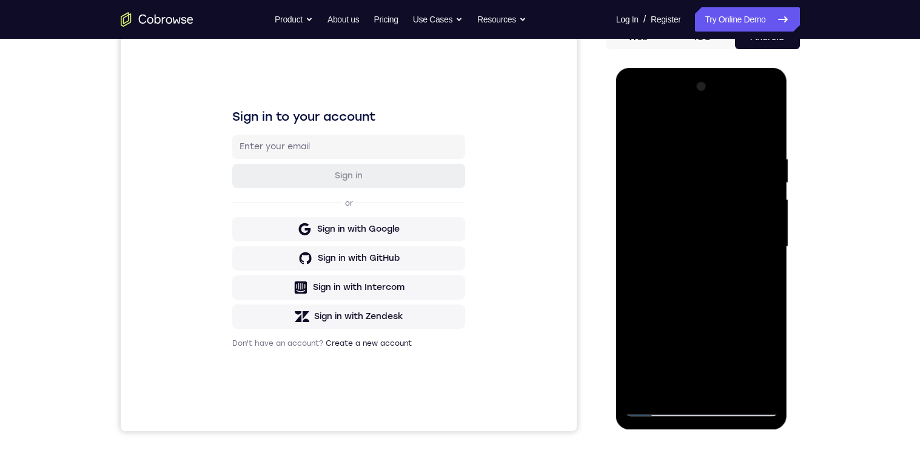
click at [762, 89] on div at bounding box center [701, 247] width 153 height 340
click at [651, 366] on div at bounding box center [701, 247] width 153 height 340
click at [764, 284] on div at bounding box center [701, 247] width 153 height 340
click at [740, 309] on div at bounding box center [701, 247] width 153 height 340
click at [739, 310] on div at bounding box center [701, 247] width 153 height 340
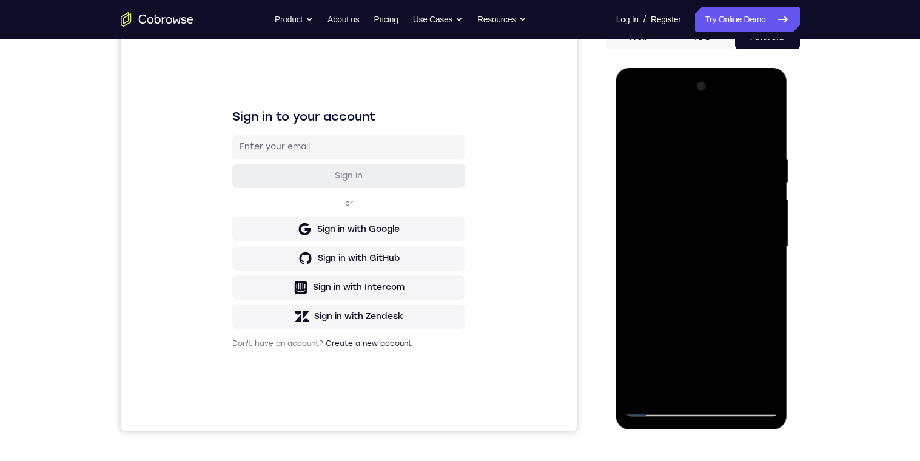
click at [690, 152] on div at bounding box center [701, 247] width 153 height 340
click at [757, 309] on div at bounding box center [701, 247] width 153 height 340
click at [756, 284] on div at bounding box center [701, 247] width 153 height 340
click at [750, 297] on div at bounding box center [701, 247] width 153 height 340
click at [745, 366] on div at bounding box center [701, 247] width 153 height 340
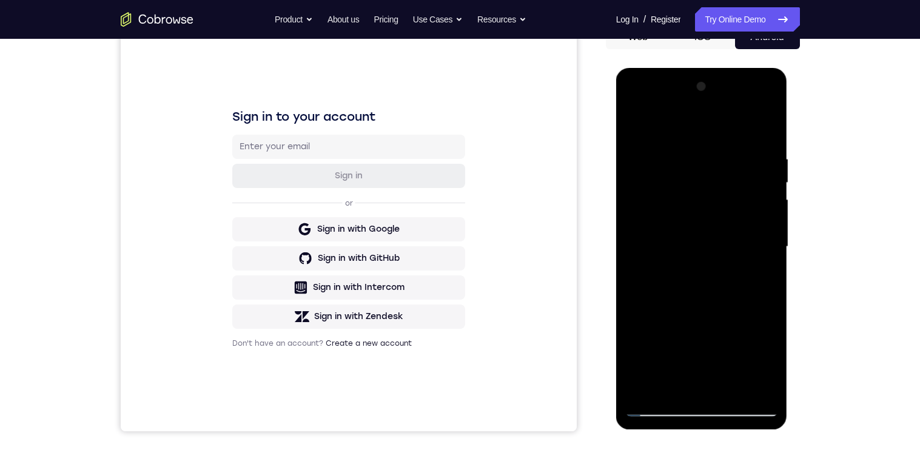
click at [661, 333] on div at bounding box center [701, 247] width 153 height 340
click at [746, 177] on div at bounding box center [701, 247] width 153 height 340
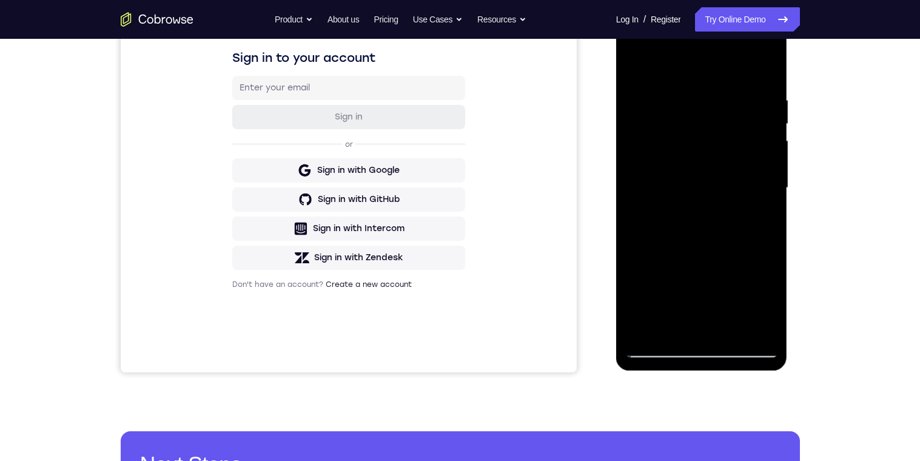
click at [759, 212] on div at bounding box center [701, 188] width 153 height 340
click at [759, 221] on div at bounding box center [701, 188] width 153 height 340
click at [756, 156] on div at bounding box center [701, 188] width 153 height 340
click at [750, 269] on div at bounding box center [701, 188] width 153 height 340
click at [748, 238] on div at bounding box center [701, 188] width 153 height 340
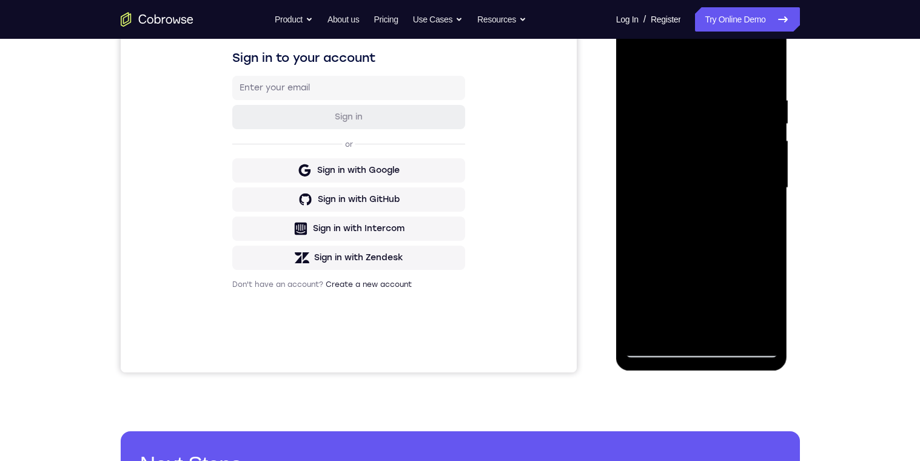
click at [753, 177] on div at bounding box center [701, 188] width 153 height 340
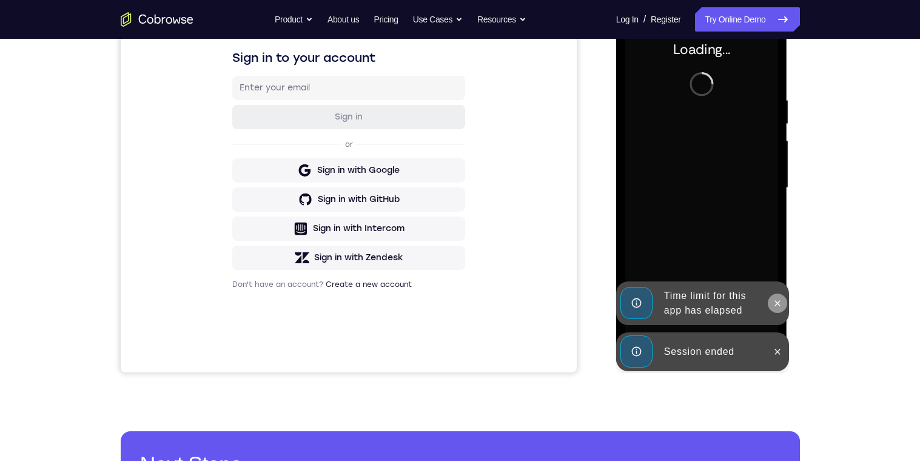
click at [775, 306] on icon at bounding box center [778, 303] width 10 height 10
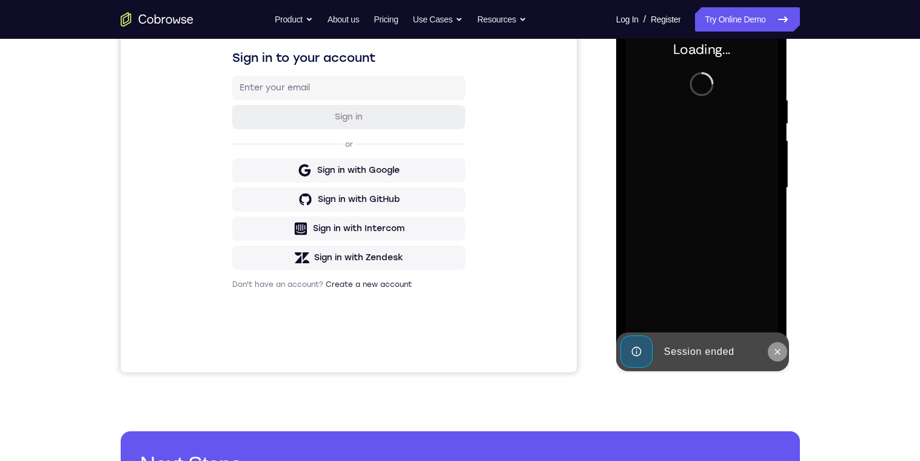
click at [779, 358] on button at bounding box center [777, 351] width 19 height 19
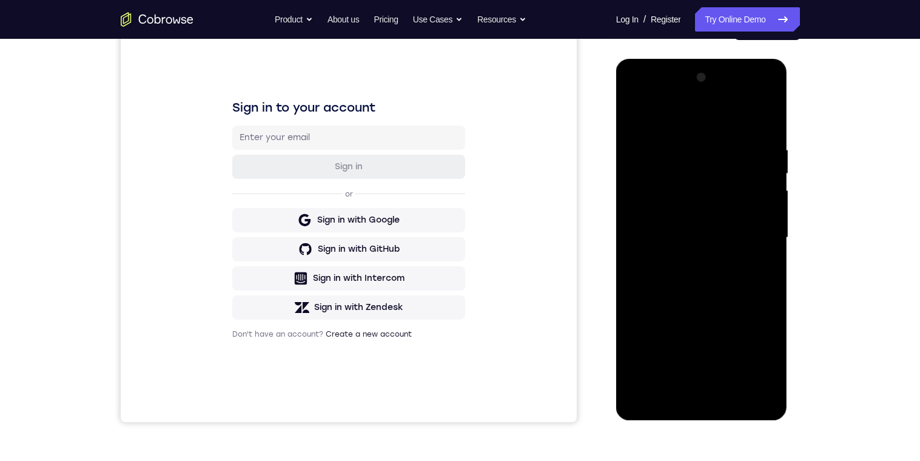
scroll to position [154, 0]
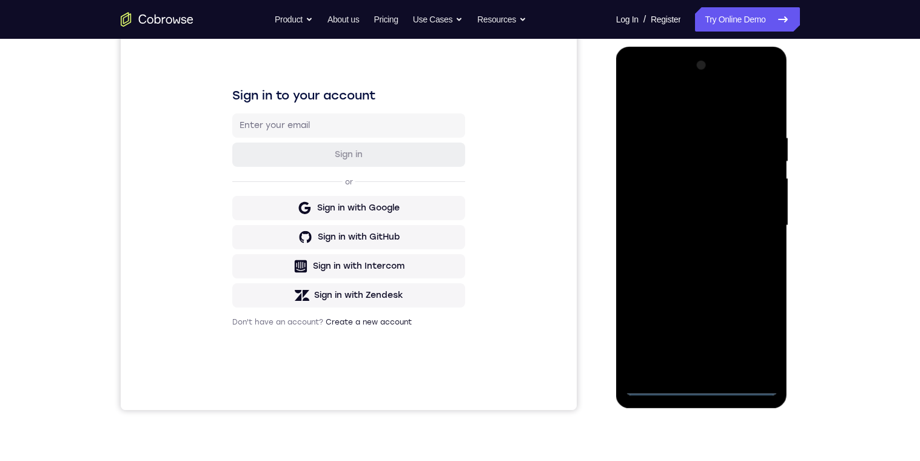
click at [702, 366] on div at bounding box center [701, 226] width 153 height 340
click at [751, 332] on div at bounding box center [701, 226] width 153 height 340
click at [745, 111] on div at bounding box center [701, 226] width 153 height 340
click at [756, 229] on div at bounding box center [701, 226] width 153 height 340
click at [688, 366] on div at bounding box center [701, 226] width 153 height 340
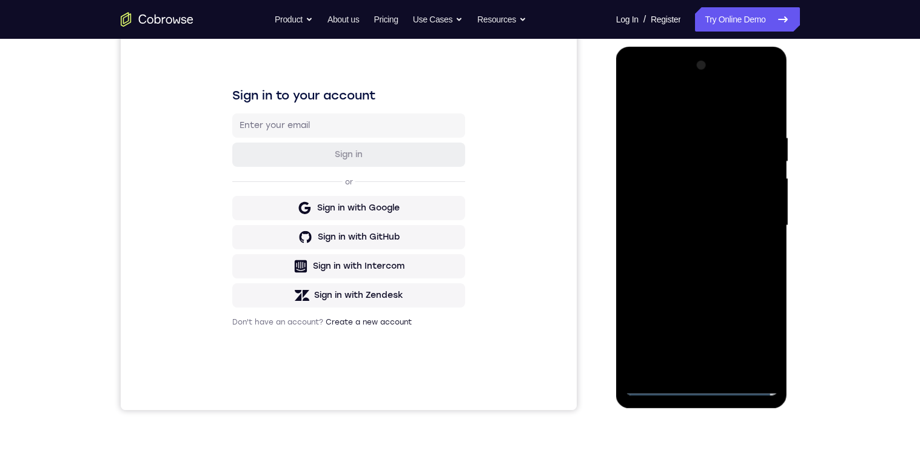
click at [738, 218] on div at bounding box center [701, 226] width 153 height 340
click at [718, 199] on div at bounding box center [701, 226] width 153 height 340
click at [748, 232] on div at bounding box center [701, 226] width 153 height 340
click at [736, 270] on div at bounding box center [701, 226] width 153 height 340
click at [735, 262] on div at bounding box center [701, 226] width 153 height 340
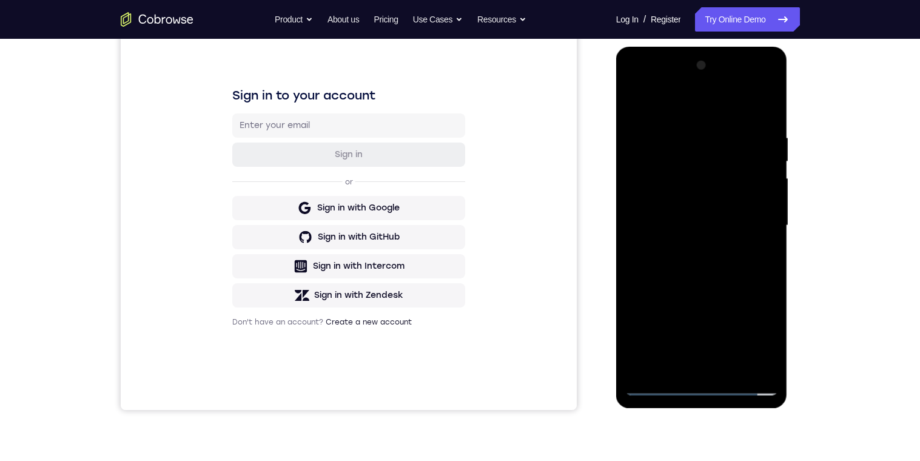
click at [745, 282] on div at bounding box center [701, 226] width 153 height 340
click at [632, 266] on div at bounding box center [701, 226] width 153 height 340
click at [756, 274] on div at bounding box center [701, 226] width 153 height 340
click at [768, 278] on div at bounding box center [701, 226] width 153 height 340
click at [681, 136] on div at bounding box center [701, 226] width 153 height 340
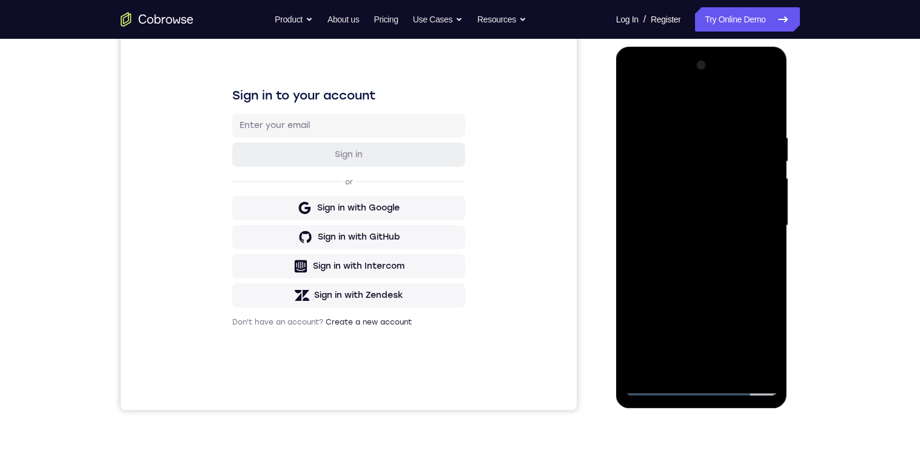
click at [762, 267] on div at bounding box center [701, 226] width 153 height 340
click at [754, 118] on div at bounding box center [701, 226] width 153 height 340
click at [752, 204] on div at bounding box center [701, 226] width 153 height 340
click at [773, 109] on div at bounding box center [701, 226] width 153 height 340
click at [771, 334] on div at bounding box center [701, 226] width 153 height 340
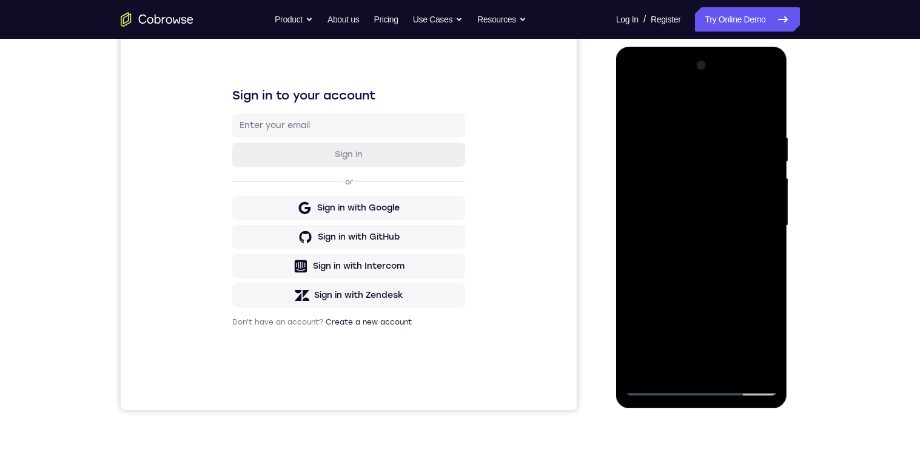
click at [770, 286] on div at bounding box center [701, 226] width 153 height 340
click at [772, 286] on div at bounding box center [701, 226] width 153 height 340
click at [772, 292] on div at bounding box center [701, 226] width 153 height 340
click at [772, 278] on div at bounding box center [701, 226] width 153 height 340
click at [770, 281] on div at bounding box center [701, 226] width 153 height 340
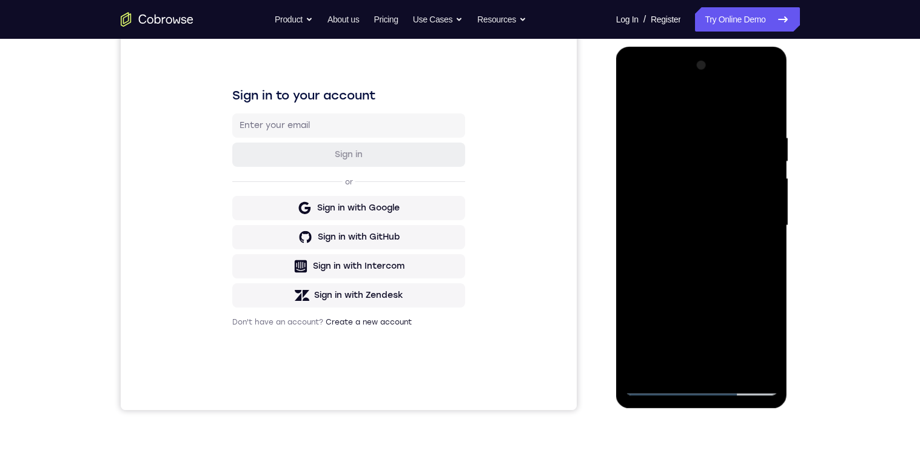
click at [767, 352] on div at bounding box center [701, 226] width 153 height 340
click at [769, 281] on div at bounding box center [701, 226] width 153 height 340
click at [768, 276] on div at bounding box center [701, 226] width 153 height 340
click at [773, 266] on div at bounding box center [701, 226] width 153 height 340
click at [764, 280] on div at bounding box center [701, 226] width 153 height 340
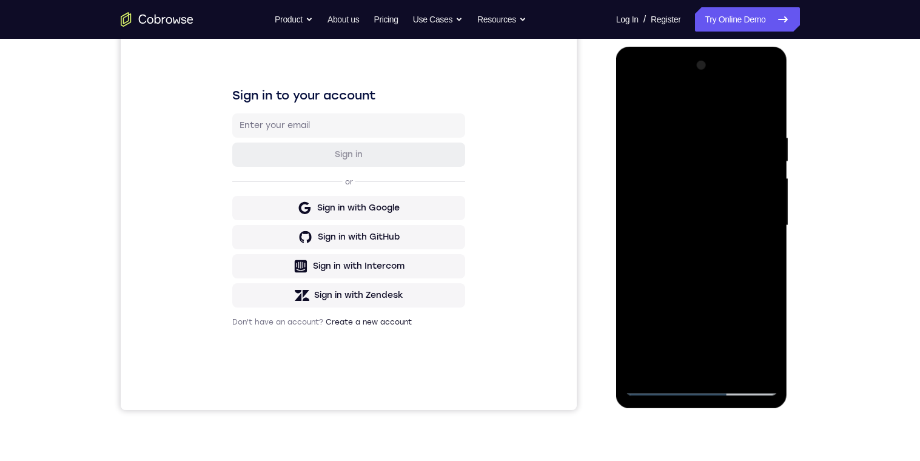
click at [771, 269] on div at bounding box center [701, 226] width 153 height 340
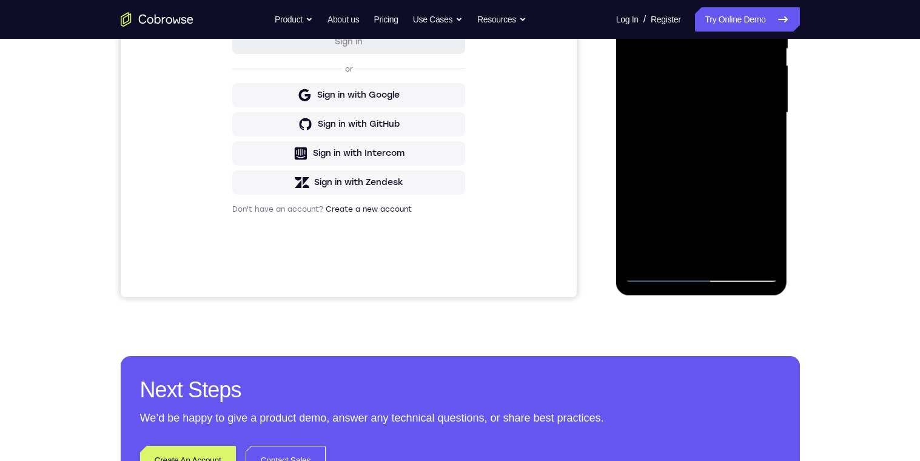
scroll to position [269, 0]
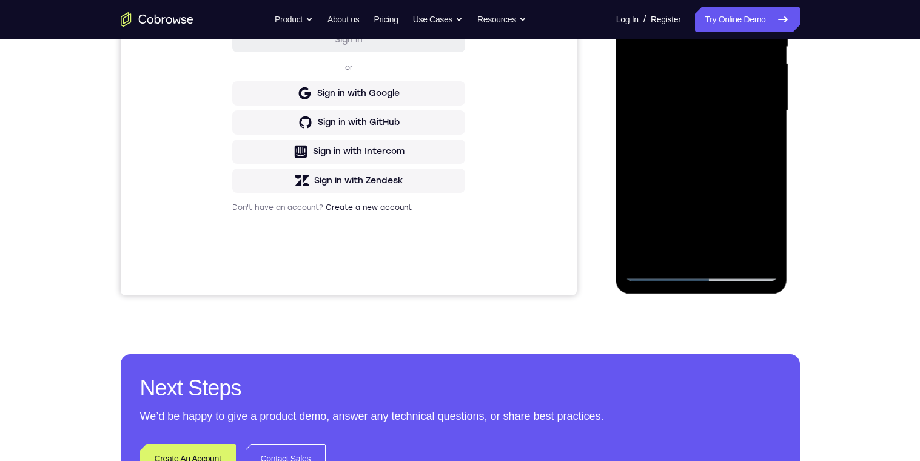
click at [728, 252] on div at bounding box center [701, 111] width 153 height 340
click at [734, 174] on div at bounding box center [701, 111] width 153 height 340
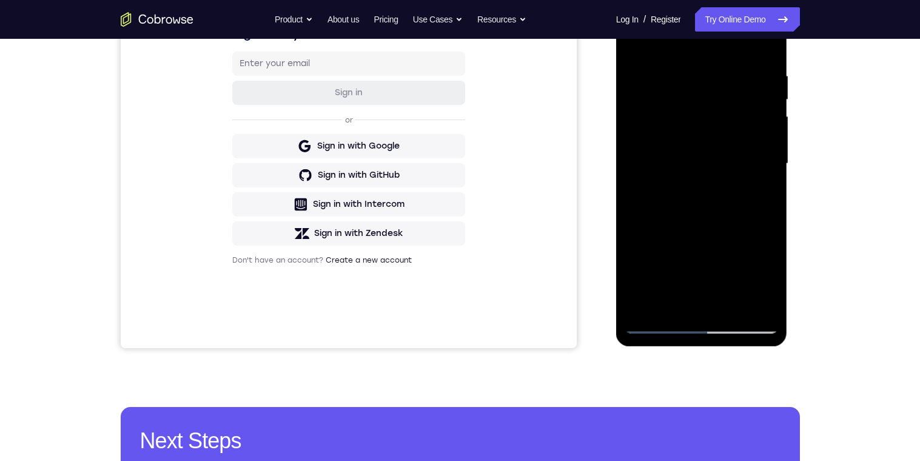
scroll to position [210, 0]
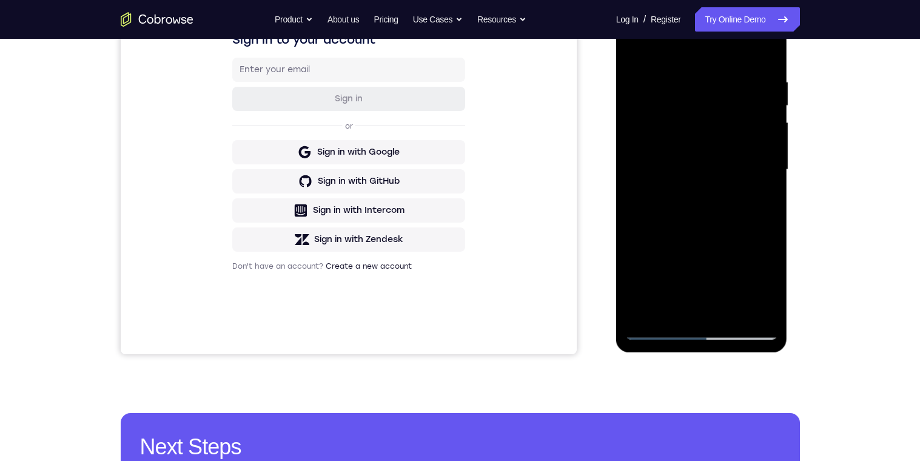
click at [687, 86] on div at bounding box center [701, 170] width 153 height 340
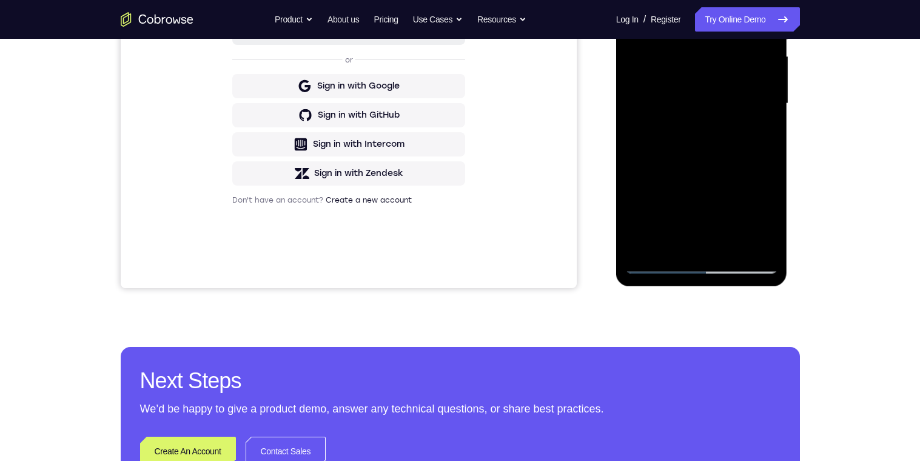
scroll to position [285, 0]
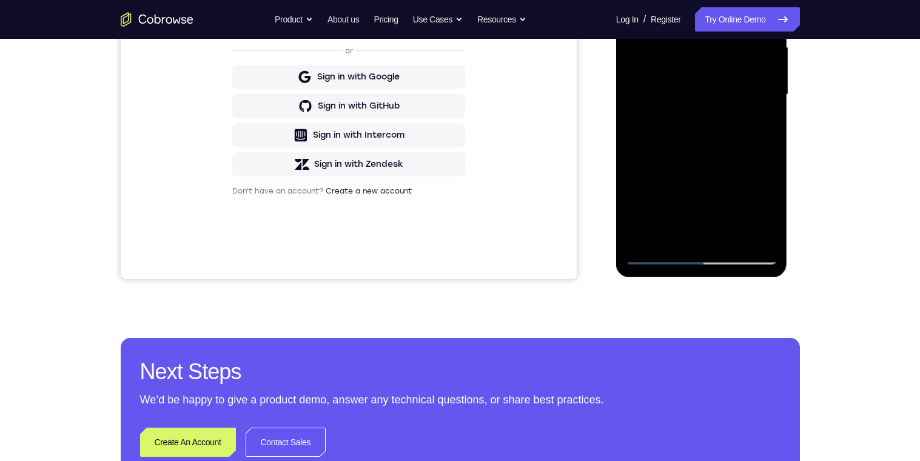
click at [762, 125] on div at bounding box center [701, 95] width 153 height 340
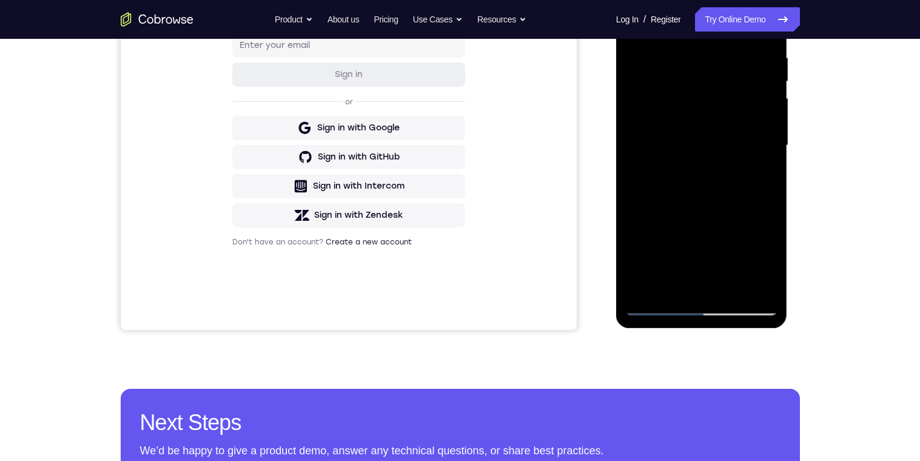
scroll to position [208, 0]
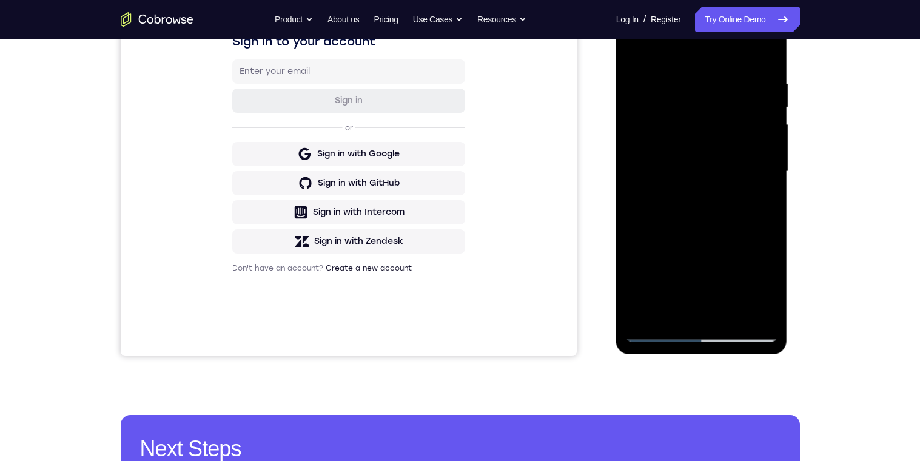
click at [633, 52] on div at bounding box center [701, 172] width 153 height 340
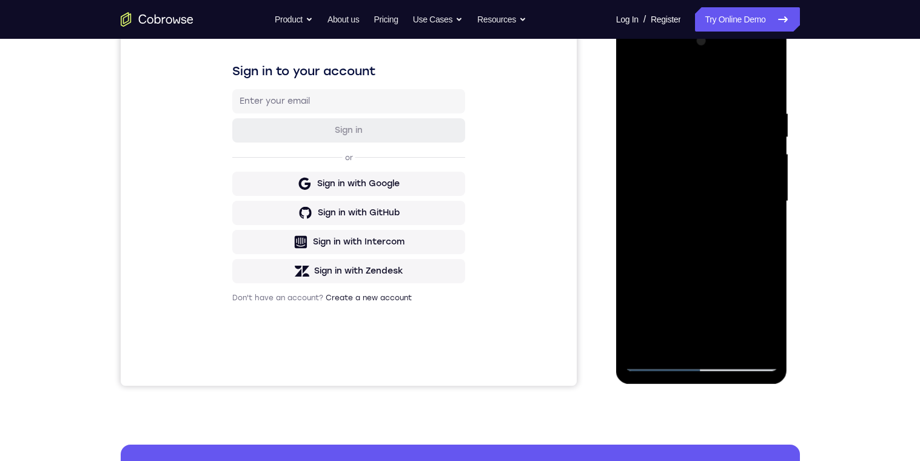
click at [669, 184] on div at bounding box center [701, 202] width 153 height 340
click at [762, 144] on div at bounding box center [701, 202] width 153 height 340
click at [769, 86] on div at bounding box center [701, 202] width 153 height 340
click at [636, 83] on div at bounding box center [701, 202] width 153 height 340
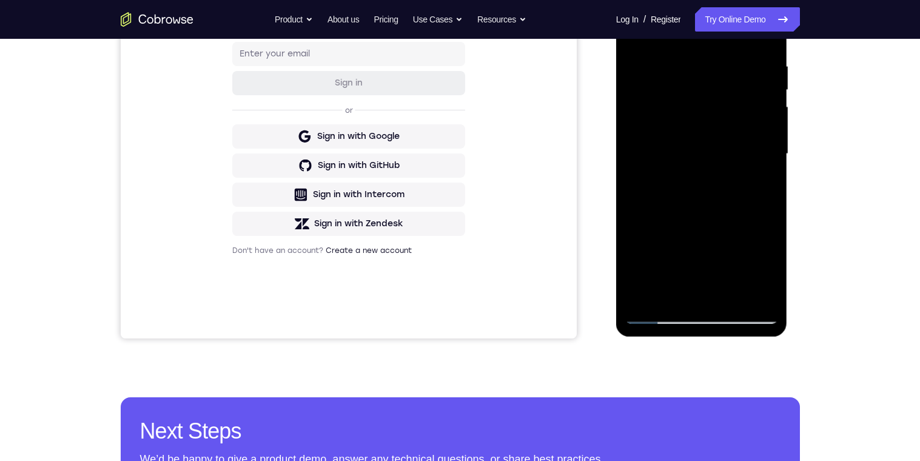
click at [709, 161] on div at bounding box center [701, 154] width 153 height 340
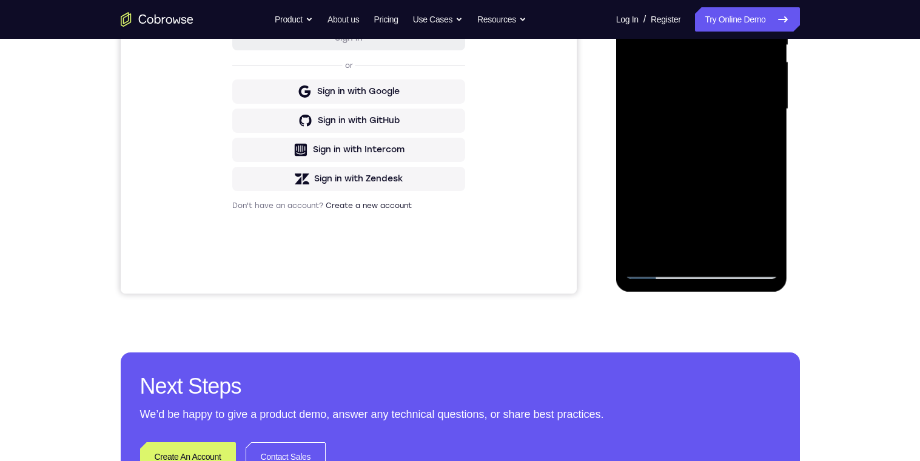
click at [763, 221] on div at bounding box center [701, 109] width 153 height 340
click at [725, 224] on div at bounding box center [701, 109] width 153 height 340
click at [721, 207] on div at bounding box center [701, 109] width 153 height 340
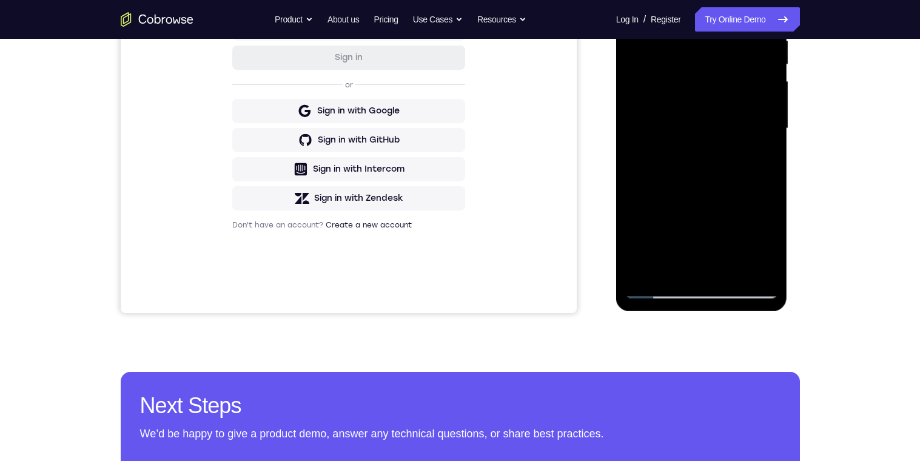
click at [747, 133] on div at bounding box center [701, 129] width 153 height 340
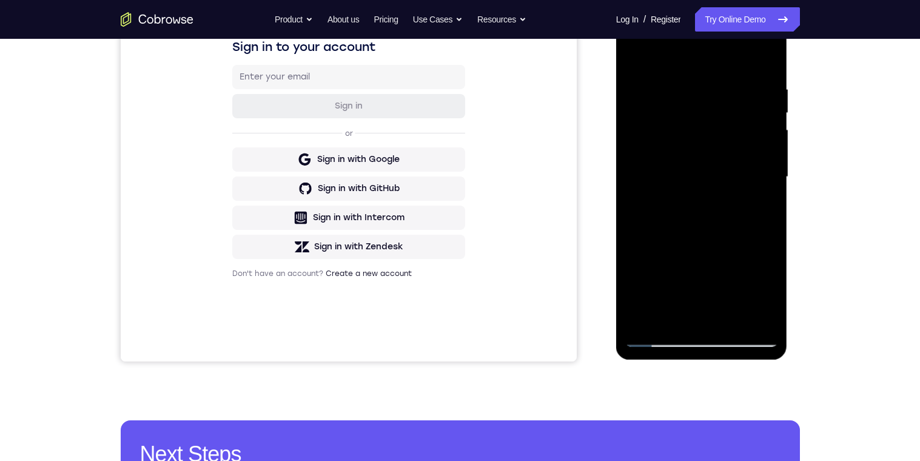
click at [636, 56] on div at bounding box center [701, 177] width 153 height 340
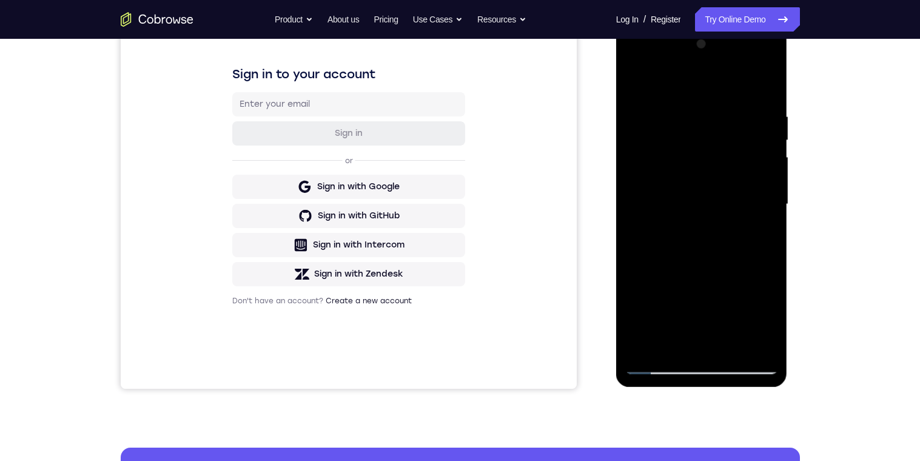
click at [644, 83] on div at bounding box center [701, 205] width 153 height 340
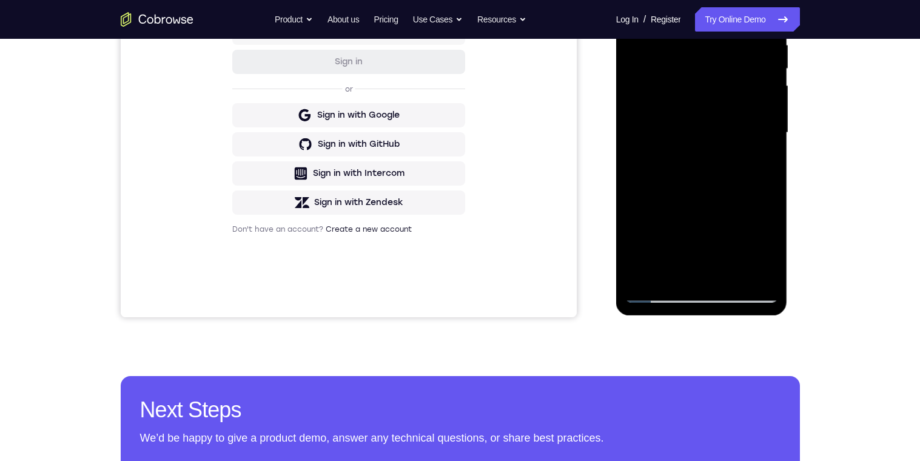
scroll to position [267, 0]
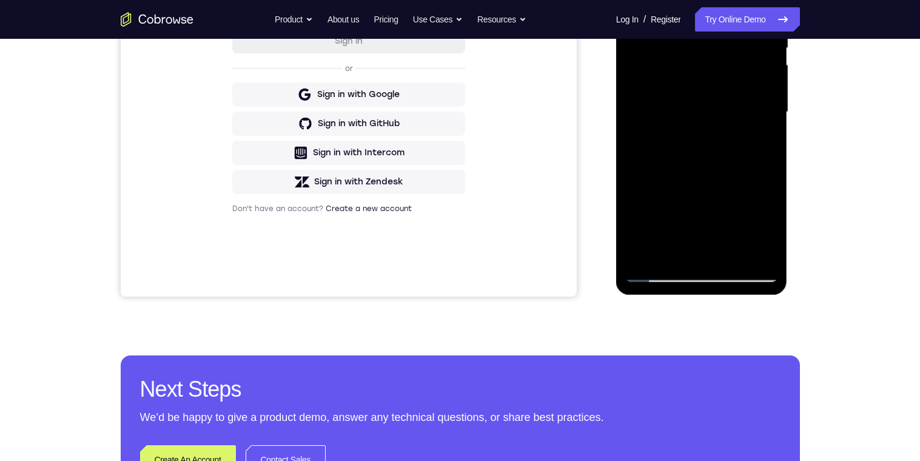
click at [674, 249] on div at bounding box center [701, 112] width 153 height 340
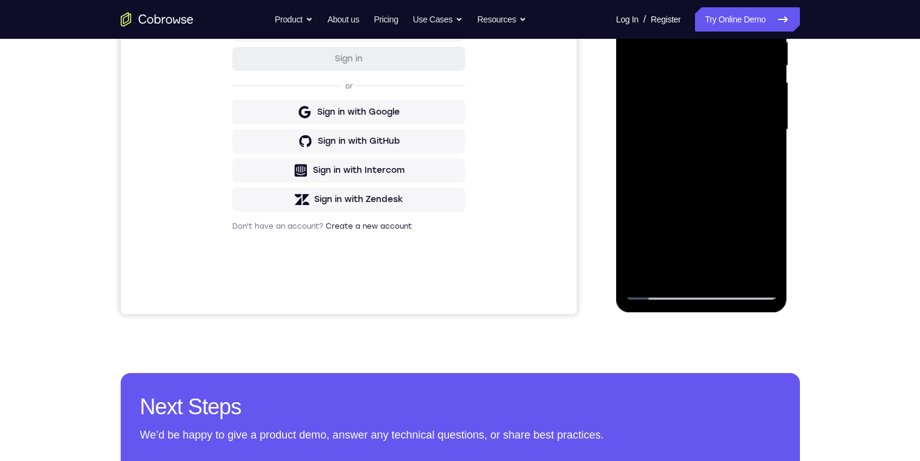
scroll to position [193, 0]
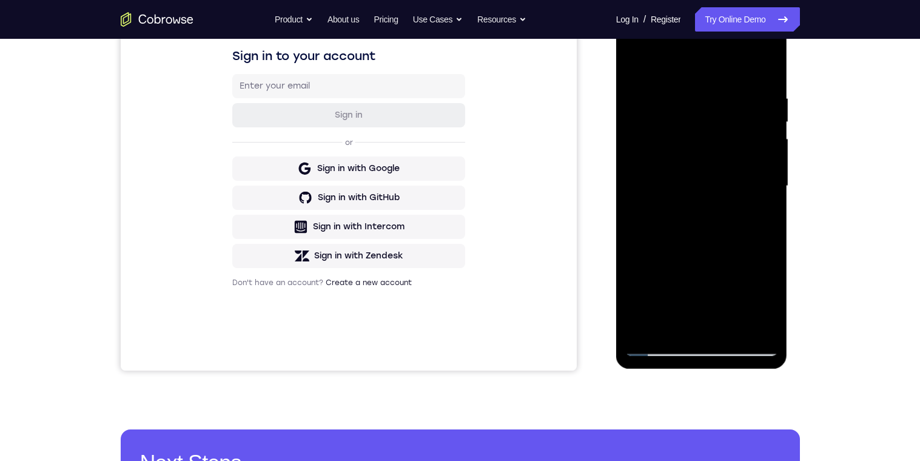
click at [648, 65] on div at bounding box center [701, 186] width 153 height 340
click at [707, 150] on div at bounding box center [701, 186] width 153 height 340
click at [738, 109] on div at bounding box center [701, 186] width 153 height 340
click at [733, 113] on div at bounding box center [701, 186] width 153 height 340
click at [634, 146] on div at bounding box center [701, 186] width 153 height 340
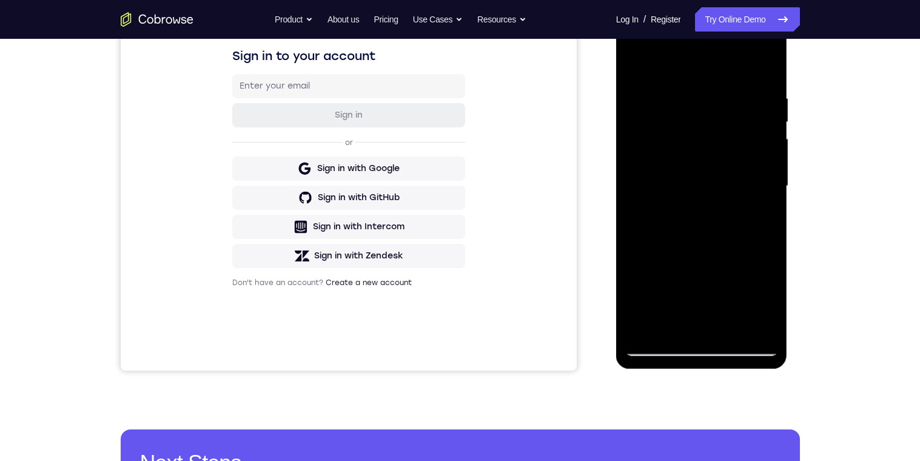
click at [716, 140] on div at bounding box center [701, 186] width 153 height 340
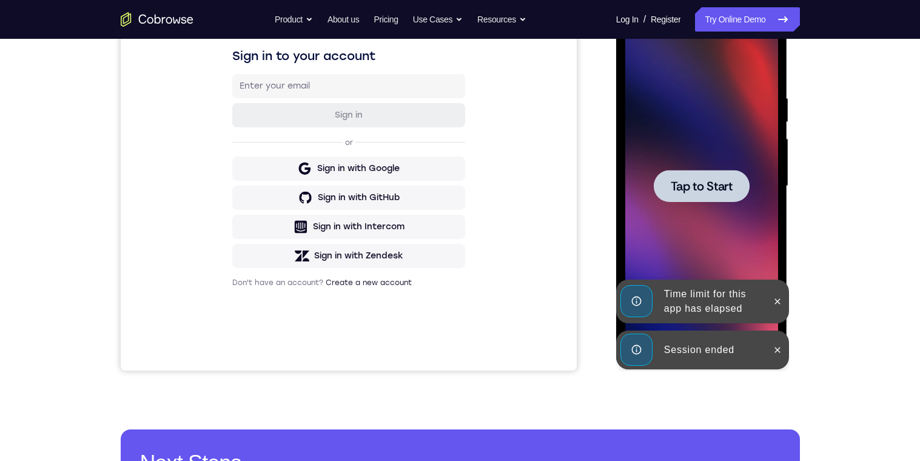
click at [721, 180] on span "Tap to Start" at bounding box center [702, 186] width 62 height 12
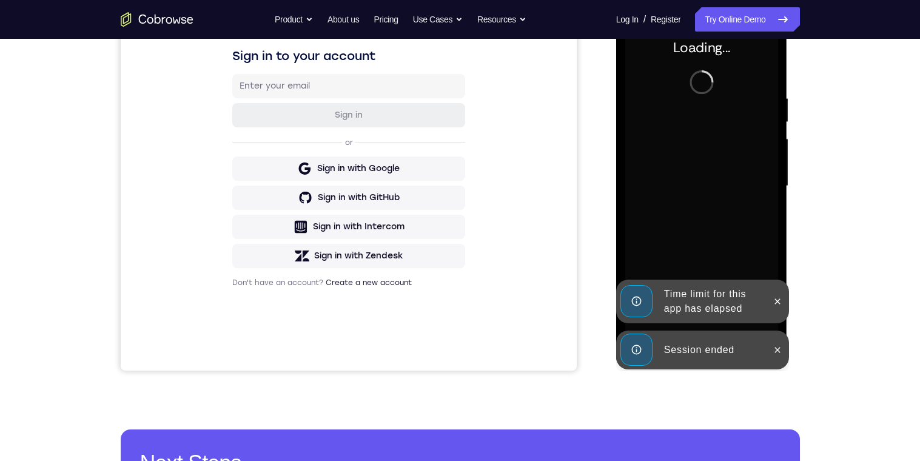
scroll to position [161, 0]
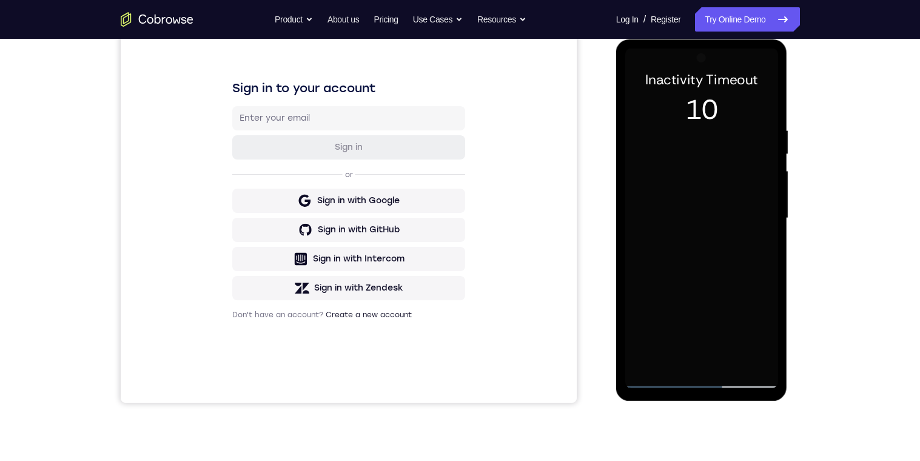
click at [762, 157] on div at bounding box center [701, 219] width 153 height 340
click at [702, 366] on div at bounding box center [701, 219] width 153 height 340
click at [751, 326] on div at bounding box center [701, 219] width 153 height 340
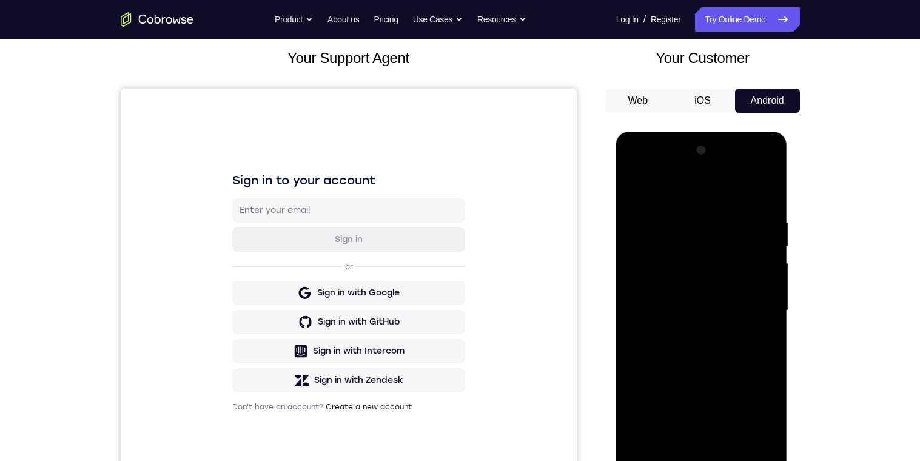
scroll to position [0, 0]
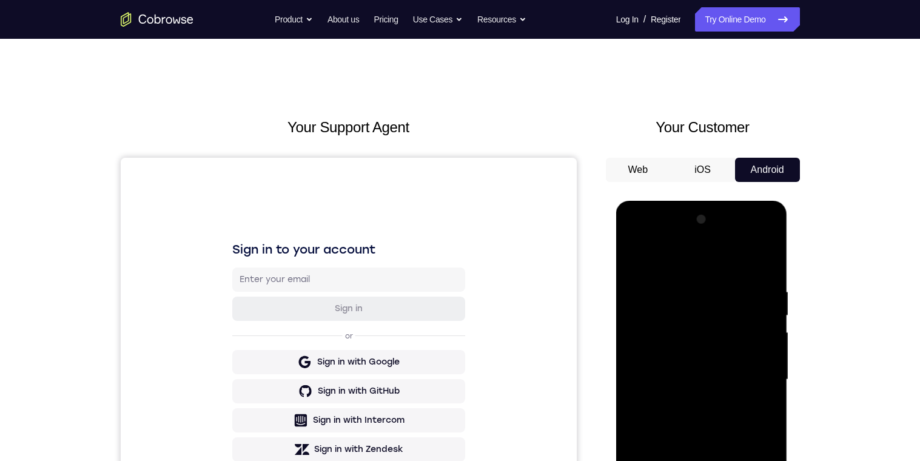
click at [710, 262] on div at bounding box center [701, 380] width 153 height 340
click at [755, 366] on div at bounding box center [701, 380] width 153 height 340
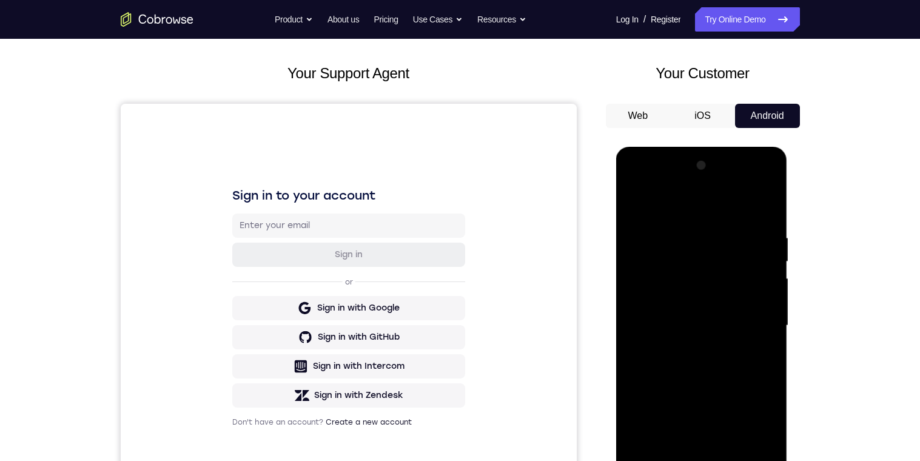
scroll to position [99, 0]
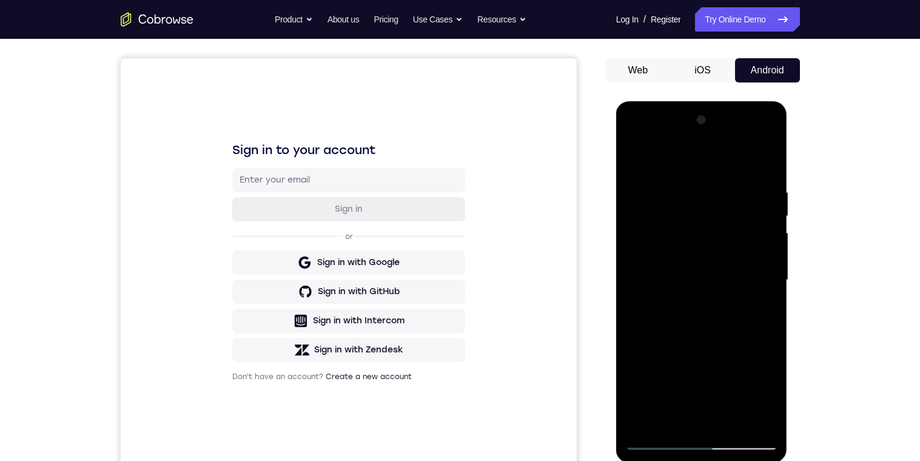
click at [685, 366] on div at bounding box center [701, 280] width 153 height 340
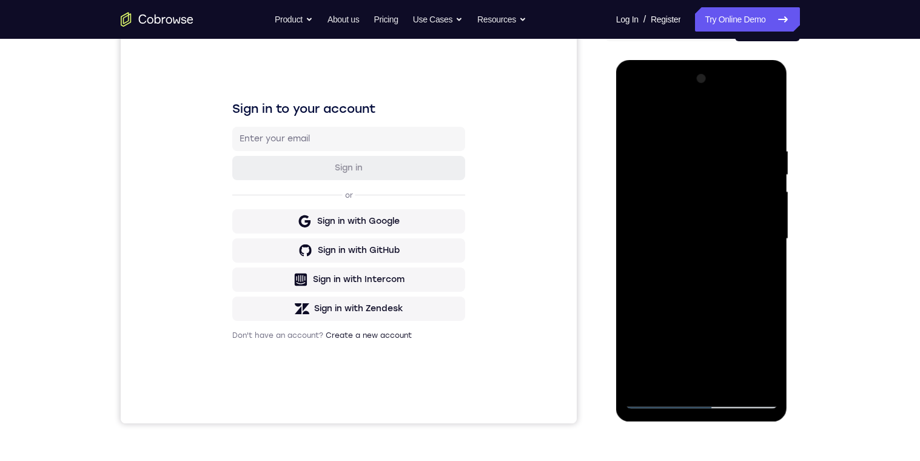
click at [754, 226] on div at bounding box center [701, 239] width 153 height 340
click at [703, 217] on div at bounding box center [701, 239] width 153 height 340
click at [750, 243] on div at bounding box center [701, 239] width 153 height 340
click at [742, 281] on div at bounding box center [701, 239] width 153 height 340
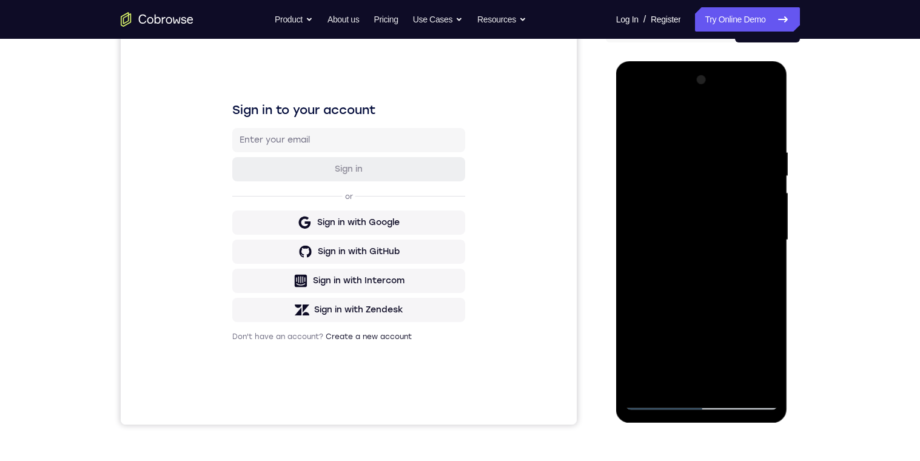
scroll to position [92, 0]
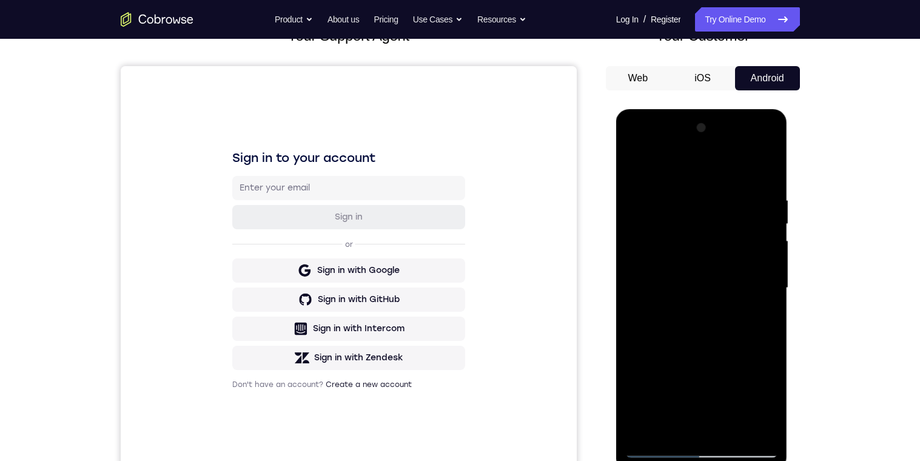
click at [708, 340] on div at bounding box center [701, 288] width 153 height 340
click at [690, 195] on div at bounding box center [701, 288] width 153 height 340
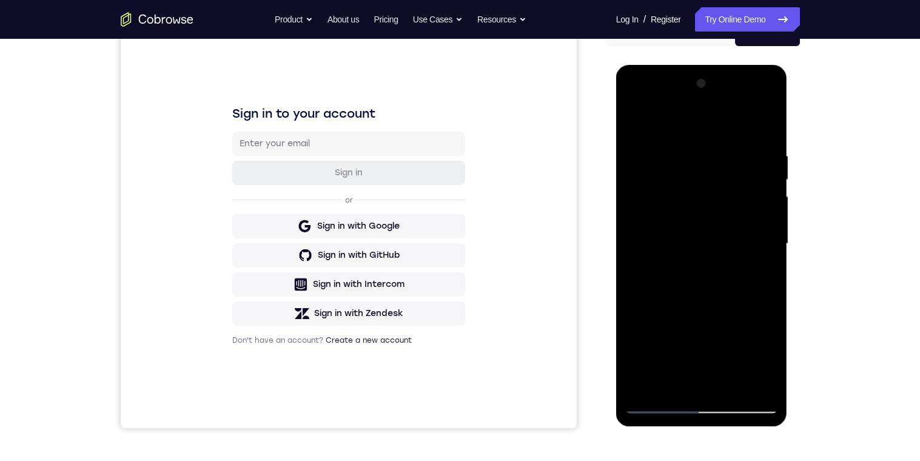
scroll to position [82, 0]
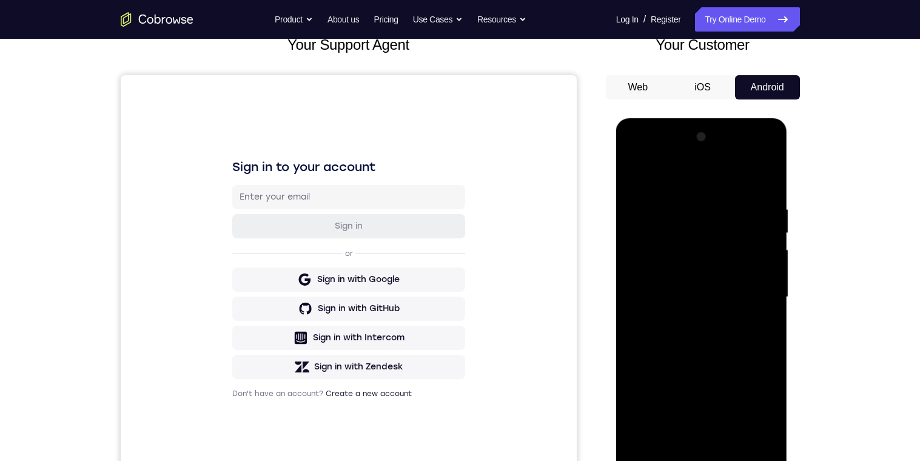
click at [675, 174] on div at bounding box center [701, 297] width 153 height 340
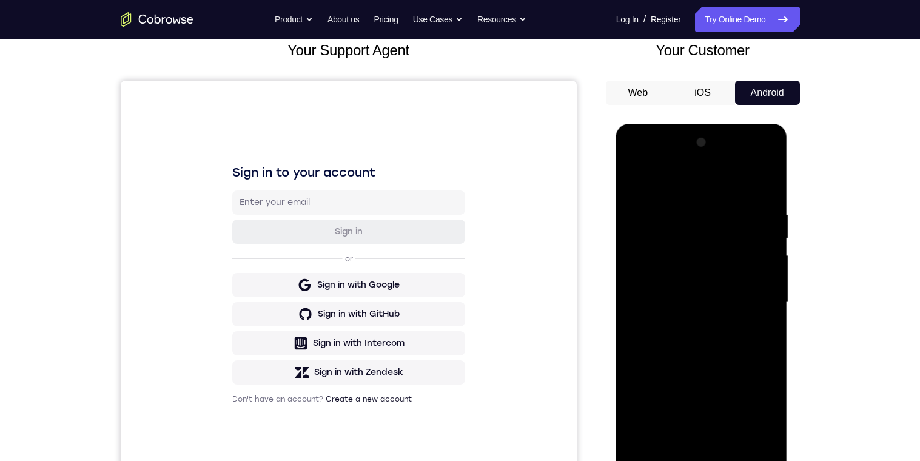
click at [709, 335] on div at bounding box center [701, 303] width 153 height 340
click at [769, 269] on div at bounding box center [701, 303] width 153 height 340
click at [769, 266] on div at bounding box center [701, 303] width 153 height 340
click at [772, 271] on div at bounding box center [701, 303] width 153 height 340
click at [771, 271] on div at bounding box center [701, 303] width 153 height 340
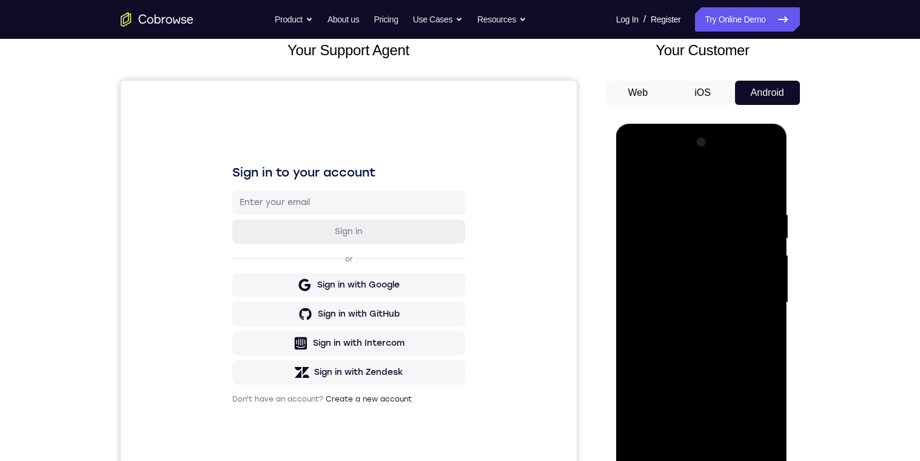
click at [769, 272] on div at bounding box center [701, 303] width 153 height 340
click at [770, 271] on div at bounding box center [701, 303] width 153 height 340
click at [772, 271] on div at bounding box center [701, 303] width 153 height 340
click at [770, 272] on div at bounding box center [701, 303] width 153 height 340
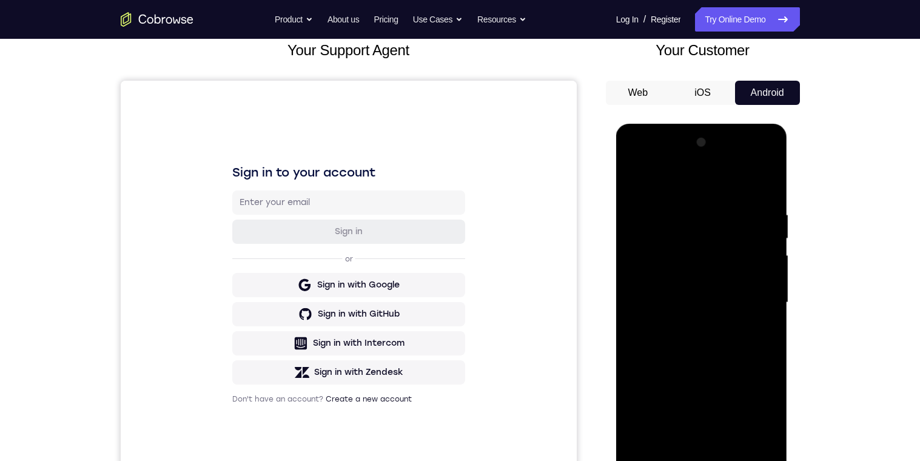
click at [770, 270] on div at bounding box center [701, 303] width 153 height 340
click at [771, 268] on div at bounding box center [701, 303] width 153 height 340
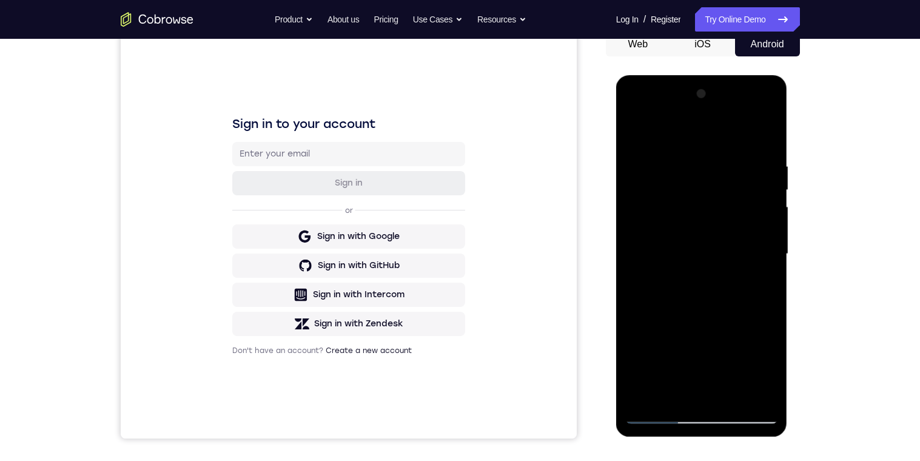
scroll to position [95, 0]
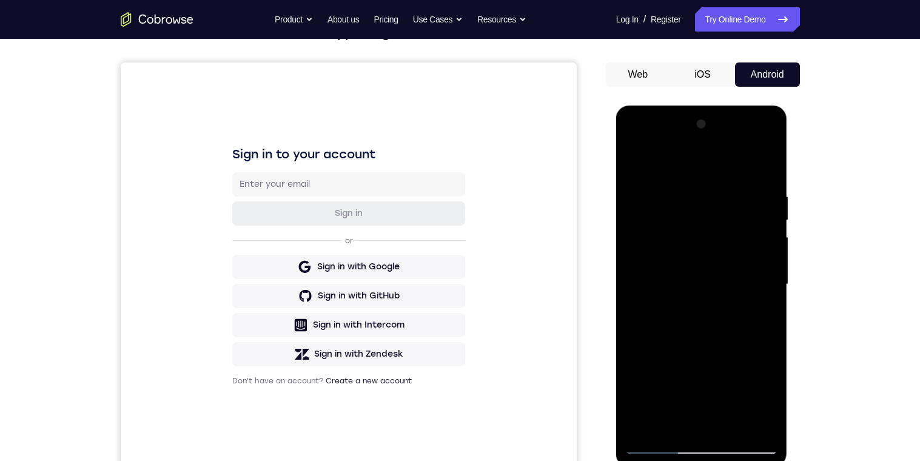
click at [640, 157] on div at bounding box center [701, 285] width 153 height 340
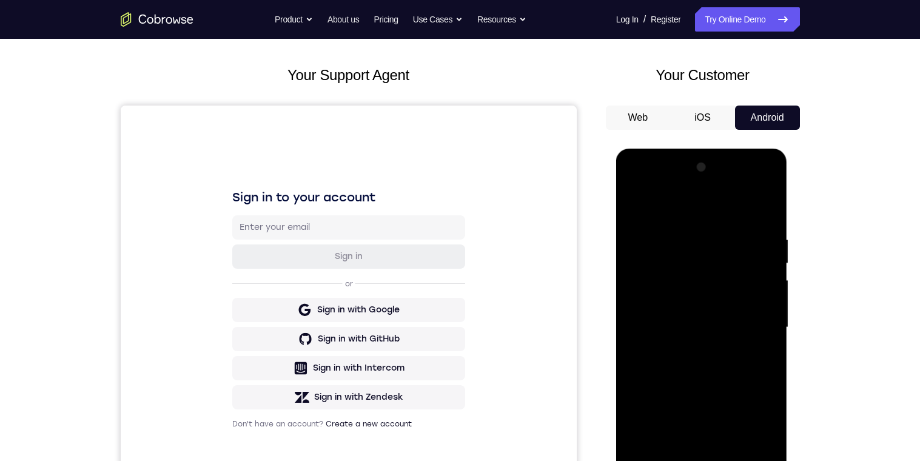
click at [636, 205] on div at bounding box center [701, 328] width 153 height 340
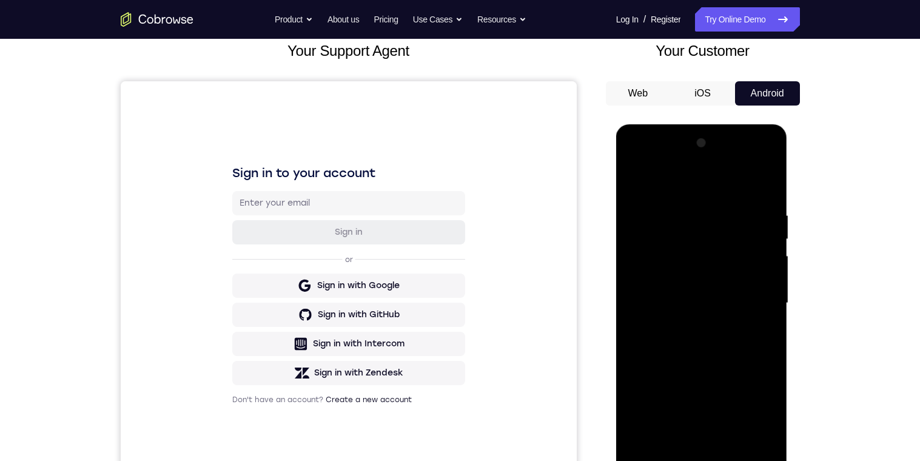
scroll to position [84, 0]
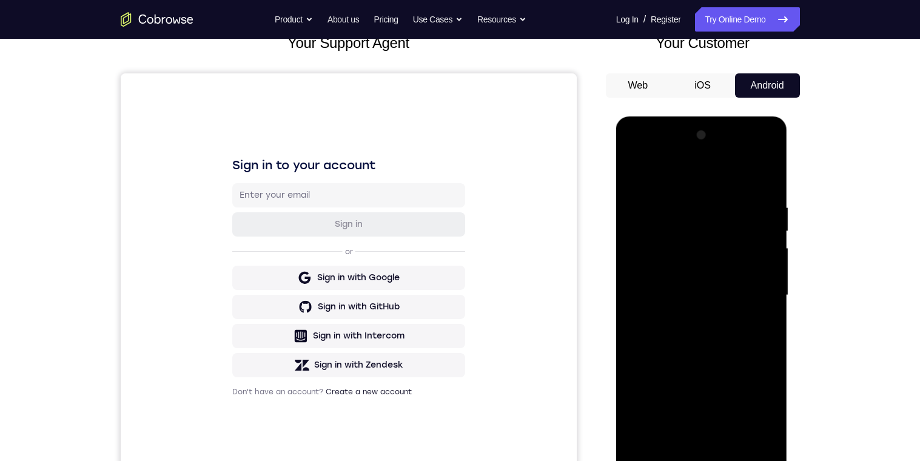
click at [657, 325] on div at bounding box center [701, 296] width 153 height 340
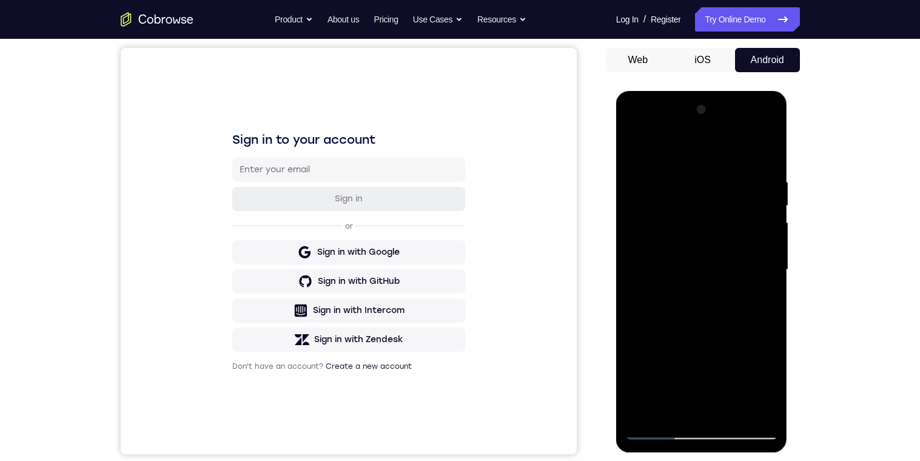
scroll to position [64, 0]
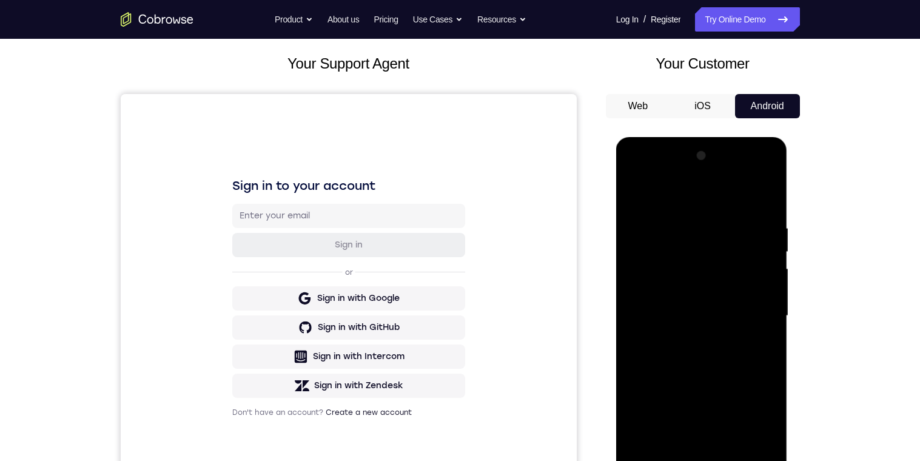
click at [636, 195] on div at bounding box center [701, 316] width 153 height 340
click at [753, 337] on div at bounding box center [701, 316] width 153 height 340
click at [772, 275] on div at bounding box center [701, 316] width 153 height 340
click at [770, 278] on div at bounding box center [701, 316] width 153 height 340
click at [769, 280] on div at bounding box center [701, 316] width 153 height 340
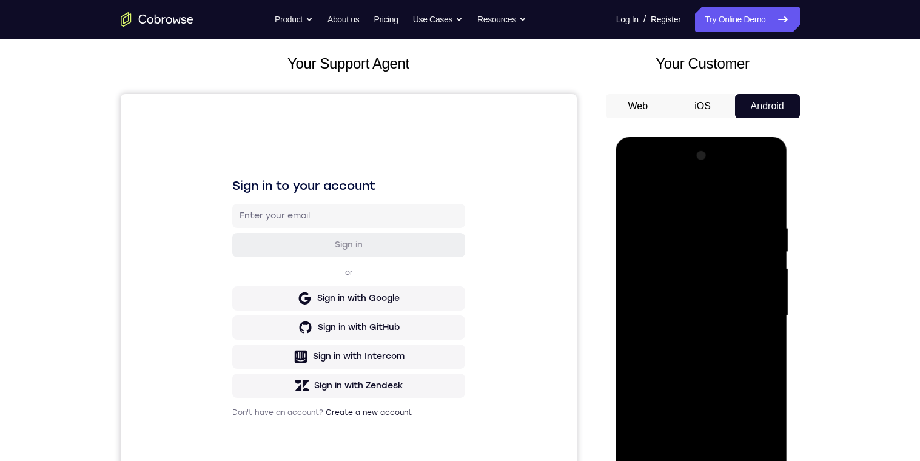
click at [768, 278] on div at bounding box center [701, 316] width 153 height 340
click at [634, 268] on div at bounding box center [701, 316] width 153 height 340
click at [769, 278] on div at bounding box center [701, 316] width 153 height 340
click at [636, 274] on div at bounding box center [701, 316] width 153 height 340
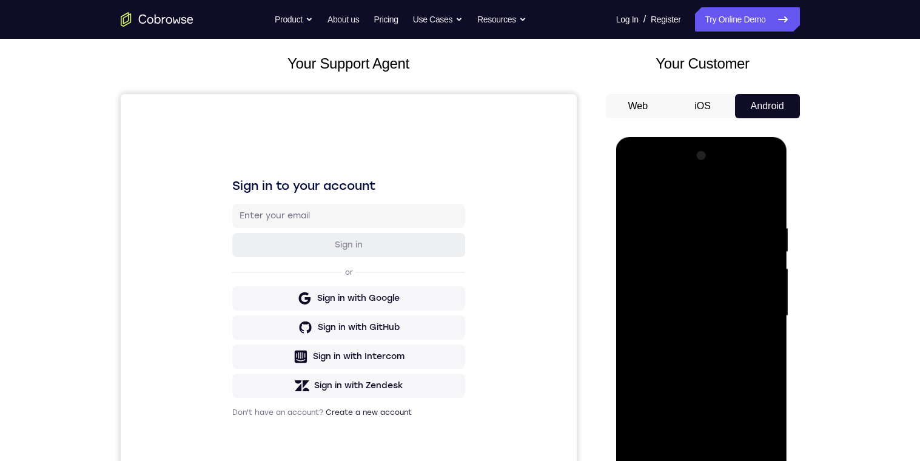
click at [760, 277] on div at bounding box center [701, 316] width 153 height 340
click at [769, 277] on div at bounding box center [701, 316] width 153 height 340
click at [640, 189] on div at bounding box center [701, 316] width 153 height 340
click at [638, 243] on div at bounding box center [701, 316] width 153 height 340
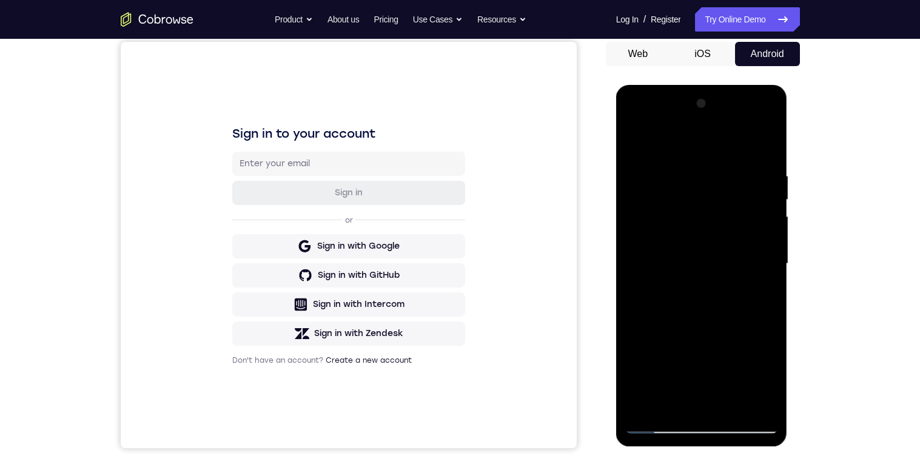
scroll to position [77, 0]
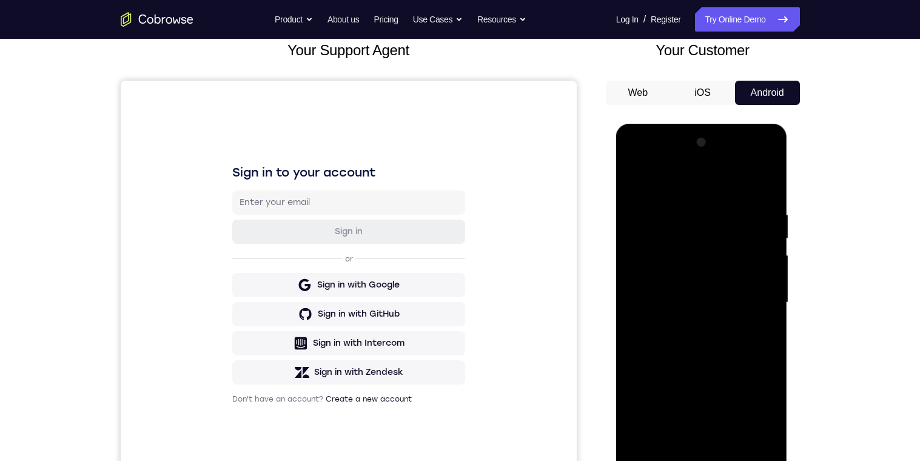
click at [756, 355] on div at bounding box center [701, 303] width 153 height 340
click at [764, 357] on div at bounding box center [701, 303] width 153 height 340
click at [756, 355] on div at bounding box center [701, 303] width 153 height 340
click at [755, 360] on div at bounding box center [701, 303] width 153 height 340
click at [753, 286] on div at bounding box center [701, 303] width 153 height 340
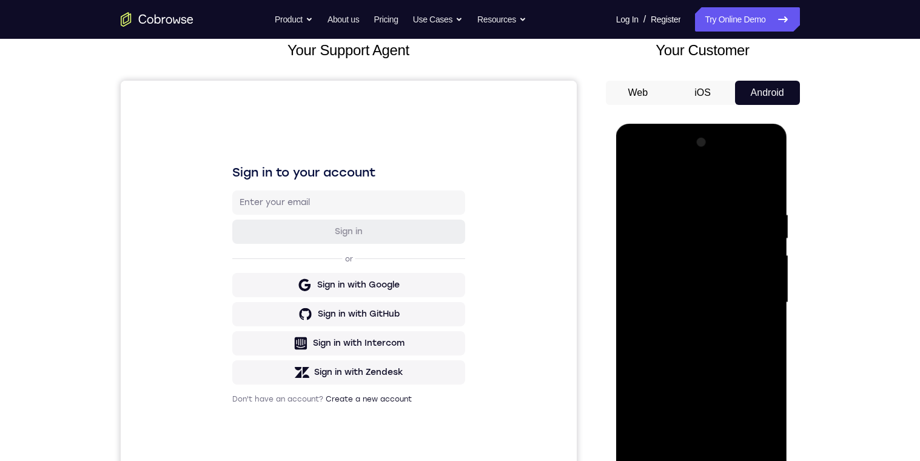
click at [763, 277] on div at bounding box center [701, 303] width 153 height 340
click at [762, 253] on div at bounding box center [701, 303] width 153 height 340
click at [769, 152] on div at bounding box center [701, 303] width 153 height 340
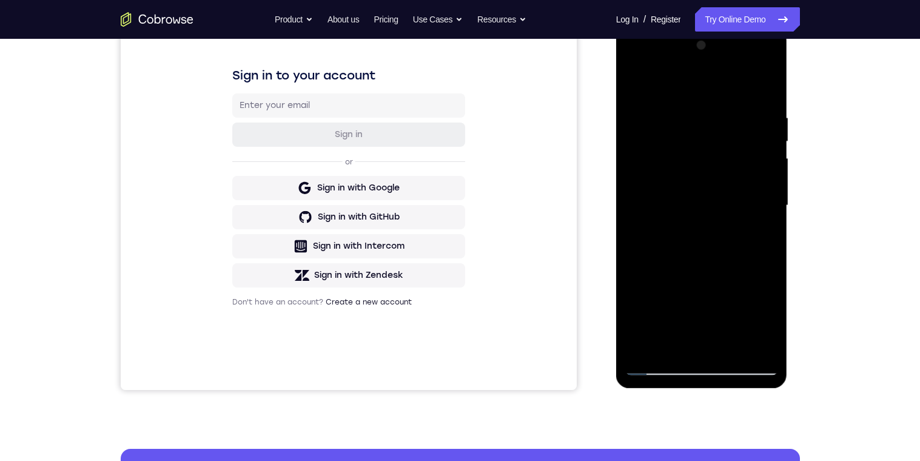
scroll to position [135, 0]
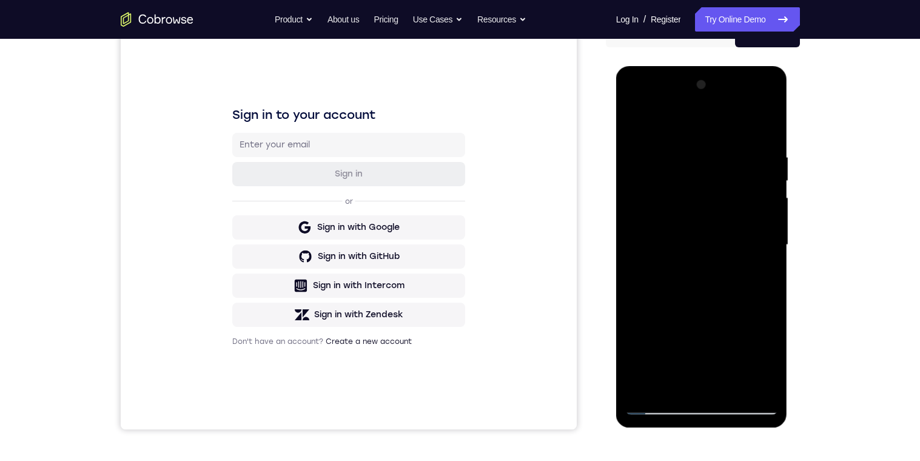
click at [634, 133] on div at bounding box center [701, 245] width 153 height 340
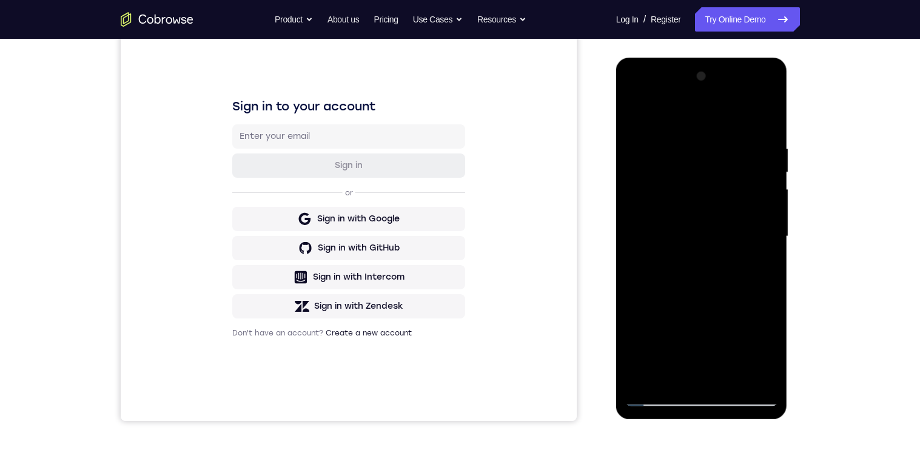
scroll to position [93, 0]
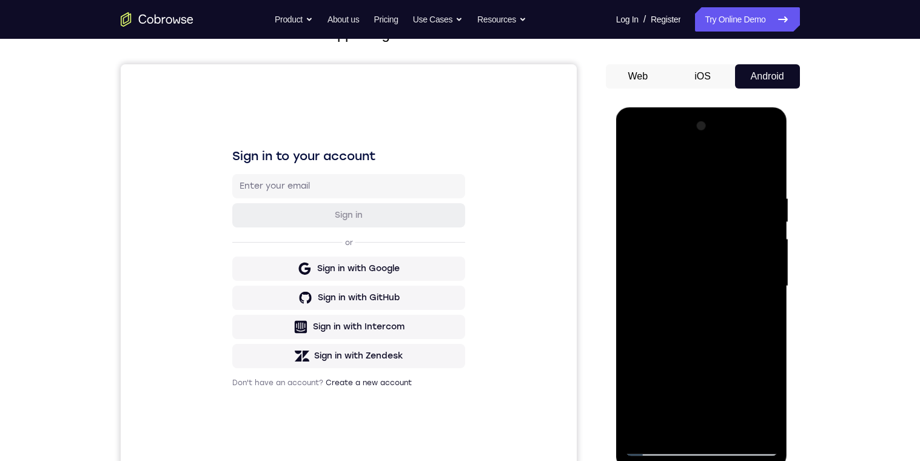
click at [631, 156] on div at bounding box center [701, 286] width 153 height 340
click at [647, 249] on div at bounding box center [701, 286] width 153 height 340
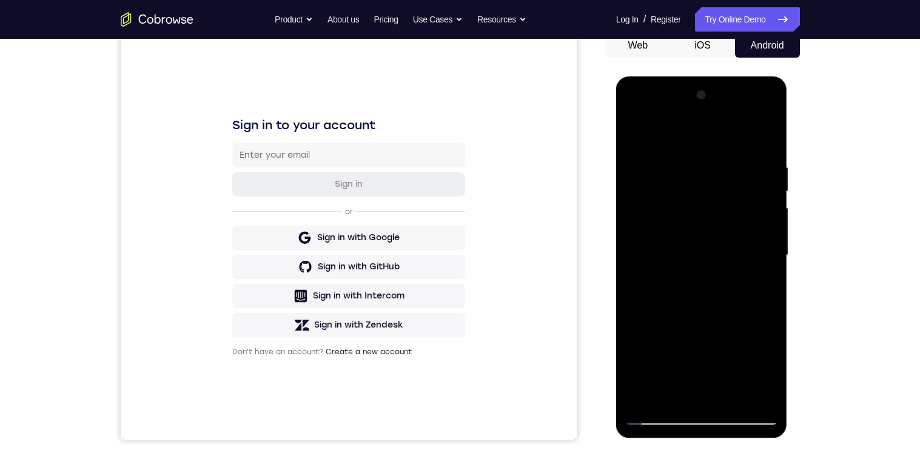
scroll to position [144, 0]
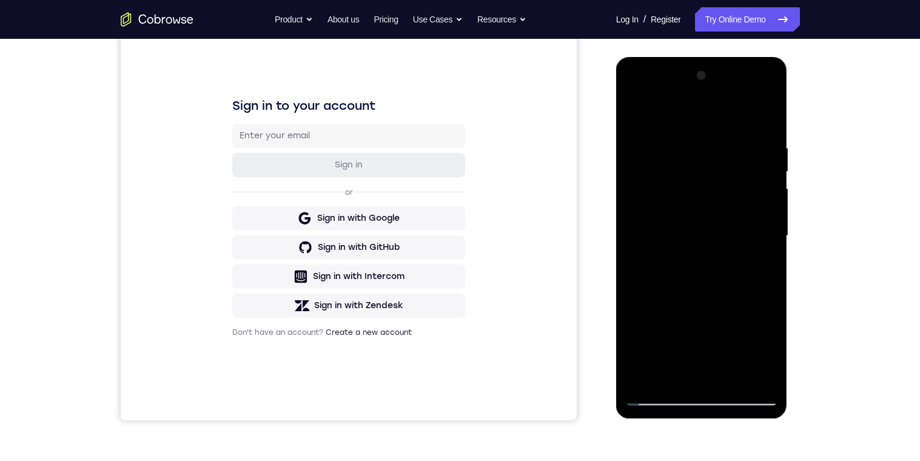
click at [770, 362] on div at bounding box center [701, 236] width 153 height 340
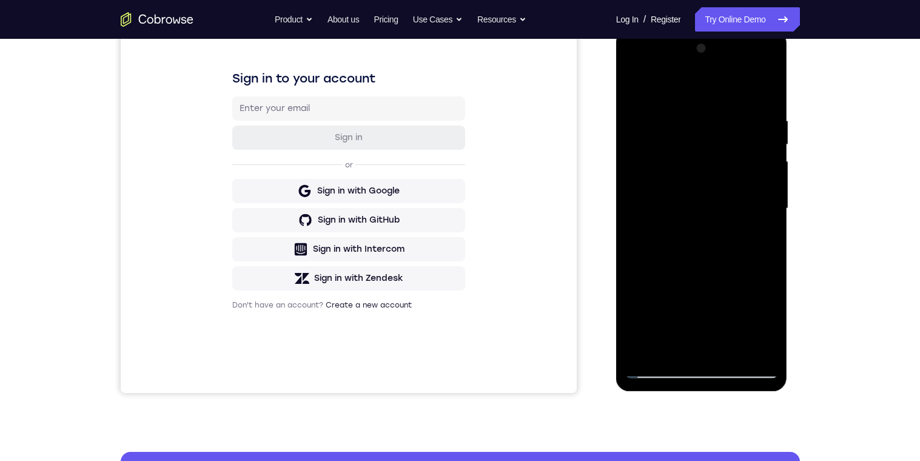
click at [691, 354] on div at bounding box center [701, 209] width 153 height 340
click at [769, 311] on div at bounding box center [701, 209] width 153 height 340
click at [728, 290] on div at bounding box center [701, 209] width 153 height 340
click at [765, 293] on div at bounding box center [701, 209] width 153 height 340
click at [704, 148] on div at bounding box center [701, 209] width 153 height 340
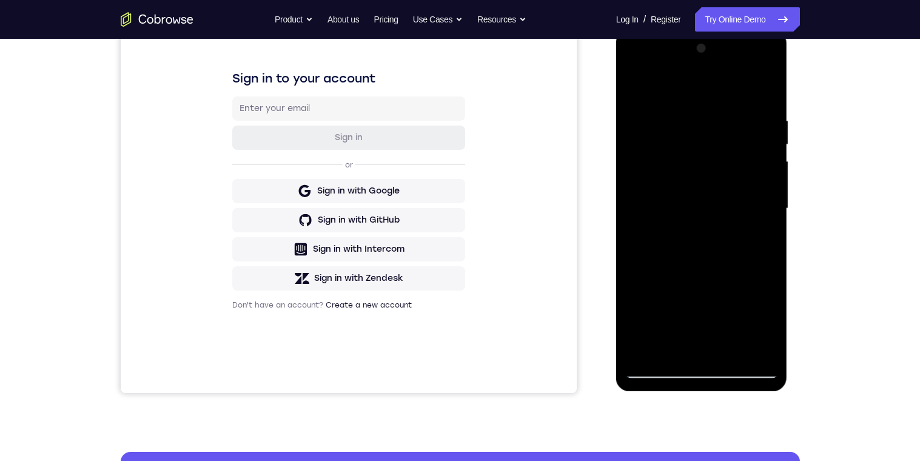
scroll to position [127, 0]
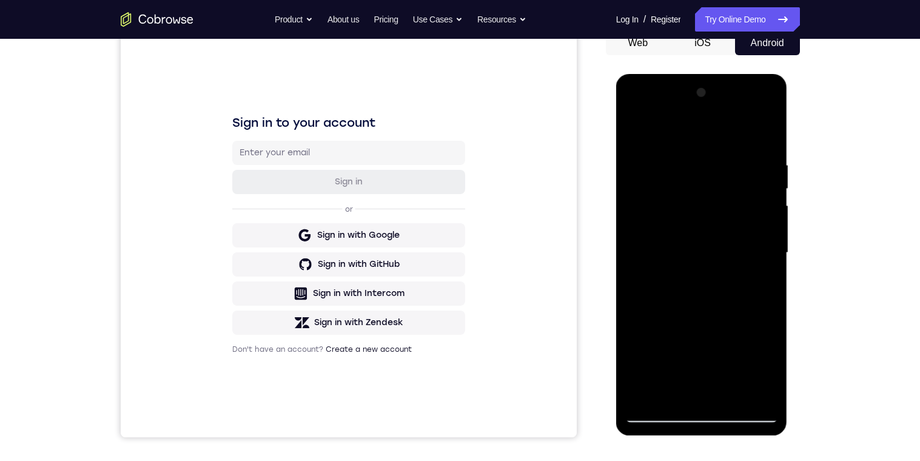
click at [735, 366] on div at bounding box center [701, 253] width 153 height 340
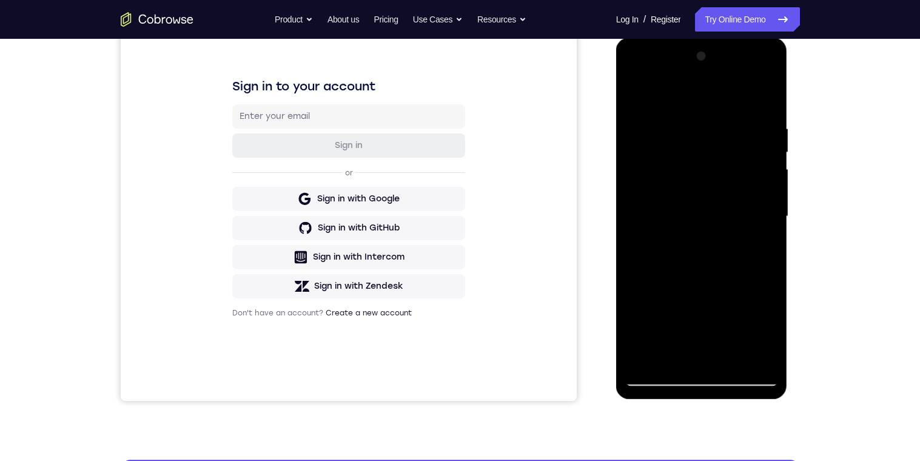
click at [722, 352] on div at bounding box center [701, 217] width 153 height 340
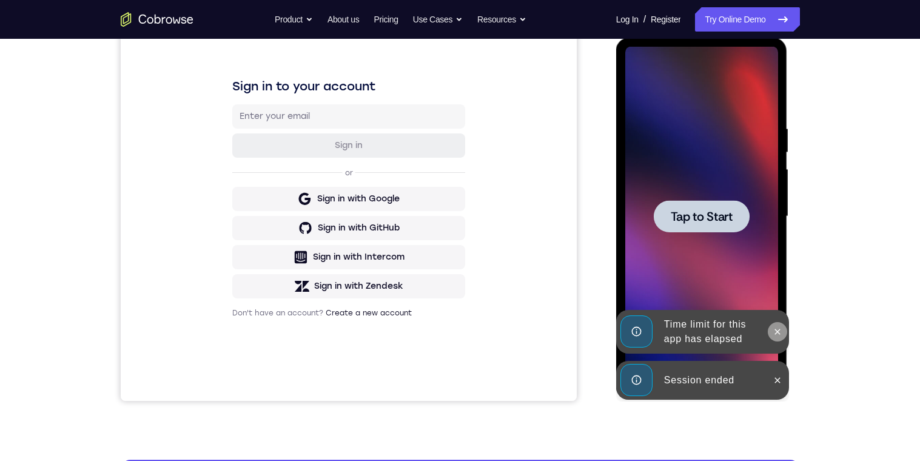
click at [769, 334] on button at bounding box center [777, 331] width 19 height 19
click at [775, 366] on icon at bounding box center [778, 380] width 10 height 10
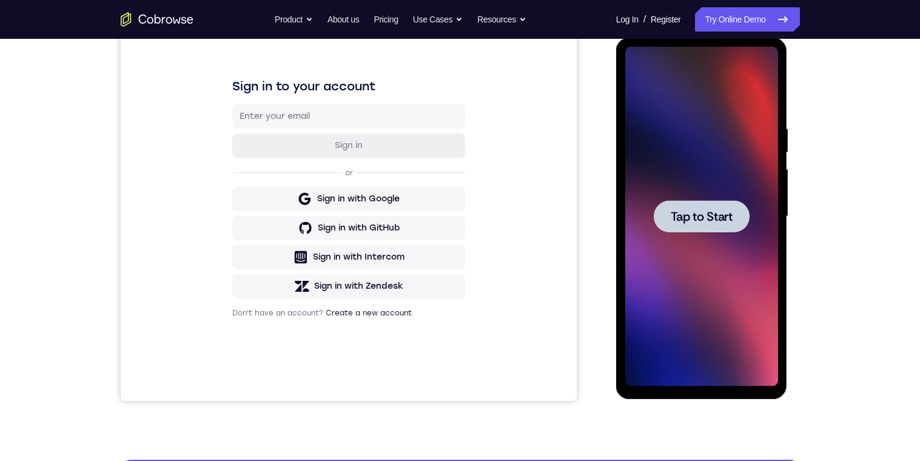
click at [715, 228] on div at bounding box center [702, 216] width 96 height 32
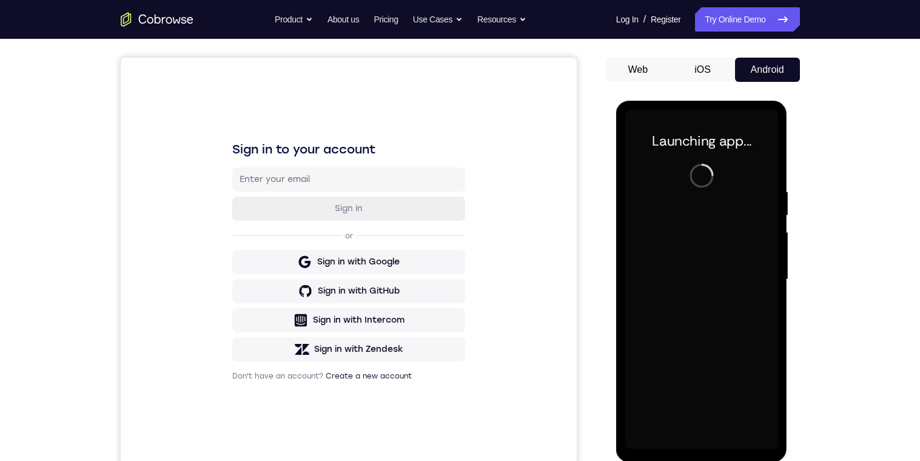
scroll to position [334, 0]
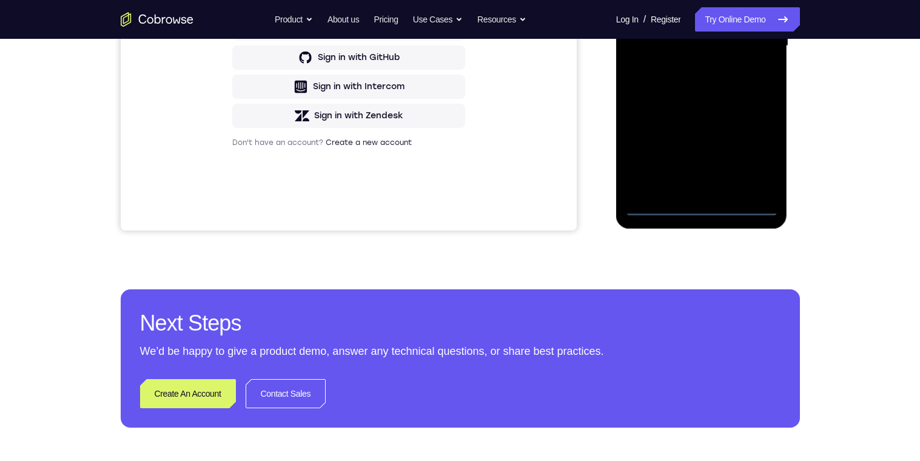
click at [697, 206] on div at bounding box center [701, 46] width 153 height 340
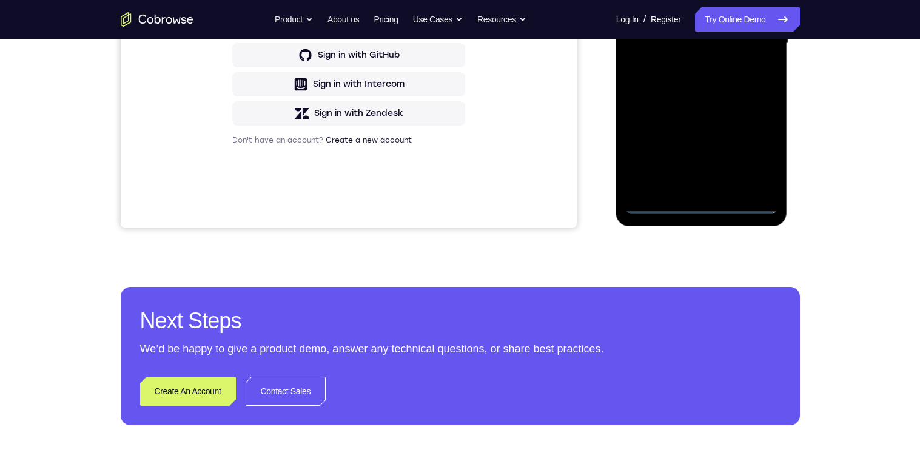
click at [765, 159] on div at bounding box center [701, 44] width 153 height 340
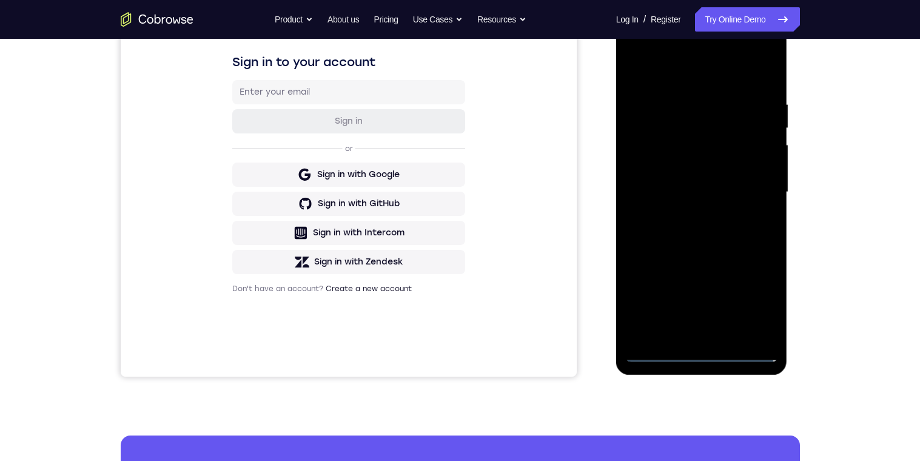
scroll to position [145, 0]
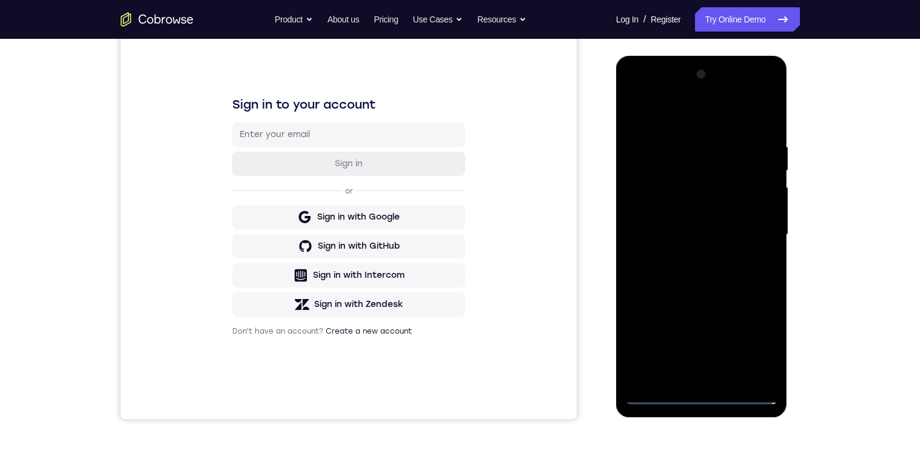
click at [714, 136] on div at bounding box center [701, 235] width 153 height 340
click at [733, 123] on div at bounding box center [701, 235] width 153 height 340
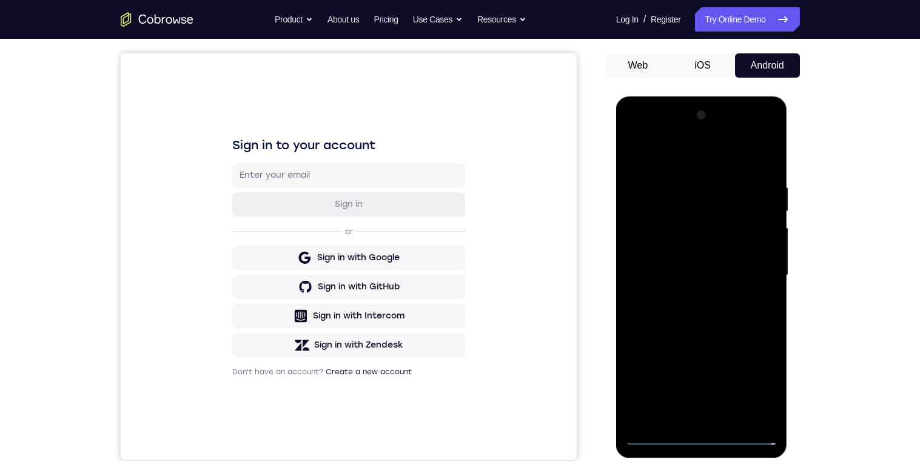
click at [762, 272] on div at bounding box center [701, 276] width 153 height 340
click at [691, 298] on div at bounding box center [701, 276] width 153 height 340
click at [744, 264] on div at bounding box center [701, 276] width 153 height 340
click at [701, 244] on div at bounding box center [701, 276] width 153 height 340
click at [722, 280] on div at bounding box center [701, 276] width 153 height 340
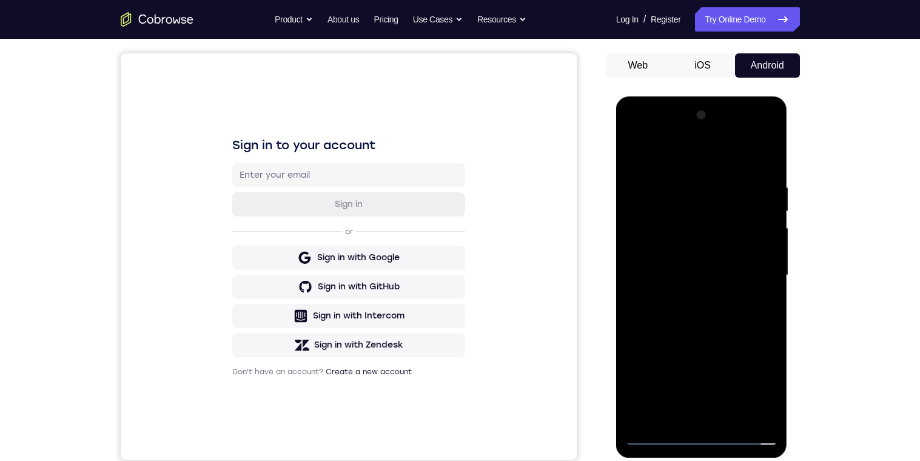
click at [751, 322] on div at bounding box center [701, 276] width 153 height 340
click at [748, 310] on div at bounding box center [701, 276] width 153 height 340
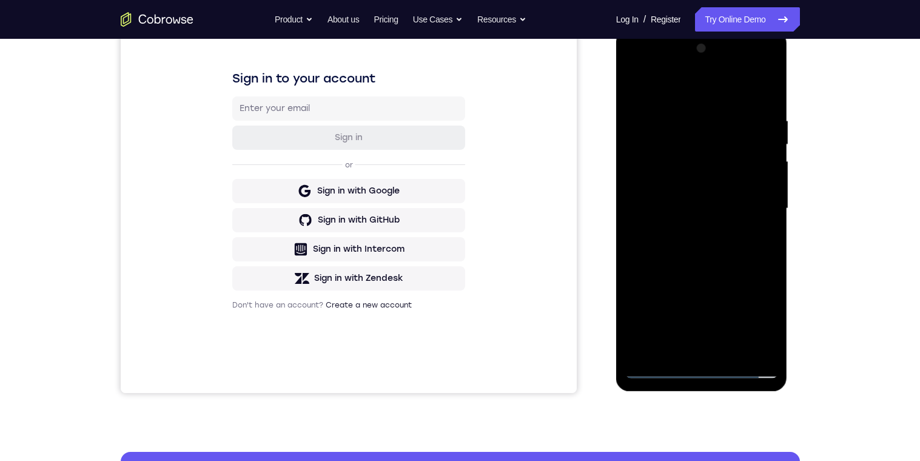
scroll to position [193, 0]
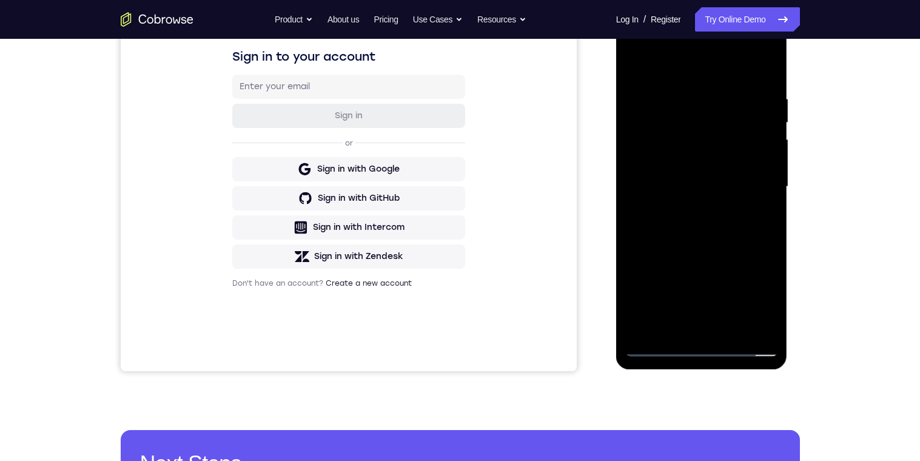
click at [747, 246] on div at bounding box center [701, 187] width 153 height 340
click at [769, 316] on div at bounding box center [701, 187] width 153 height 340
click at [727, 329] on div at bounding box center [701, 187] width 153 height 340
click at [739, 251] on div at bounding box center [701, 187] width 153 height 340
click at [692, 224] on div at bounding box center [701, 187] width 153 height 340
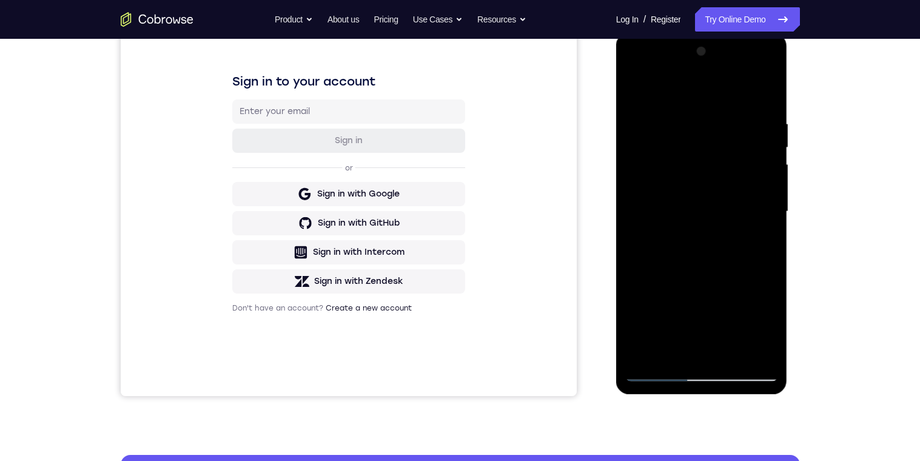
scroll to position [190, 0]
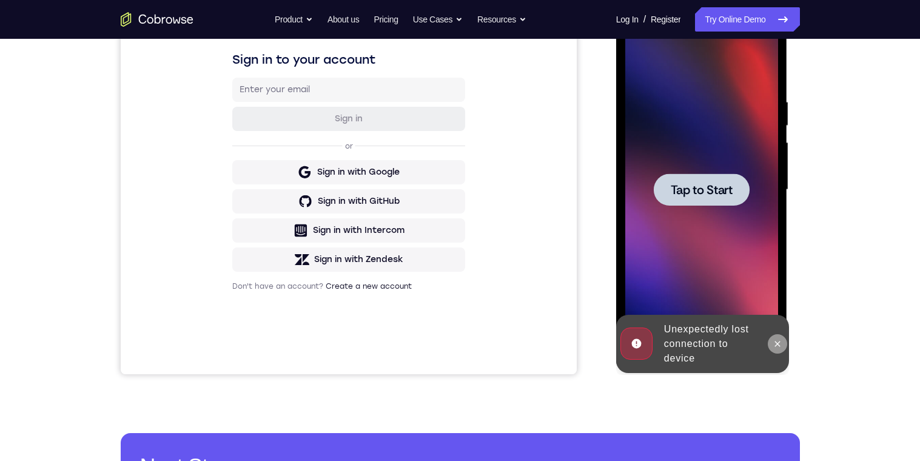
click at [778, 341] on icon at bounding box center [778, 344] width 10 height 10
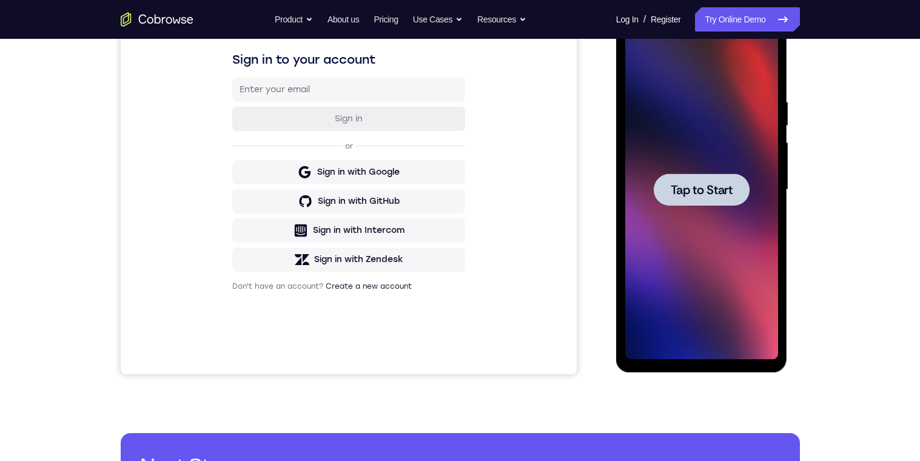
click at [729, 190] on span "Tap to Start" at bounding box center [702, 190] width 62 height 12
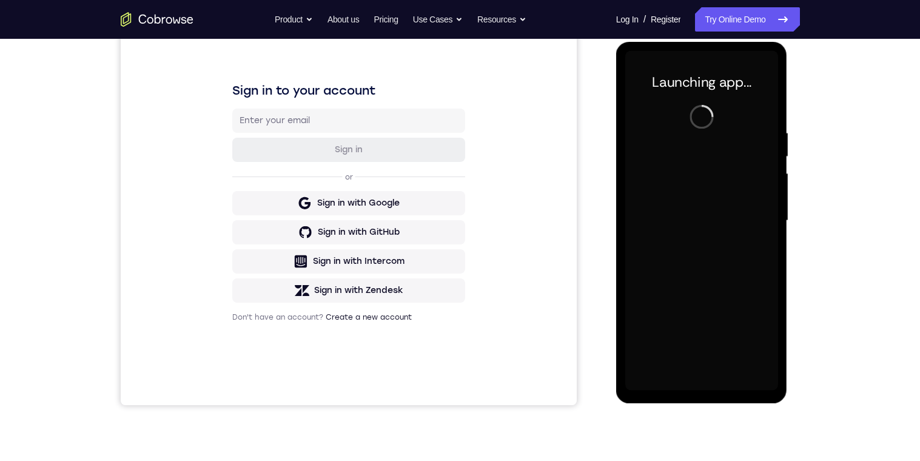
scroll to position [198, 0]
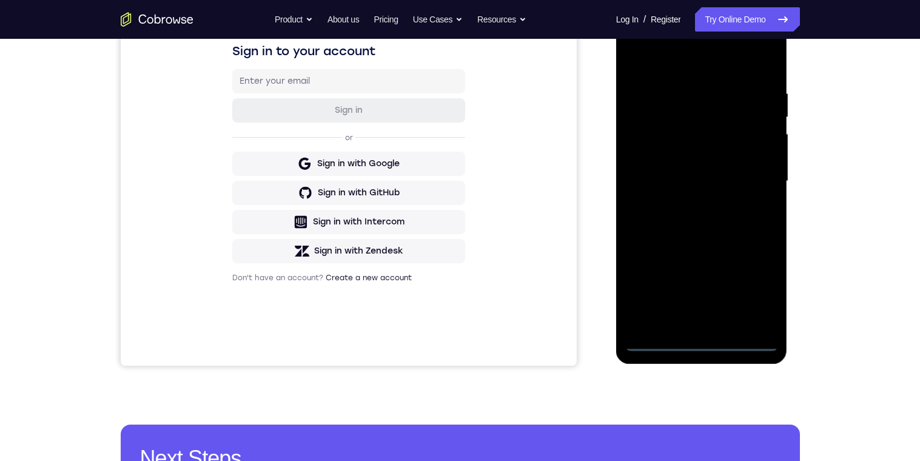
click at [697, 341] on div at bounding box center [701, 182] width 153 height 340
click at [759, 296] on div at bounding box center [701, 182] width 153 height 340
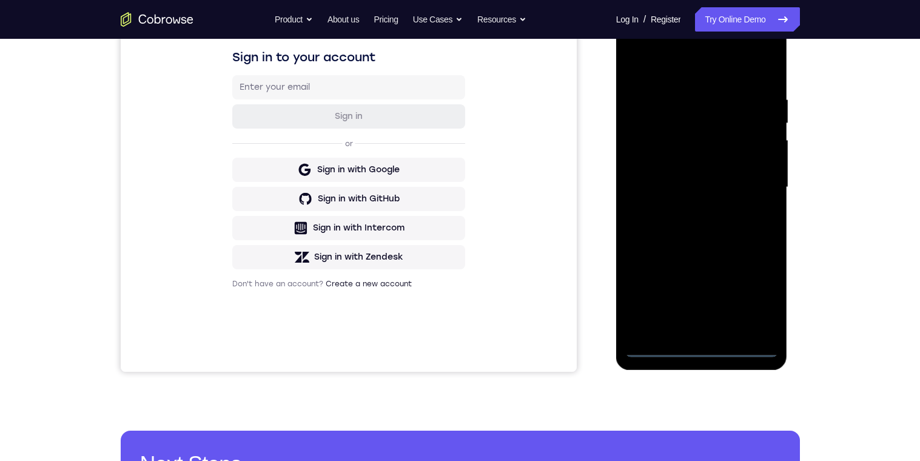
scroll to position [113, 0]
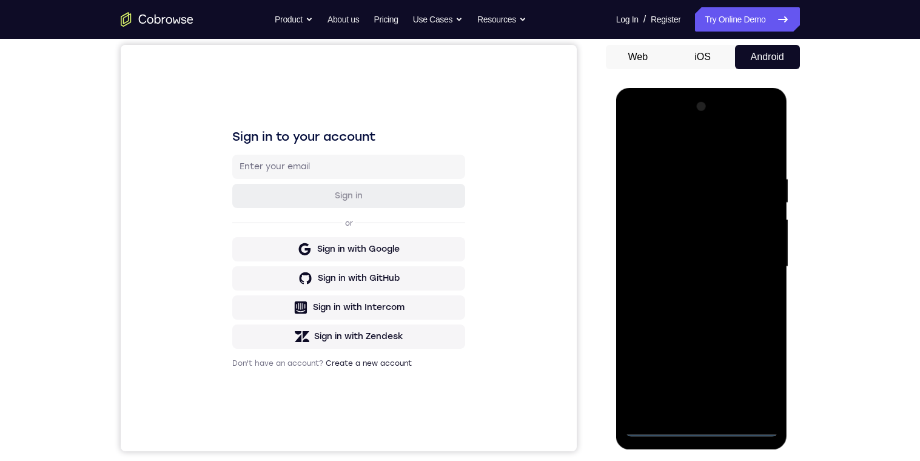
click at [690, 146] on div at bounding box center [701, 267] width 153 height 340
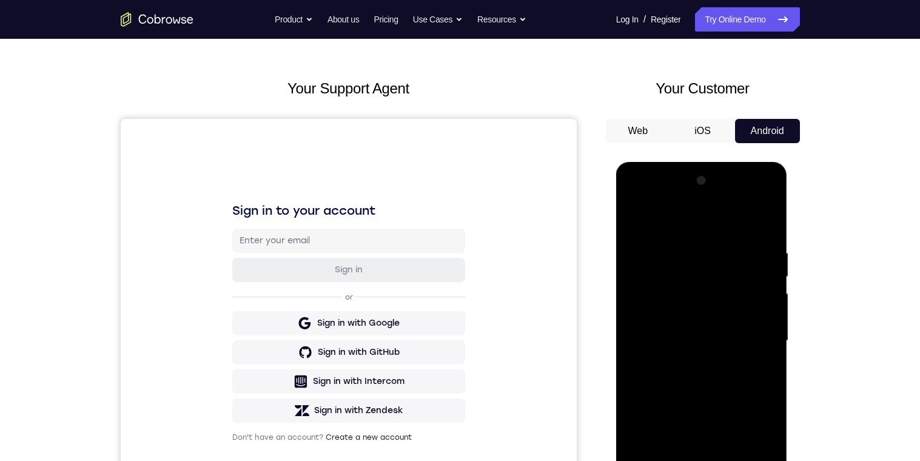
click at [756, 334] on div at bounding box center [701, 341] width 153 height 340
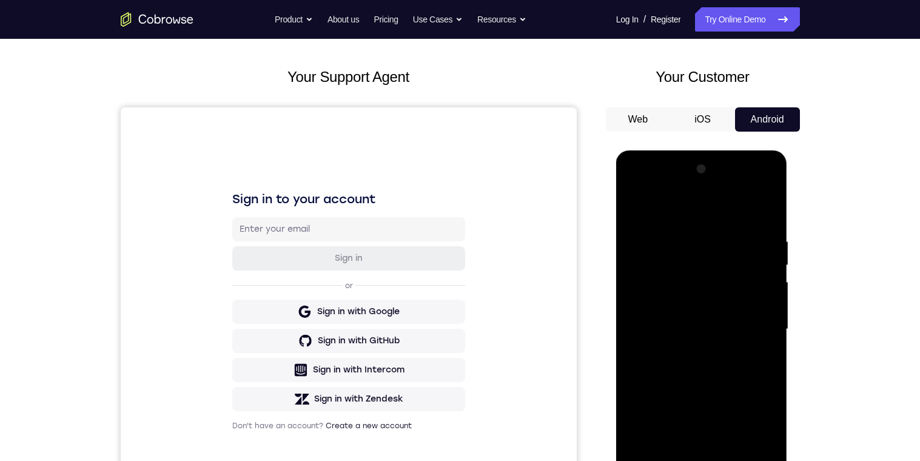
scroll to position [56, 0]
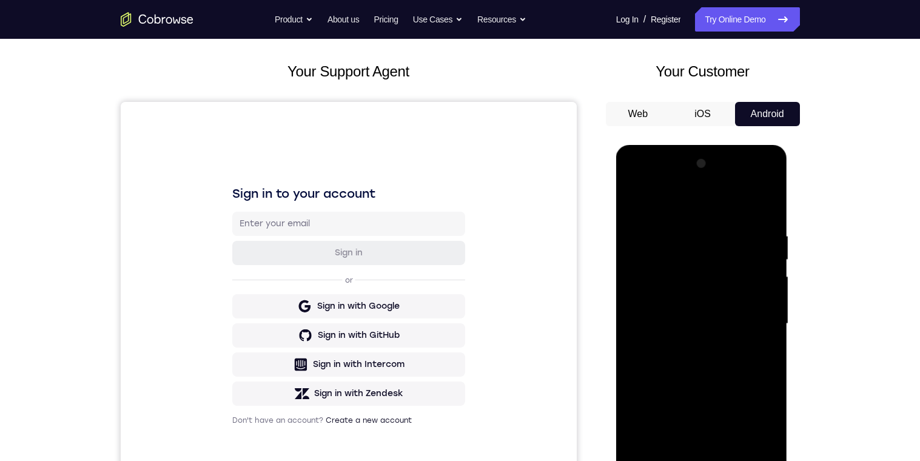
click at [690, 346] on div at bounding box center [701, 324] width 153 height 340
click at [687, 307] on div at bounding box center [701, 324] width 153 height 340
click at [684, 295] on div at bounding box center [701, 324] width 153 height 340
click at [734, 324] on div at bounding box center [701, 324] width 153 height 340
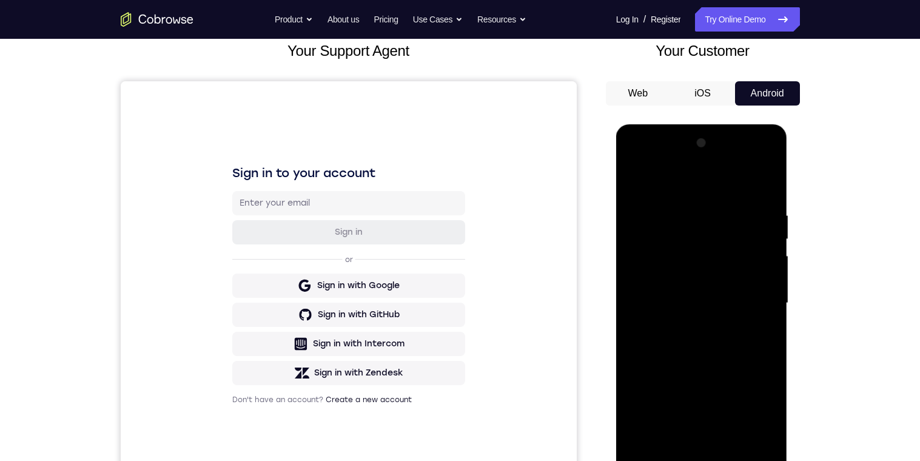
click at [751, 345] on div at bounding box center [701, 303] width 153 height 340
click at [728, 347] on div at bounding box center [701, 303] width 153 height 340
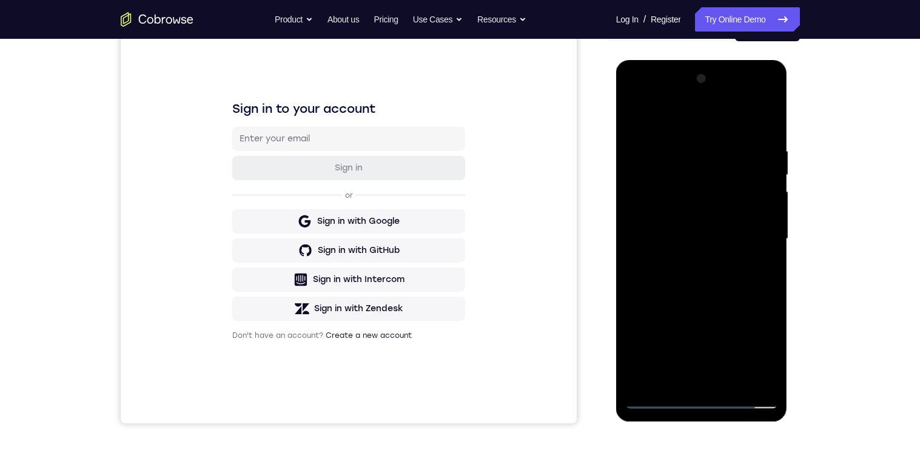
scroll to position [169, 0]
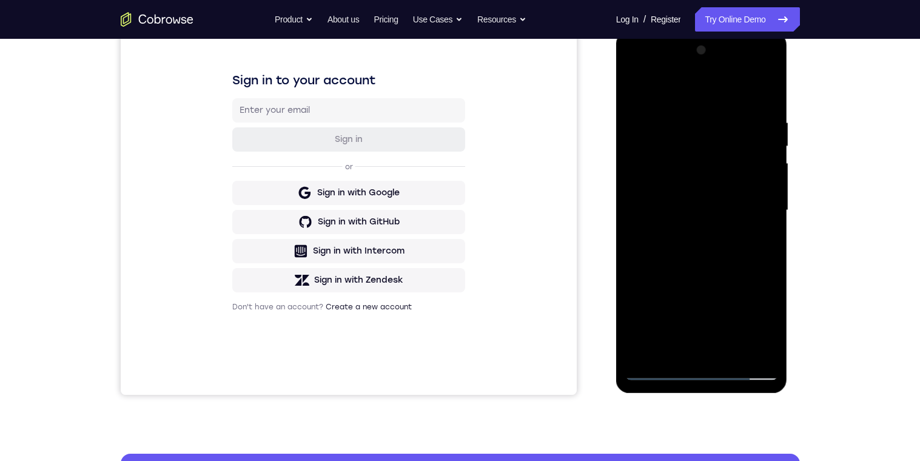
click at [730, 353] on div at bounding box center [701, 211] width 153 height 340
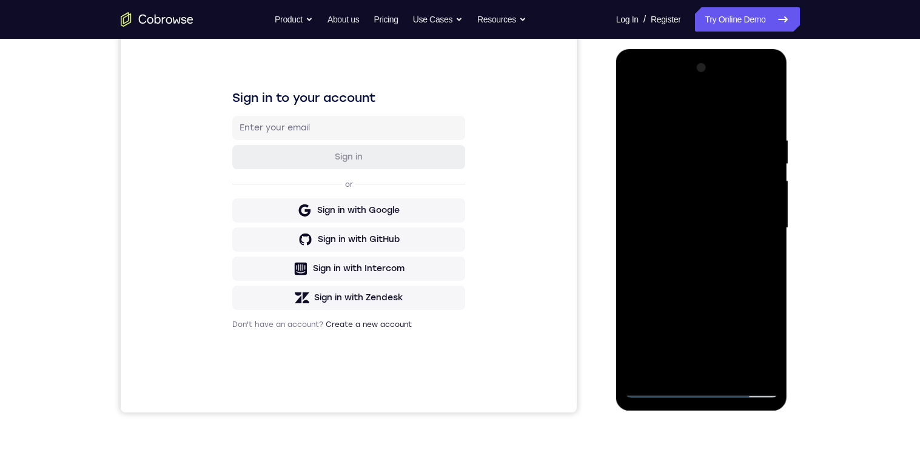
scroll to position [96, 0]
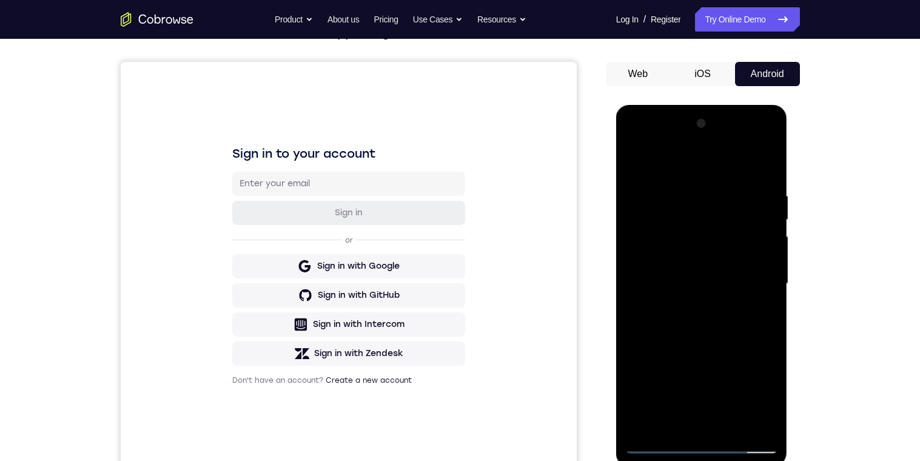
click at [735, 348] on div at bounding box center [701, 284] width 153 height 340
click at [733, 264] on div at bounding box center [701, 284] width 153 height 340
click at [630, 164] on div at bounding box center [701, 284] width 153 height 340
click at [713, 325] on div at bounding box center [701, 284] width 153 height 340
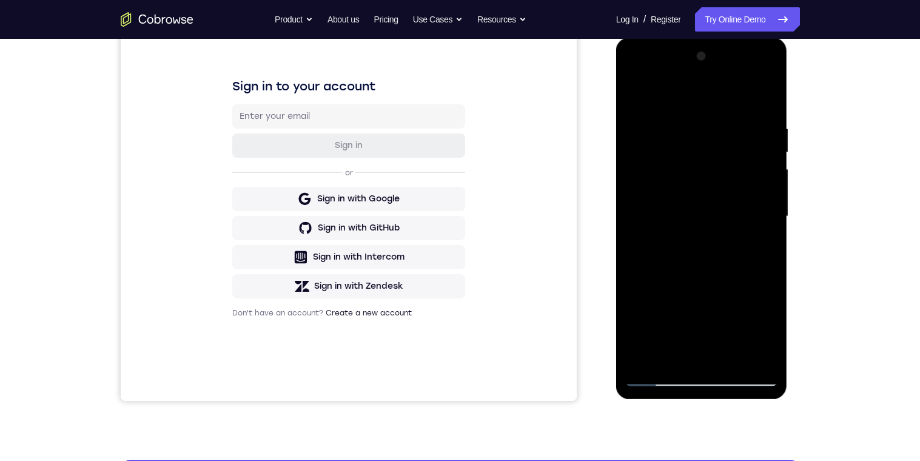
scroll to position [130, 0]
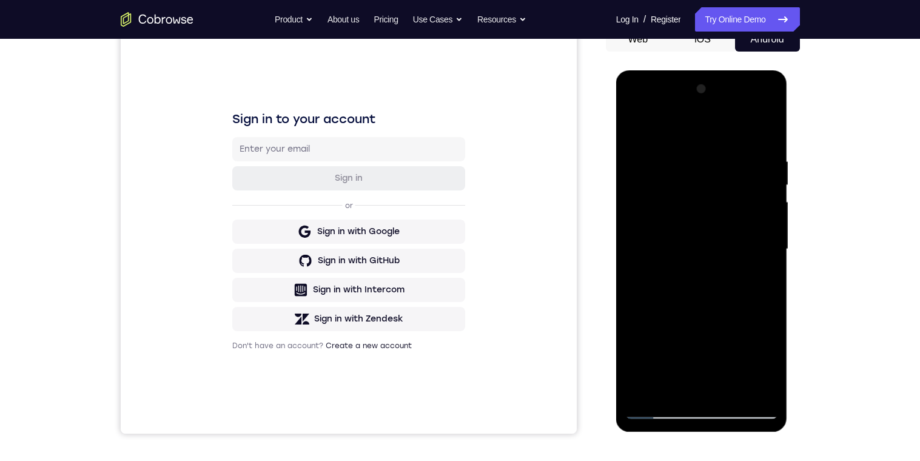
click at [631, 134] on div at bounding box center [701, 249] width 153 height 340
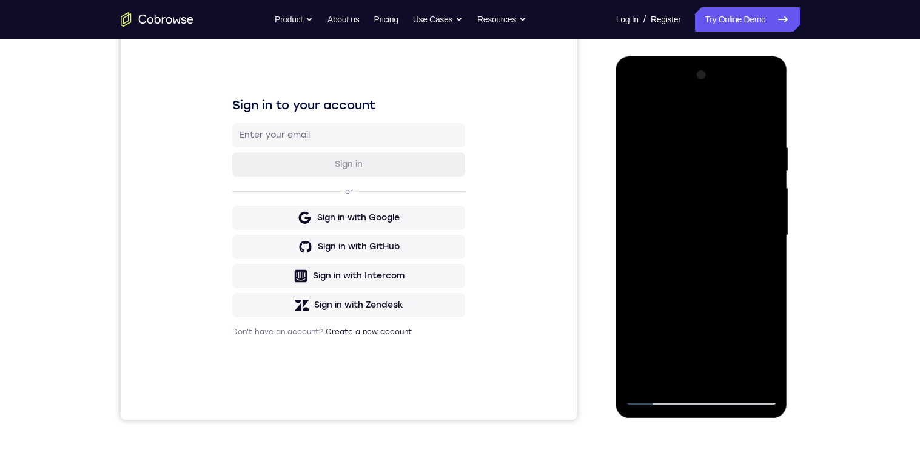
scroll to position [108, 0]
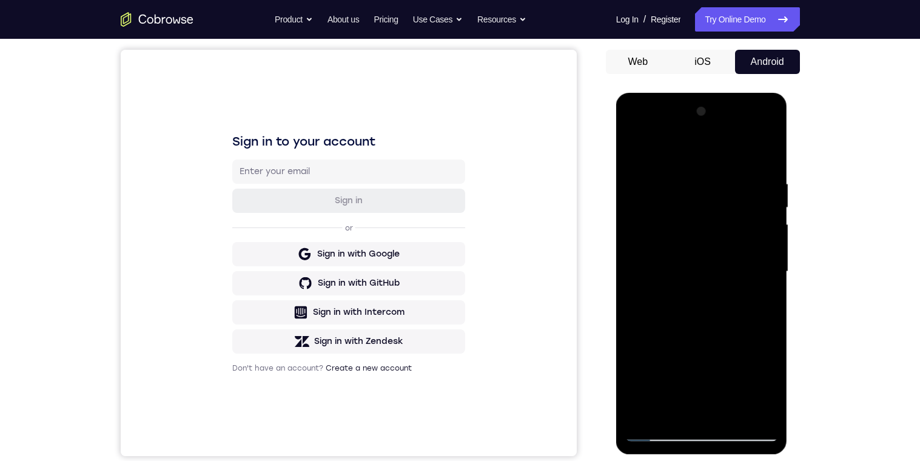
click at [637, 148] on div at bounding box center [701, 272] width 153 height 340
click at [638, 154] on div at bounding box center [701, 272] width 153 height 340
click at [635, 149] on div at bounding box center [701, 272] width 153 height 340
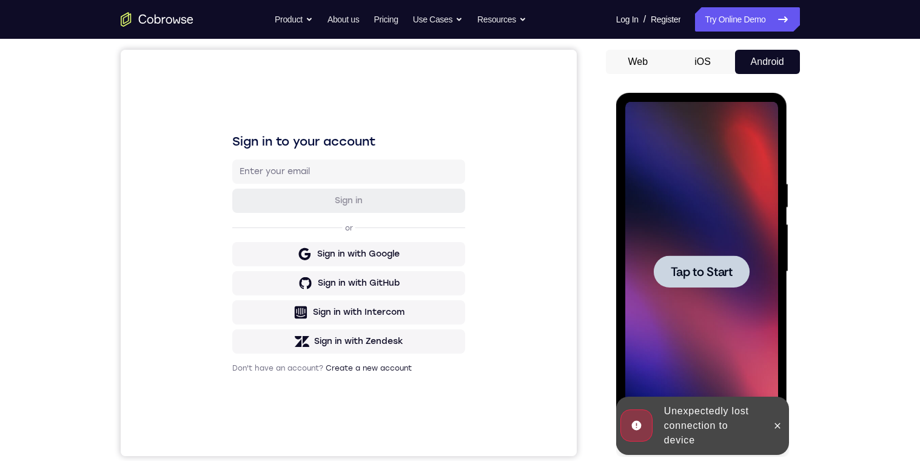
click at [734, 267] on div at bounding box center [702, 271] width 96 height 32
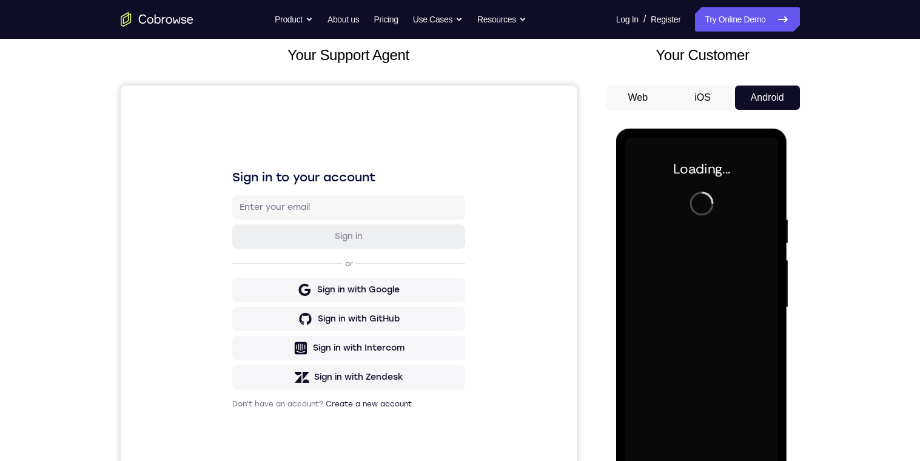
scroll to position [0, 0]
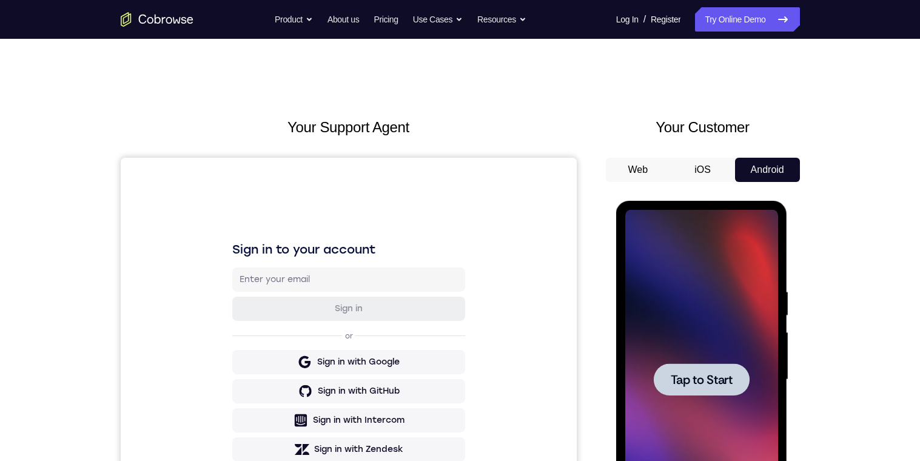
click at [715, 366] on div at bounding box center [702, 379] width 96 height 32
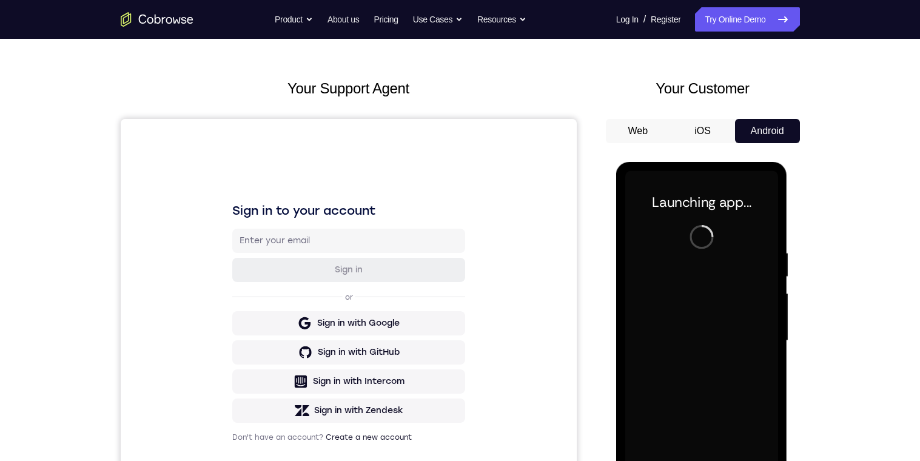
scroll to position [140, 0]
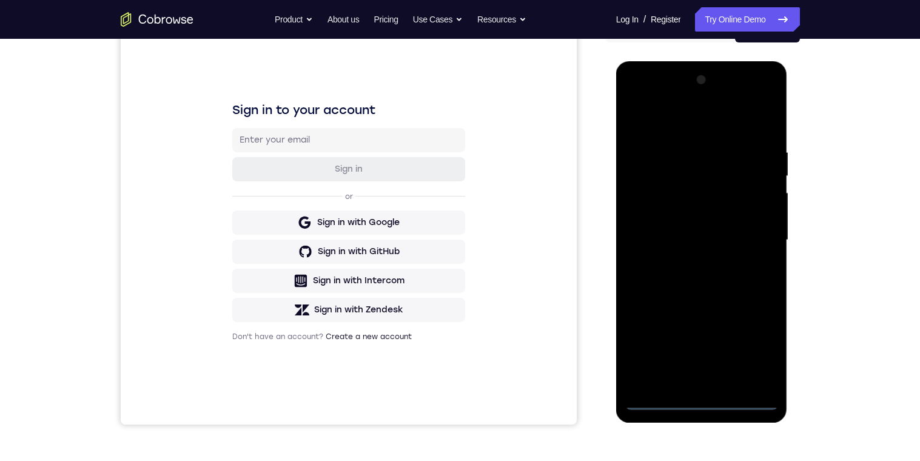
click at [704, 366] on div at bounding box center [701, 240] width 153 height 340
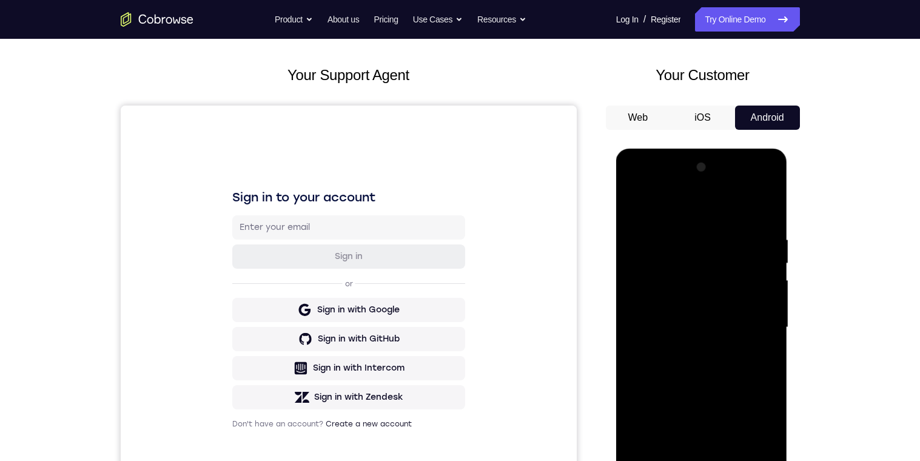
click at [705, 113] on button "iOS" at bounding box center [702, 118] width 65 height 24
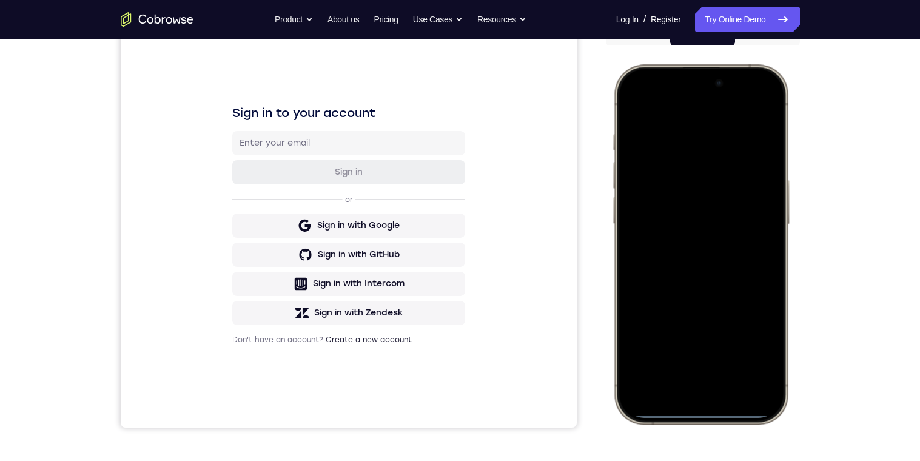
scroll to position [0, 0]
click at [765, 108] on div at bounding box center [701, 244] width 160 height 346
click at [681, 171] on div at bounding box center [701, 244] width 160 height 346
click at [719, 366] on div at bounding box center [701, 244] width 160 height 346
click at [696, 123] on div at bounding box center [701, 244] width 160 height 346
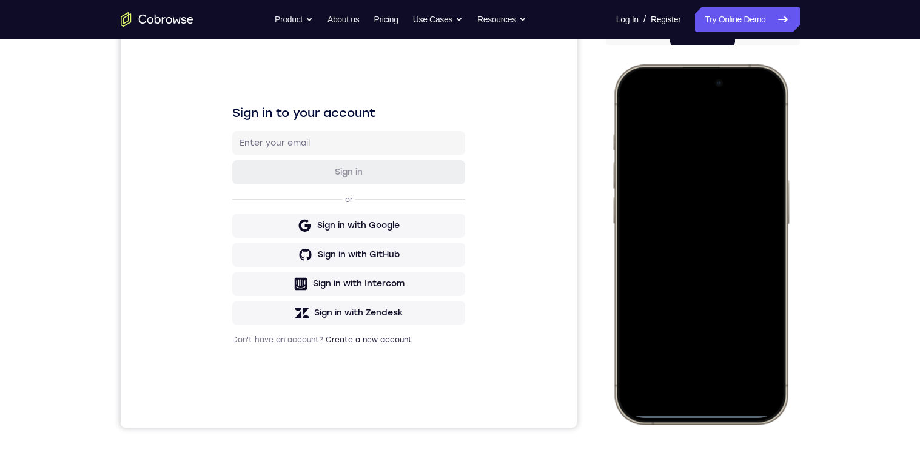
click at [689, 354] on div at bounding box center [701, 244] width 160 height 346
click at [705, 200] on div at bounding box center [701, 244] width 160 height 346
click at [704, 226] on div at bounding box center [701, 244] width 160 height 346
click at [747, 229] on div at bounding box center [701, 244] width 160 height 346
click at [761, 226] on div at bounding box center [701, 244] width 160 height 346
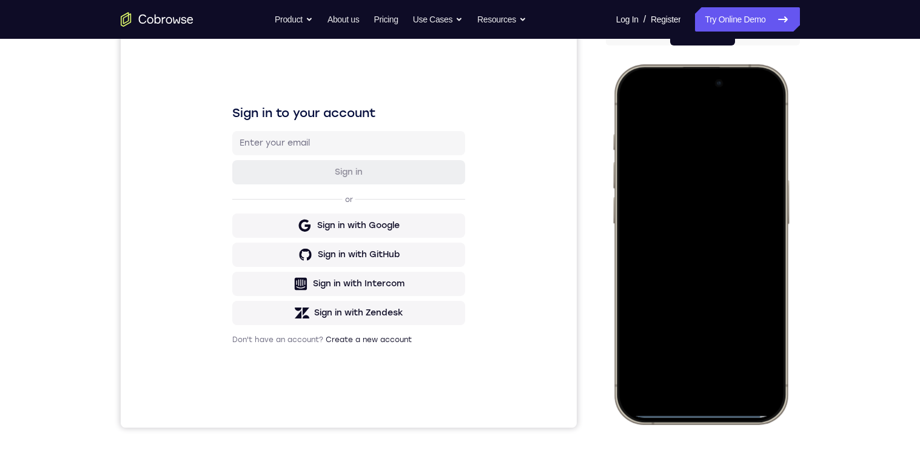
click at [761, 227] on div at bounding box center [701, 244] width 160 height 346
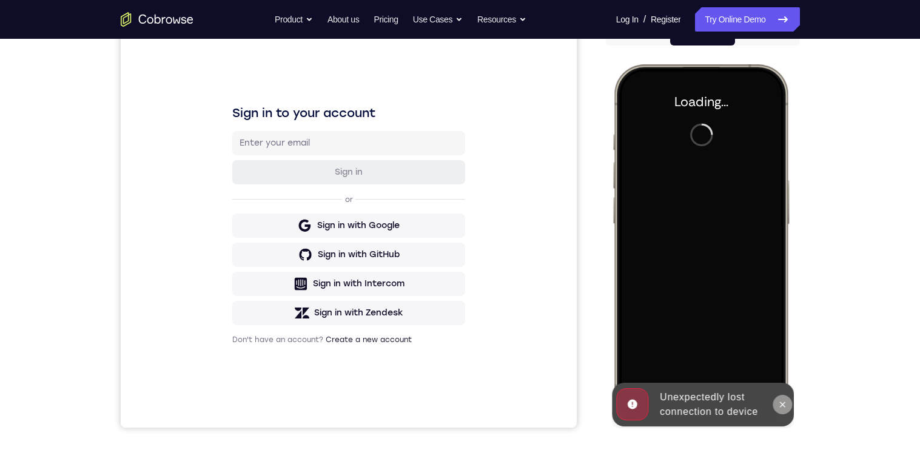
click at [778, 366] on button at bounding box center [782, 404] width 19 height 19
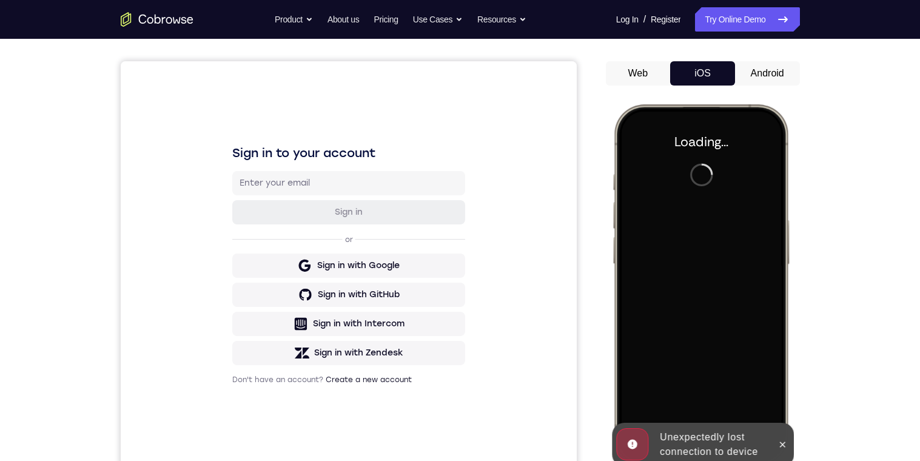
click at [769, 75] on button "Android" at bounding box center [767, 73] width 65 height 24
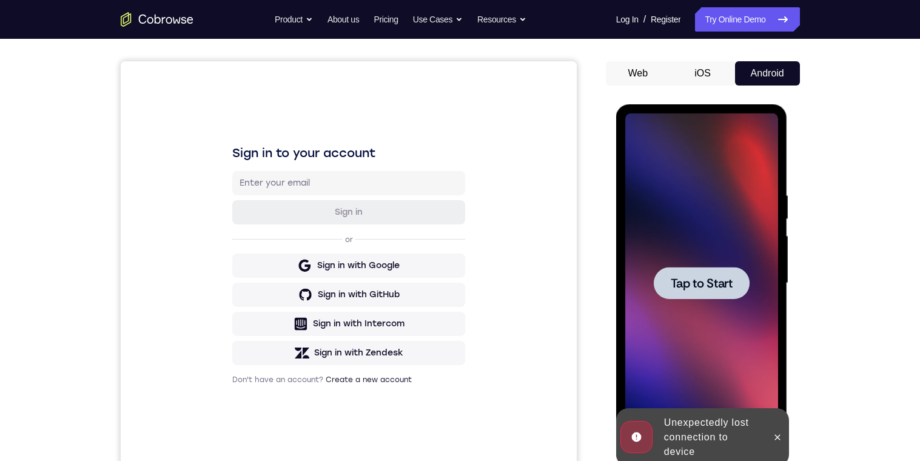
click at [702, 75] on button "iOS" at bounding box center [702, 73] width 65 height 24
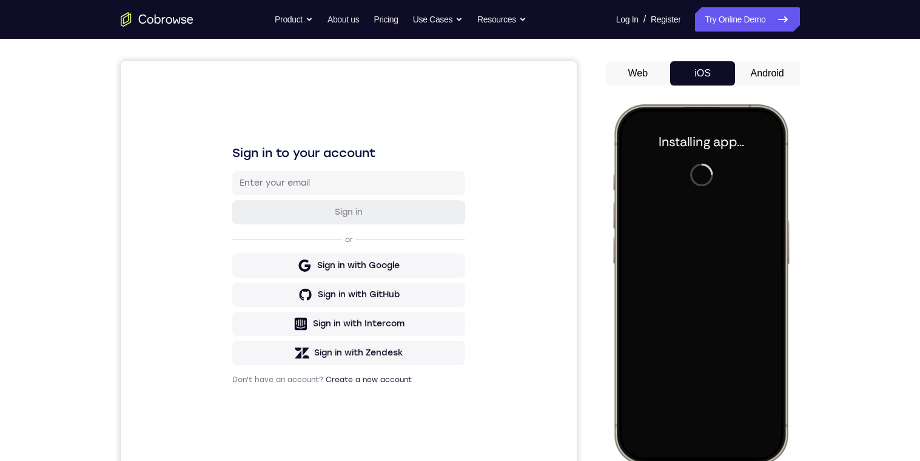
scroll to position [135, 0]
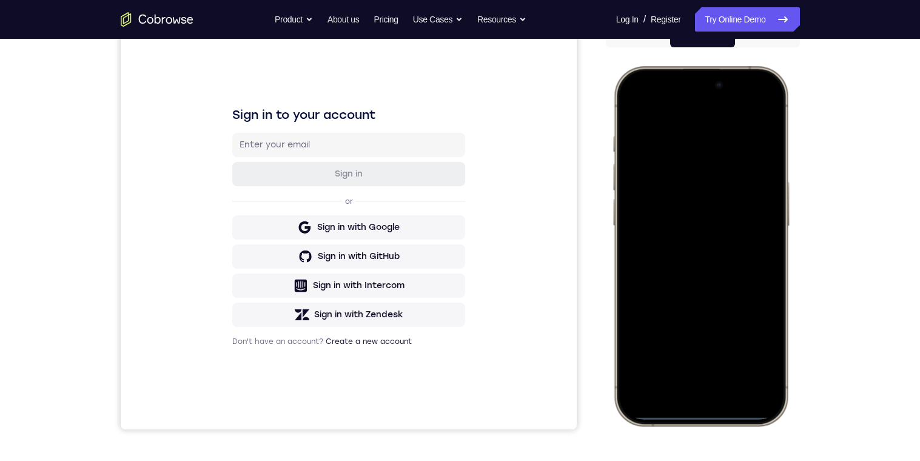
click at [762, 104] on div at bounding box center [701, 246] width 160 height 346
click at [681, 173] on div at bounding box center [701, 246] width 160 height 346
click at [715, 366] on div at bounding box center [701, 246] width 160 height 346
click at [774, 107] on div at bounding box center [701, 246] width 160 height 346
click at [677, 366] on div at bounding box center [701, 246] width 160 height 346
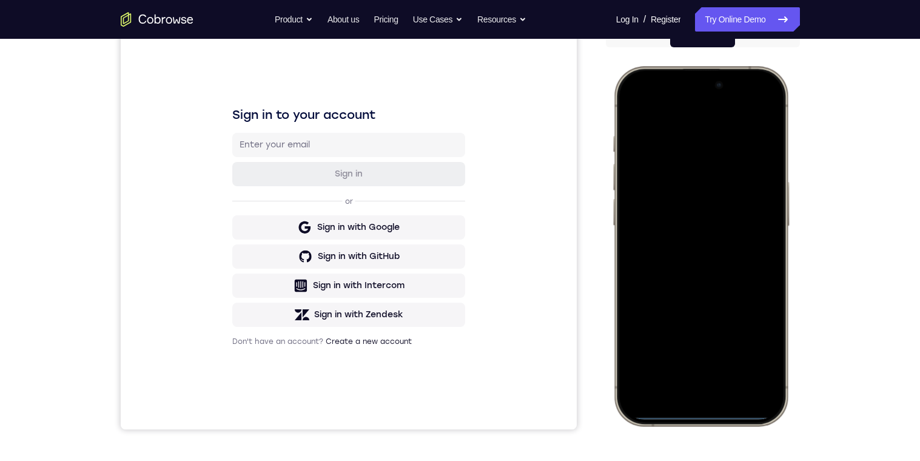
click at [693, 117] on div at bounding box center [701, 246] width 160 height 346
click at [684, 360] on div at bounding box center [701, 246] width 160 height 346
click at [741, 191] on div at bounding box center [701, 246] width 160 height 346
click at [690, 222] on div at bounding box center [701, 246] width 160 height 346
click at [737, 259] on div at bounding box center [701, 246] width 160 height 346
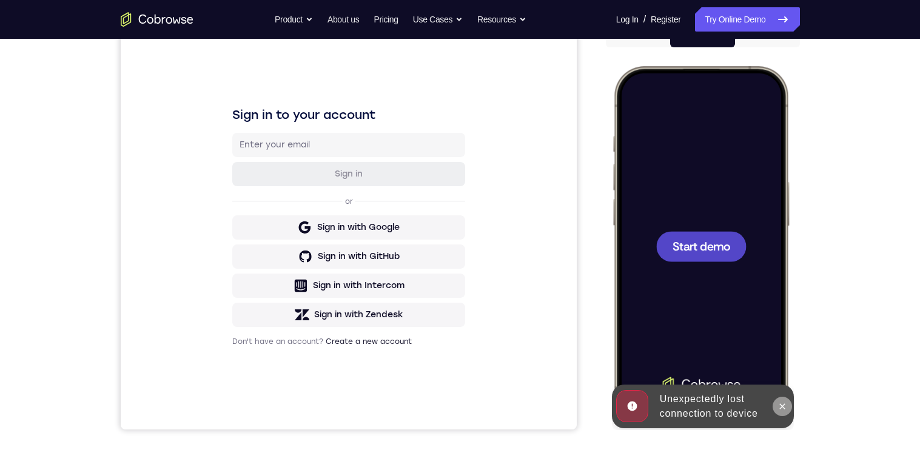
click at [778, 366] on icon at bounding box center [782, 407] width 10 height 10
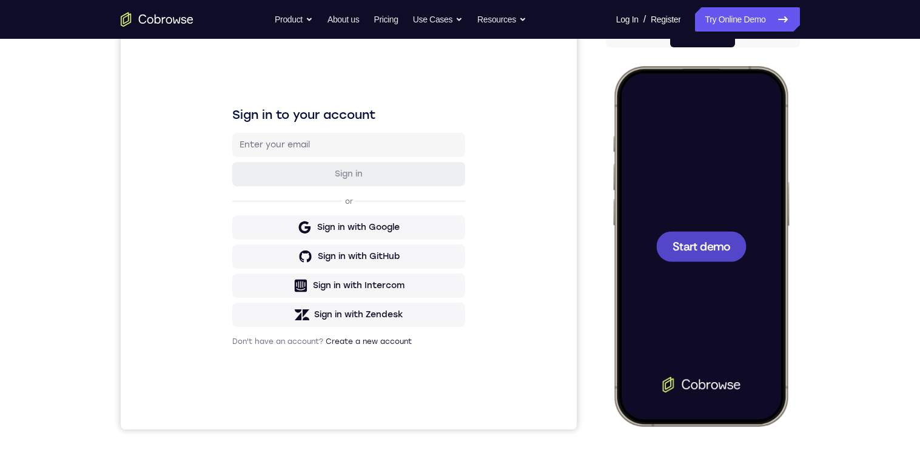
click at [716, 243] on span "Start demo" at bounding box center [701, 246] width 58 height 12
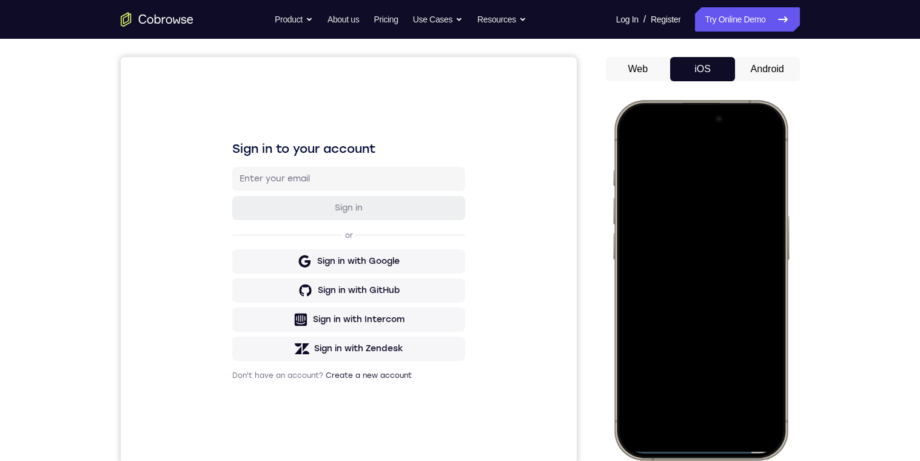
scroll to position [102, 0]
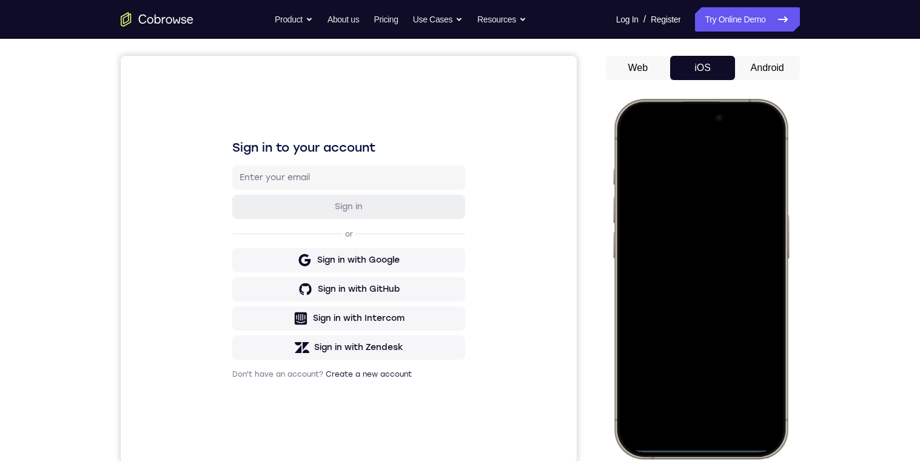
click at [767, 135] on div at bounding box center [701, 279] width 160 height 346
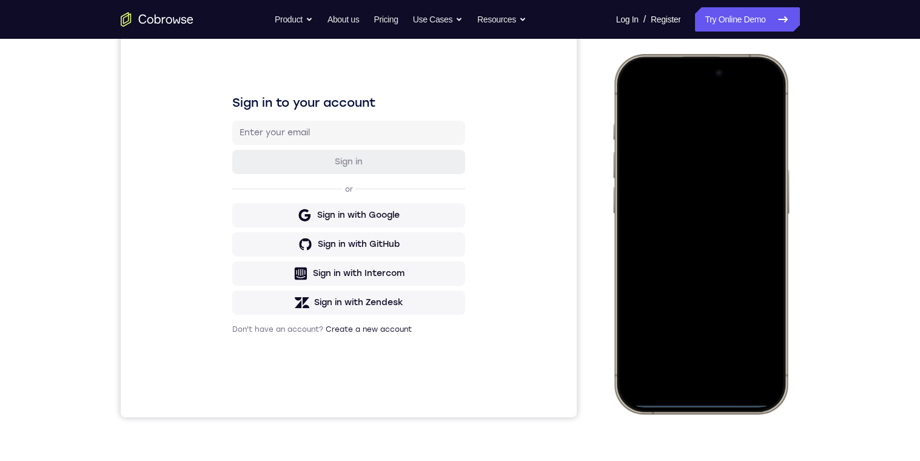
click at [690, 153] on div at bounding box center [701, 234] width 160 height 346
click at [698, 363] on div at bounding box center [701, 234] width 160 height 346
click at [676, 112] on div at bounding box center [701, 234] width 160 height 346
click at [692, 347] on div at bounding box center [701, 234] width 160 height 346
click at [758, 188] on div at bounding box center [701, 234] width 160 height 346
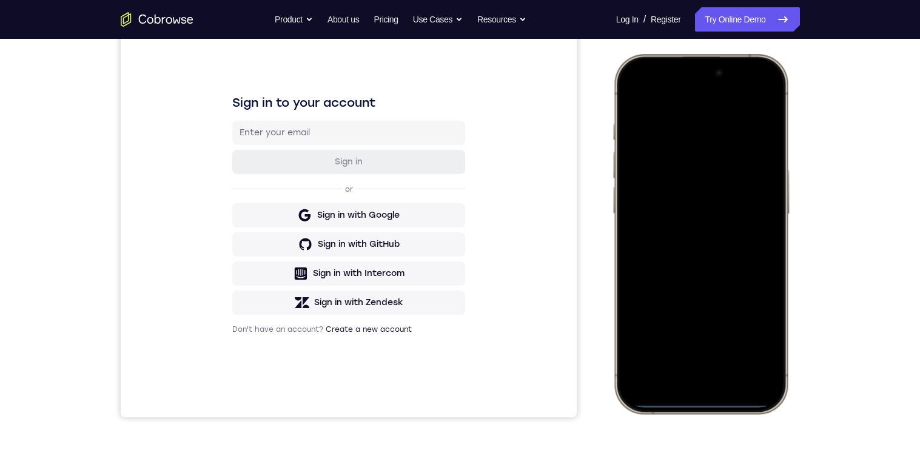
click at [693, 209] on div at bounding box center [701, 234] width 160 height 346
click at [739, 238] on div at bounding box center [701, 234] width 160 height 346
click at [762, 366] on div at bounding box center [701, 234] width 160 height 346
click at [772, 109] on div at bounding box center [701, 234] width 160 height 346
click at [738, 344] on div at bounding box center [701, 234] width 160 height 346
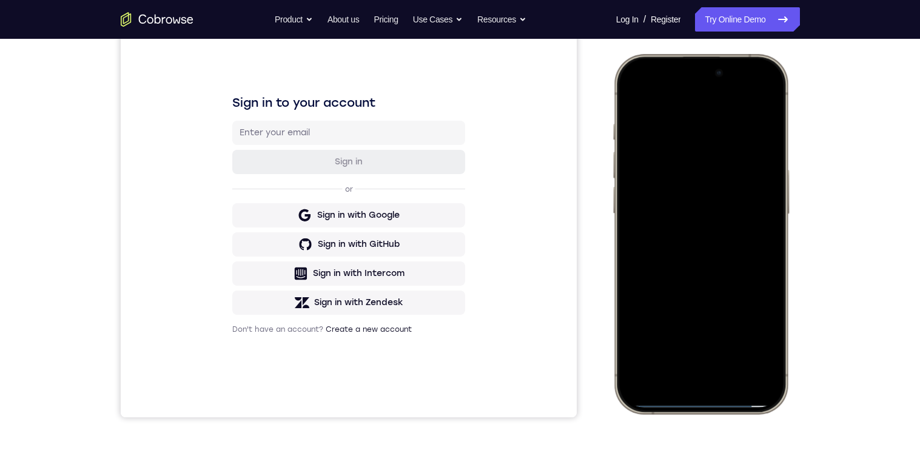
click at [708, 212] on div at bounding box center [701, 234] width 160 height 346
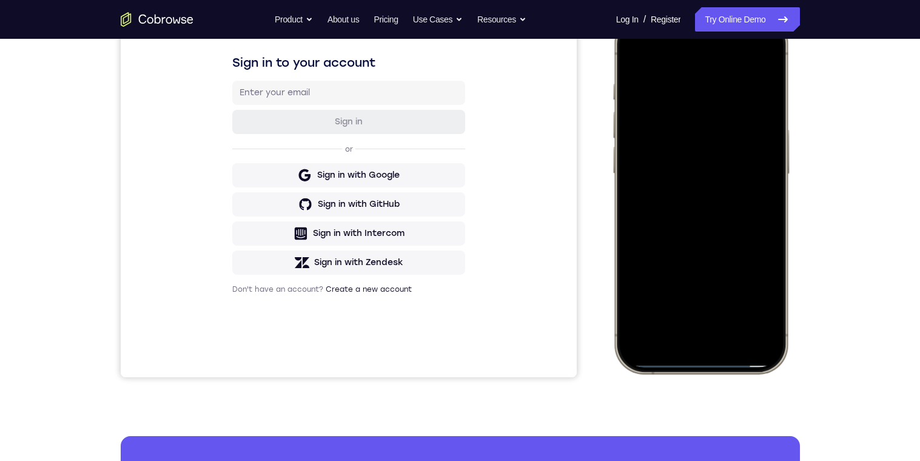
click at [684, 291] on div at bounding box center [701, 194] width 160 height 346
click at [681, 297] on div at bounding box center [701, 194] width 160 height 346
click at [705, 293] on div at bounding box center [701, 194] width 160 height 346
click at [761, 300] on div at bounding box center [701, 194] width 160 height 346
click at [653, 224] on div at bounding box center [701, 194] width 160 height 346
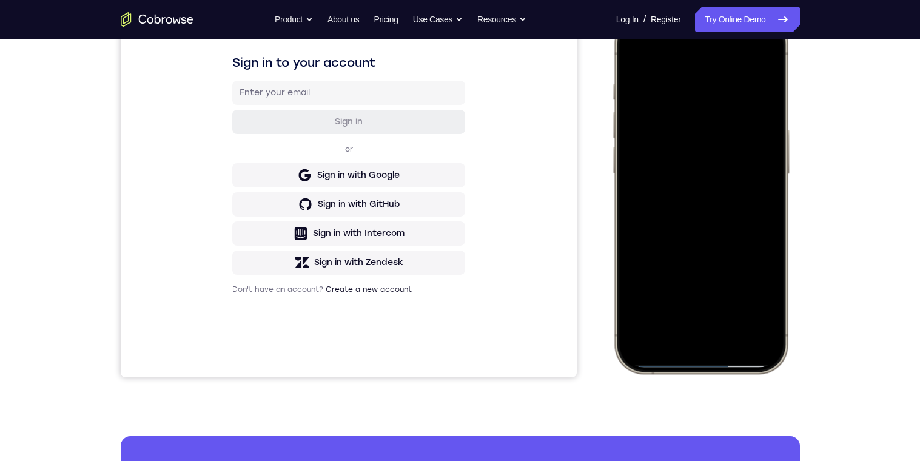
click at [678, 227] on div at bounding box center [701, 194] width 160 height 346
click at [684, 298] on div at bounding box center [701, 194] width 160 height 346
click at [698, 294] on div at bounding box center [701, 194] width 160 height 346
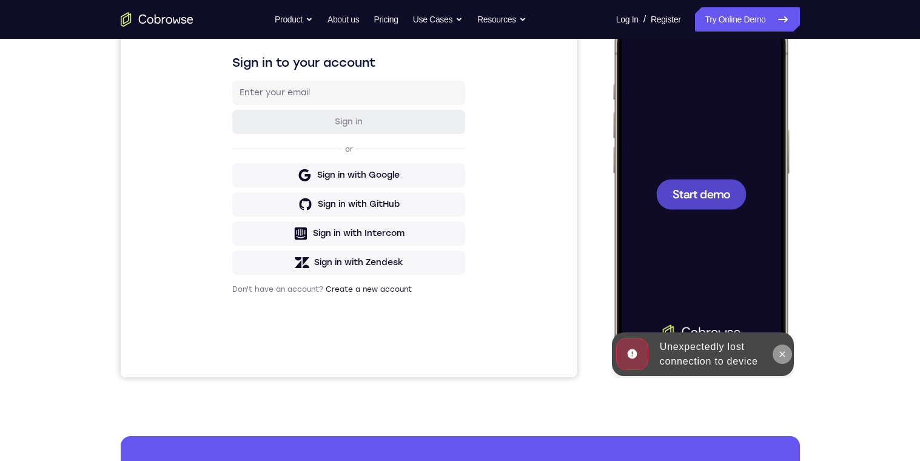
click at [775, 350] on button at bounding box center [781, 354] width 19 height 19
click at [725, 193] on span "Start demo" at bounding box center [701, 194] width 58 height 12
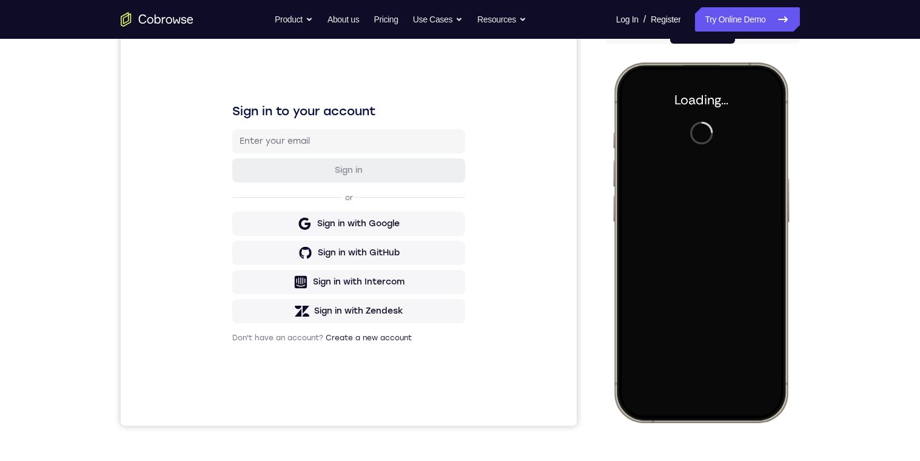
scroll to position [98, 0]
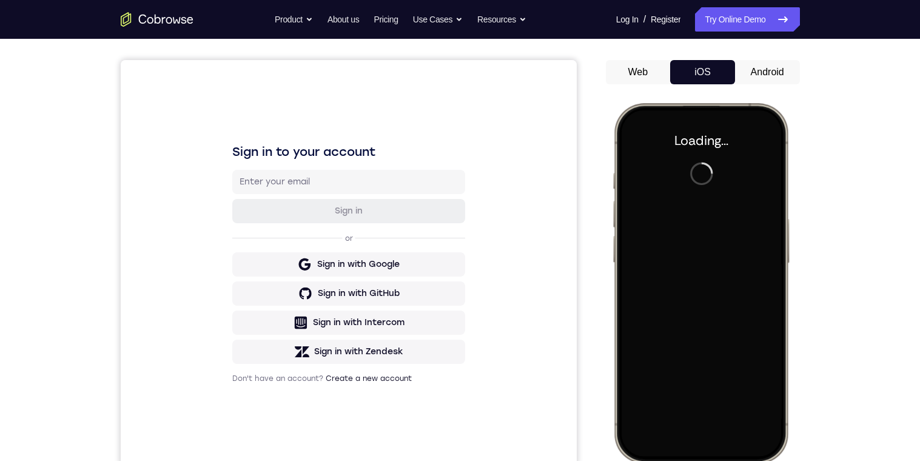
click at [762, 74] on button "Android" at bounding box center [767, 72] width 65 height 24
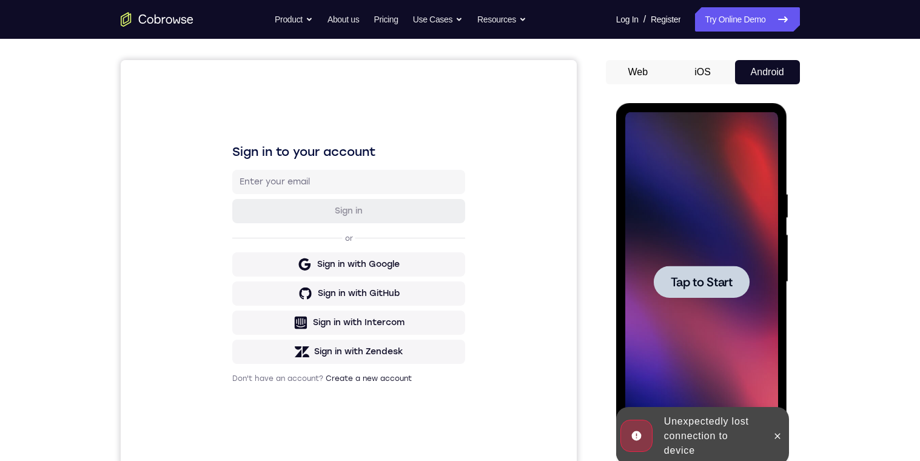
click at [729, 277] on span "Tap to Start" at bounding box center [702, 282] width 62 height 12
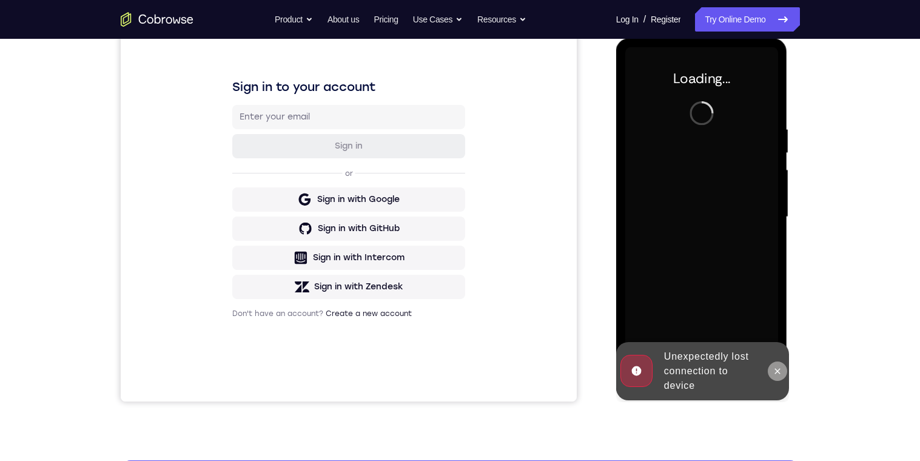
click at [775, 366] on icon at bounding box center [778, 371] width 10 height 10
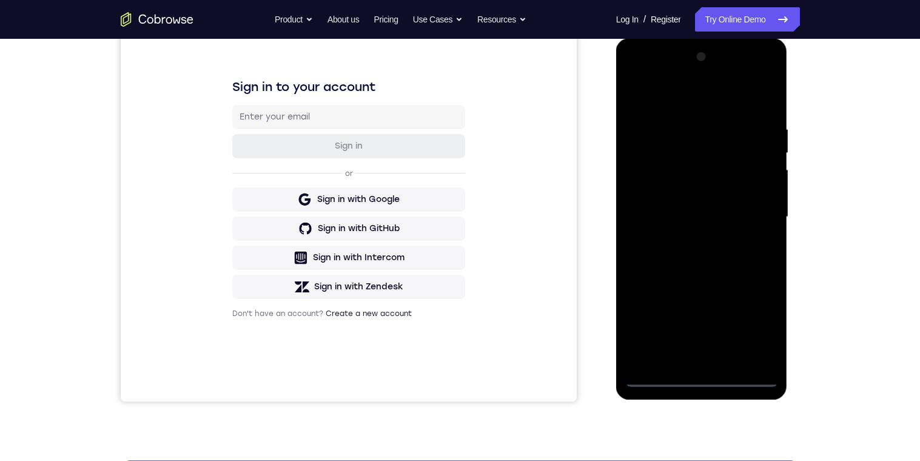
click at [705, 366] on div at bounding box center [701, 217] width 153 height 340
click at [758, 332] on div at bounding box center [701, 217] width 153 height 340
click at [708, 105] on div at bounding box center [701, 217] width 153 height 340
click at [754, 215] on div at bounding box center [701, 217] width 153 height 340
click at [693, 240] on div at bounding box center [701, 217] width 153 height 340
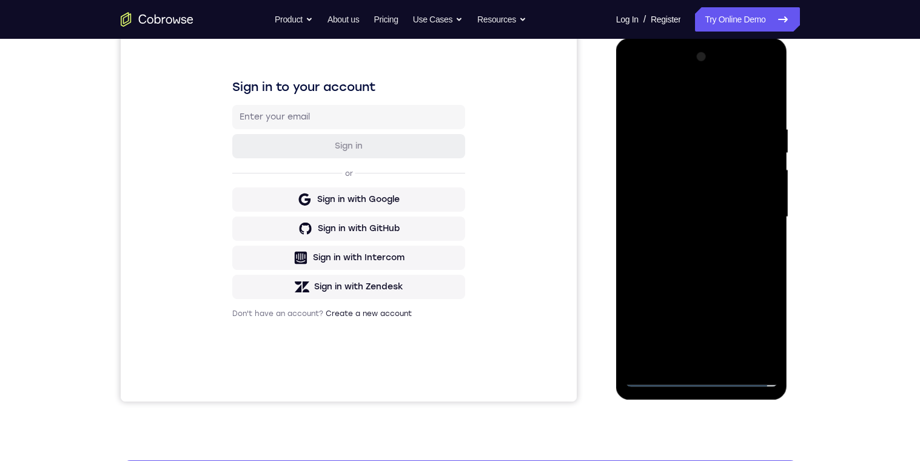
click at [704, 206] on div at bounding box center [701, 217] width 153 height 340
click at [729, 194] on div at bounding box center [701, 217] width 153 height 340
click at [755, 219] on div at bounding box center [701, 217] width 153 height 340
click at [748, 264] on div at bounding box center [701, 217] width 153 height 340
click at [748, 248] on div at bounding box center [701, 217] width 153 height 340
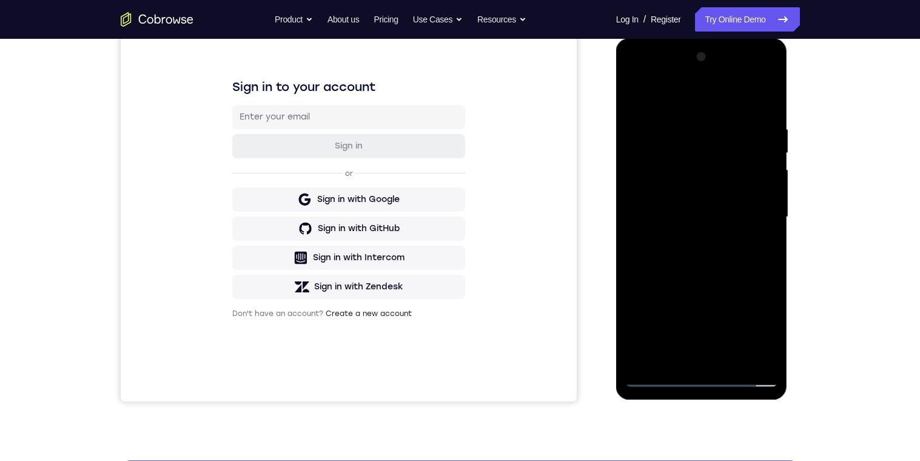
scroll to position [162, 0]
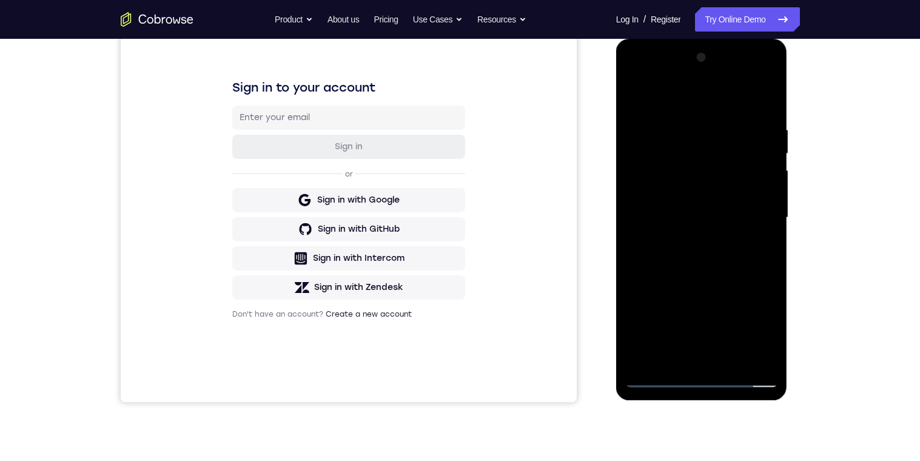
click at [730, 362] on div at bounding box center [701, 218] width 153 height 340
click at [746, 274] on div at bounding box center [701, 218] width 153 height 340
click at [732, 357] on div at bounding box center [701, 218] width 153 height 340
click at [716, 283] on div at bounding box center [701, 218] width 153 height 340
click at [740, 199] on div at bounding box center [701, 218] width 153 height 340
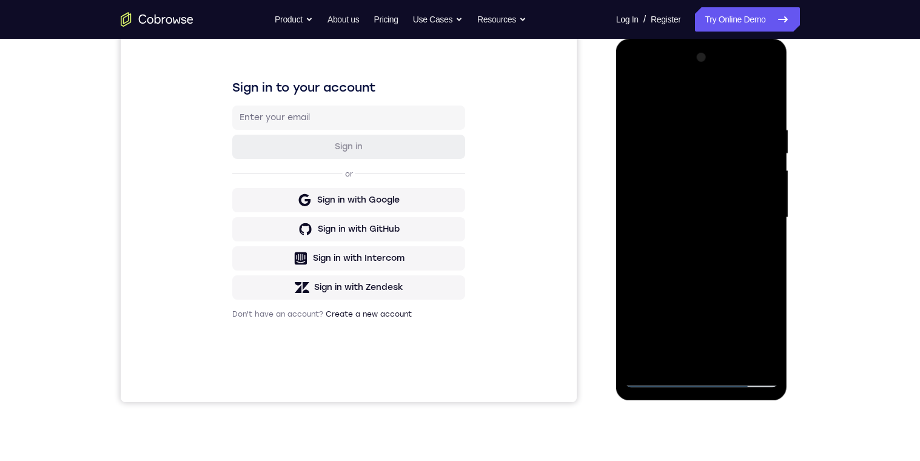
click at [653, 292] on div at bounding box center [701, 218] width 153 height 340
click at [678, 291] on div at bounding box center [701, 218] width 153 height 340
click at [769, 334] on div at bounding box center [701, 218] width 153 height 340
click at [767, 334] on div at bounding box center [701, 218] width 153 height 340
click at [761, 247] on div at bounding box center [701, 218] width 153 height 340
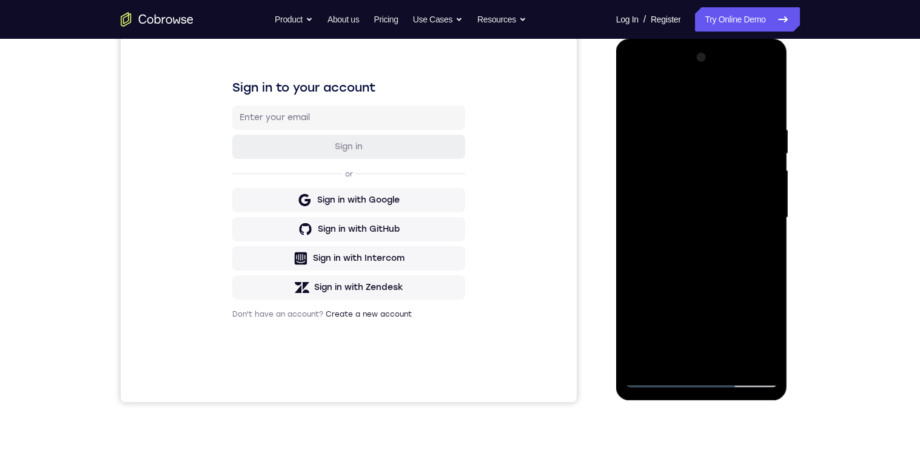
scroll to position [122, 0]
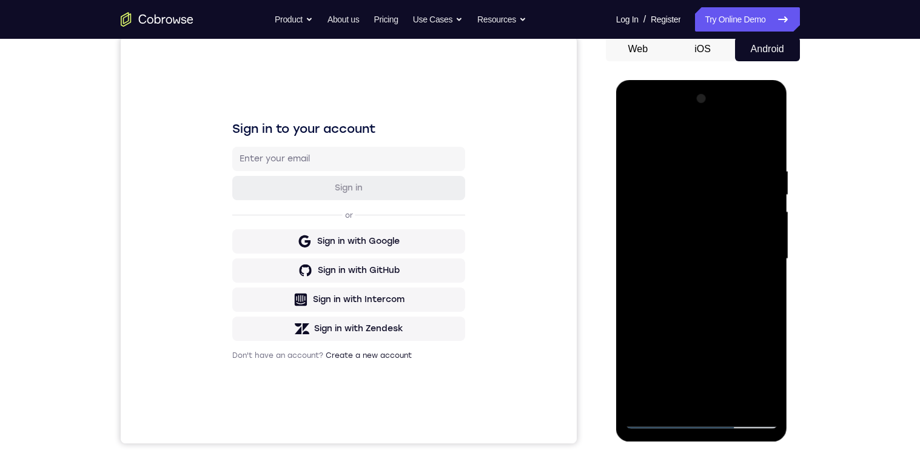
click at [630, 142] on div at bounding box center [701, 259] width 153 height 340
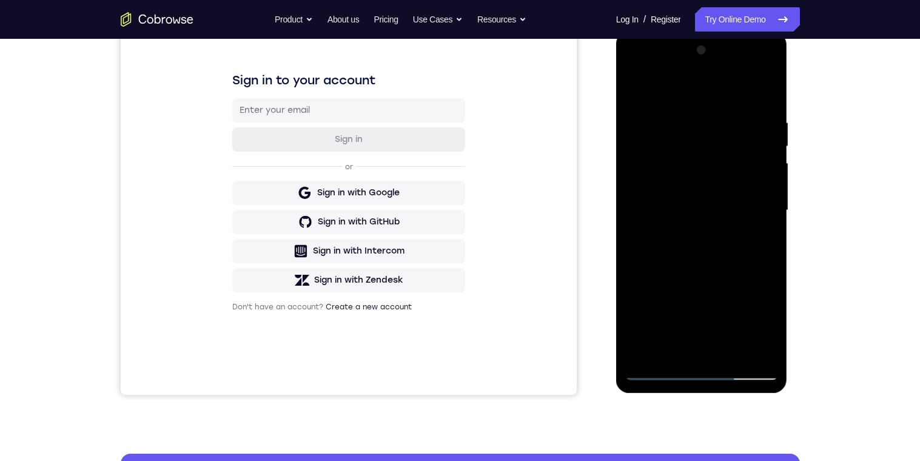
scroll to position [164, 0]
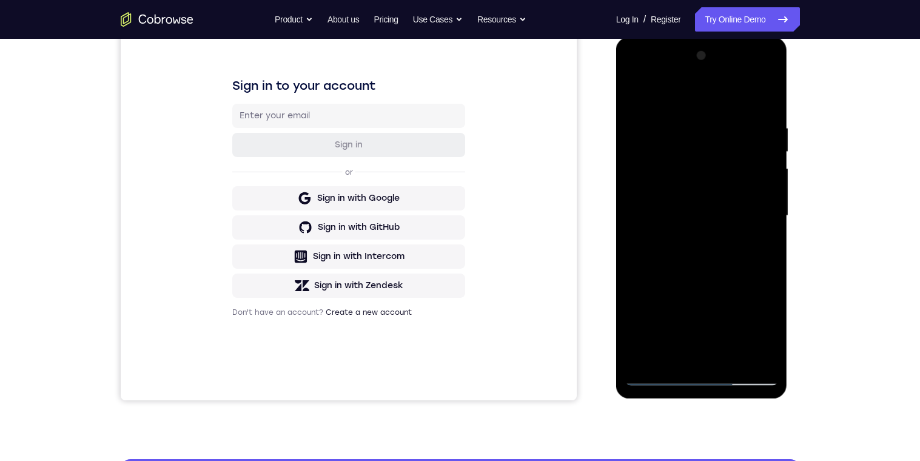
click at [636, 99] on div at bounding box center [701, 216] width 153 height 340
click at [679, 130] on div at bounding box center [701, 216] width 153 height 340
click at [752, 263] on div at bounding box center [701, 216] width 153 height 340
click at [755, 254] on div at bounding box center [701, 216] width 153 height 340
click at [764, 238] on div at bounding box center [701, 216] width 153 height 340
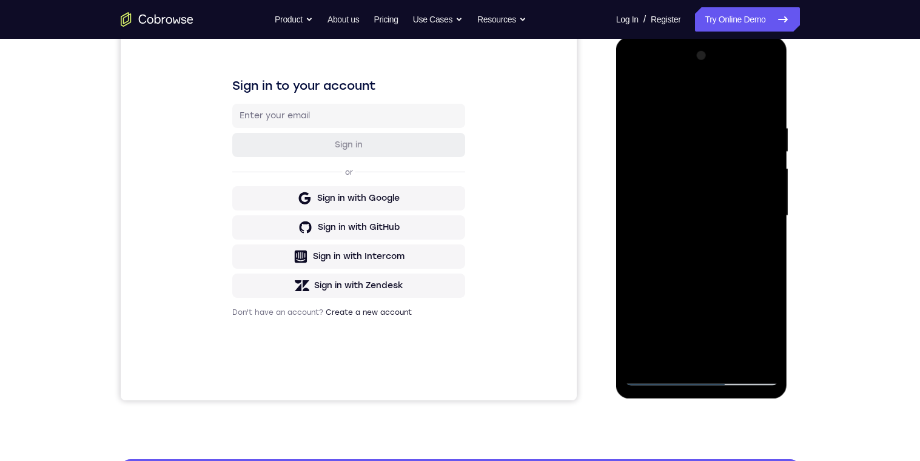
click at [757, 246] on div at bounding box center [701, 216] width 153 height 340
click at [767, 242] on div at bounding box center [701, 216] width 153 height 340
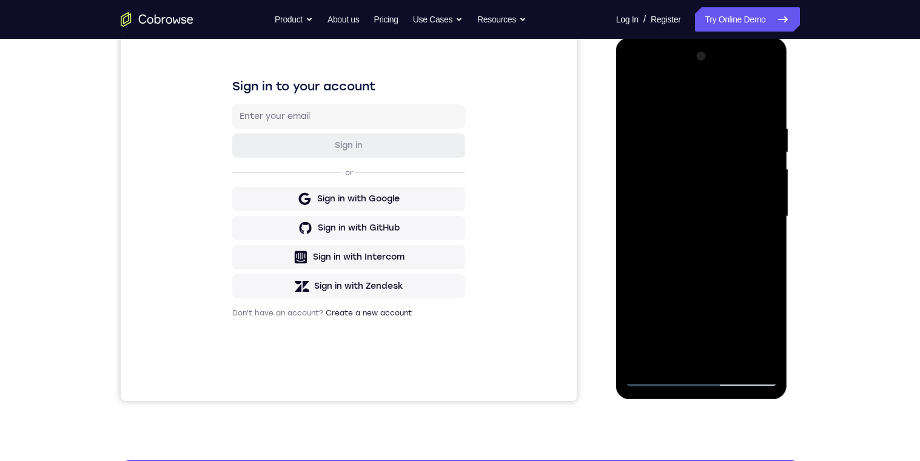
click at [761, 245] on div at bounding box center [701, 217] width 153 height 340
click at [637, 290] on div at bounding box center [701, 217] width 153 height 340
click at [758, 274] on div at bounding box center [701, 217] width 153 height 340
click at [755, 274] on div at bounding box center [701, 217] width 153 height 340
click at [761, 263] on div at bounding box center [701, 217] width 153 height 340
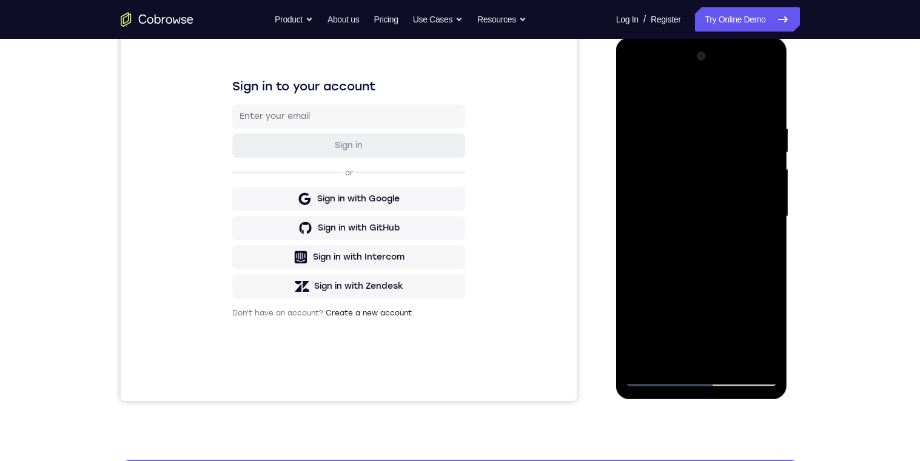
click at [759, 266] on div at bounding box center [701, 217] width 153 height 340
click at [762, 265] on div at bounding box center [701, 217] width 153 height 340
click at [759, 263] on div at bounding box center [701, 217] width 153 height 340
click at [757, 269] on div at bounding box center [701, 217] width 153 height 340
click at [648, 274] on div at bounding box center [701, 217] width 153 height 340
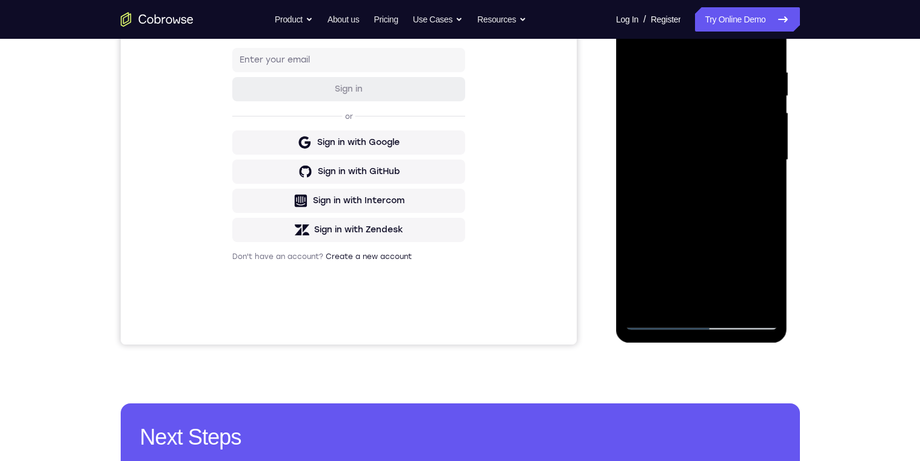
scroll to position [198, 0]
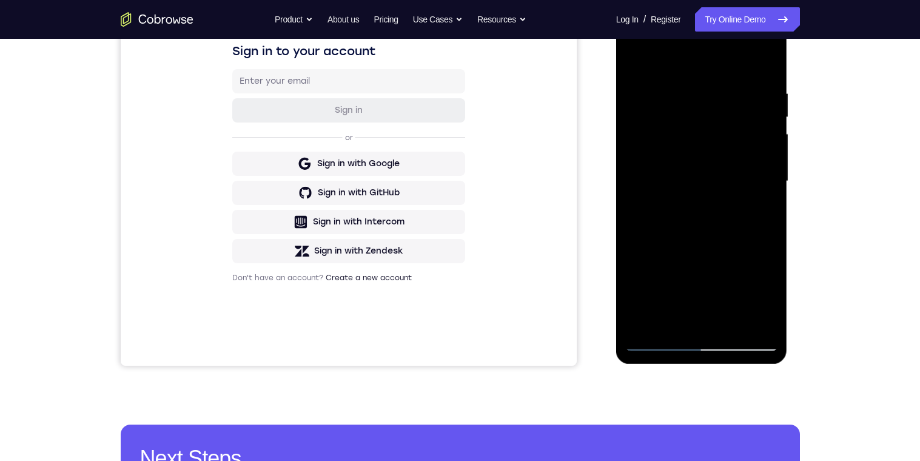
click at [641, 244] on div at bounding box center [701, 182] width 153 height 340
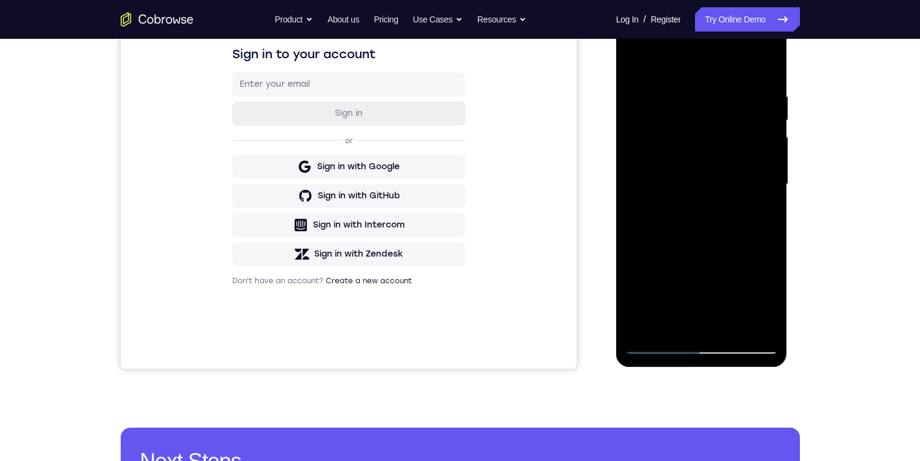
scroll to position [203, 0]
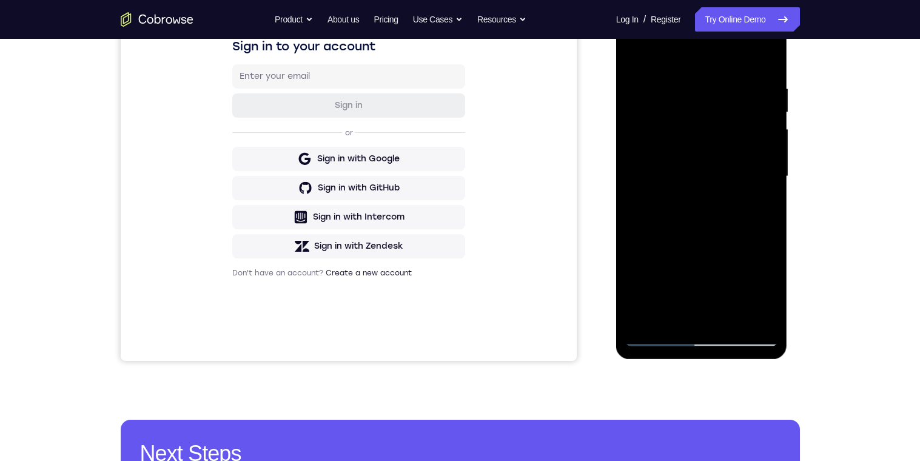
click at [751, 212] on div at bounding box center [701, 177] width 153 height 340
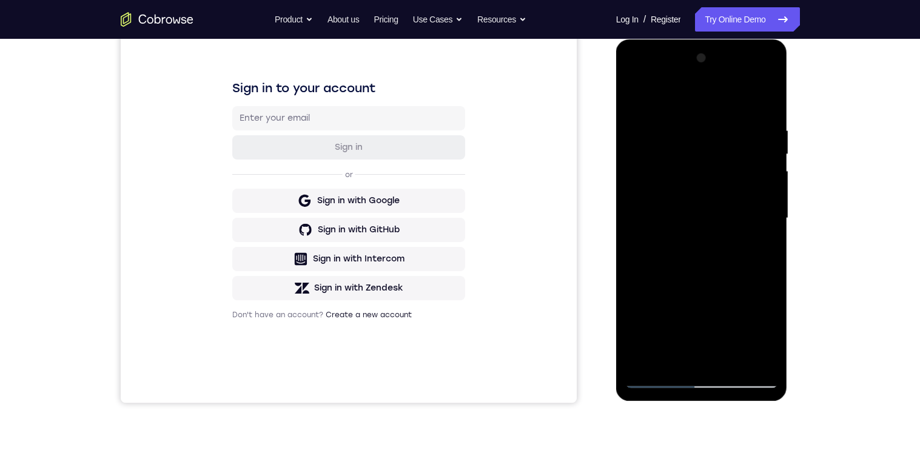
scroll to position [145, 0]
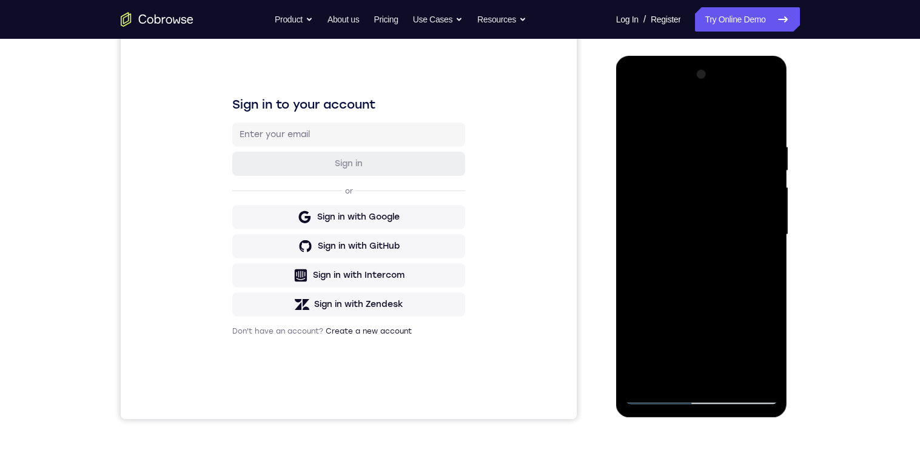
click at [765, 211] on div at bounding box center [701, 235] width 153 height 340
click at [759, 248] on div at bounding box center [701, 235] width 153 height 340
click at [764, 121] on div at bounding box center [701, 235] width 153 height 340
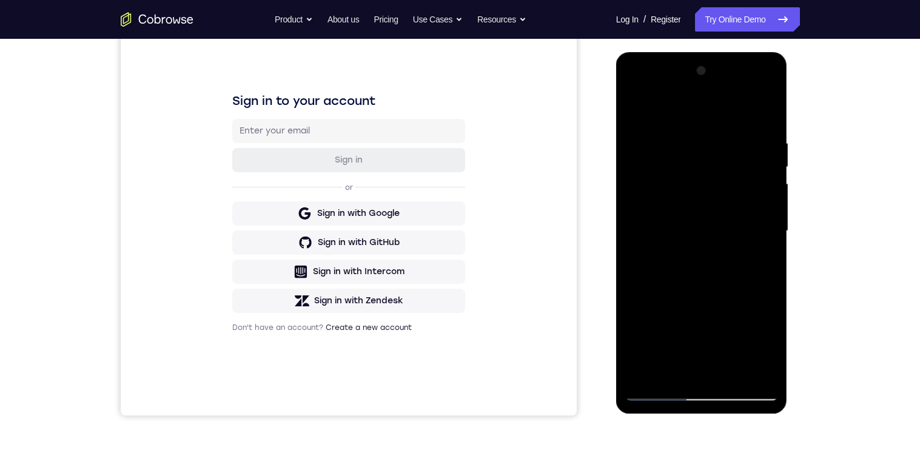
scroll to position [144, 0]
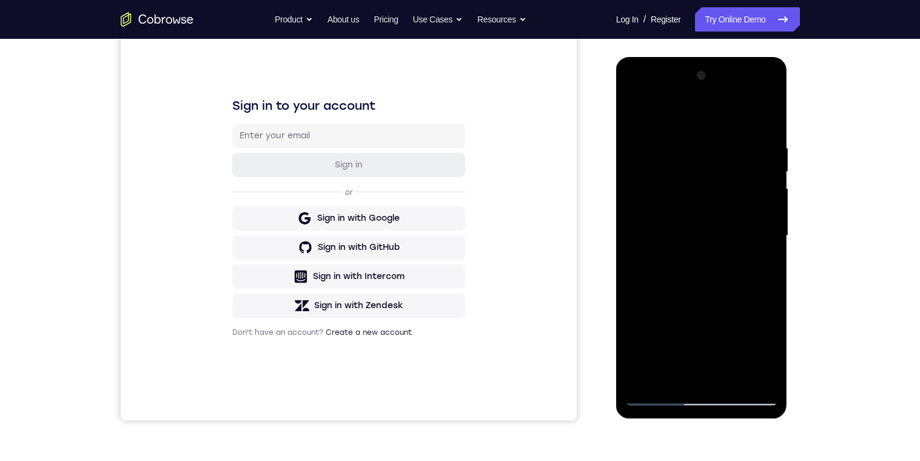
click at [763, 123] on div at bounding box center [701, 236] width 153 height 340
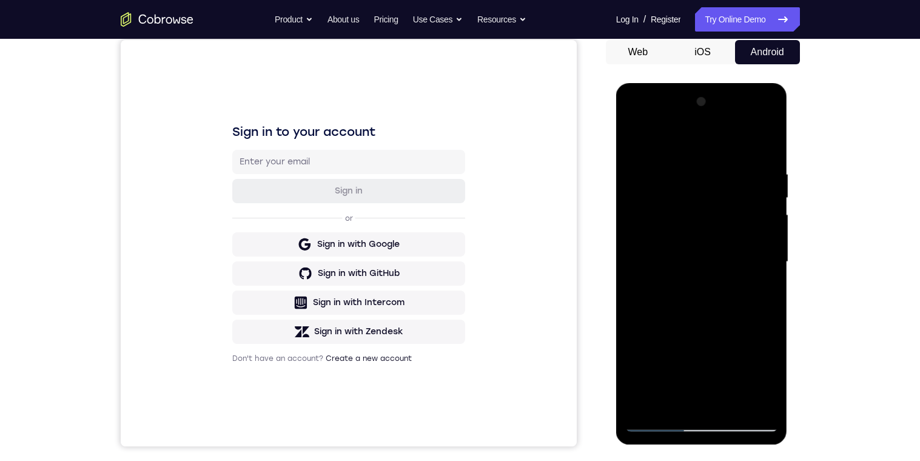
click at [755, 144] on div at bounding box center [701, 262] width 153 height 340
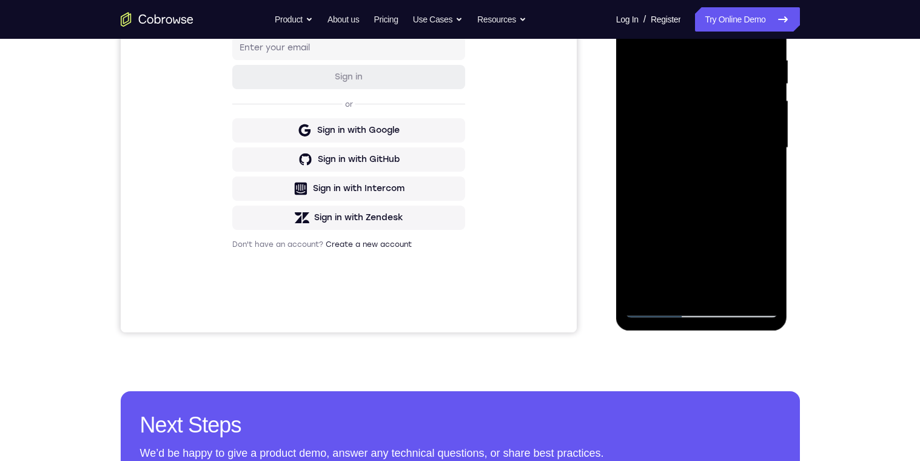
click at [770, 275] on div at bounding box center [701, 148] width 153 height 340
click at [703, 316] on div at bounding box center [701, 148] width 153 height 340
click at [762, 214] on div at bounding box center [701, 148] width 153 height 340
click at [758, 257] on div at bounding box center [701, 148] width 153 height 340
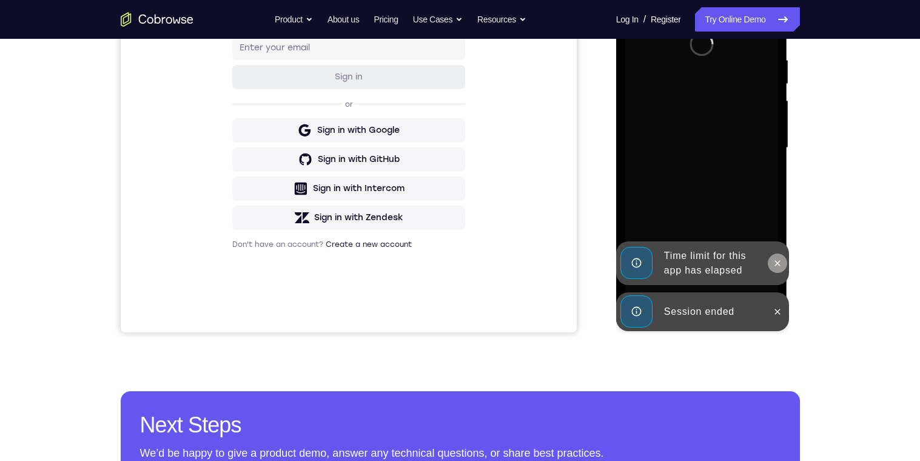
click at [782, 257] on button at bounding box center [777, 263] width 19 height 19
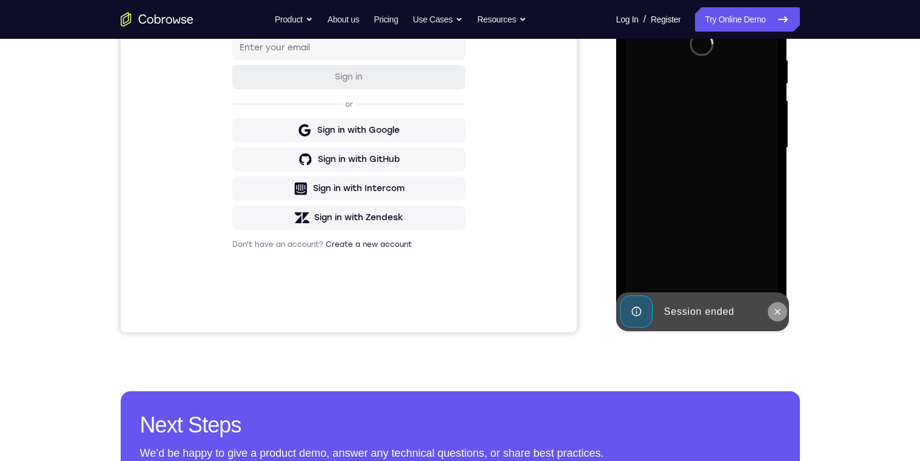
click at [781, 314] on icon at bounding box center [778, 312] width 10 height 10
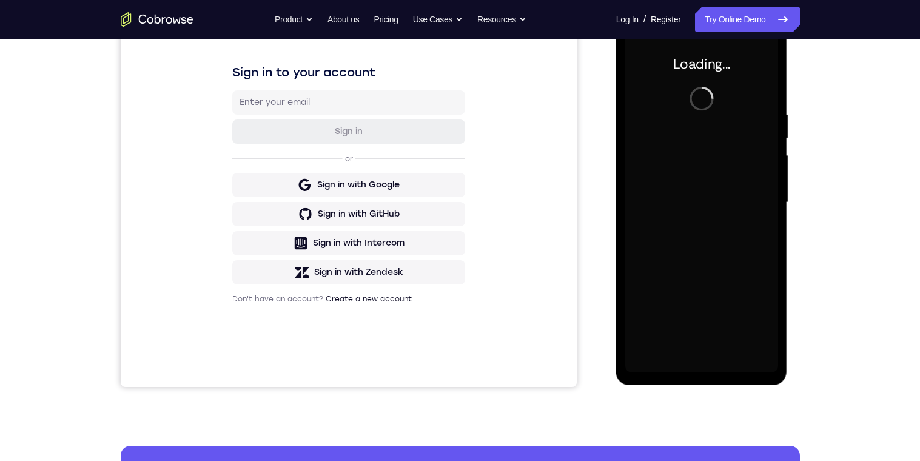
scroll to position [98, 0]
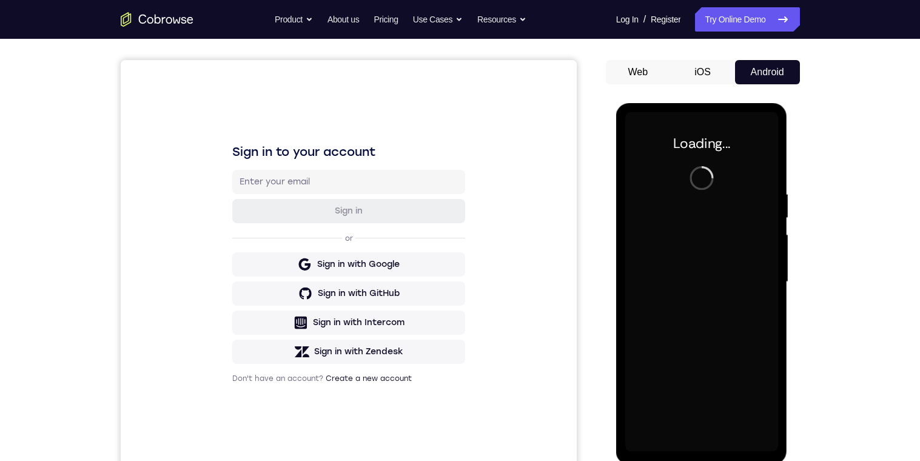
click at [707, 74] on button "iOS" at bounding box center [702, 72] width 65 height 24
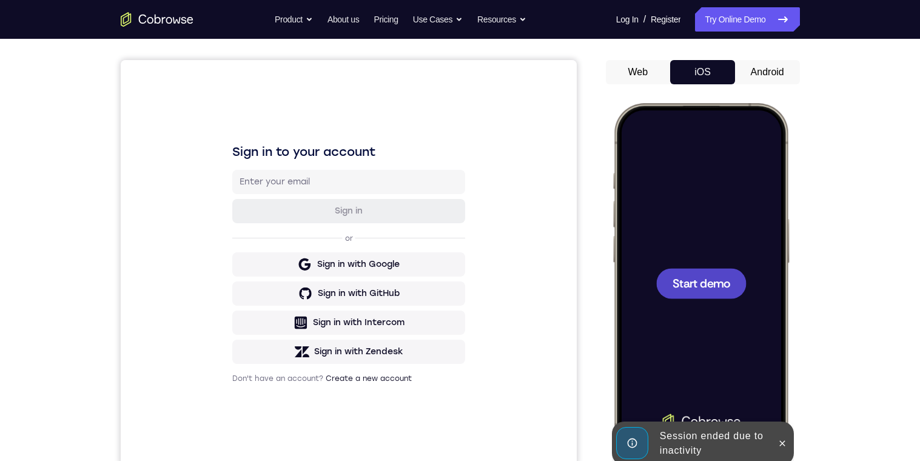
click at [732, 286] on div at bounding box center [701, 283] width 90 height 30
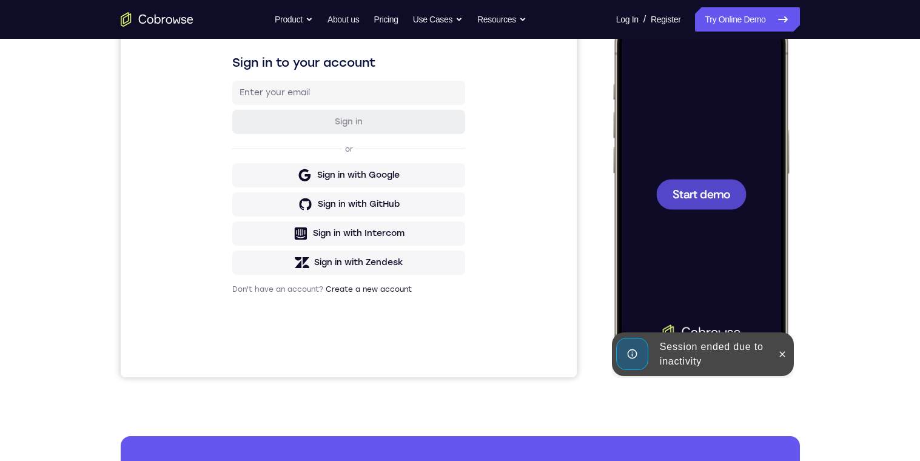
scroll to position [217, 0]
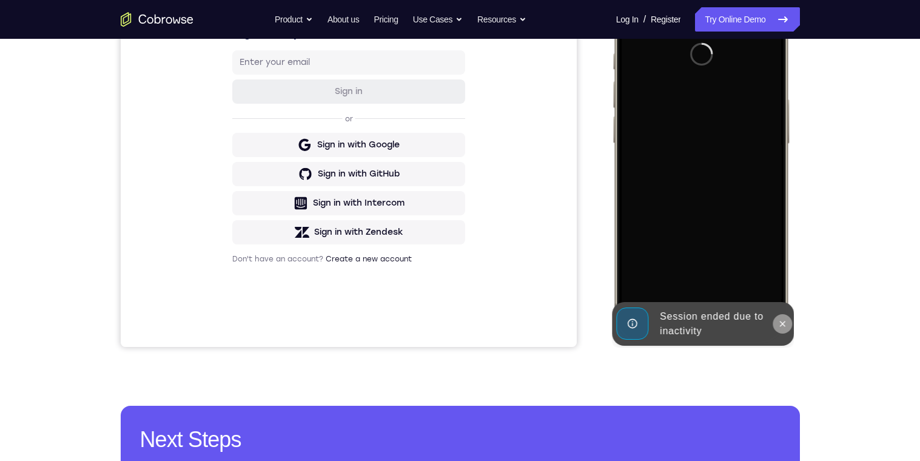
click at [778, 319] on icon at bounding box center [783, 324] width 10 height 10
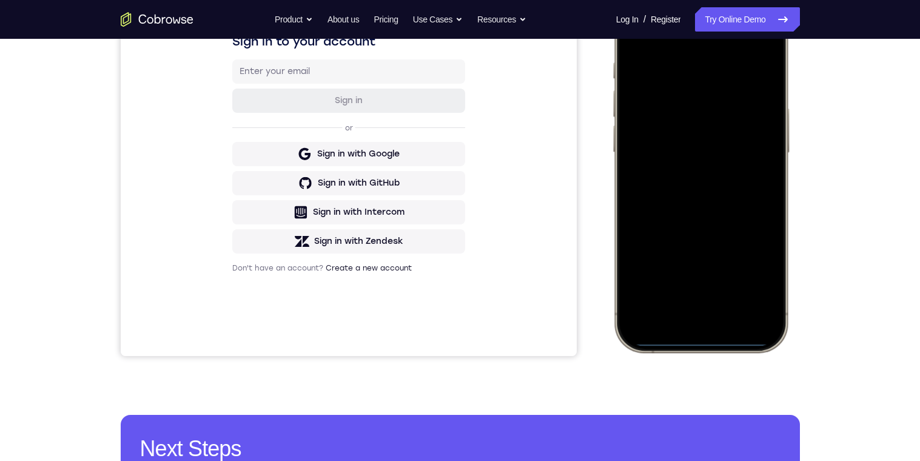
scroll to position [115, 0]
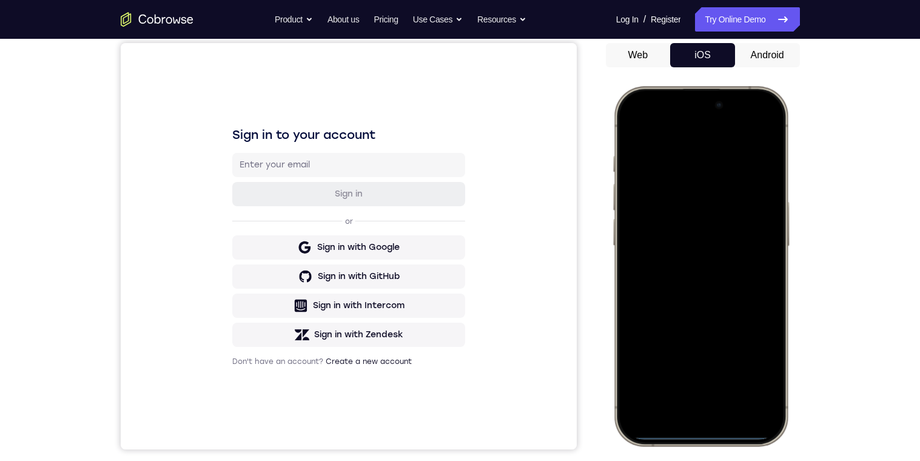
click at [759, 124] on div at bounding box center [701, 266] width 160 height 346
click at [685, 185] on div at bounding box center [701, 266] width 160 height 346
click at [710, 366] on div at bounding box center [701, 266] width 160 height 346
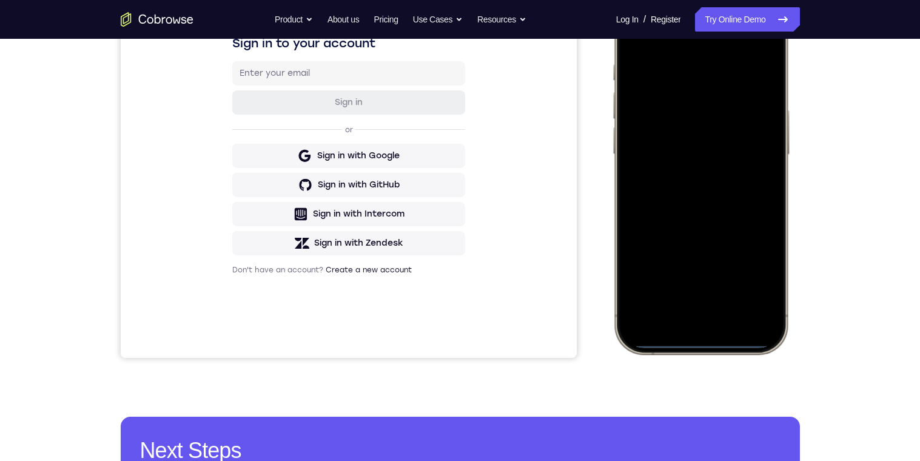
scroll to position [107, 0]
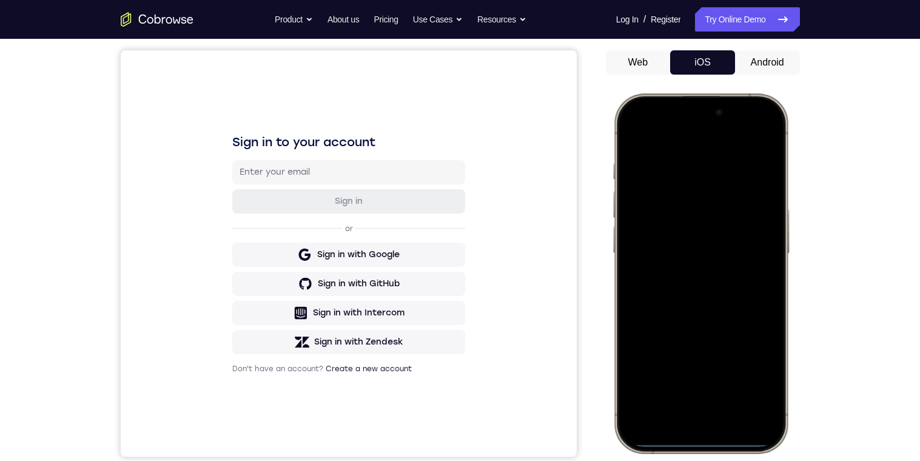
click at [684, 149] on div at bounding box center [701, 273] width 160 height 346
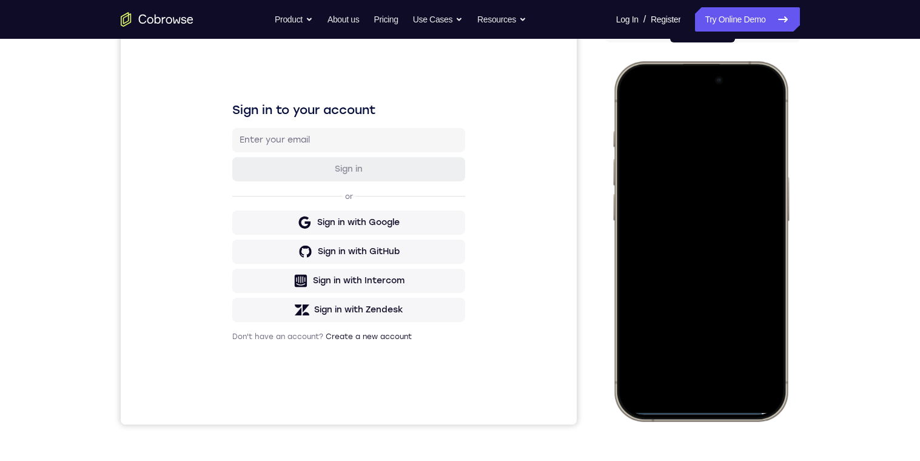
click at [686, 344] on div at bounding box center [701, 241] width 160 height 346
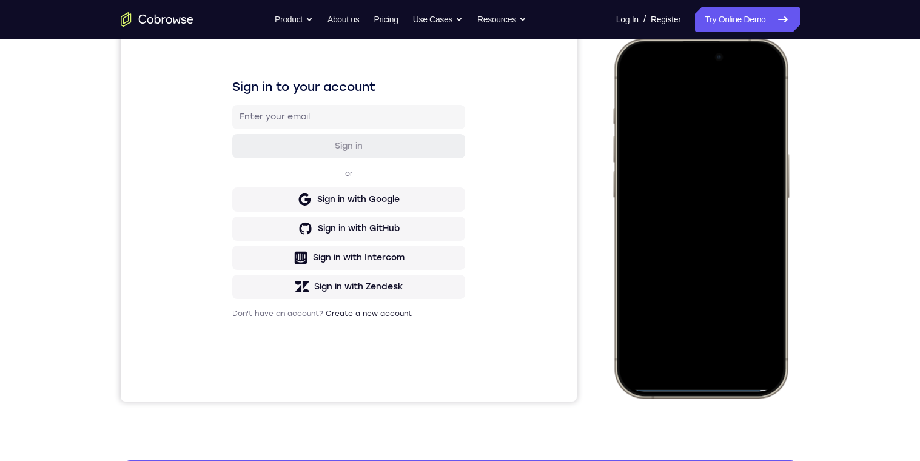
click at [689, 321] on div at bounding box center [701, 218] width 160 height 346
click at [689, 331] on div at bounding box center [701, 218] width 160 height 346
click at [753, 172] on div at bounding box center [701, 218] width 160 height 346
click at [676, 187] on div at bounding box center [701, 218] width 160 height 346
click at [748, 224] on div at bounding box center [701, 218] width 160 height 346
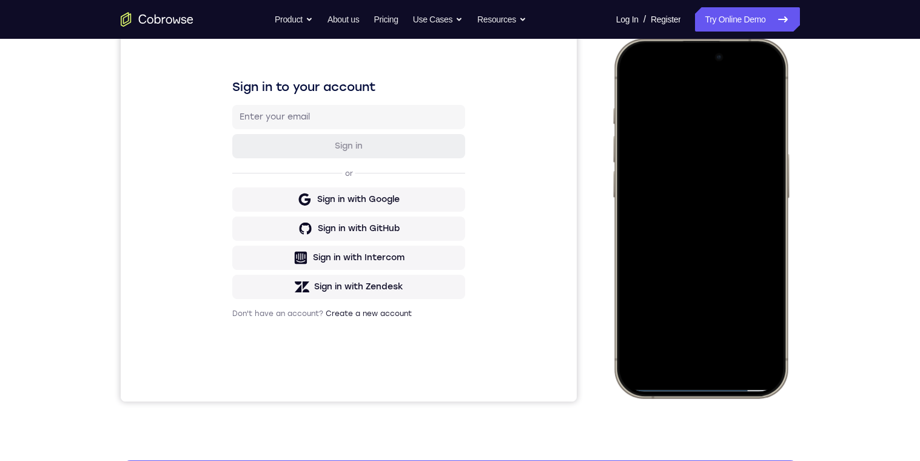
scroll to position [163, 0]
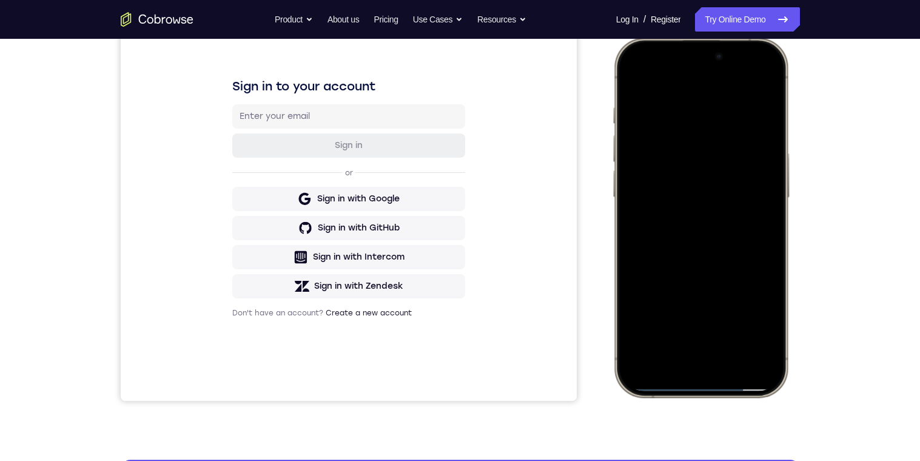
click at [756, 351] on div at bounding box center [701, 217] width 160 height 346
click at [728, 331] on div at bounding box center [701, 217] width 160 height 346
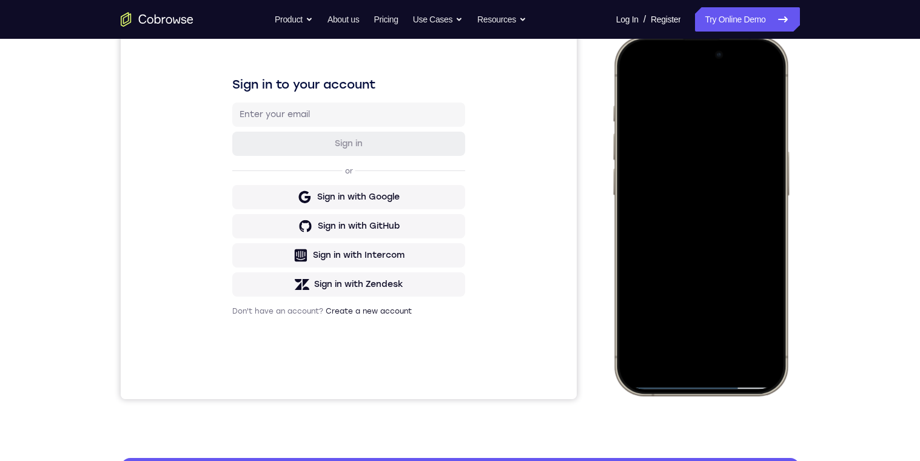
click at [728, 198] on div at bounding box center [701, 215] width 160 height 346
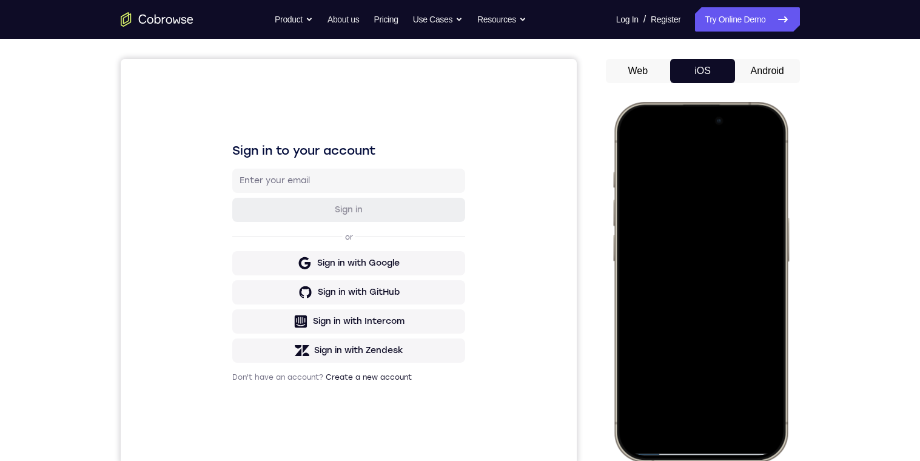
scroll to position [92, 0]
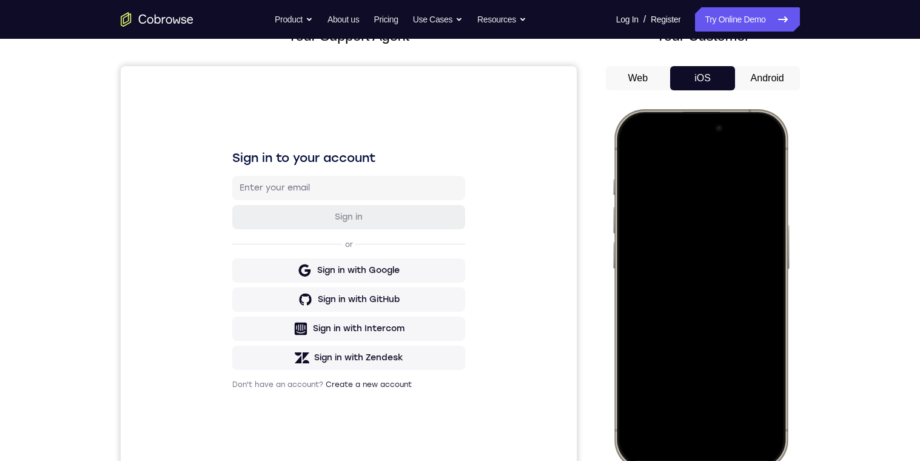
click at [628, 150] on div at bounding box center [701, 289] width 160 height 346
click at [636, 147] on div at bounding box center [701, 289] width 160 height 346
click at [687, 173] on div at bounding box center [701, 289] width 160 height 346
click at [685, 203] on div at bounding box center [701, 288] width 160 height 346
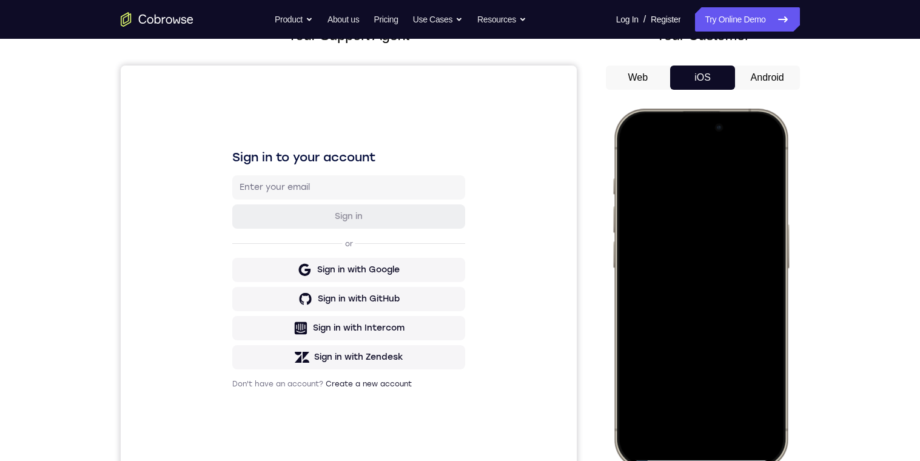
click at [694, 190] on div at bounding box center [701, 288] width 160 height 346
click at [733, 177] on div at bounding box center [701, 288] width 160 height 346
click at [728, 183] on div at bounding box center [701, 288] width 160 height 346
click at [764, 187] on div at bounding box center [701, 288] width 160 height 346
click at [762, 197] on div at bounding box center [701, 288] width 160 height 346
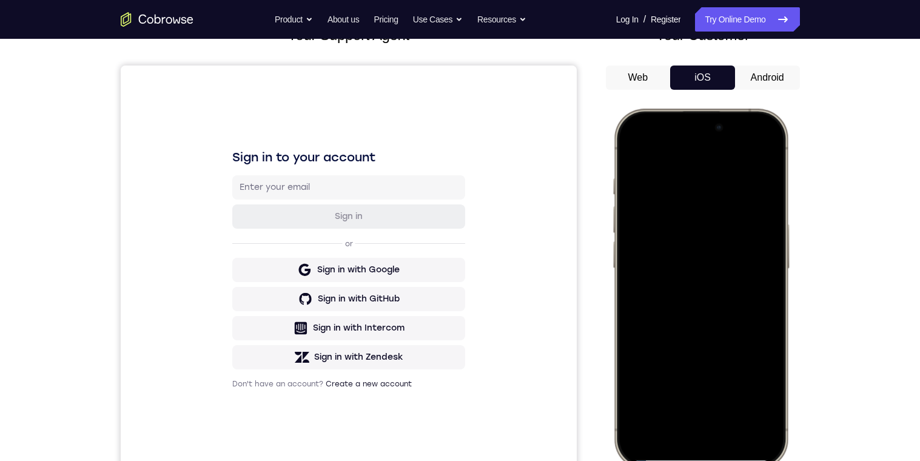
scroll to position [138, 0]
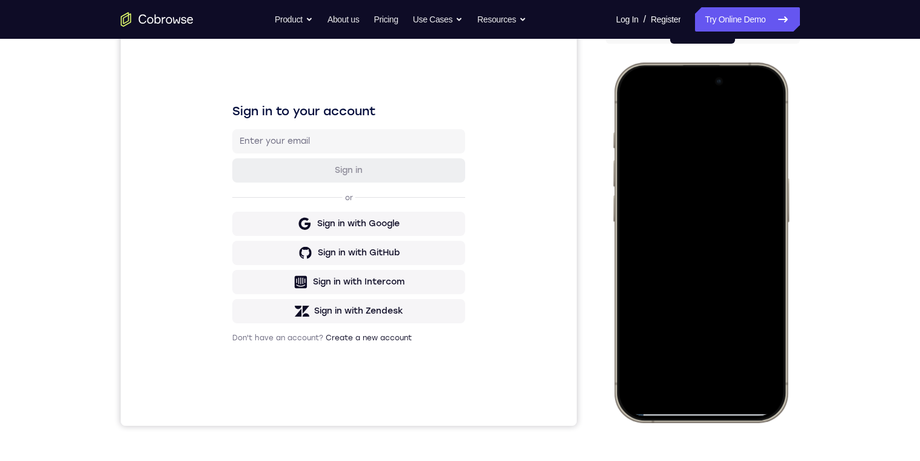
click at [854, 214] on div "Your Support Agent Your Customer Web iOS Android Next Steps We’d be happy to gi…" at bounding box center [460, 301] width 920 height 800
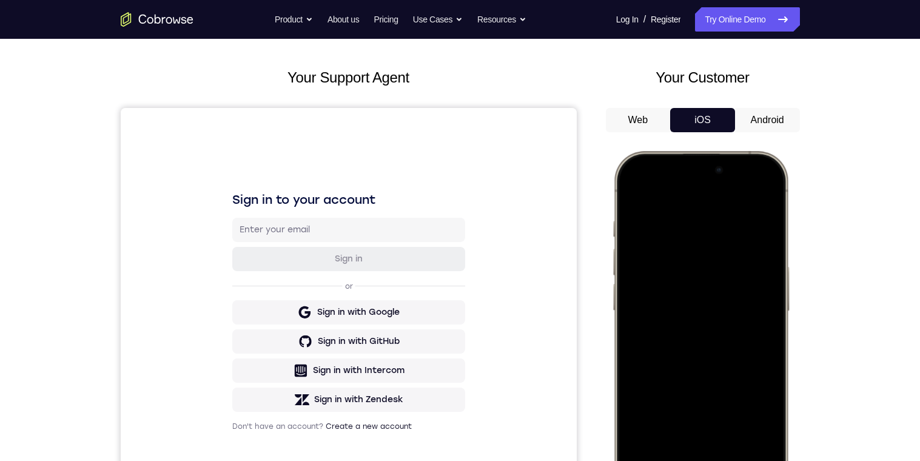
scroll to position [36, 0]
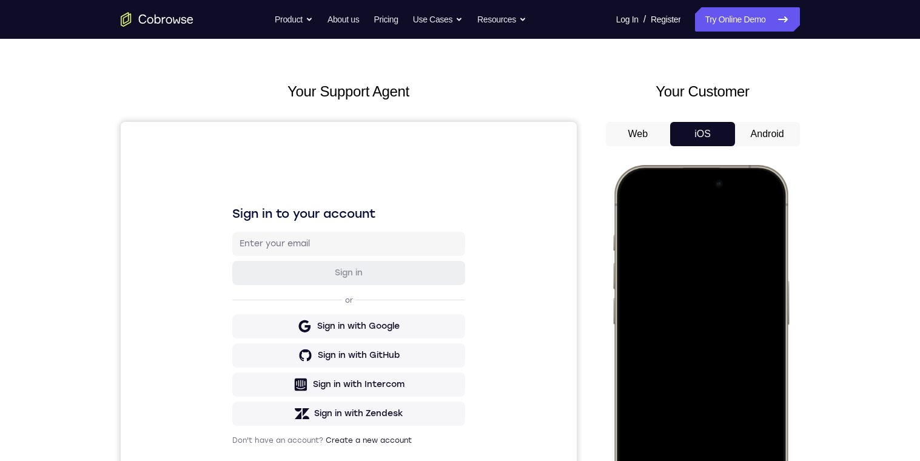
click at [765, 134] on button "Android" at bounding box center [767, 134] width 65 height 24
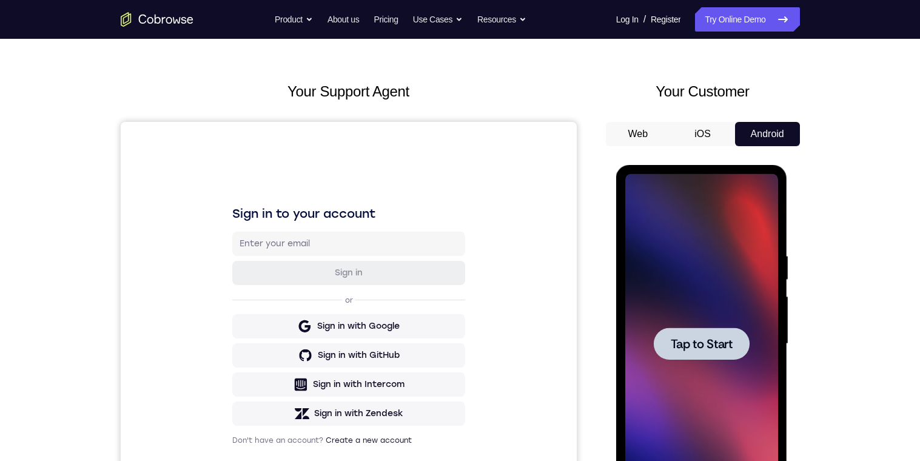
click at [708, 128] on button "iOS" at bounding box center [702, 134] width 65 height 24
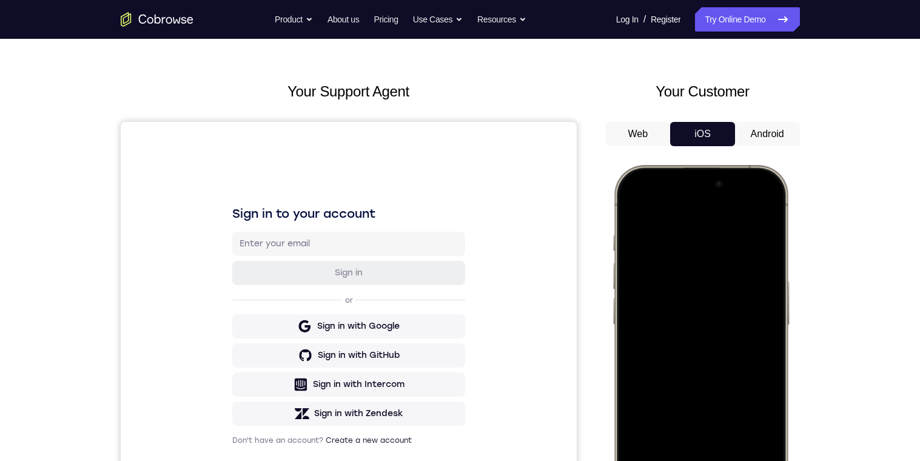
click at [769, 274] on div at bounding box center [701, 345] width 160 height 346
click at [762, 281] on div at bounding box center [701, 345] width 160 height 346
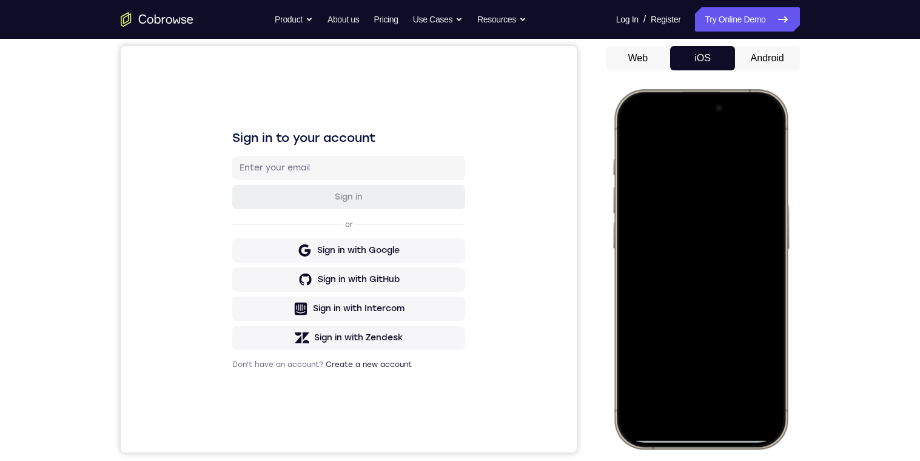
scroll to position [74, 0]
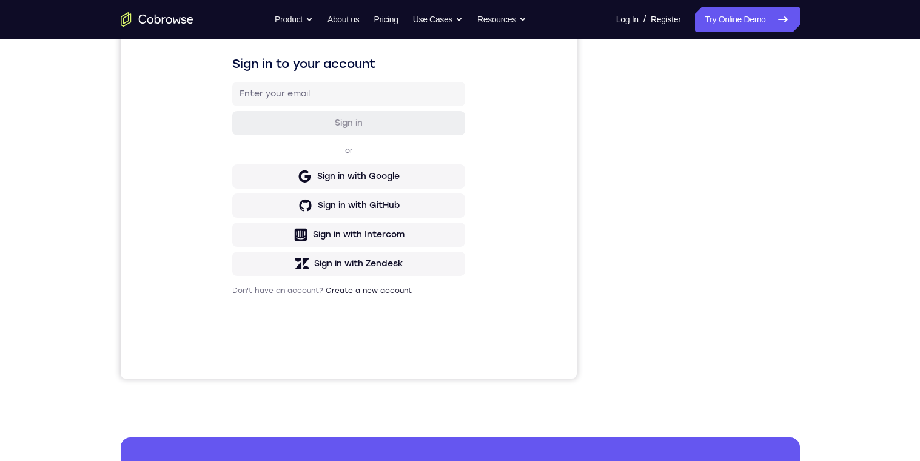
scroll to position [167, 0]
